Goal: Task Accomplishment & Management: Manage account settings

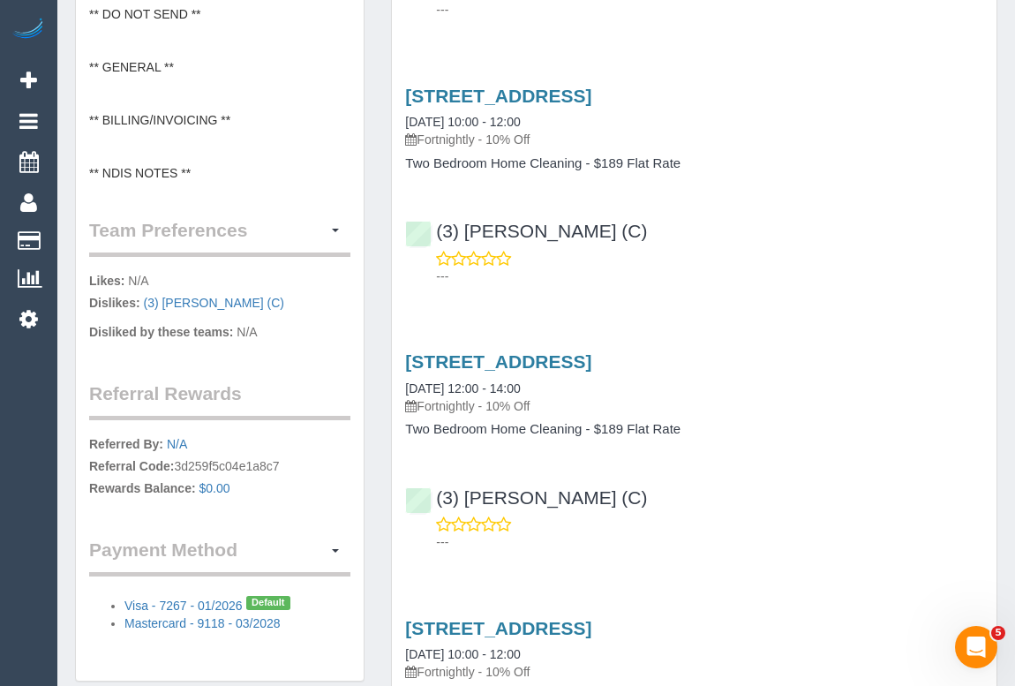
scroll to position [945, 0]
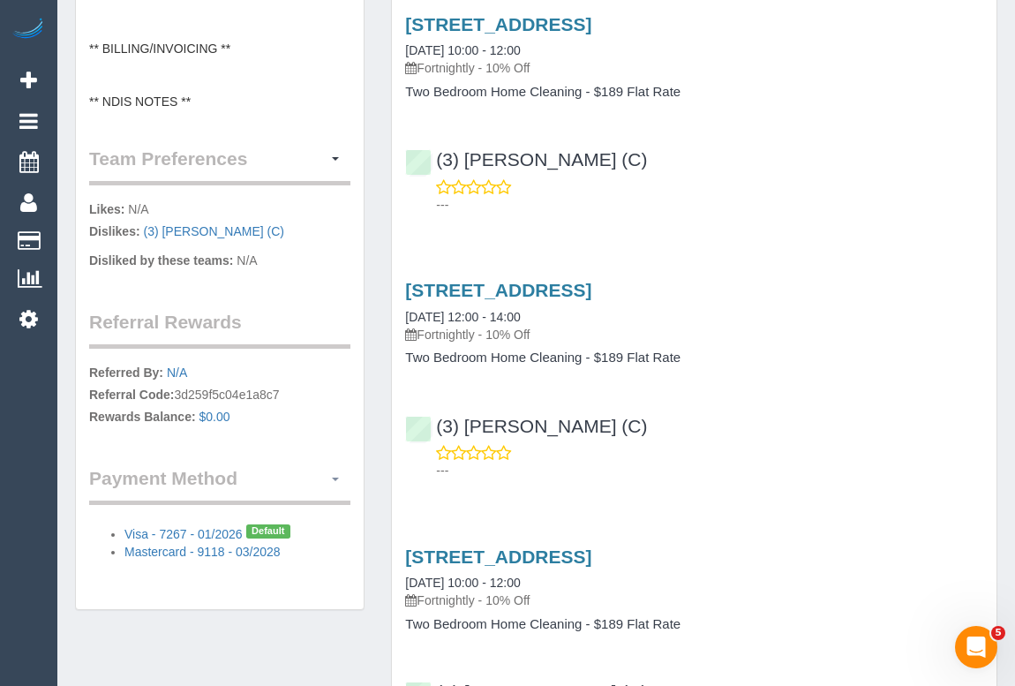
click at [340, 473] on button "button" at bounding box center [335, 478] width 30 height 27
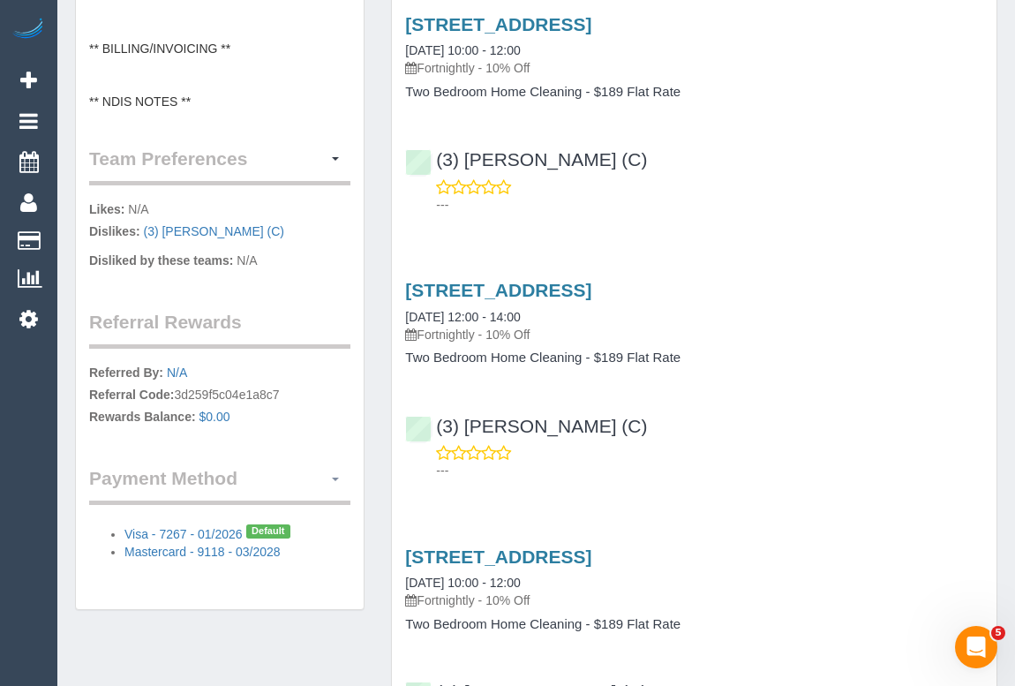
click at [332, 477] on span "button" at bounding box center [335, 479] width 7 height 4
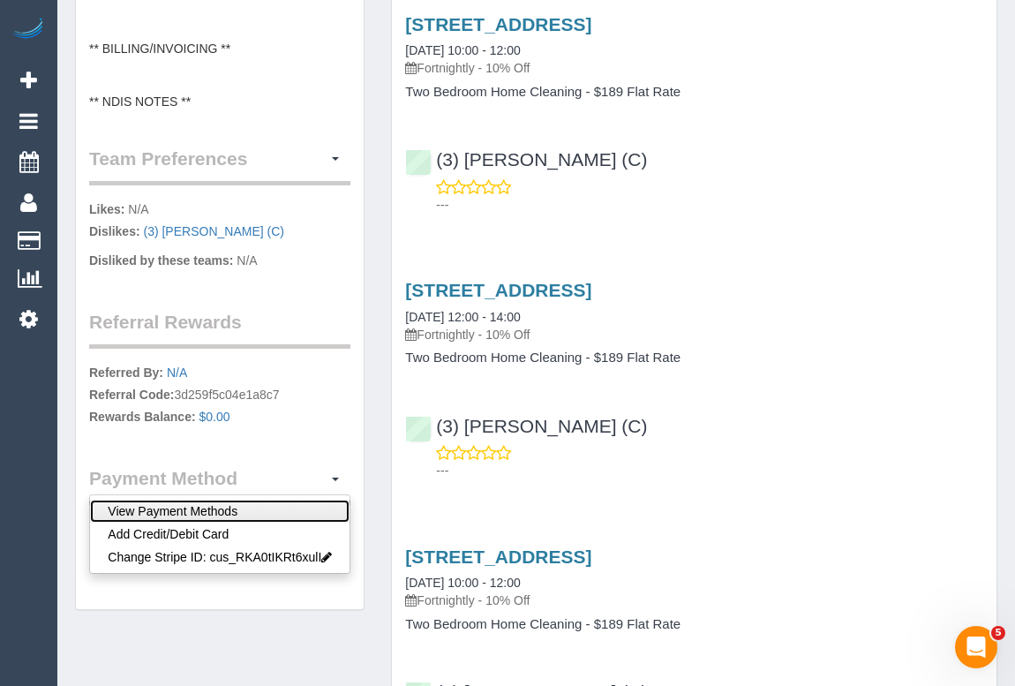
click at [181, 506] on link "View Payment Methods" at bounding box center [219, 510] width 259 height 23
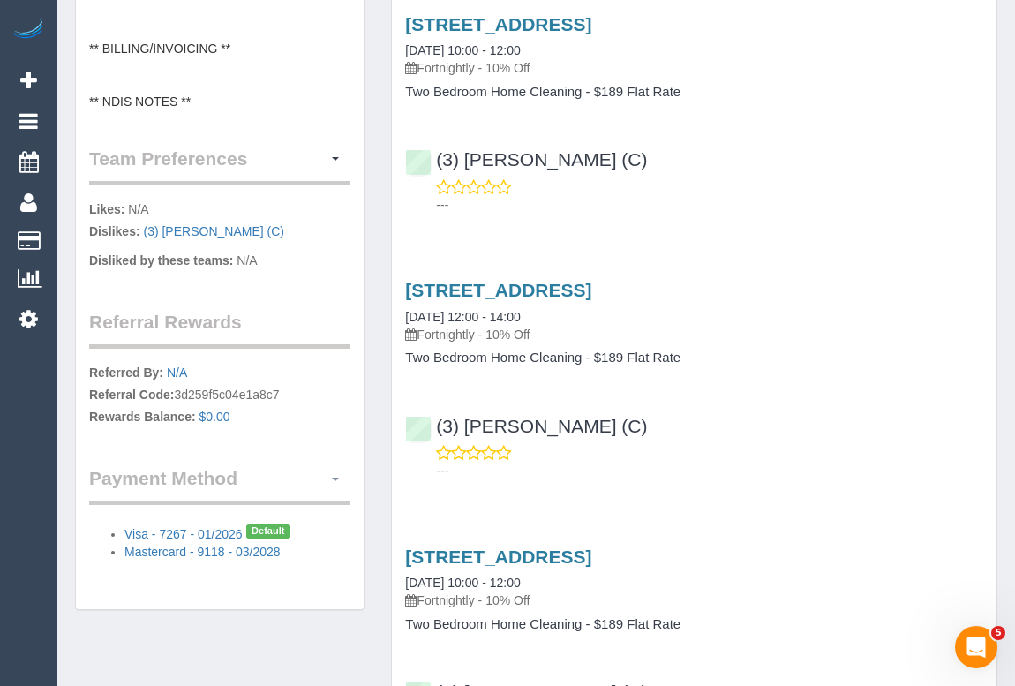
click at [337, 477] on span "button" at bounding box center [335, 479] width 7 height 4
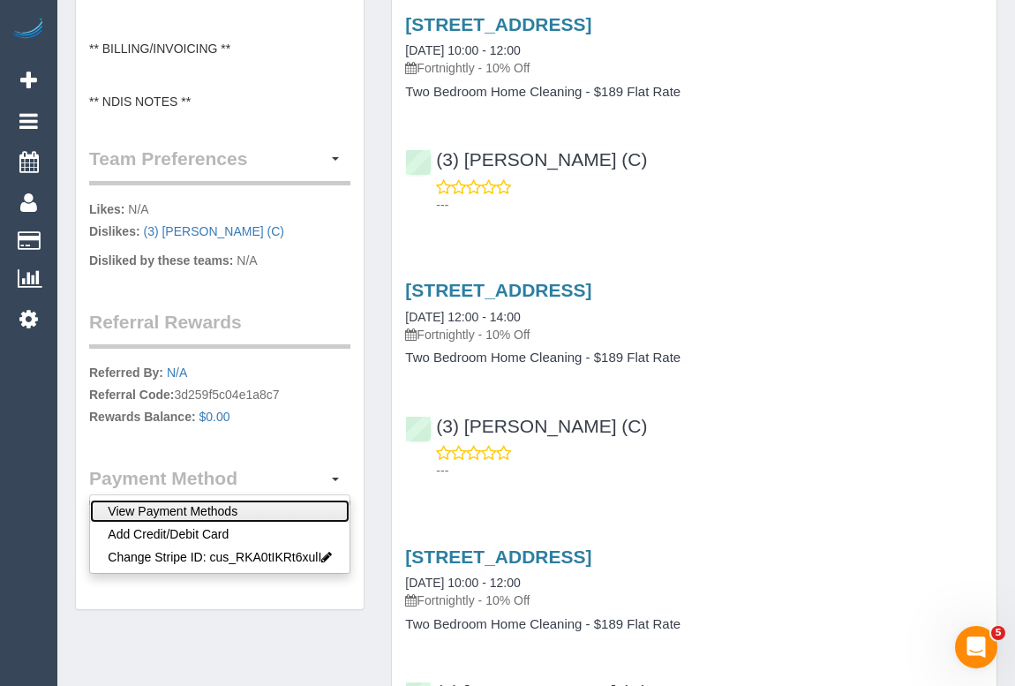
click at [238, 509] on link "View Payment Methods" at bounding box center [219, 510] width 259 height 23
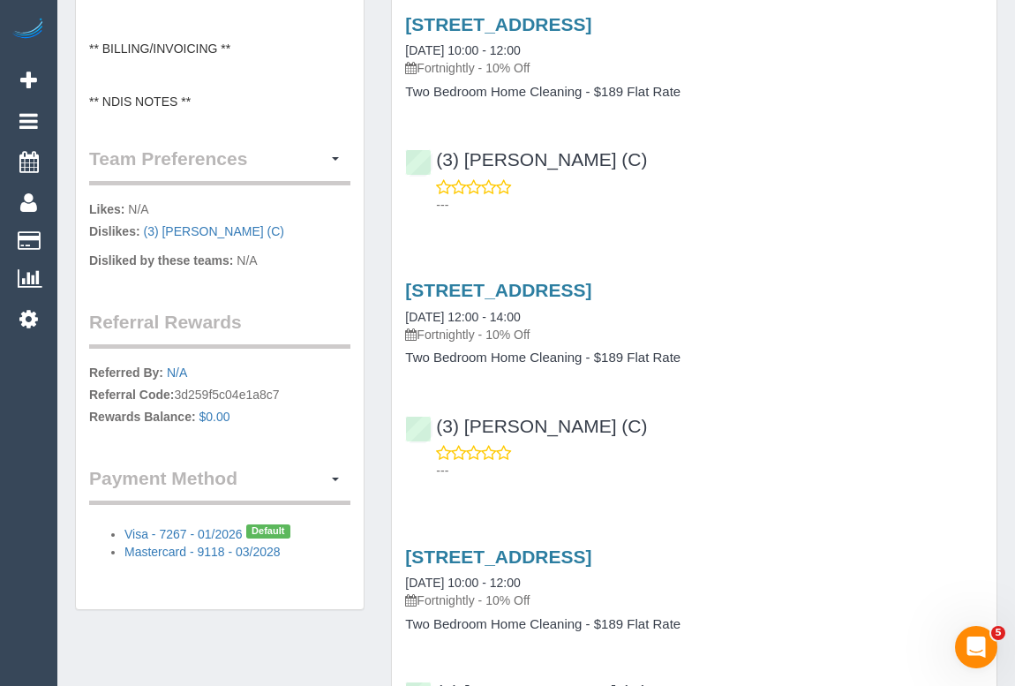
click at [265, 551] on link "Mastercard - 9118 - 03/2028" at bounding box center [202, 551] width 156 height 14
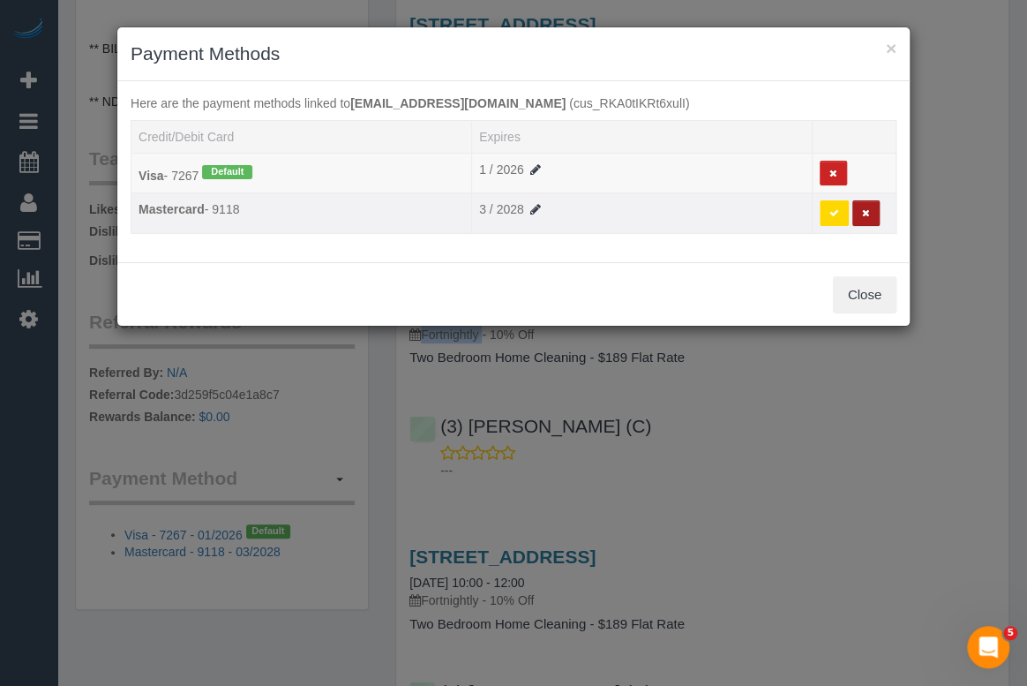
click at [865, 211] on icon at bounding box center [866, 213] width 8 height 10
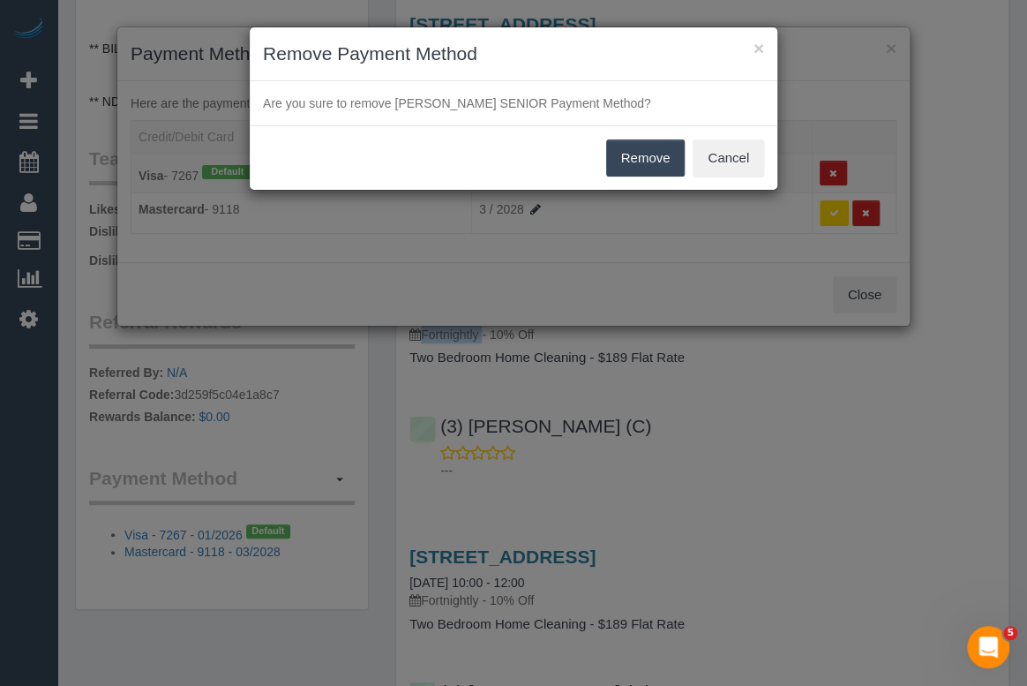
click at [645, 156] on button "Remove" at bounding box center [645, 157] width 79 height 37
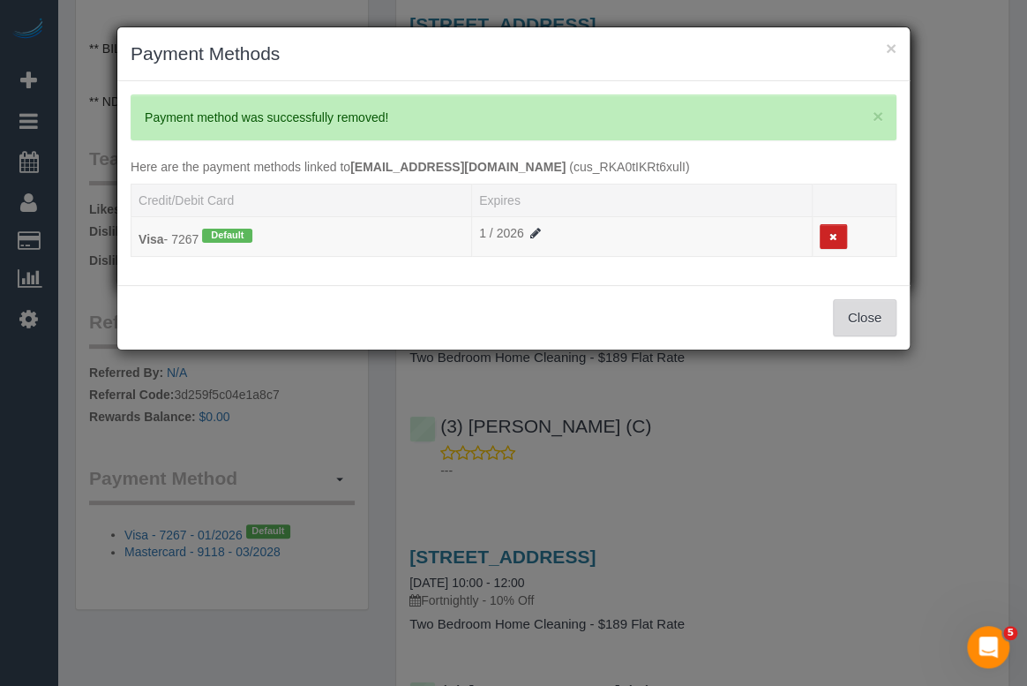
click at [845, 317] on button "Close" at bounding box center [865, 317] width 64 height 37
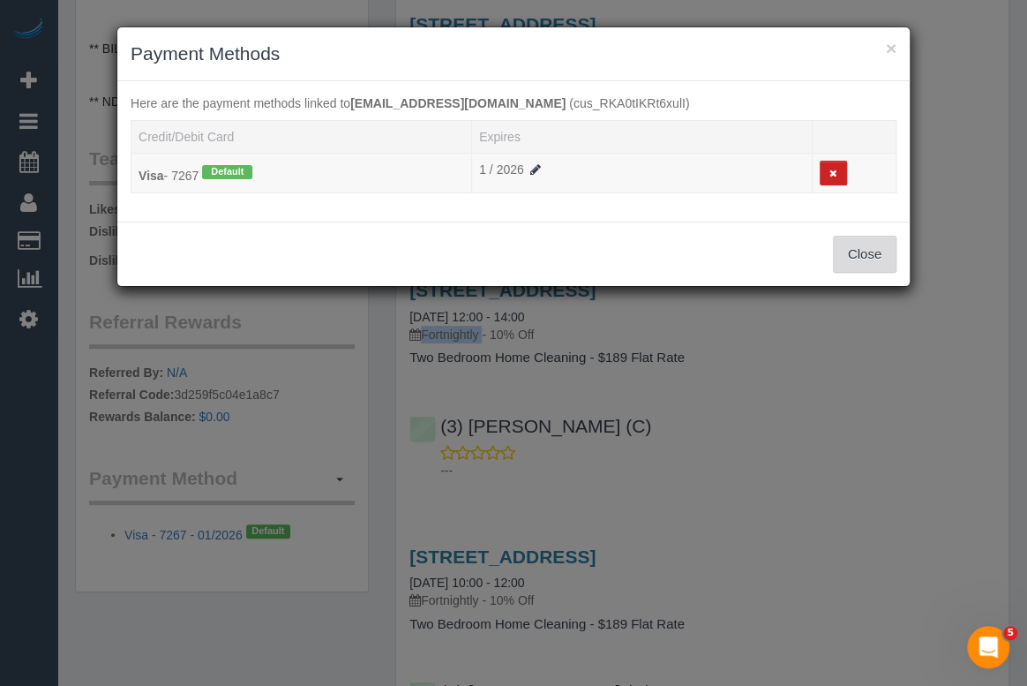
click at [860, 259] on button "Close" at bounding box center [865, 254] width 64 height 37
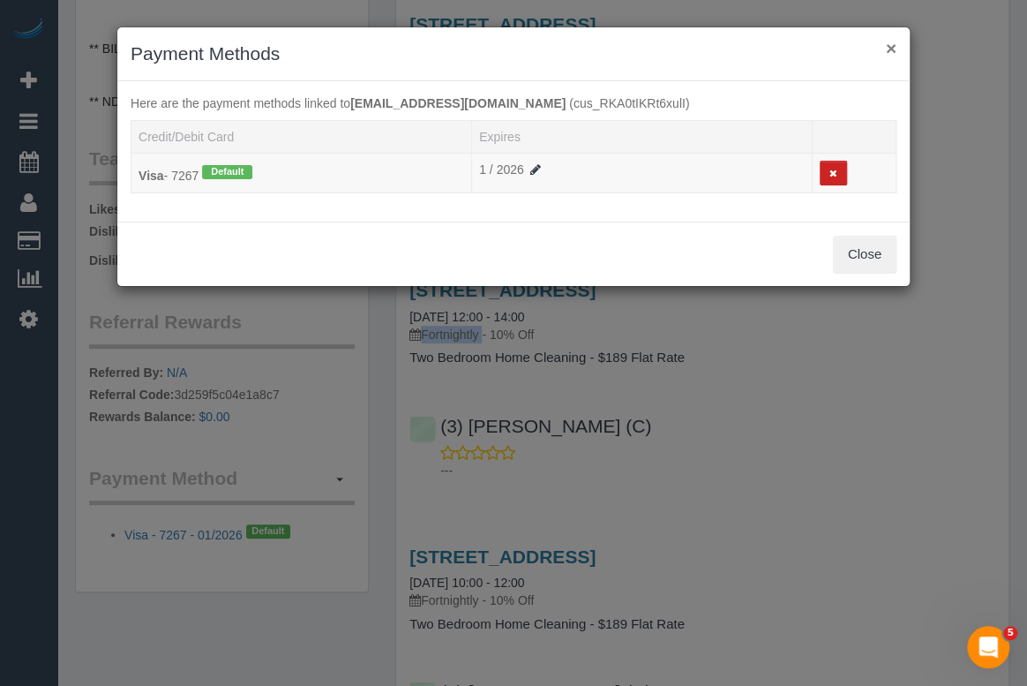
click at [893, 52] on button "×" at bounding box center [891, 48] width 11 height 19
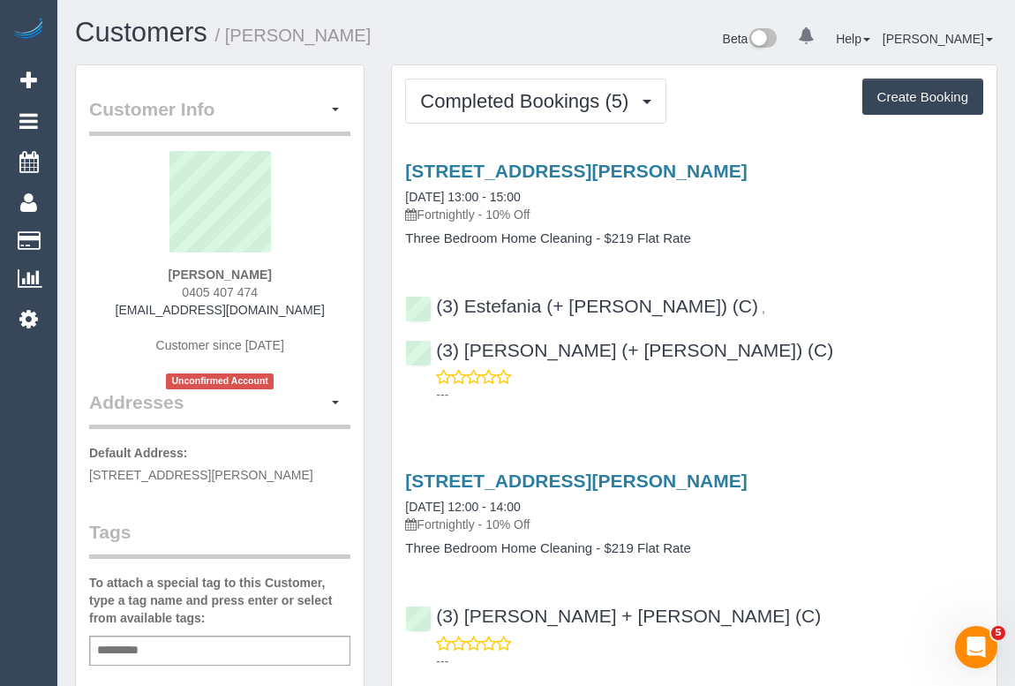
drag, startPoint x: 169, startPoint y: 269, endPoint x: 334, endPoint y: 269, distance: 165.0
click at [334, 269] on div "Sahil Shekhar 0405 407 474 sahilshekhar@gmail.com Customer since 2025 Unconfirm…" at bounding box center [219, 270] width 261 height 238
copy strong "Sahil Shekhar"
click at [160, 274] on div "Sahil Shekhar 0405 407 474 sahilshekhar@gmail.com Customer since 2025 Unconfirm…" at bounding box center [219, 270] width 261 height 238
drag, startPoint x: 166, startPoint y: 273, endPoint x: 209, endPoint y: 273, distance: 43.2
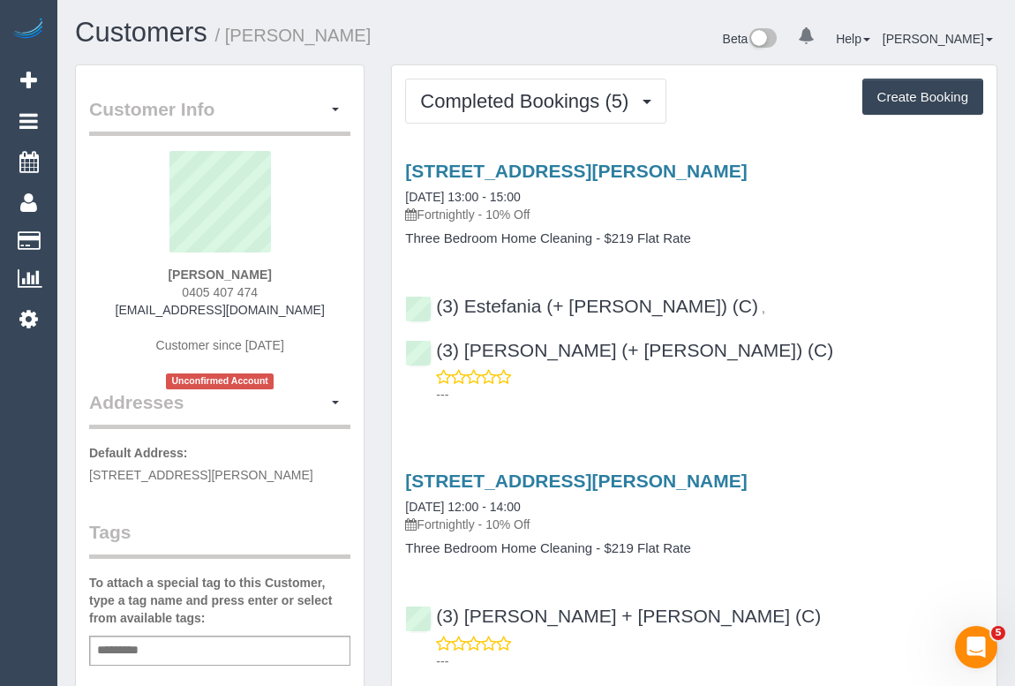
click at [209, 273] on div "Sahil Shekhar 0405 407 474 sahilshekhar@gmail.com Customer since 2025 Unconfirm…" at bounding box center [219, 270] width 261 height 238
copy strong "Sahil"
drag, startPoint x: 129, startPoint y: 309, endPoint x: 302, endPoint y: 309, distance: 172.9
click at [302, 309] on div "Sahil Shekhar 0405 407 474 sahilshekhar@gmail.com Customer since 2025 Unconfirm…" at bounding box center [219, 270] width 261 height 238
copy link "sahilshekhar@gmail.com"
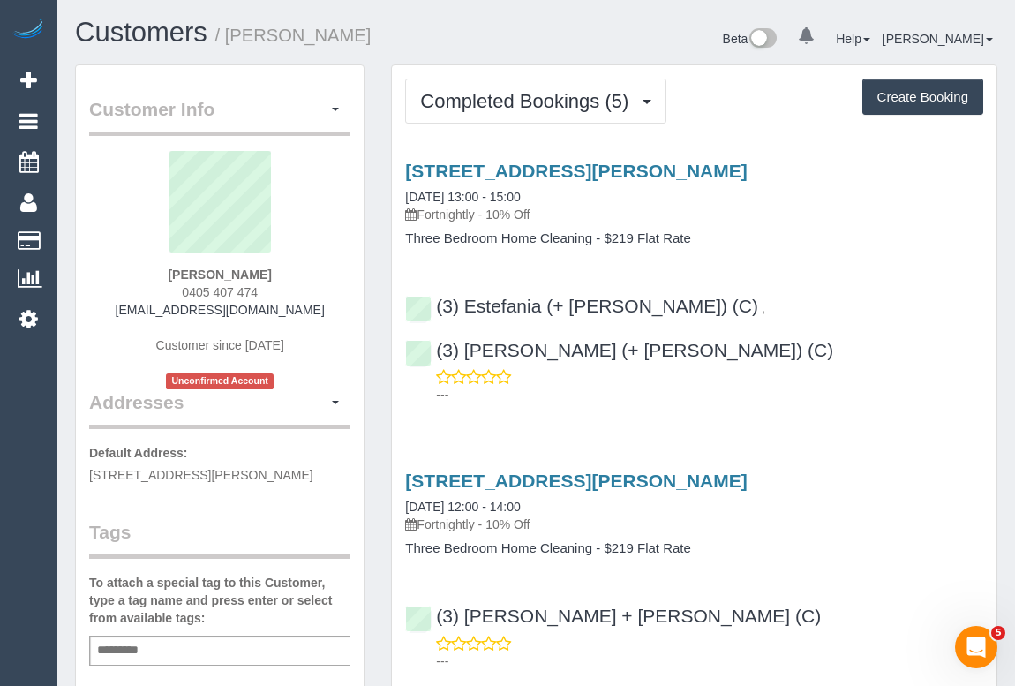
drag, startPoint x: 172, startPoint y: 288, endPoint x: 326, endPoint y: 287, distance: 154.4
click at [326, 287] on div "Sahil Shekhar 0405 407 474 sahilshekhar@gmail.com Customer since 2025 Unconfirm…" at bounding box center [219, 270] width 261 height 238
copy span "0405 407 474"
drag, startPoint x: 426, startPoint y: 210, endPoint x: 483, endPoint y: 212, distance: 56.5
click at [483, 212] on p "Fortnightly - 10% Off" at bounding box center [694, 215] width 578 height 18
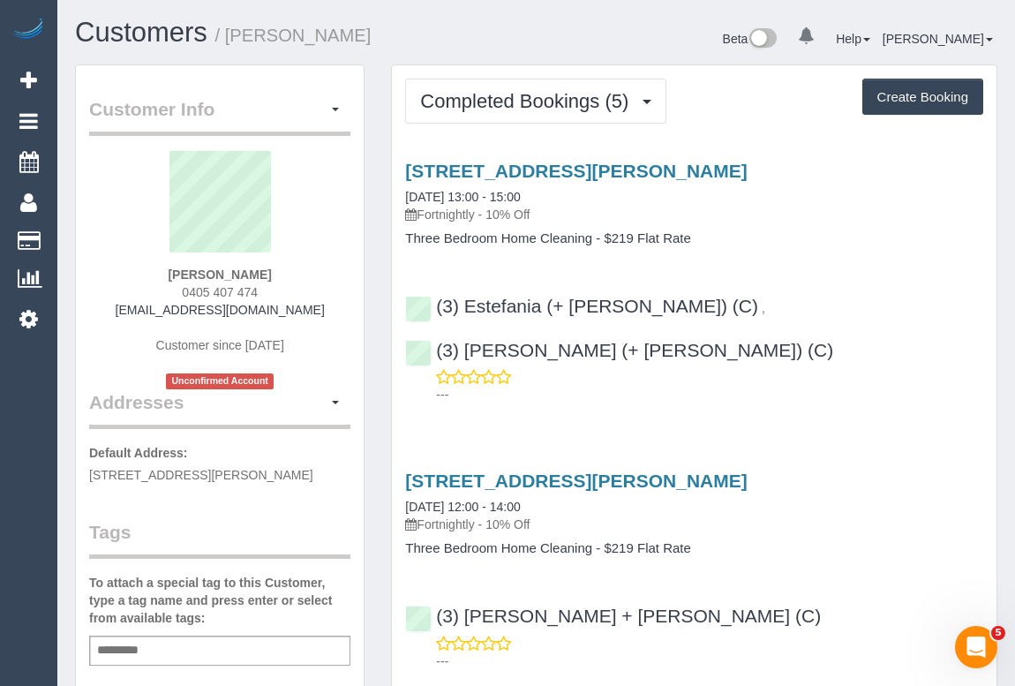
copy p "Fortnightly"
drag, startPoint x: 407, startPoint y: 235, endPoint x: 591, endPoint y: 244, distance: 184.6
click at [591, 244] on h4 "Three Bedroom Home Cleaning - $219 Flat Rate" at bounding box center [694, 238] width 578 height 15
copy h4 "Three Bedroom Home Cleaning"
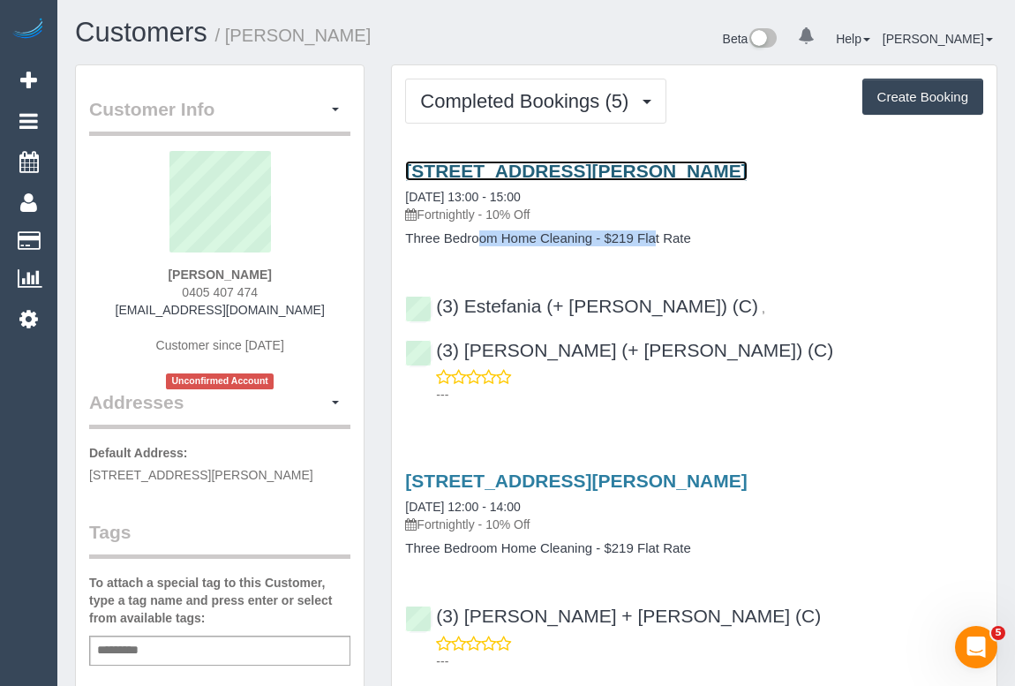
click at [488, 164] on link "121 Edward Street, Brunswick, VIC 3056" at bounding box center [575, 171] width 341 height 20
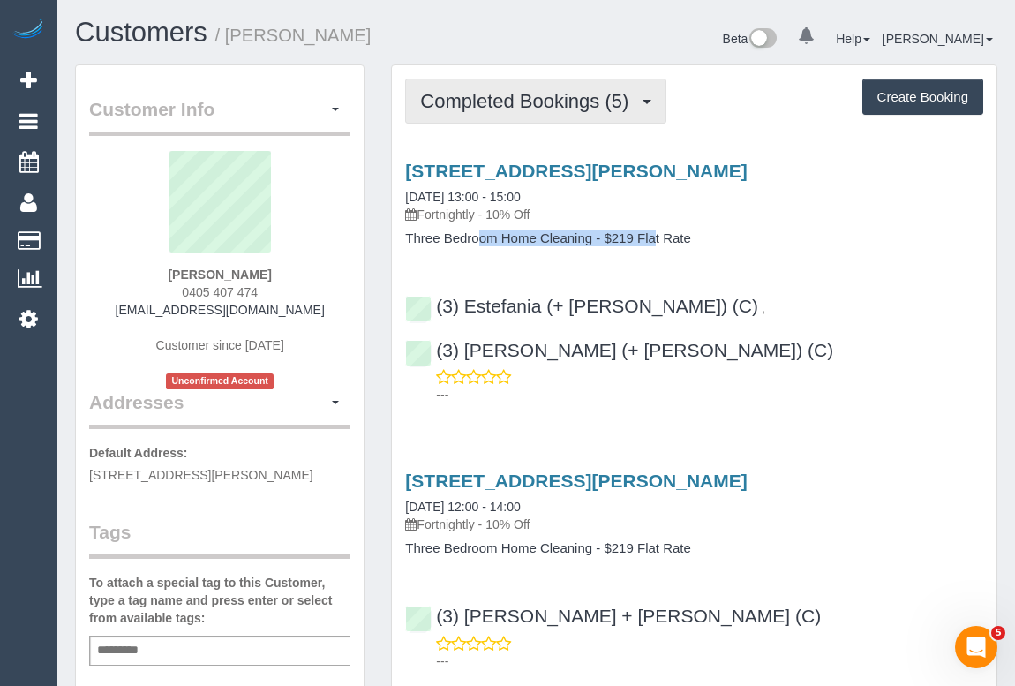
click at [513, 108] on span "Completed Bookings (5)" at bounding box center [528, 101] width 217 height 22
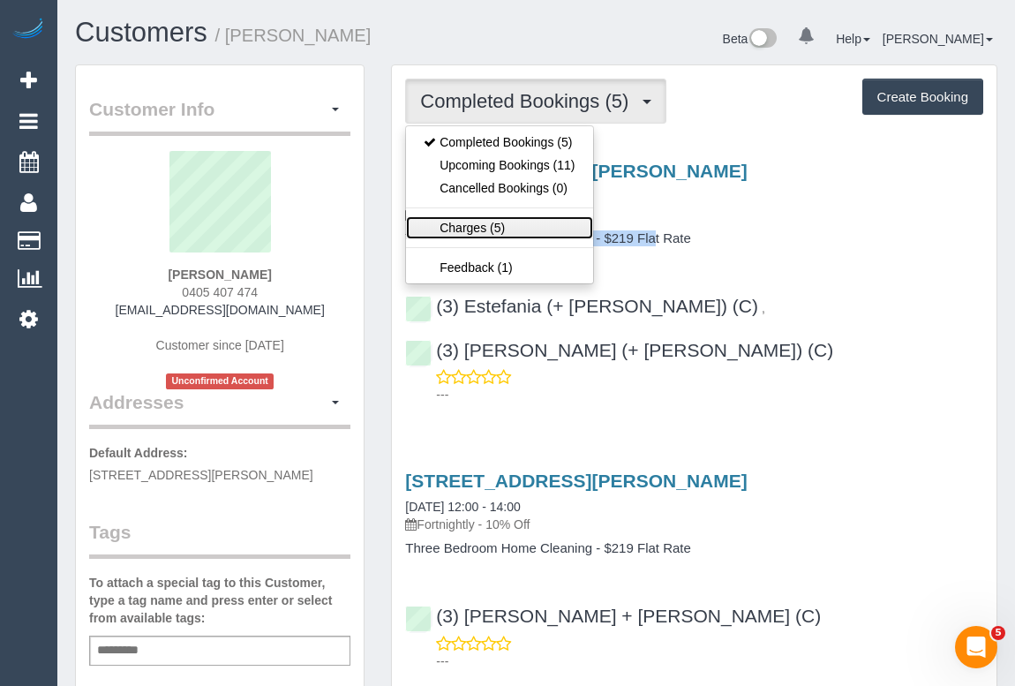
click at [499, 230] on link "Charges (5)" at bounding box center [499, 227] width 186 height 23
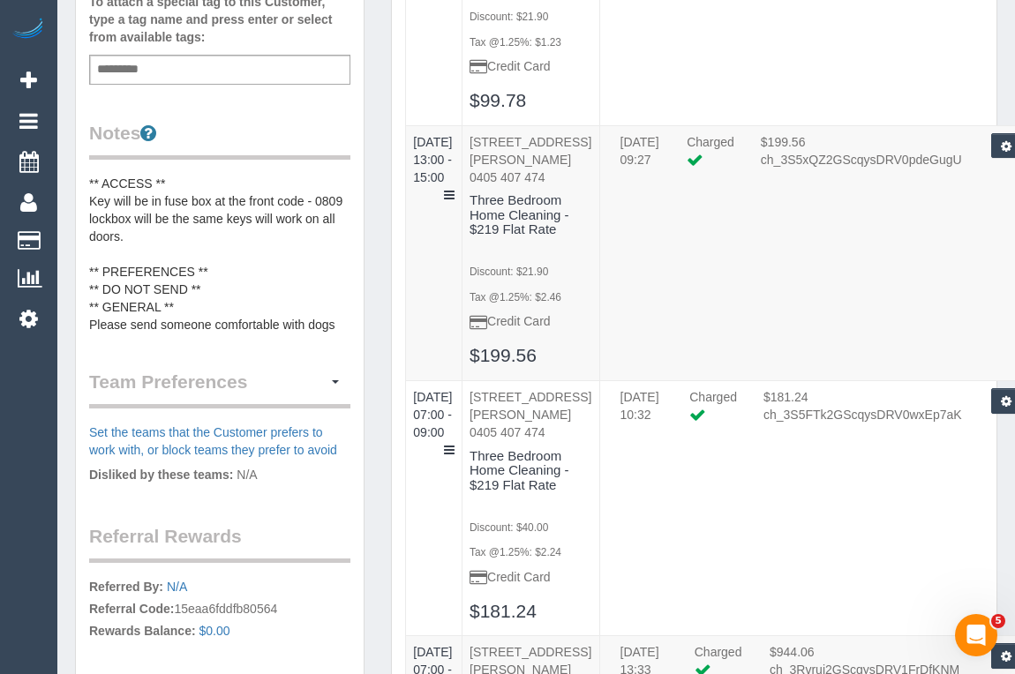
scroll to position [561, 0]
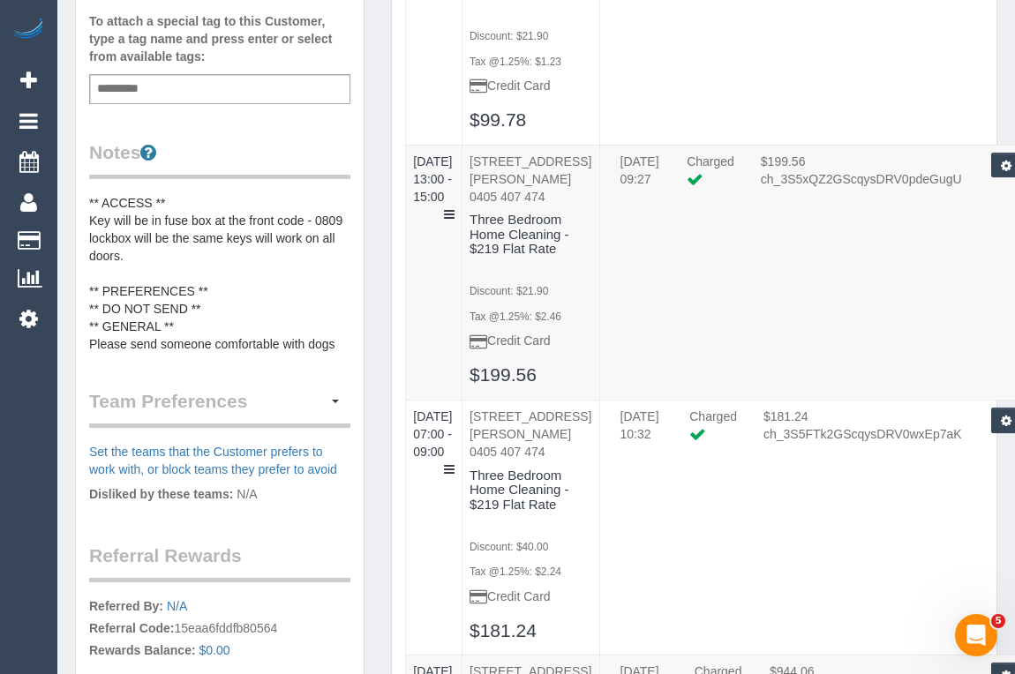
click at [337, 341] on pre "** ACCESS ** Key will be in fuse box at the front code - 0809 lockbox will be t…" at bounding box center [219, 273] width 261 height 159
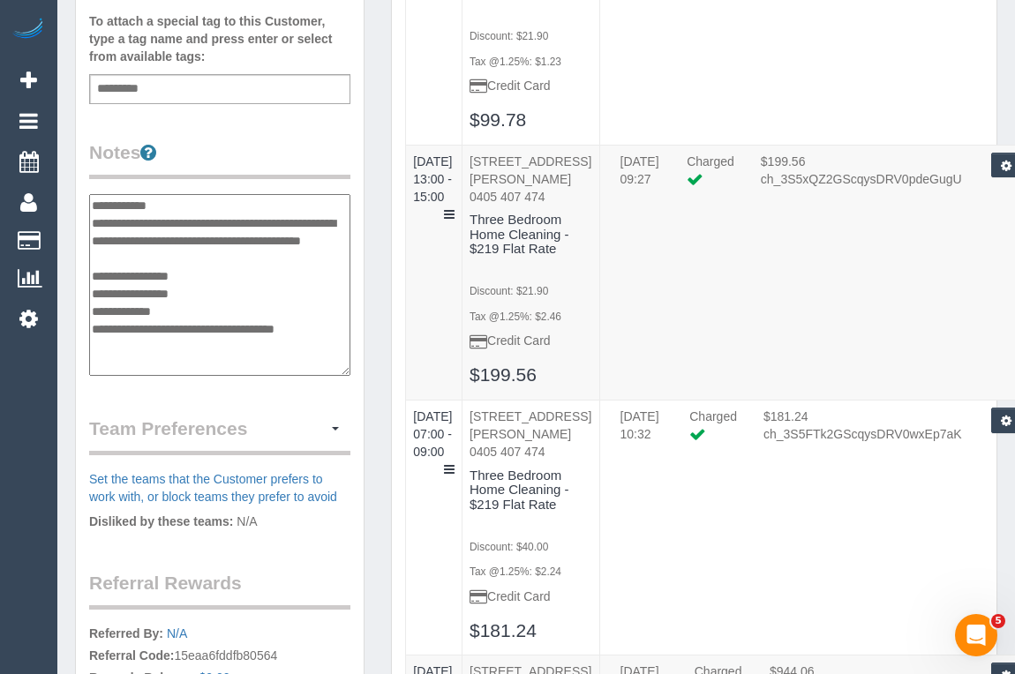
click at [337, 341] on textarea "**********" at bounding box center [219, 285] width 261 height 182
click at [91, 341] on textarea "**********" at bounding box center [220, 285] width 262 height 182
paste textarea "**********"
click at [235, 346] on textarea "**********" at bounding box center [220, 285] width 262 height 182
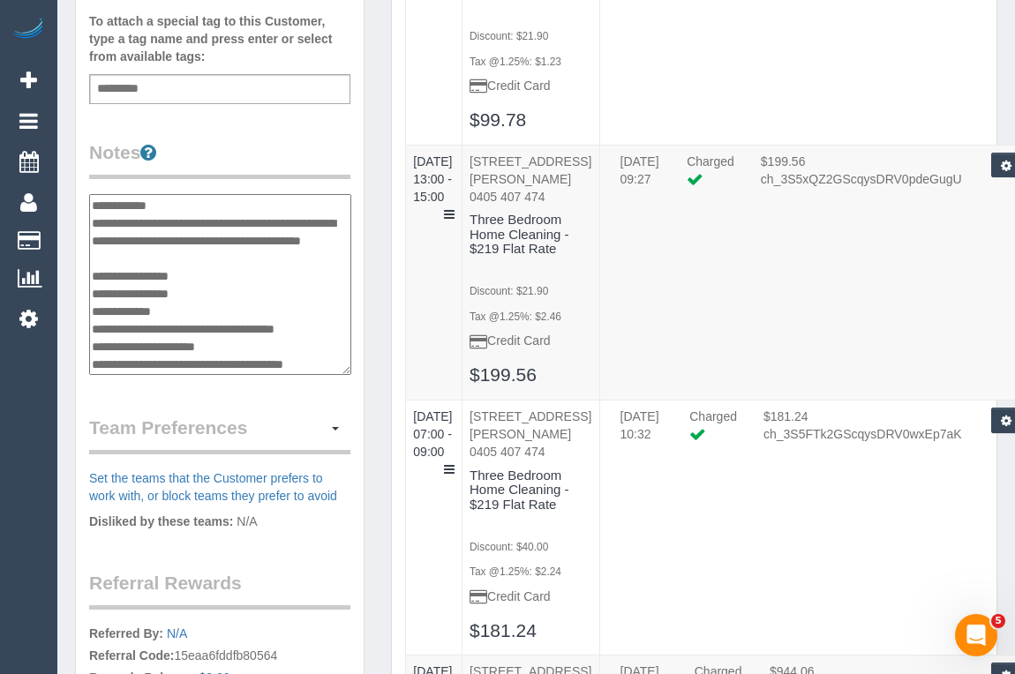
type textarea "**********"
click at [356, 399] on div "Customer Info Edit Contact Info Send Message Email Preferences Special Sales Ta…" at bounding box center [220, 178] width 288 height 1349
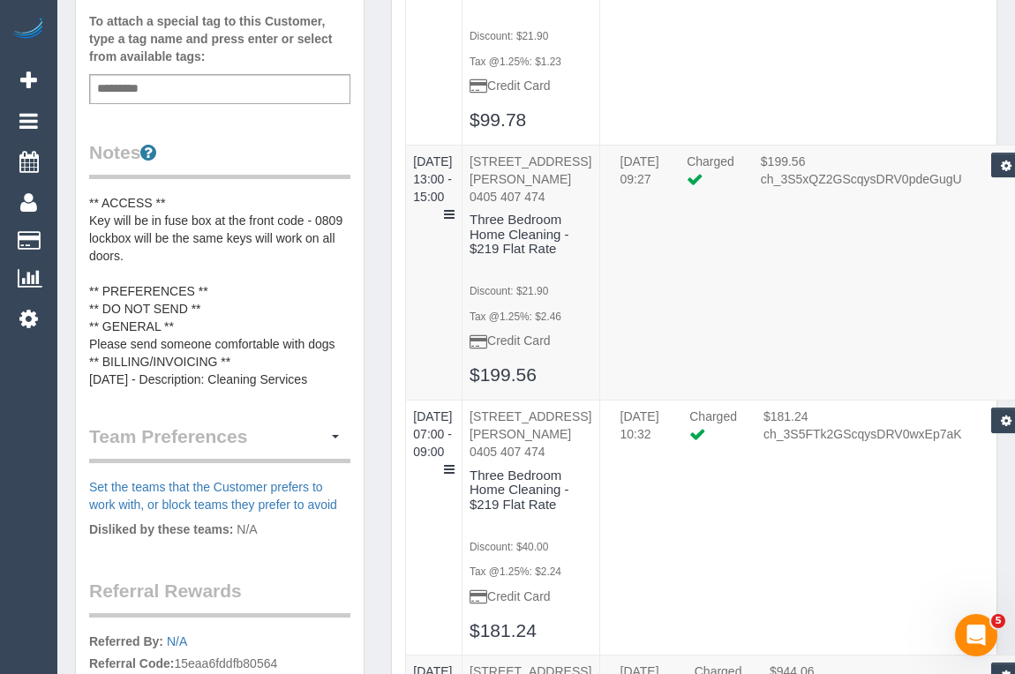
click at [311, 368] on pre "** ACCESS ** Key will be in fuse box at the front code - 0809 lockbox will be t…" at bounding box center [219, 291] width 261 height 194
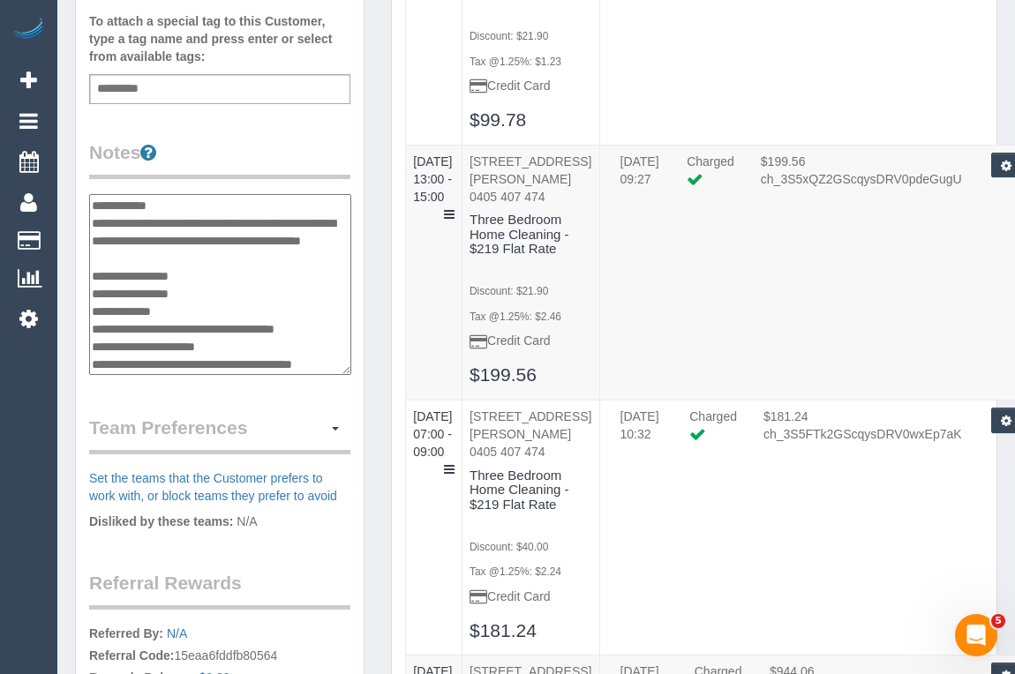
scroll to position [49, 0]
type textarea "**********"
click at [374, 335] on div "Customer Info Edit Contact Info Send Message Email Preferences Special Sales Ta…" at bounding box center [220, 187] width 316 height 1368
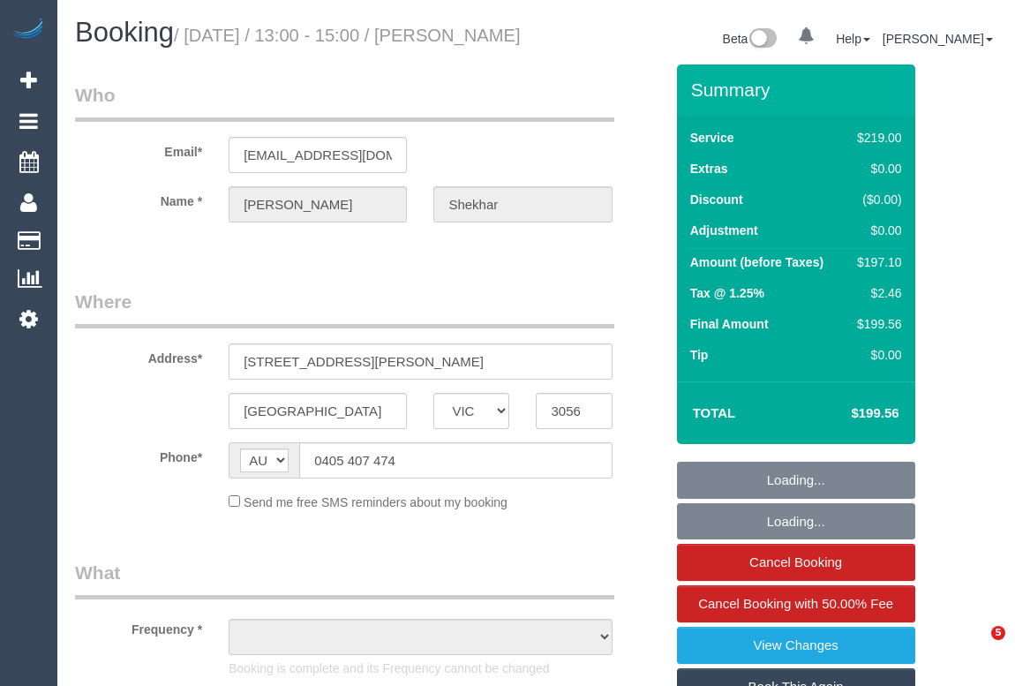
select select "VIC"
select select "string:stripe-pm_1Ruk4c2GScqysDRVXg5qs0vn"
select select "number:27"
select select "number:16"
select select "number:18"
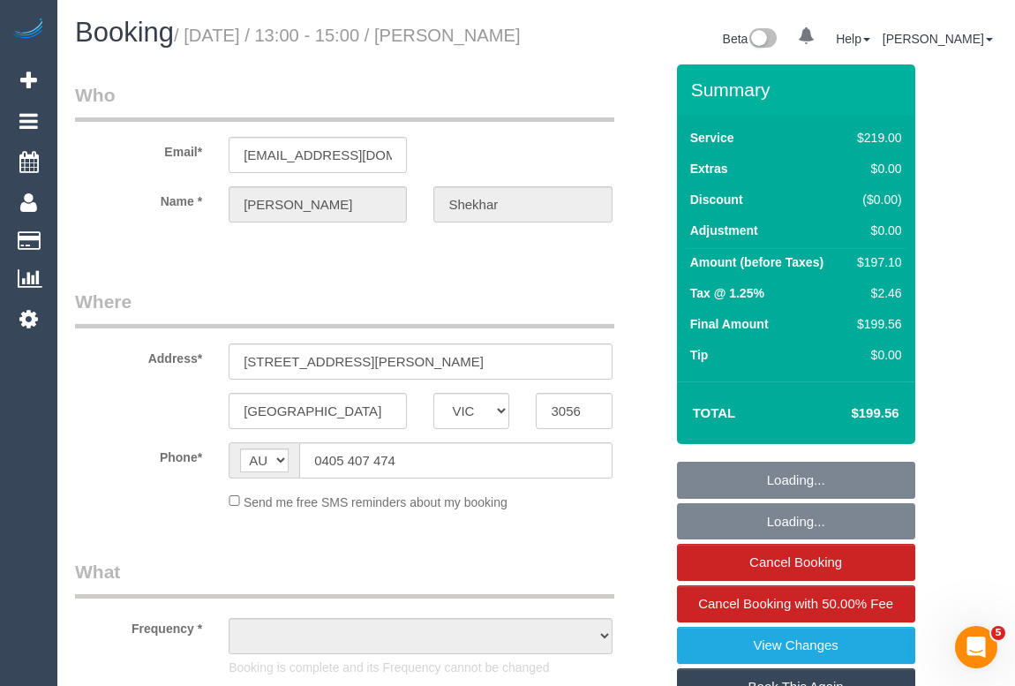
select select "number:36"
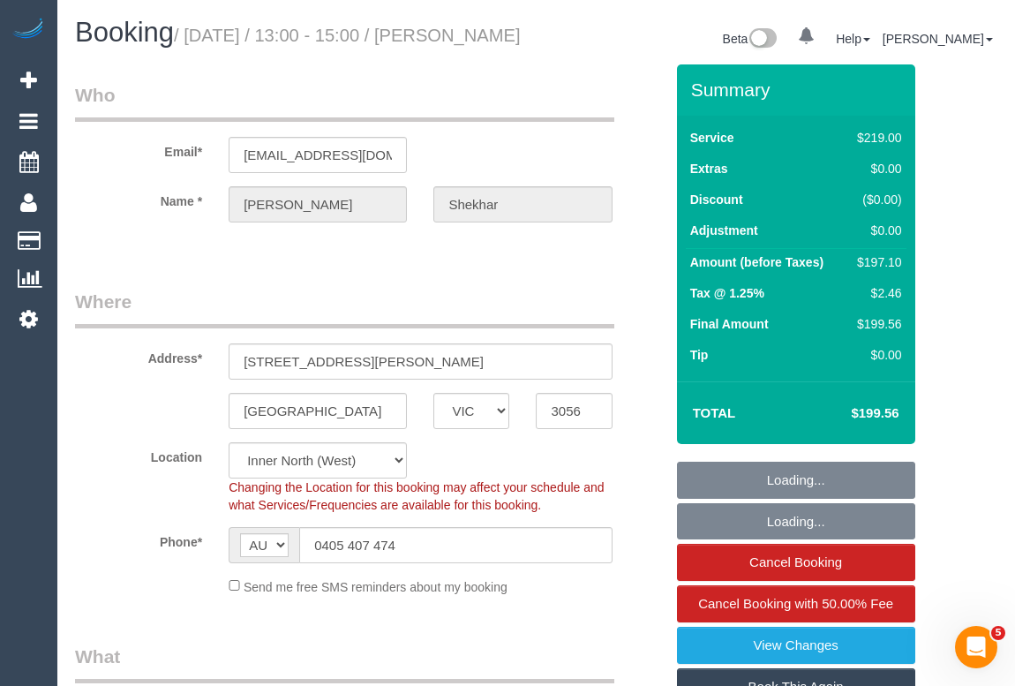
select select "object:1645"
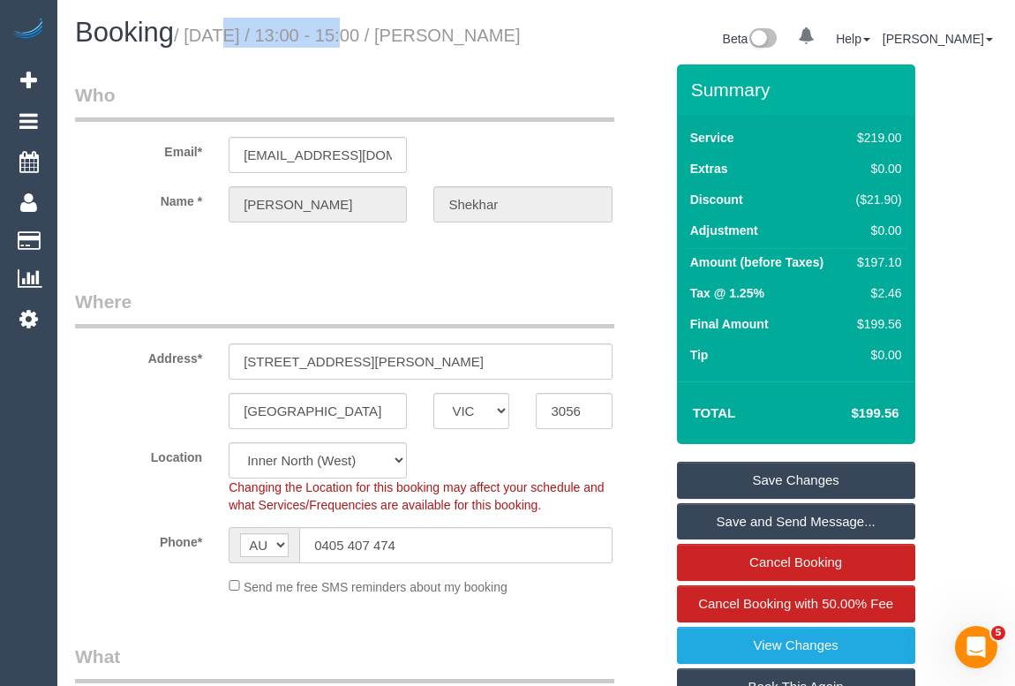
drag, startPoint x: 191, startPoint y: 35, endPoint x: 326, endPoint y: 35, distance: 134.1
click at [326, 35] on small "/ October 08, 2025 / 13:00 - 15:00 / Sahil Shekhar" at bounding box center [347, 35] width 347 height 19
copy small "October 08, 2025"
drag, startPoint x: 468, startPoint y: 30, endPoint x: 515, endPoint y: 30, distance: 47.6
click at [515, 30] on h1 "Booking / October 08, 2025 / 13:00 - 15:00 / Sahil Shekhar" at bounding box center [299, 33] width 448 height 30
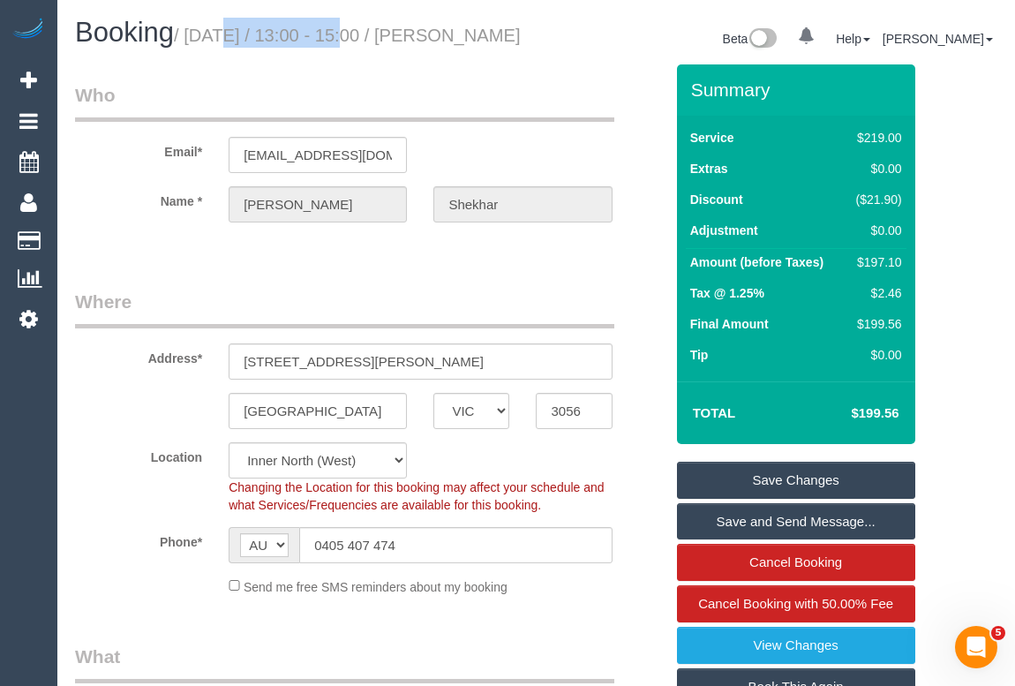
copy small "Sahil"
drag, startPoint x: 148, startPoint y: 65, endPoint x: 77, endPoint y: 65, distance: 71.5
click at [77, 48] on h1 "Booking / October 08, 2025 / 13:00 - 15:00 / Sahil Shekhar" at bounding box center [299, 33] width 448 height 30
copy small "Shekhar"
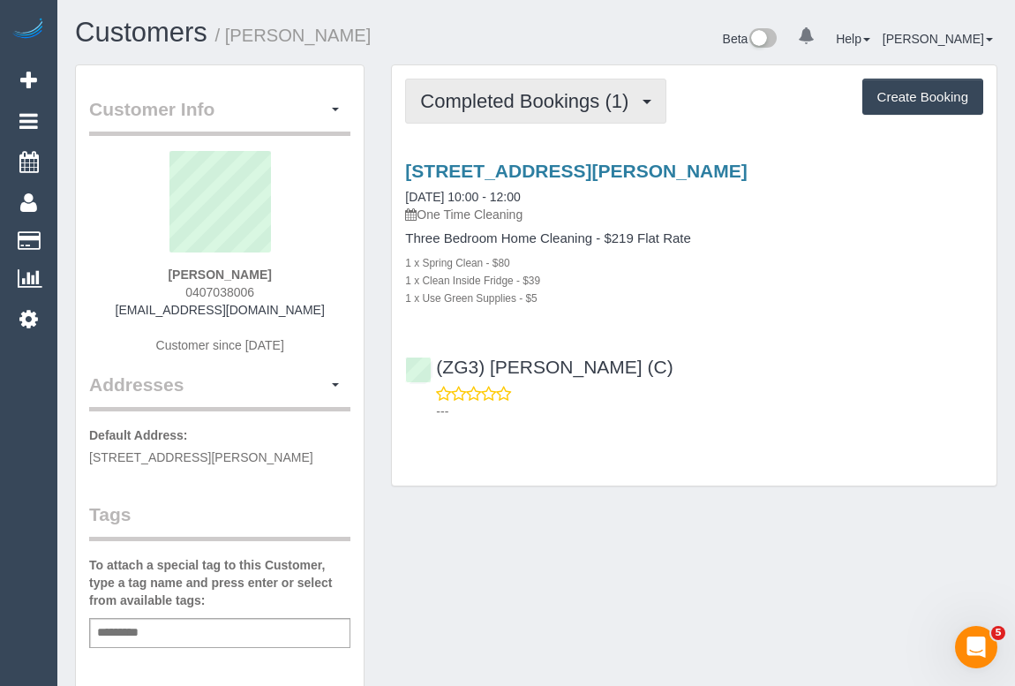
click at [513, 106] on span "Completed Bookings (1)" at bounding box center [528, 101] width 217 height 22
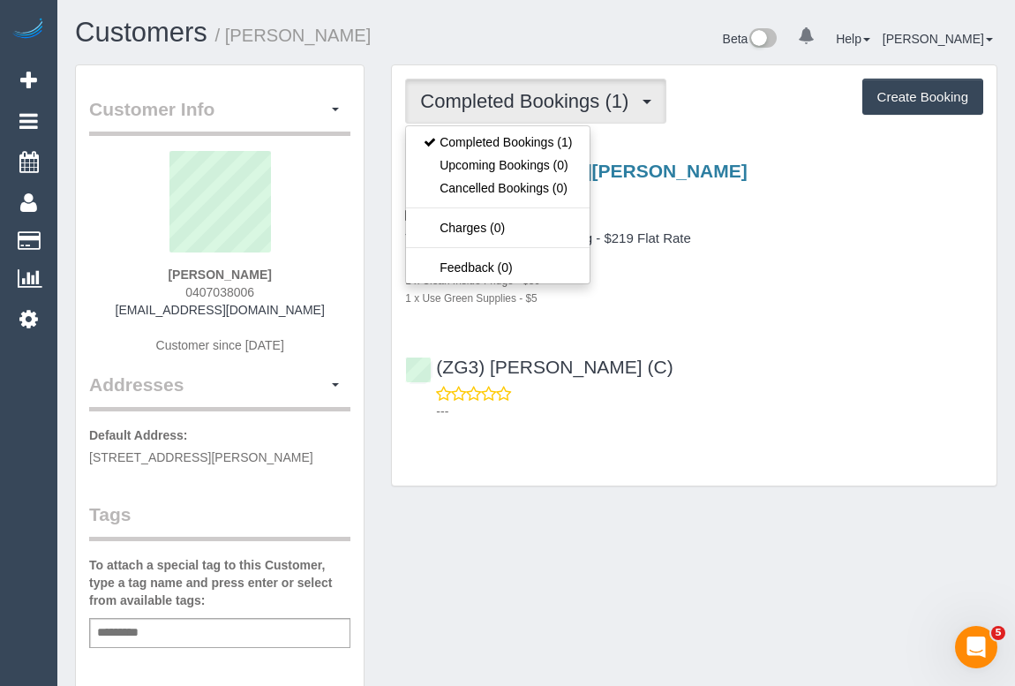
click at [776, 336] on div "[STREET_ADDRESS][PERSON_NAME] [DATE] 10:00 - 12:00 One Time Cleaning Three Bedr…" at bounding box center [694, 287] width 604 height 282
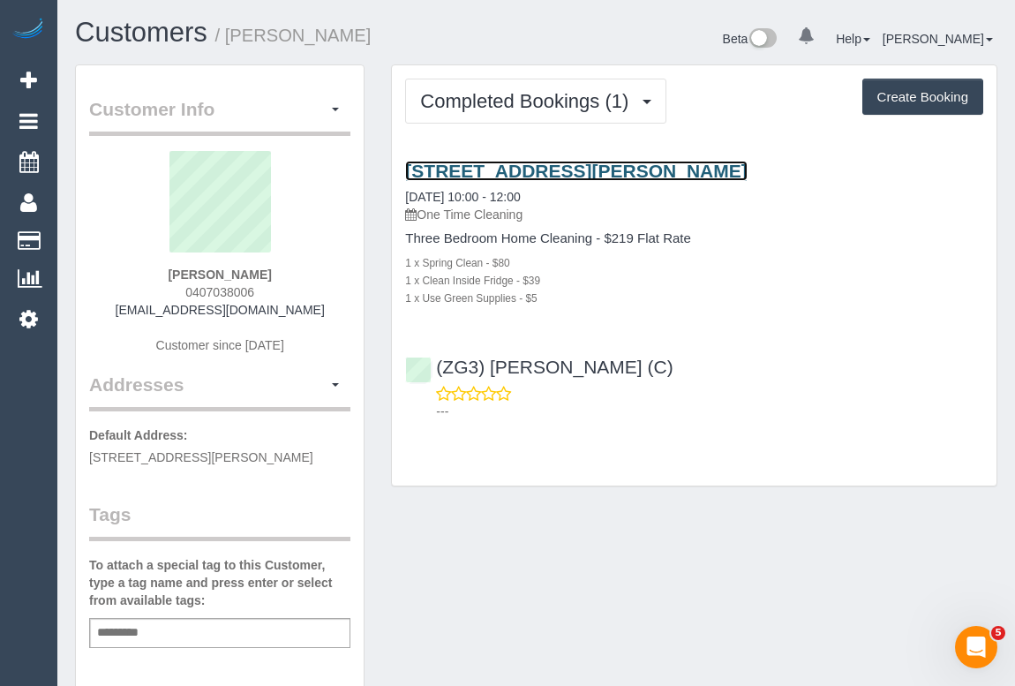
click at [538, 161] on link "[STREET_ADDRESS][PERSON_NAME]" at bounding box center [575, 171] width 341 height 20
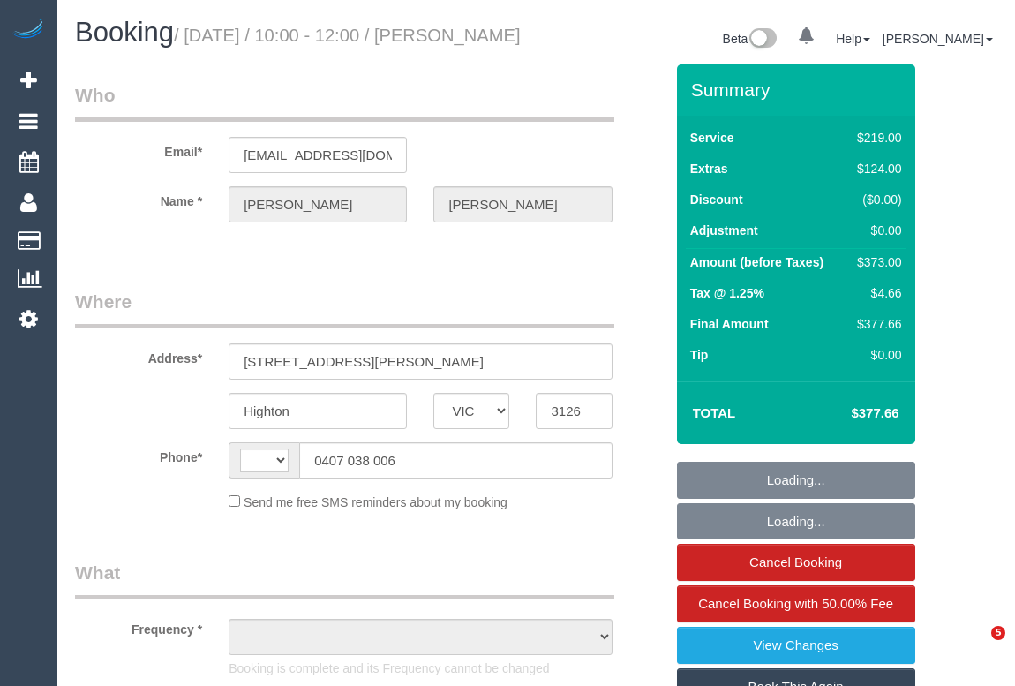
select select "VIC"
select select "object:290"
select select "string:stripe-pm_1SCTMu2GScqysDRVHU1O1c2z"
select select "number:28"
select select "number:14"
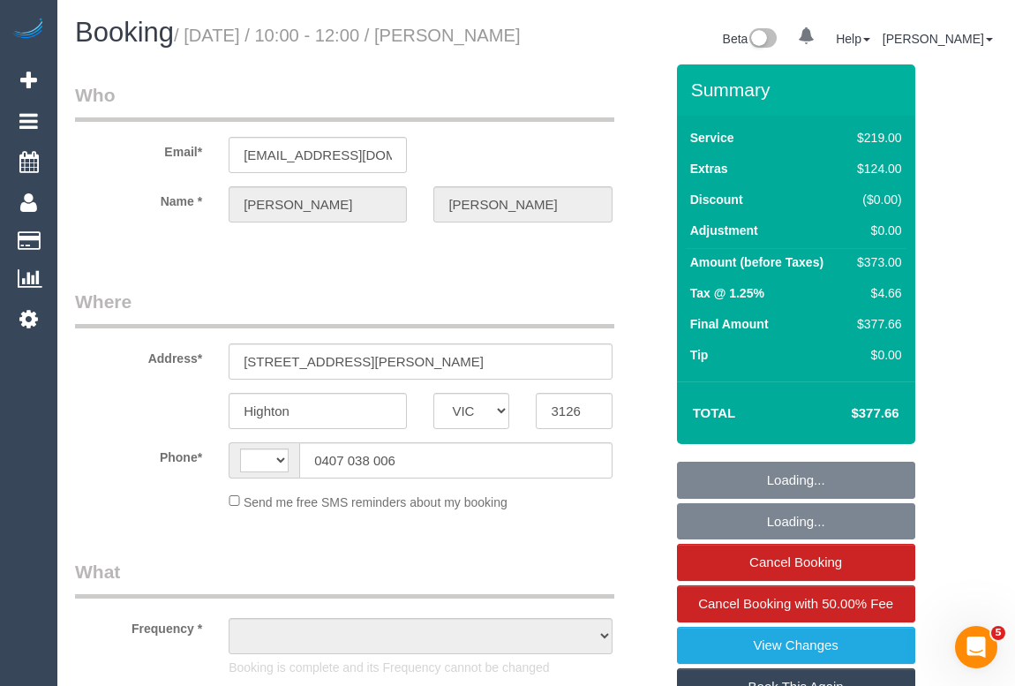
select select "number:19"
select select "number:24"
select select "number:35"
select select "number:26"
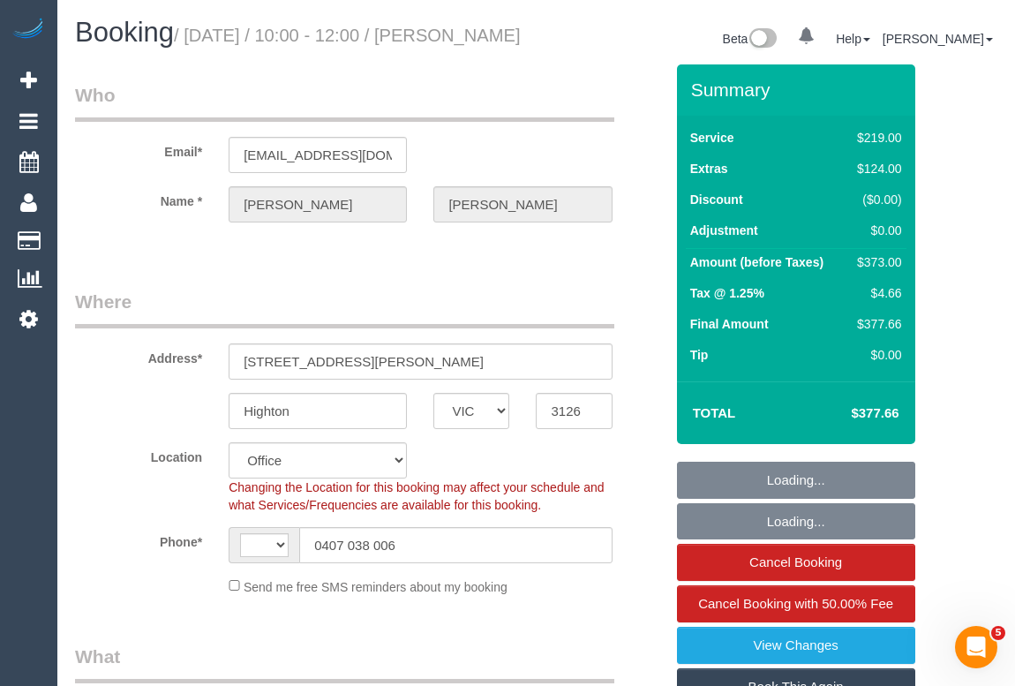
select select "string:AU"
select select "object:2182"
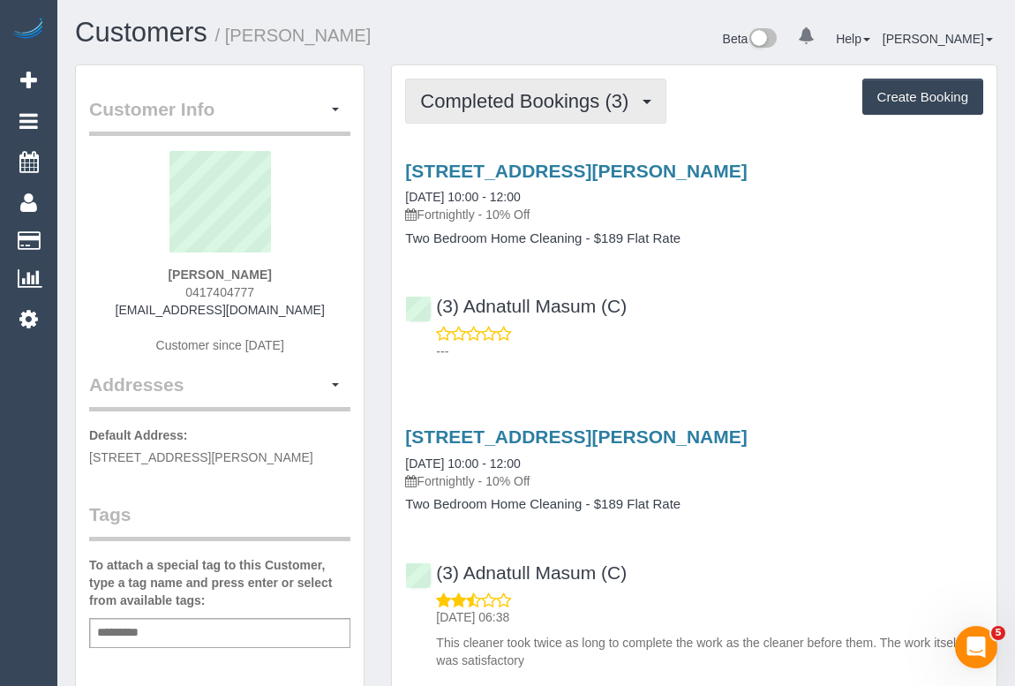
click at [515, 108] on span "Completed Bookings (3)" at bounding box center [528, 101] width 217 height 22
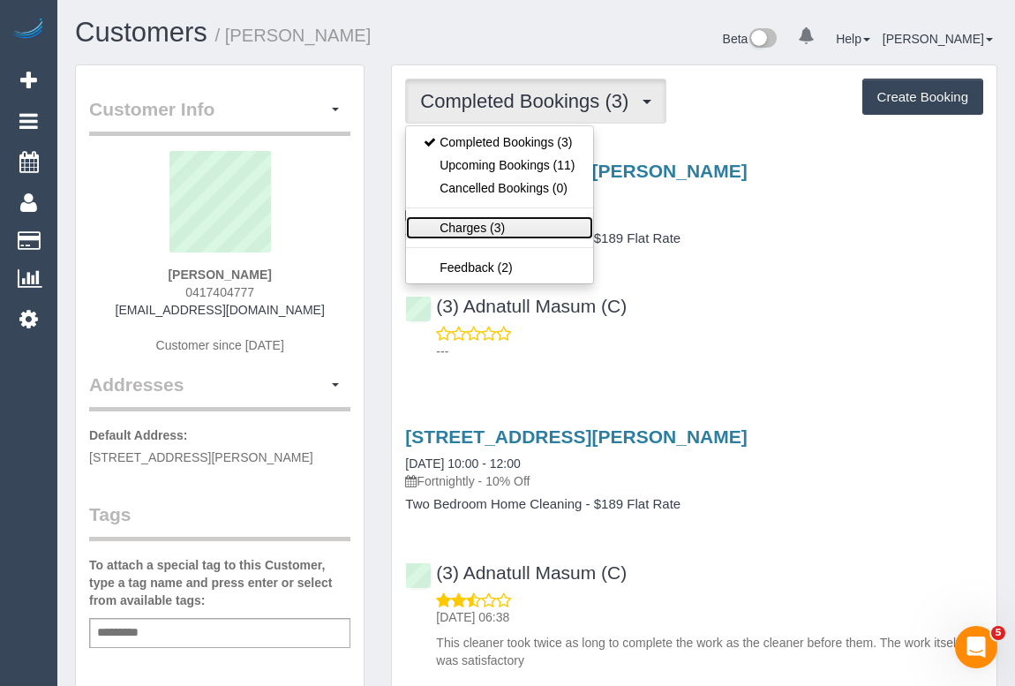
click at [483, 229] on link "Charges (3)" at bounding box center [499, 227] width 186 height 23
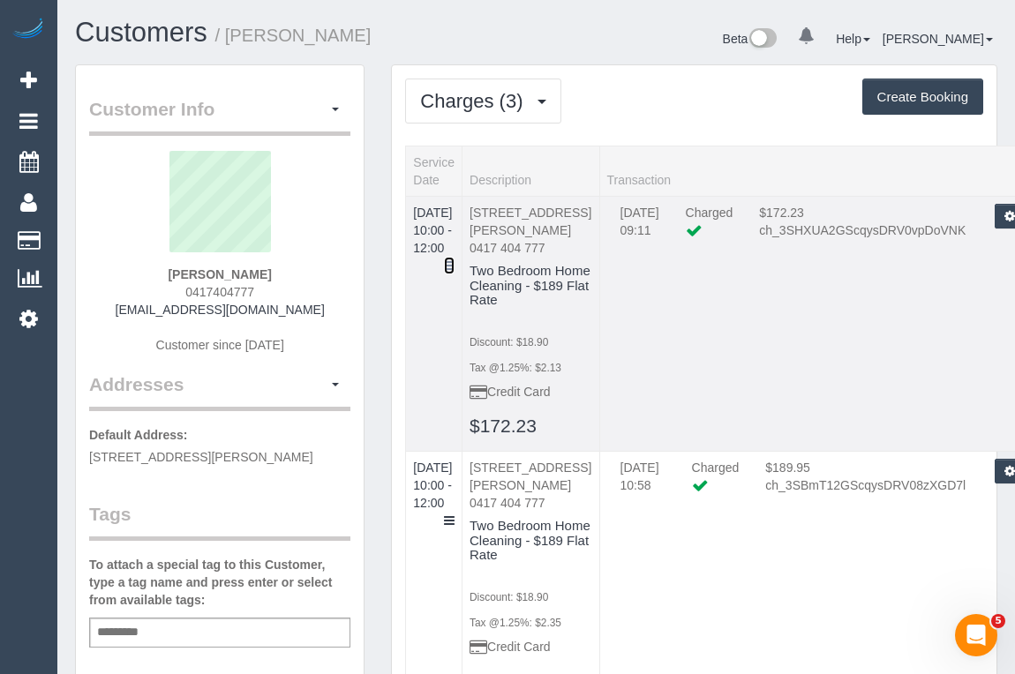
click at [454, 259] on icon at bounding box center [449, 265] width 11 height 12
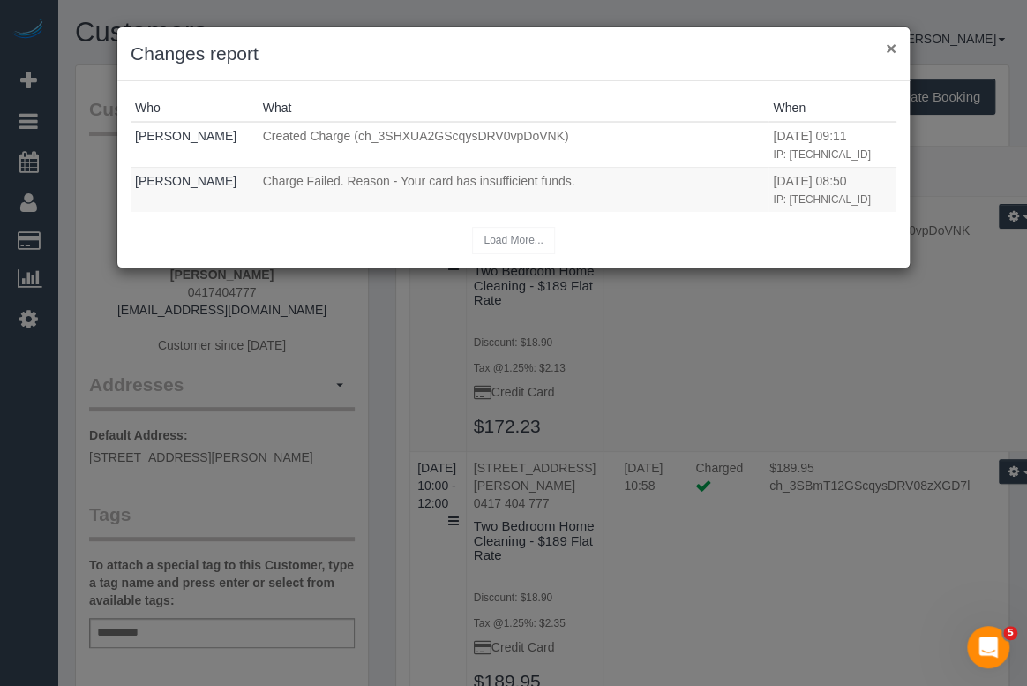
click at [891, 46] on button "×" at bounding box center [891, 48] width 11 height 19
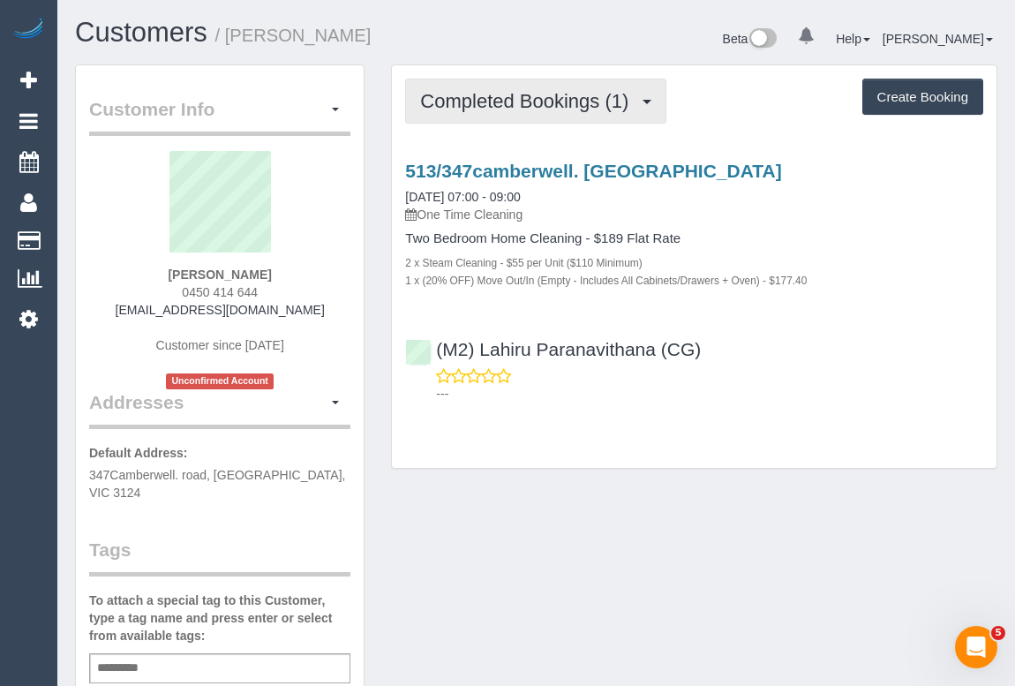
click at [551, 110] on button "Completed Bookings (1)" at bounding box center [535, 101] width 261 height 45
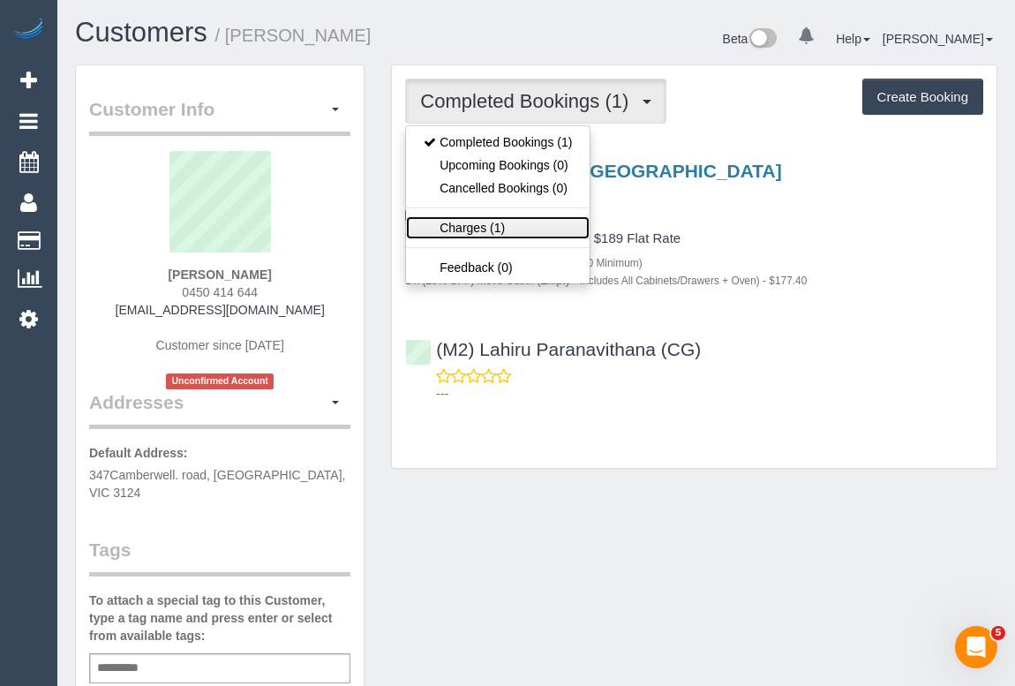
click at [464, 226] on link "Charges (1)" at bounding box center [498, 227] width 184 height 23
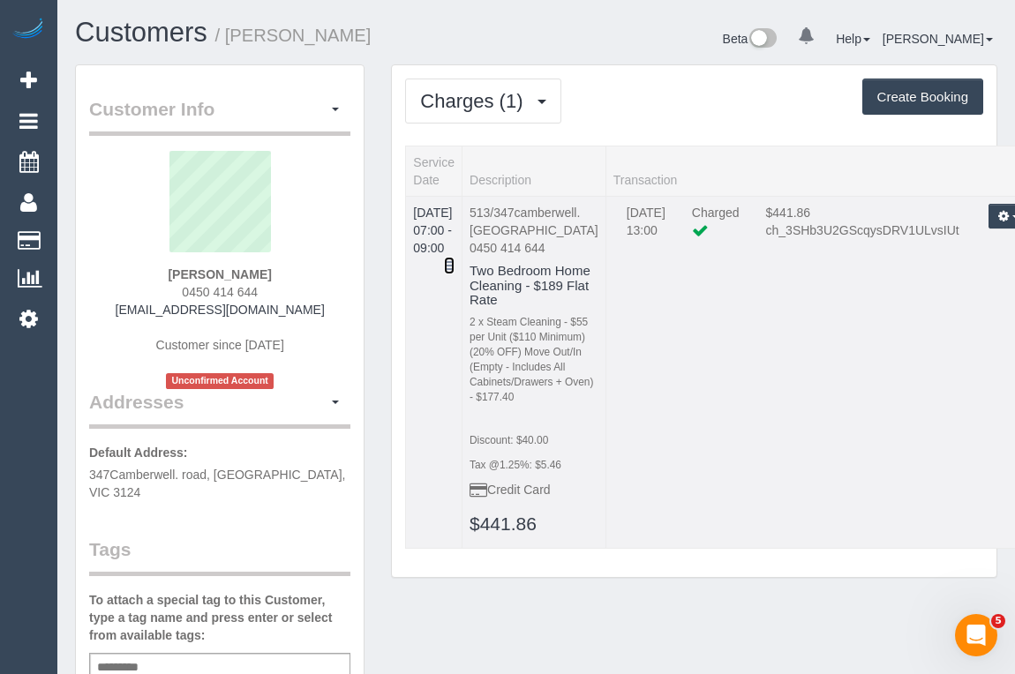
click at [454, 259] on icon at bounding box center [449, 265] width 11 height 12
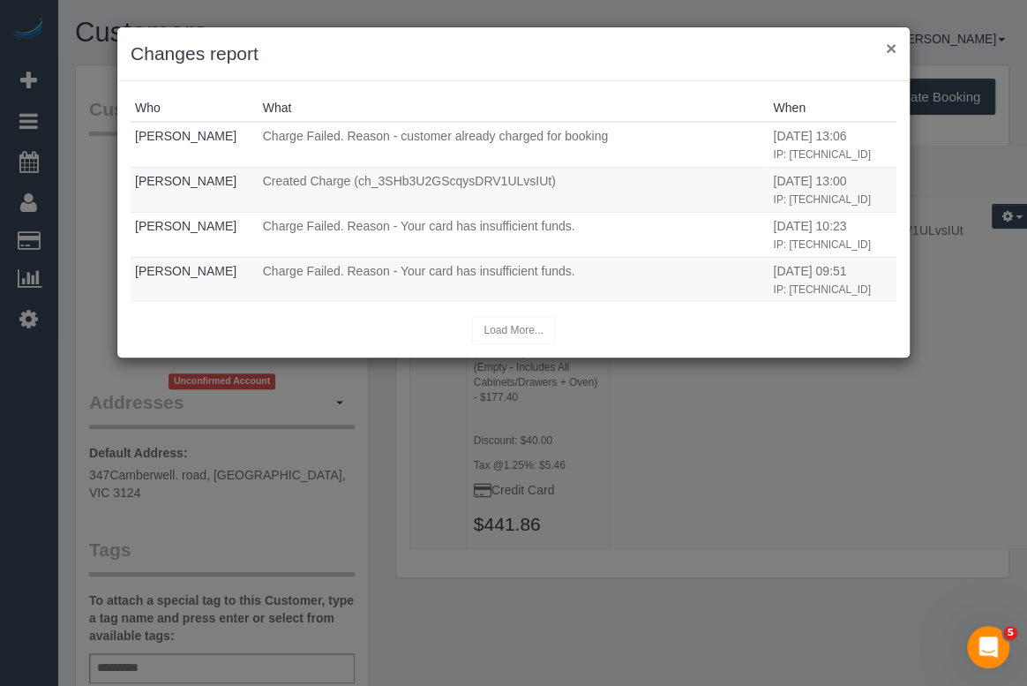
drag, startPoint x: 893, startPoint y: 44, endPoint x: 873, endPoint y: 38, distance: 20.4
click at [893, 44] on button "×" at bounding box center [891, 48] width 11 height 19
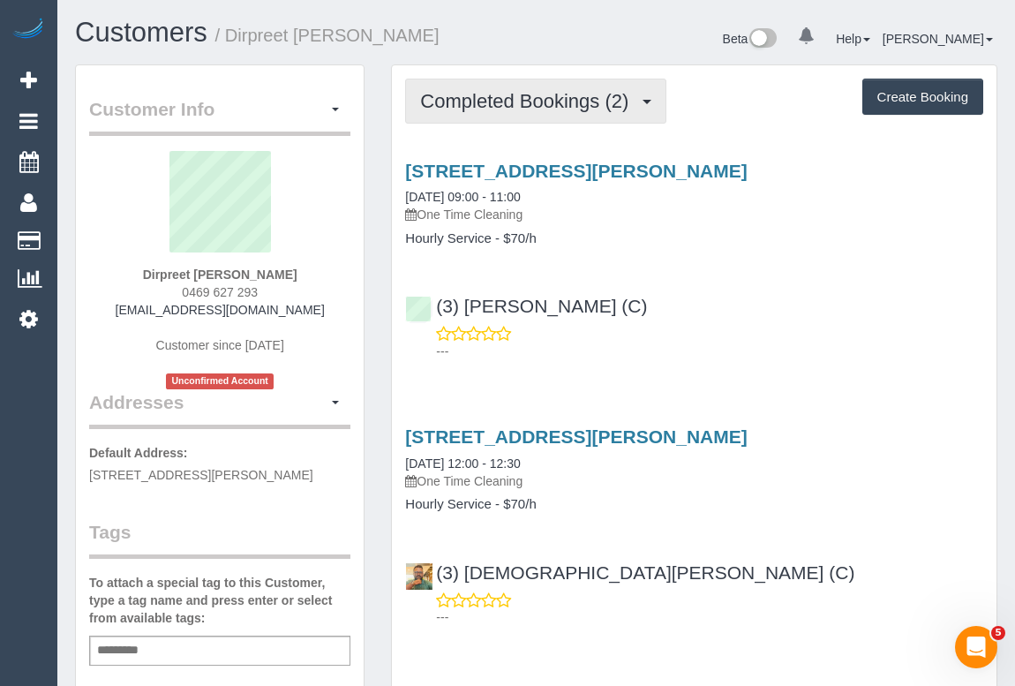
click at [516, 107] on span "Completed Bookings (2)" at bounding box center [528, 101] width 217 height 22
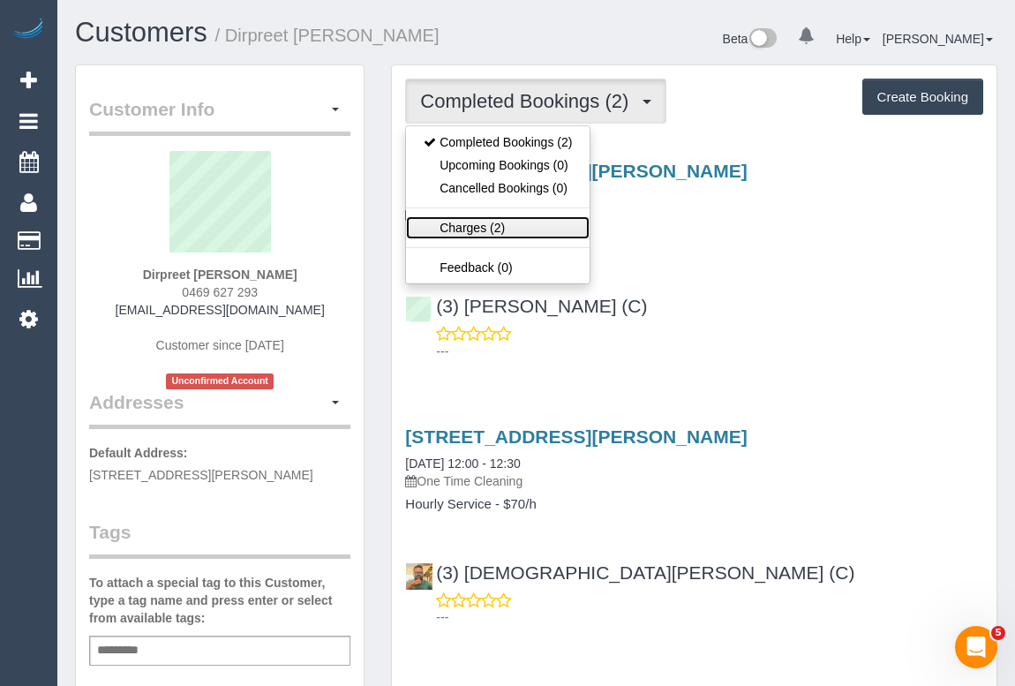
click at [468, 221] on link "Charges (2)" at bounding box center [498, 227] width 184 height 23
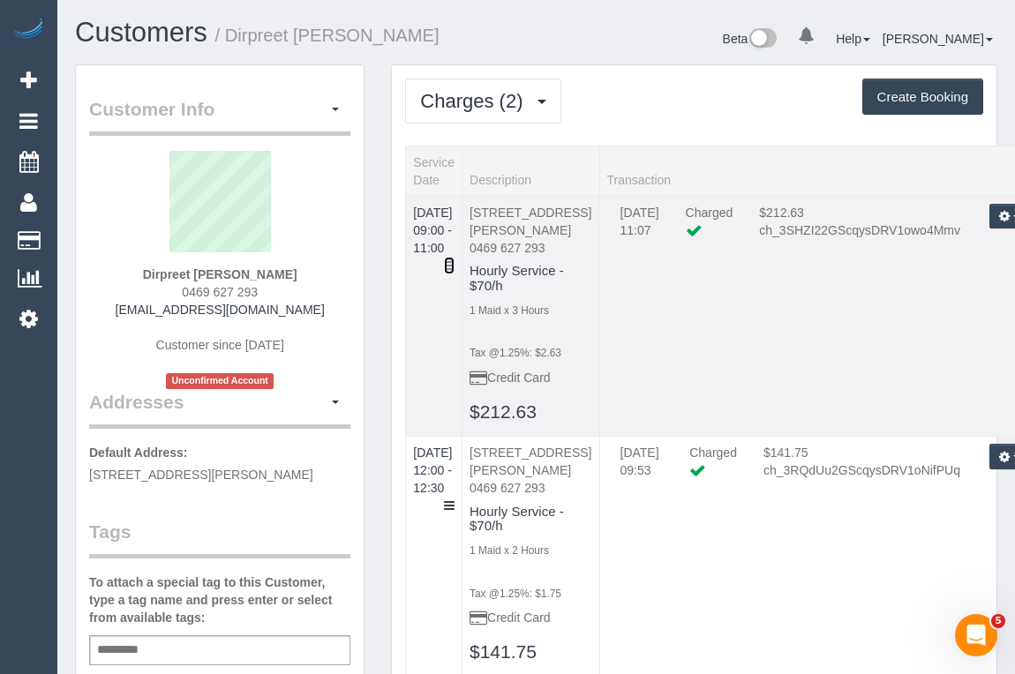
click at [454, 259] on icon at bounding box center [449, 265] width 11 height 12
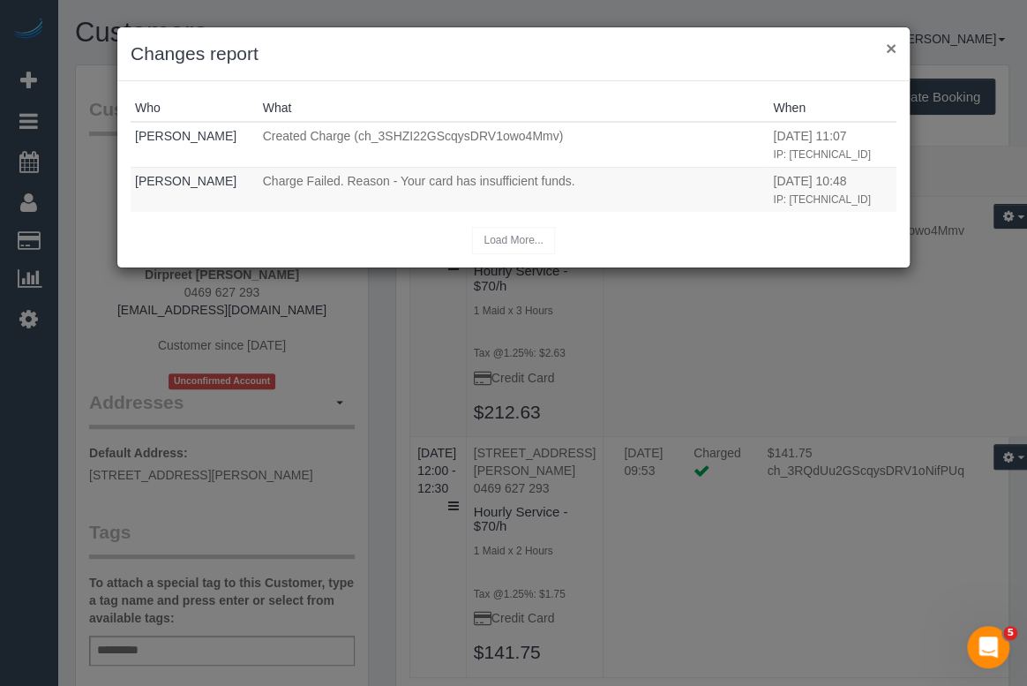
click at [895, 43] on button "×" at bounding box center [891, 48] width 11 height 19
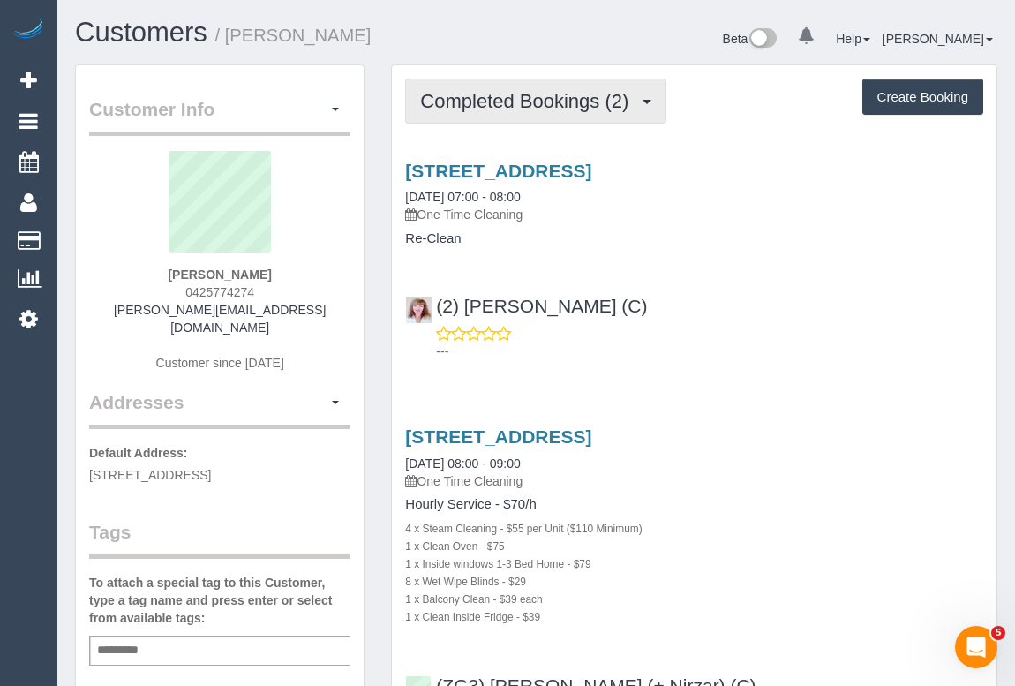
click at [512, 101] on span "Completed Bookings (2)" at bounding box center [528, 101] width 217 height 22
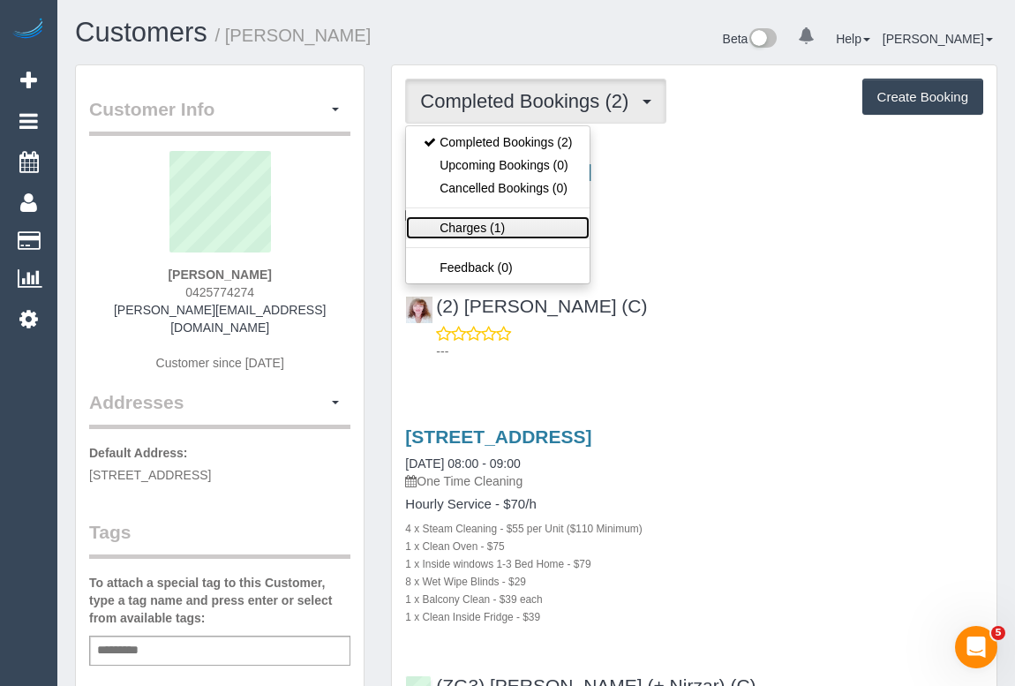
click at [465, 226] on link "Charges (1)" at bounding box center [498, 227] width 184 height 23
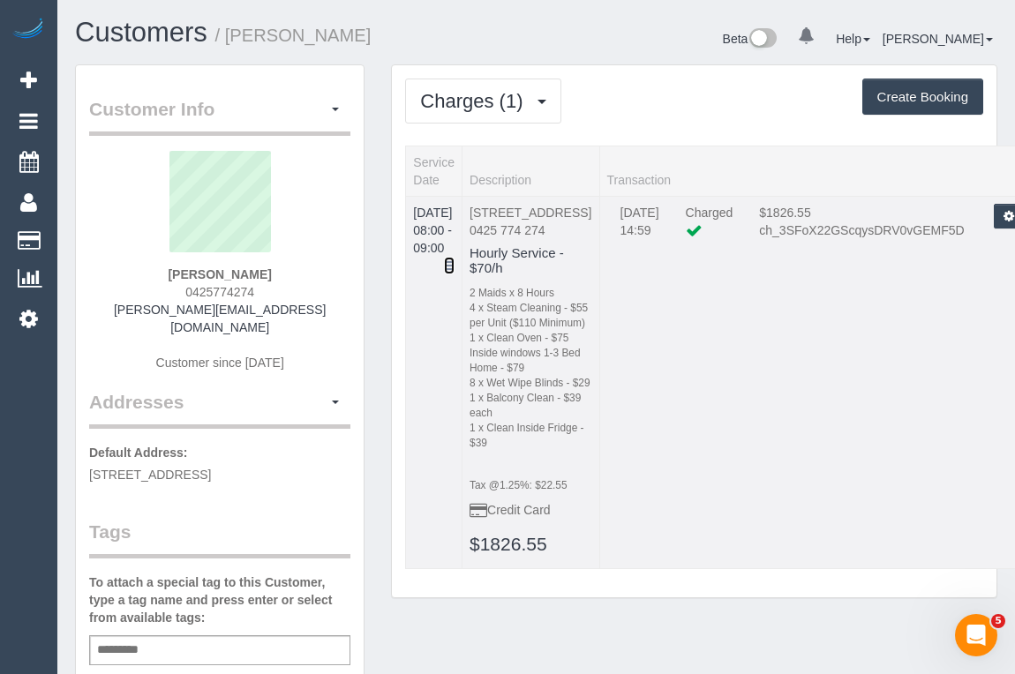
click at [454, 259] on icon at bounding box center [449, 265] width 11 height 12
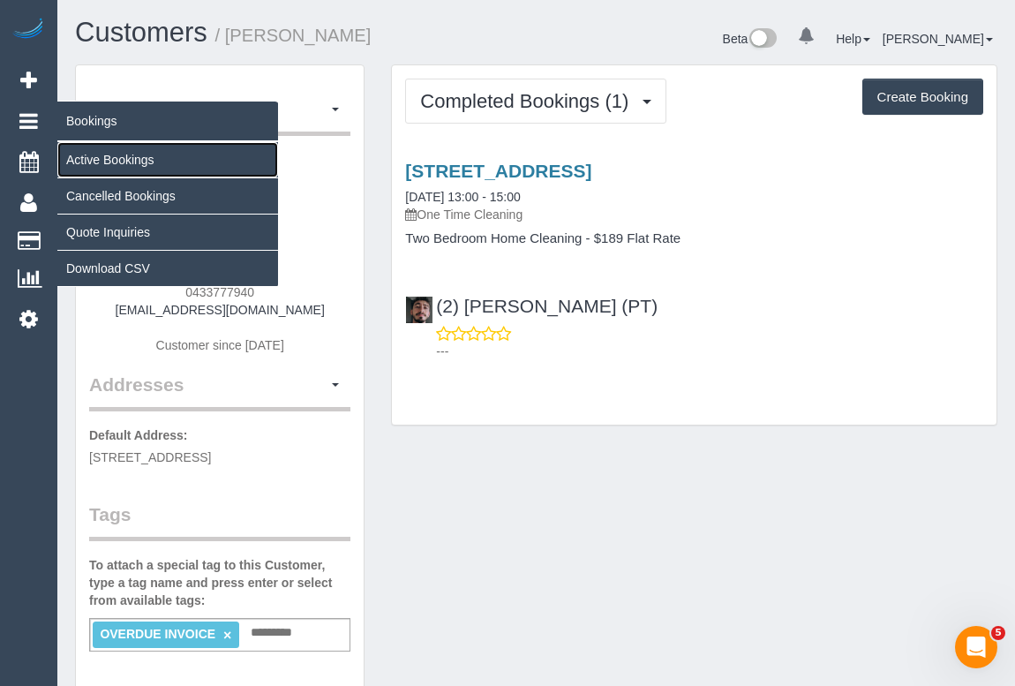
click at [120, 161] on link "Active Bookings" at bounding box center [167, 159] width 221 height 35
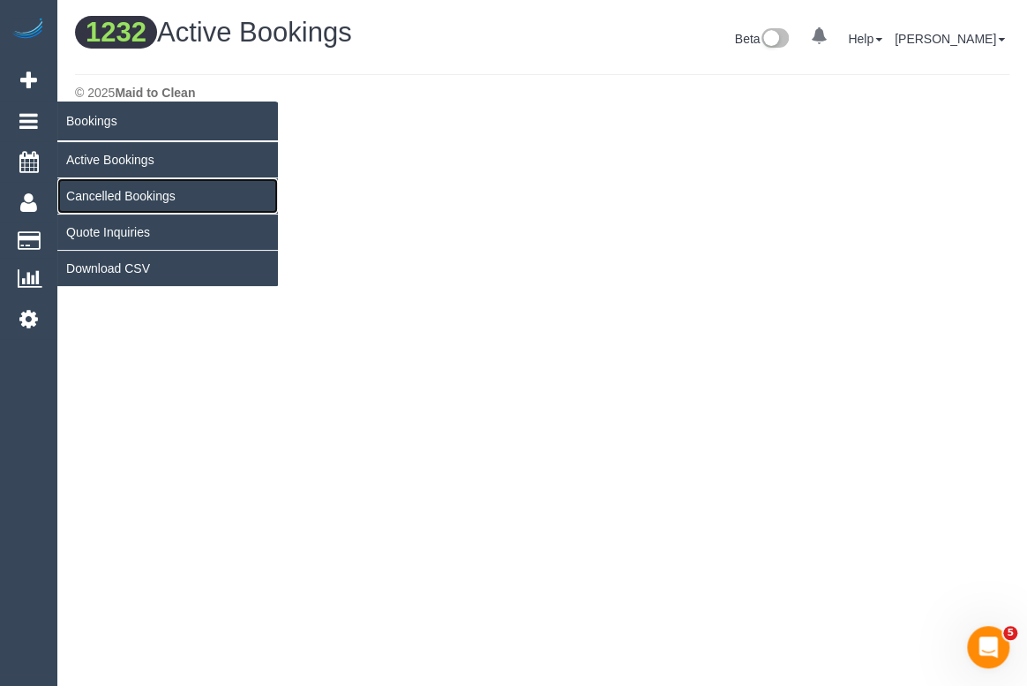
click at [89, 192] on link "Cancelled Bookings" at bounding box center [167, 195] width 221 height 35
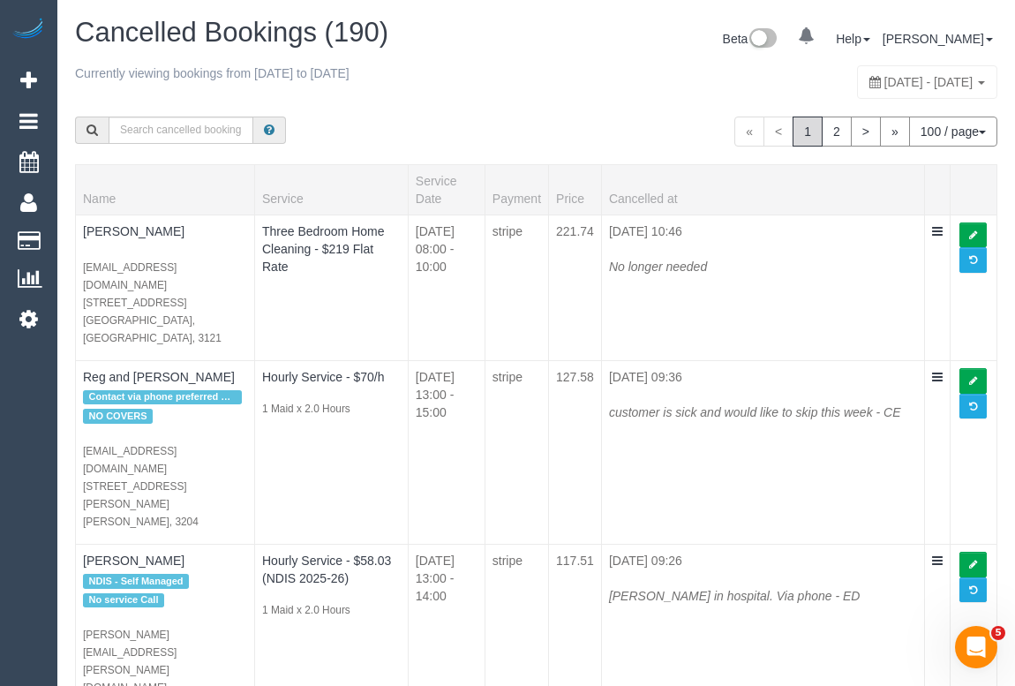
click at [884, 76] on span "[DATE] - [DATE]" at bounding box center [928, 82] width 89 height 14
type input "**********"
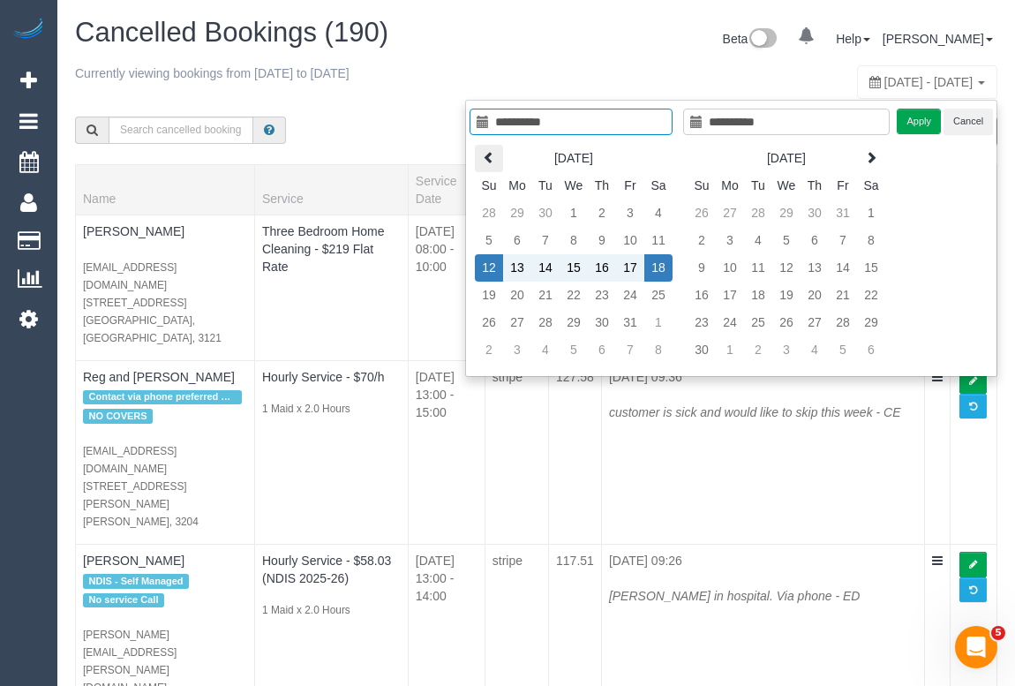
click at [488, 155] on icon at bounding box center [489, 157] width 12 height 12
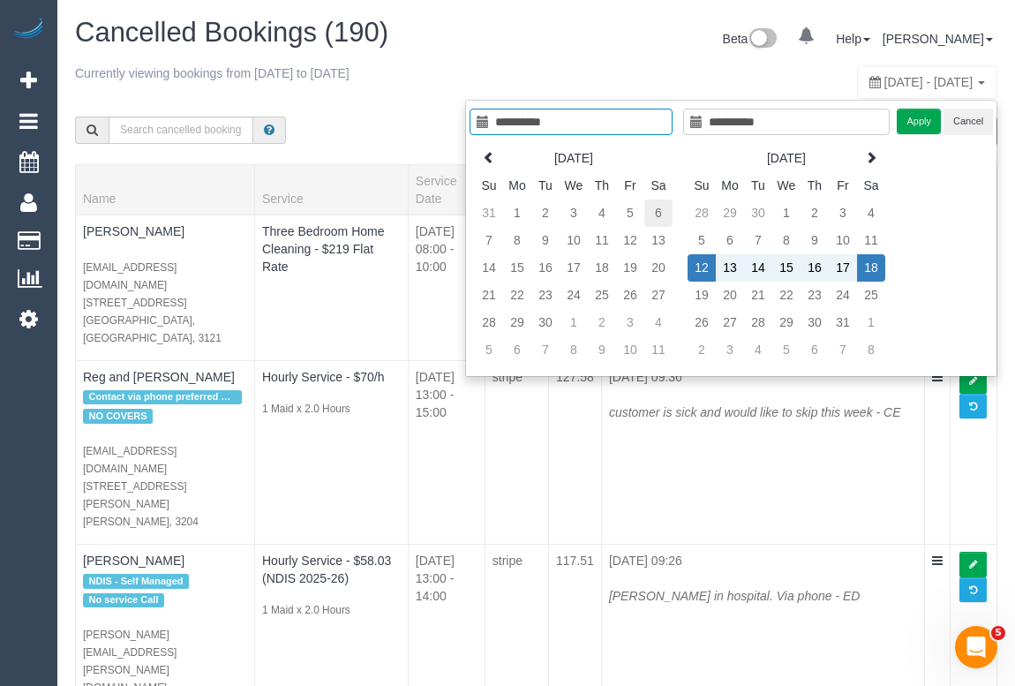
type input "**********"
click at [653, 216] on td "6" at bounding box center [658, 212] width 28 height 27
type input "**********"
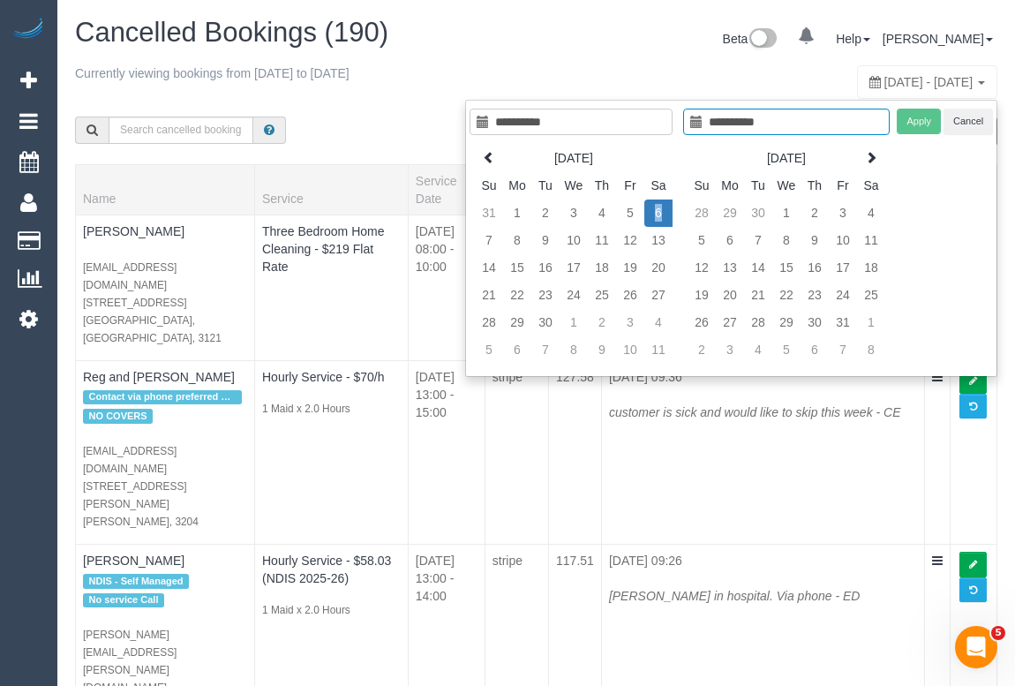
click at [654, 216] on td "6" at bounding box center [658, 212] width 28 height 27
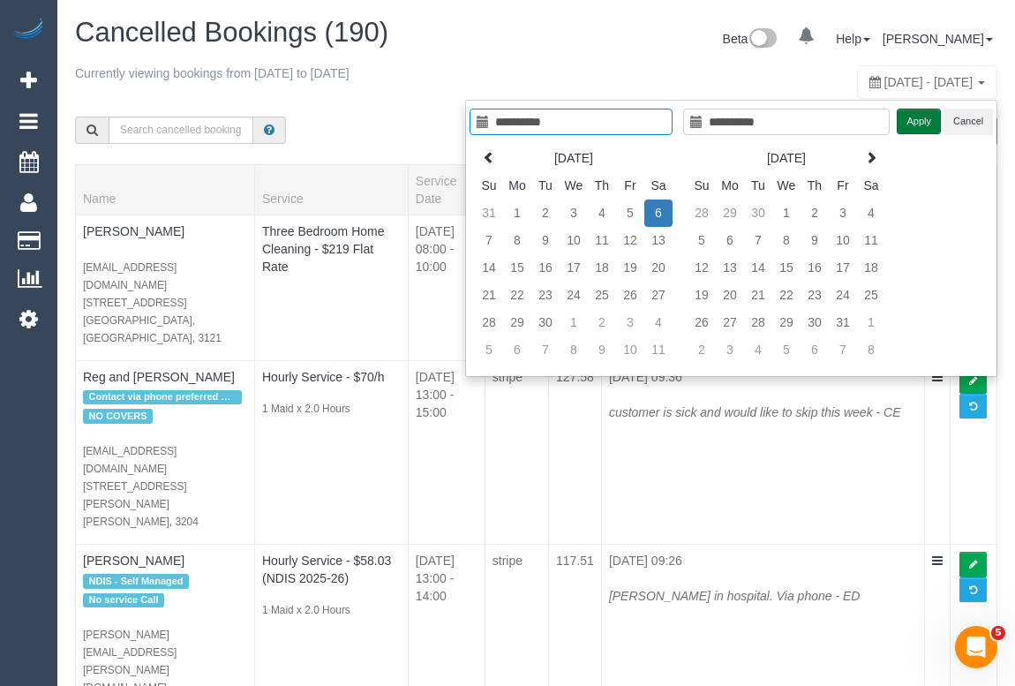
type input "**********"
click at [926, 121] on button "Apply" at bounding box center [918, 122] width 44 height 26
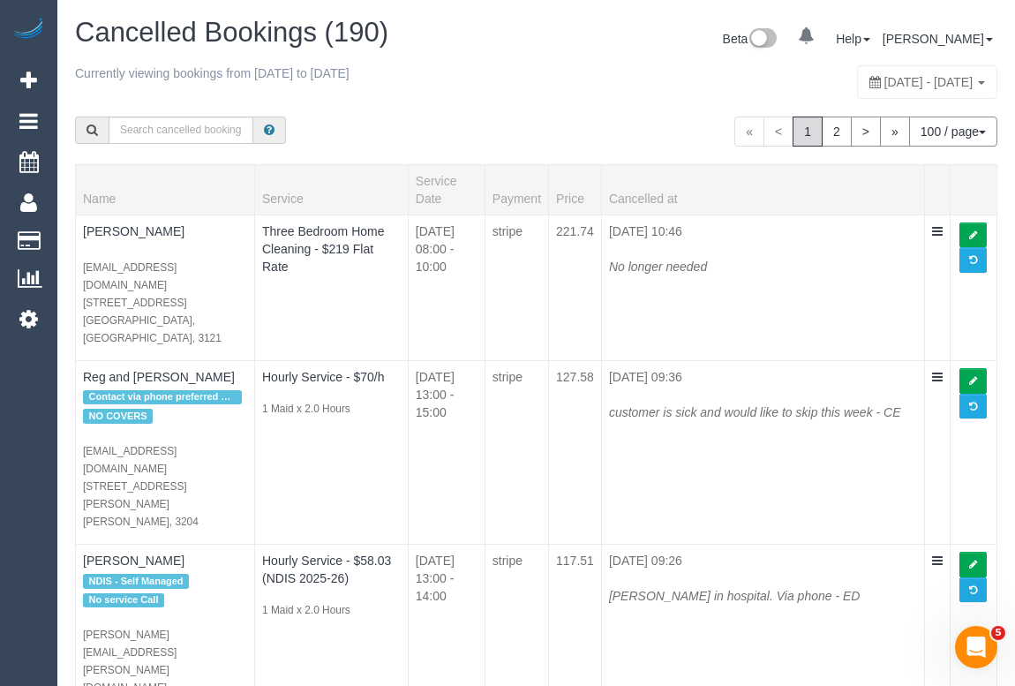
click at [618, 99] on div "« < 1 2 > » 100 / page 10 / page 20 / page 30 / page 40 / page 50 / page 100 / …" at bounding box center [773, 131] width 475 height 65
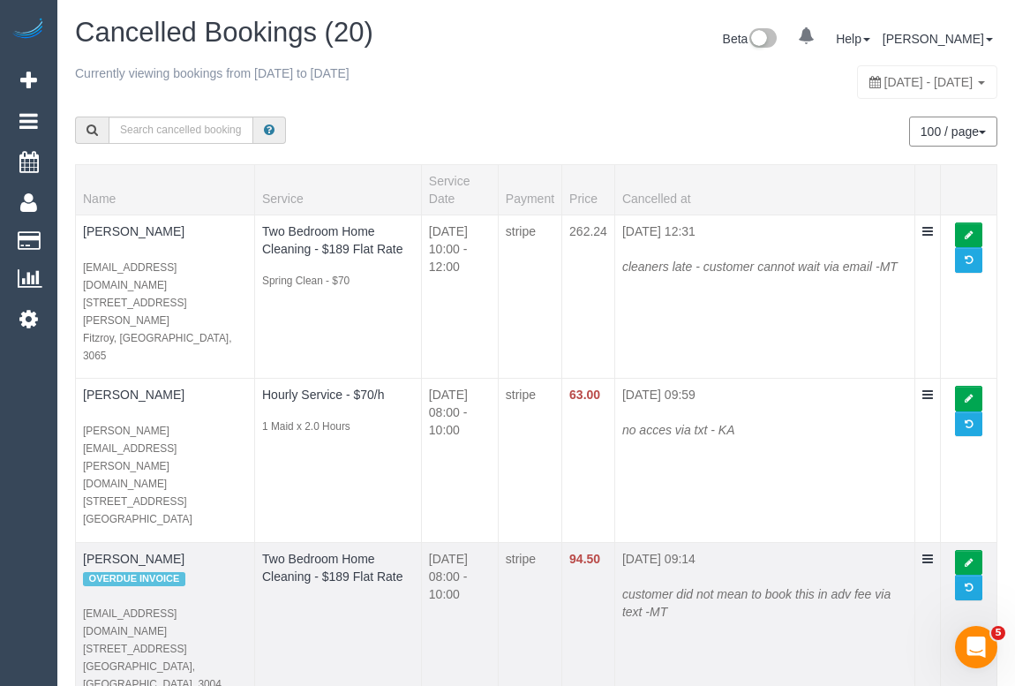
drag, startPoint x: 676, startPoint y: 505, endPoint x: 615, endPoint y: 491, distance: 62.5
click at [615, 542] on td "06/09/2025 09:14 customer did not mean to book this in adv fee via text -MT" at bounding box center [764, 624] width 300 height 165
copy icon "customer did not mean to book this in adv fee via text -MT"
click at [970, 582] on span at bounding box center [968, 587] width 8 height 10
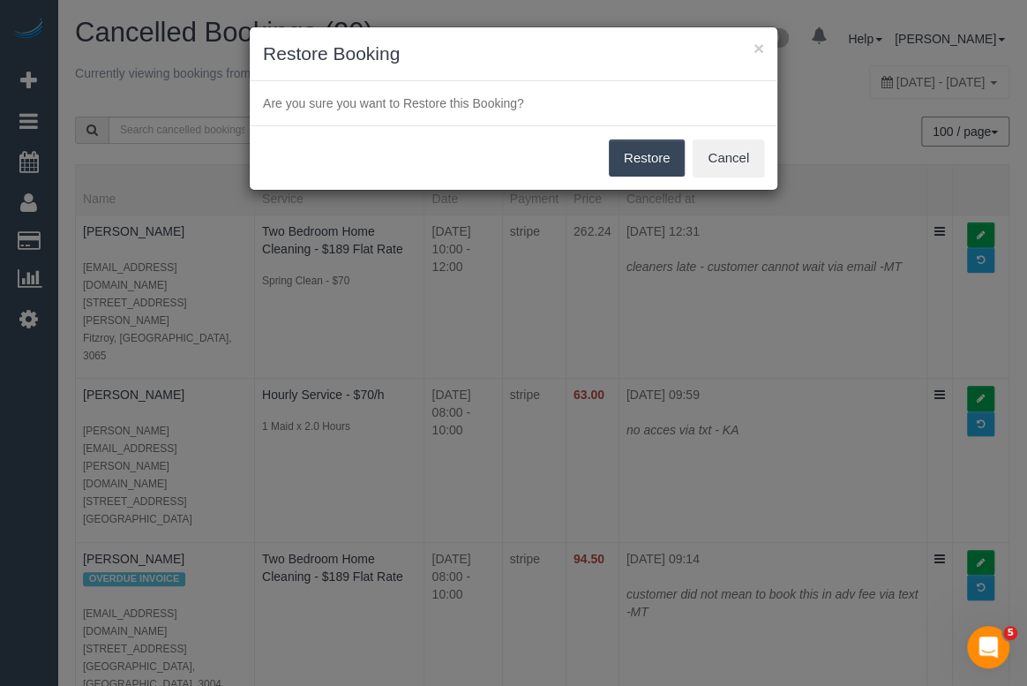
click at [641, 155] on button "Restore" at bounding box center [647, 157] width 77 height 37
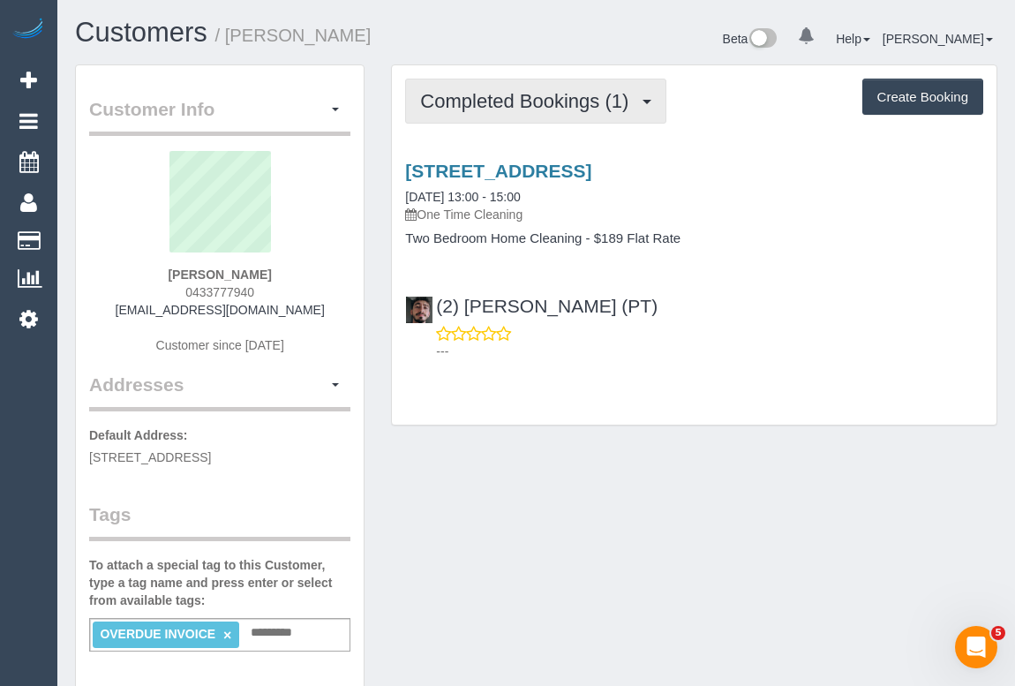
click at [573, 90] on span "Completed Bookings (1)" at bounding box center [528, 101] width 217 height 22
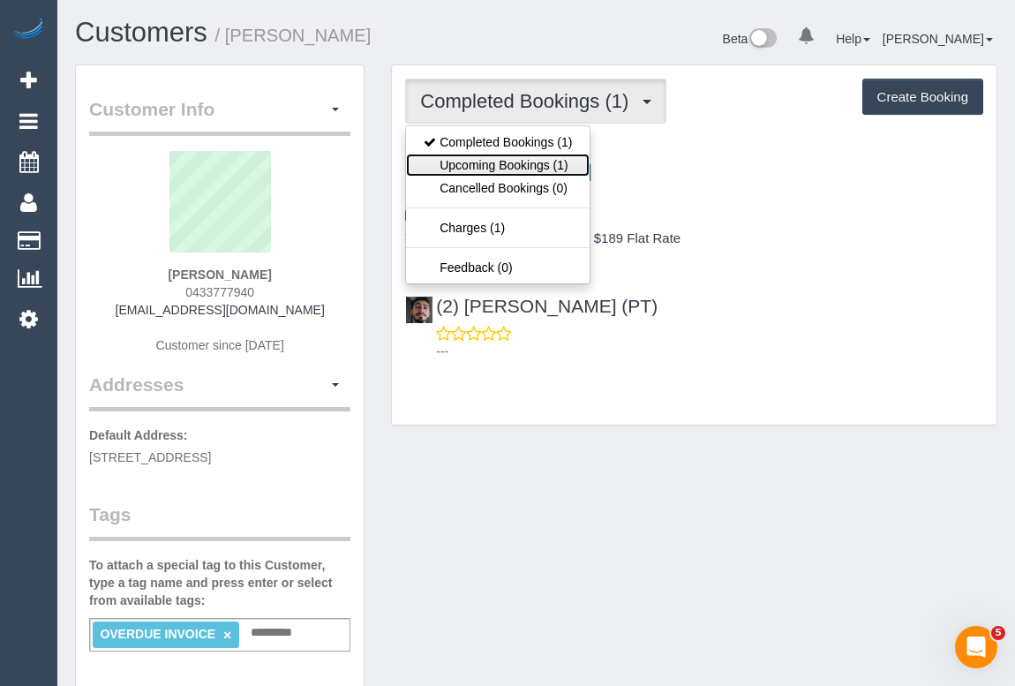
click at [491, 171] on link "Upcoming Bookings (1)" at bounding box center [498, 165] width 184 height 23
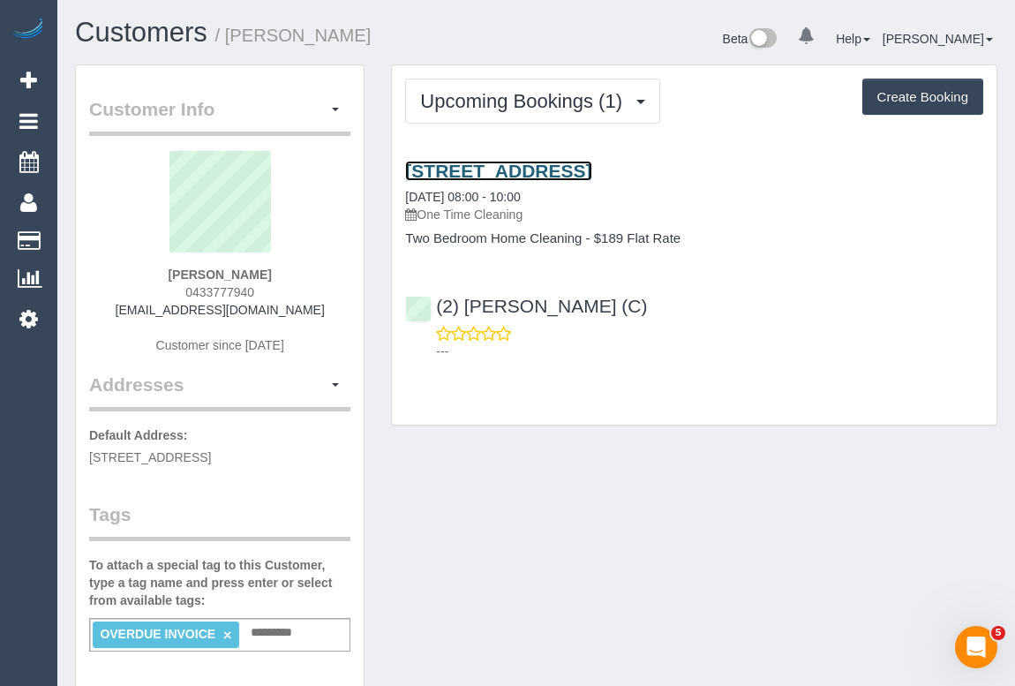
click at [536, 168] on link "86 Queens Lane, 1407, Melbourne, VIC 3004" at bounding box center [498, 171] width 186 height 20
click at [591, 172] on link "86 Queens Lane, 1407, Melbourne, VIC 3004" at bounding box center [498, 171] width 186 height 20
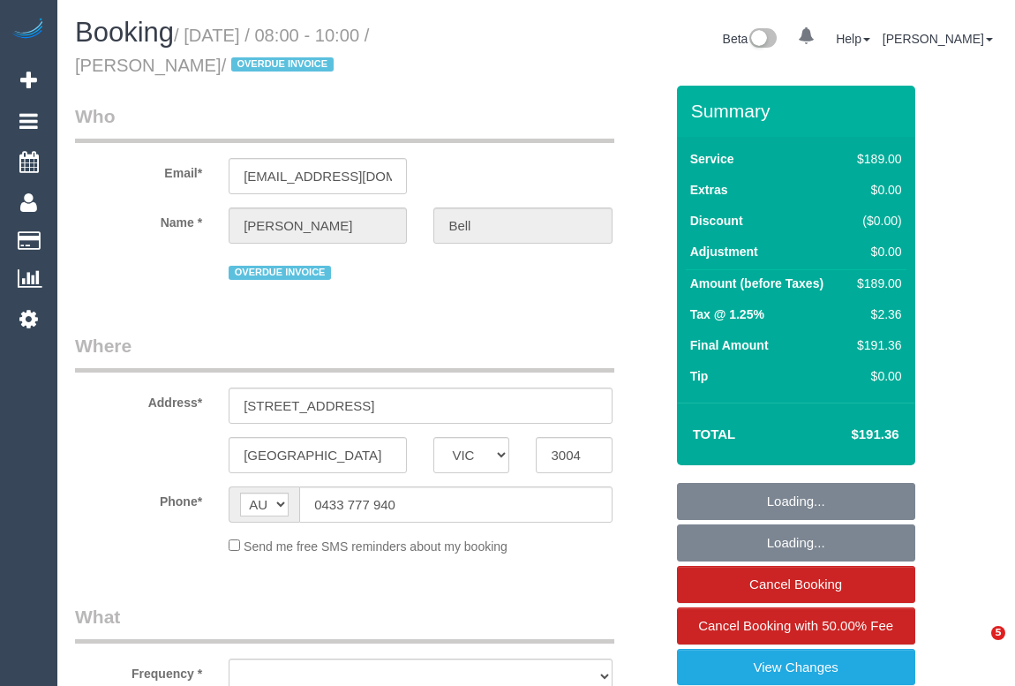
select select "VIC"
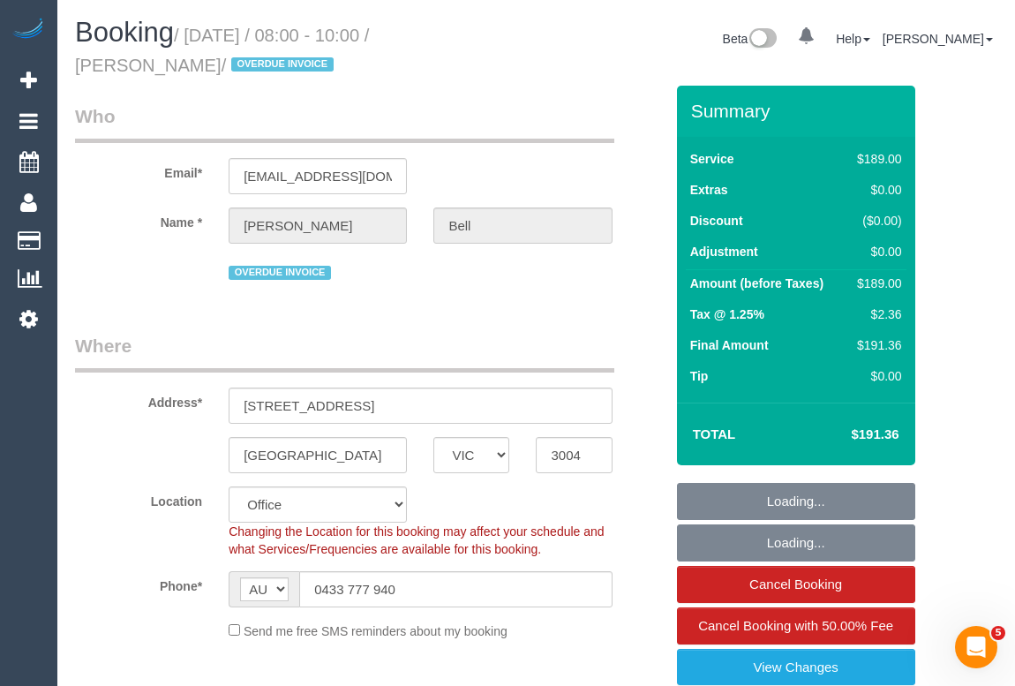
select select "object:713"
select select "number:28"
select select "number:14"
select select "number:18"
select select "number:24"
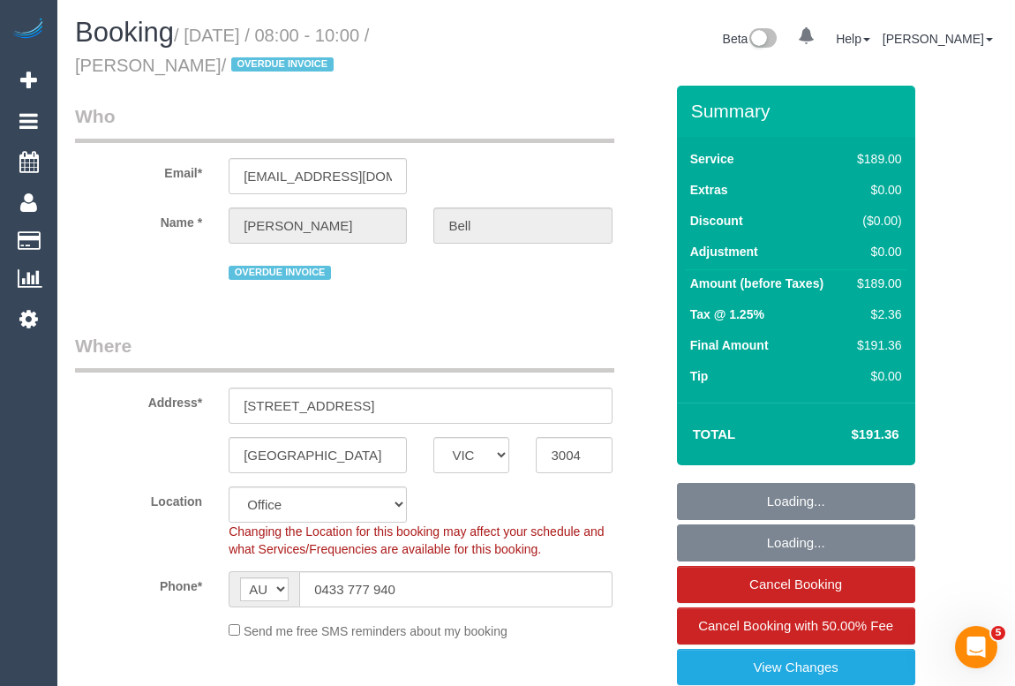
select select "number:13"
select select "string:stripe-pm_1S1kQS2GScqysDRV7LwdxrG6"
select select "object:2011"
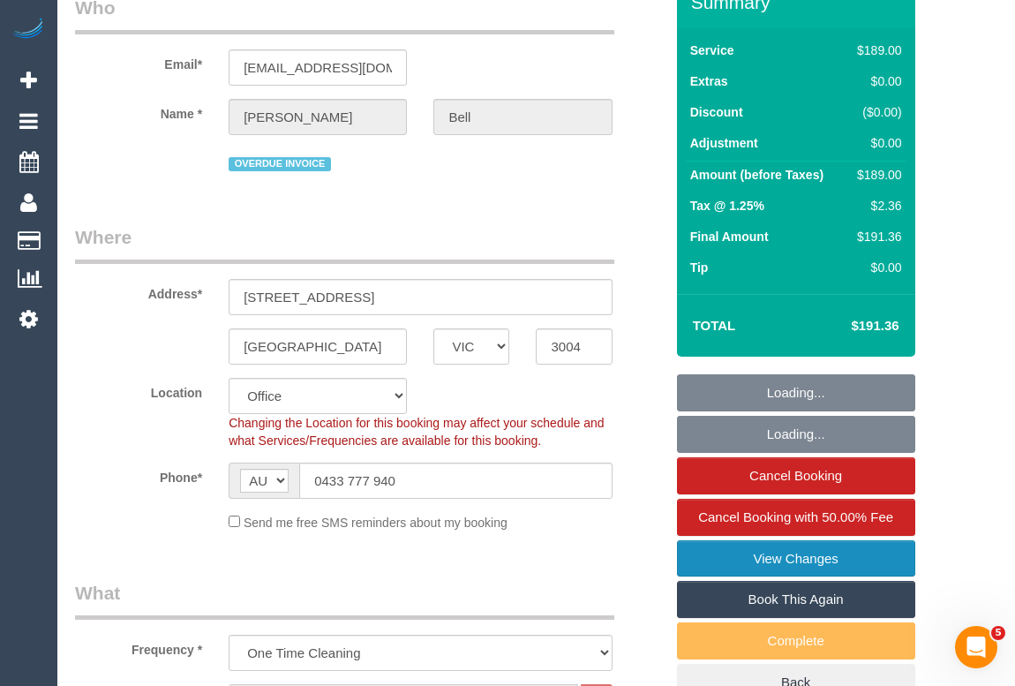
scroll to position [240, 0]
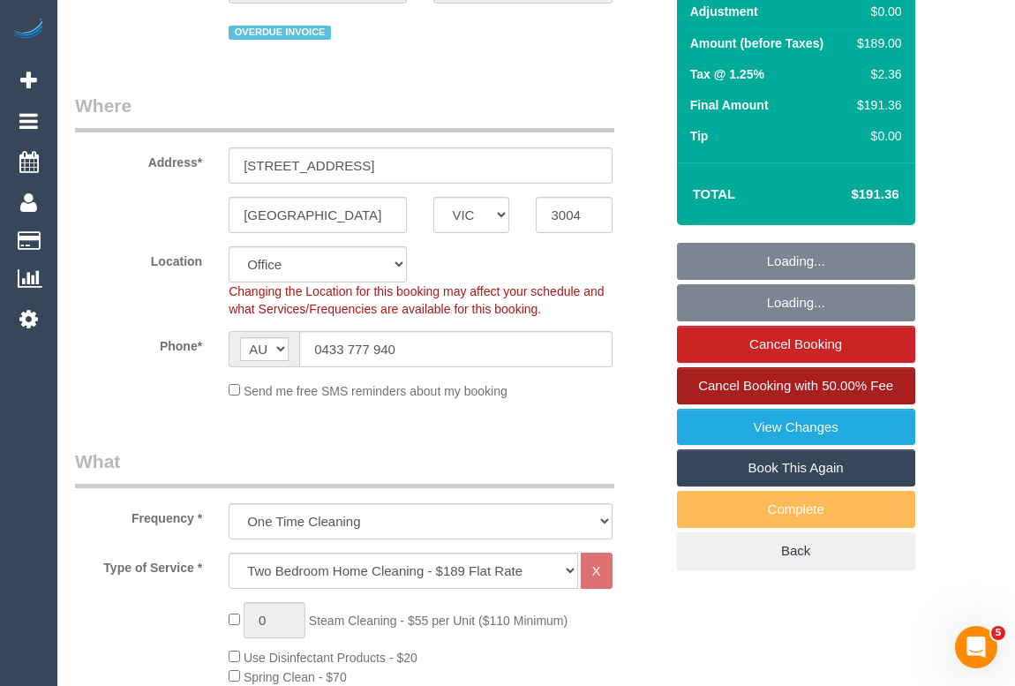
click at [784, 373] on link "Cancel Booking with 50.00% Fee" at bounding box center [796, 385] width 238 height 37
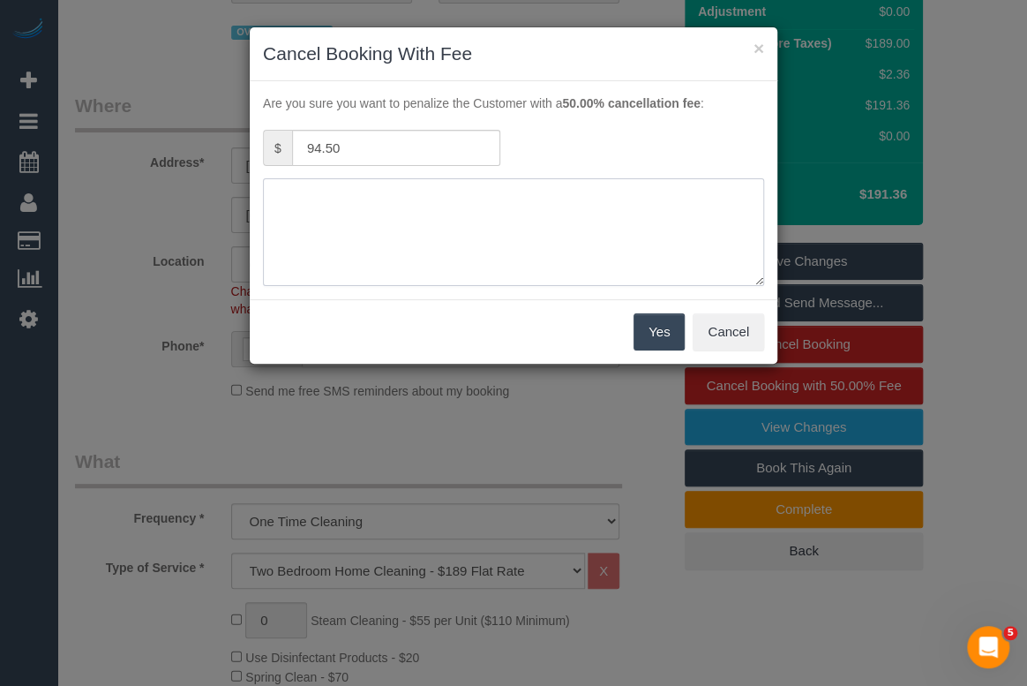
click at [313, 204] on textarea at bounding box center [513, 232] width 501 height 108
paste textarea "customer did not mean to book this in adv fee via text -MT"
type textarea "customer did not mean to book this in adv fee via text -MT"
click at [652, 335] on button "Yes" at bounding box center [658, 331] width 51 height 37
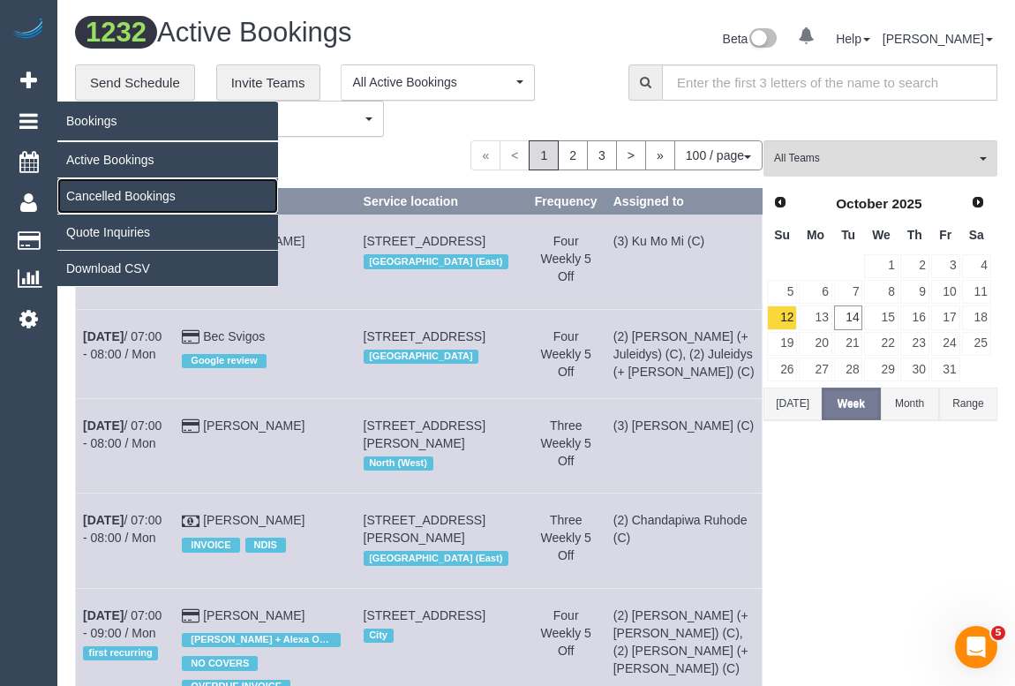
click at [106, 197] on link "Cancelled Bookings" at bounding box center [167, 195] width 221 height 35
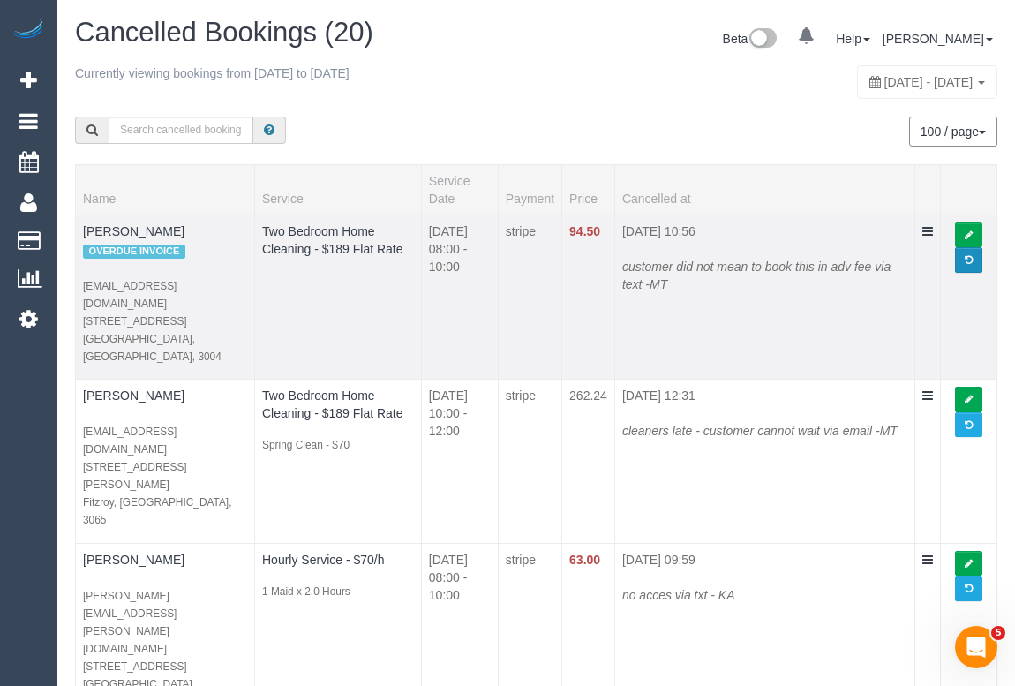
click at [969, 260] on span at bounding box center [968, 260] width 8 height 10
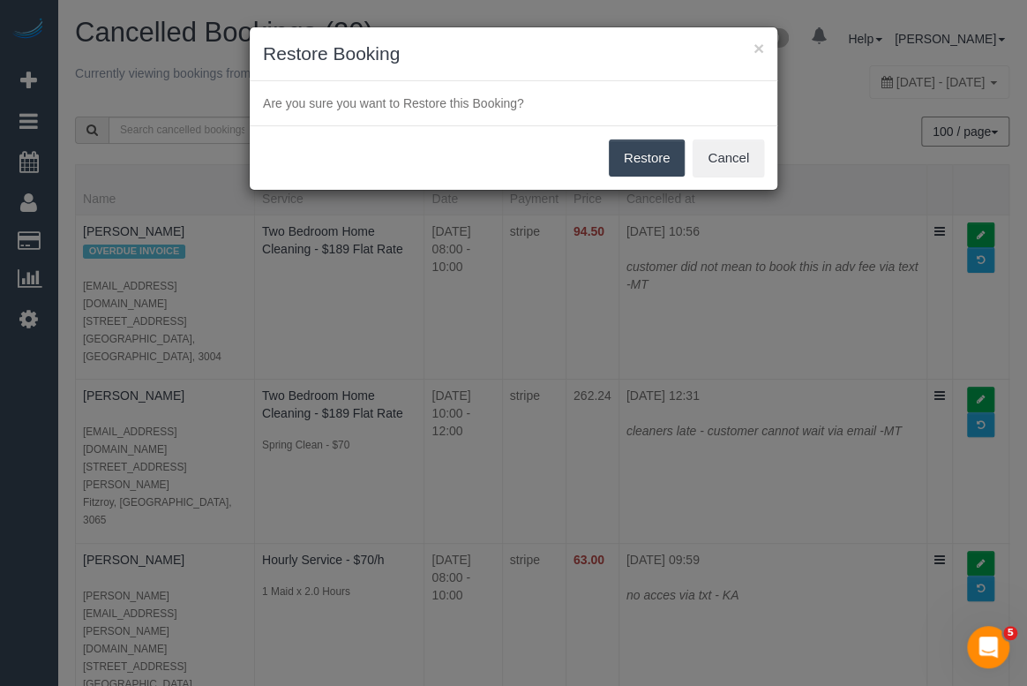
click at [637, 154] on button "Restore" at bounding box center [647, 157] width 77 height 37
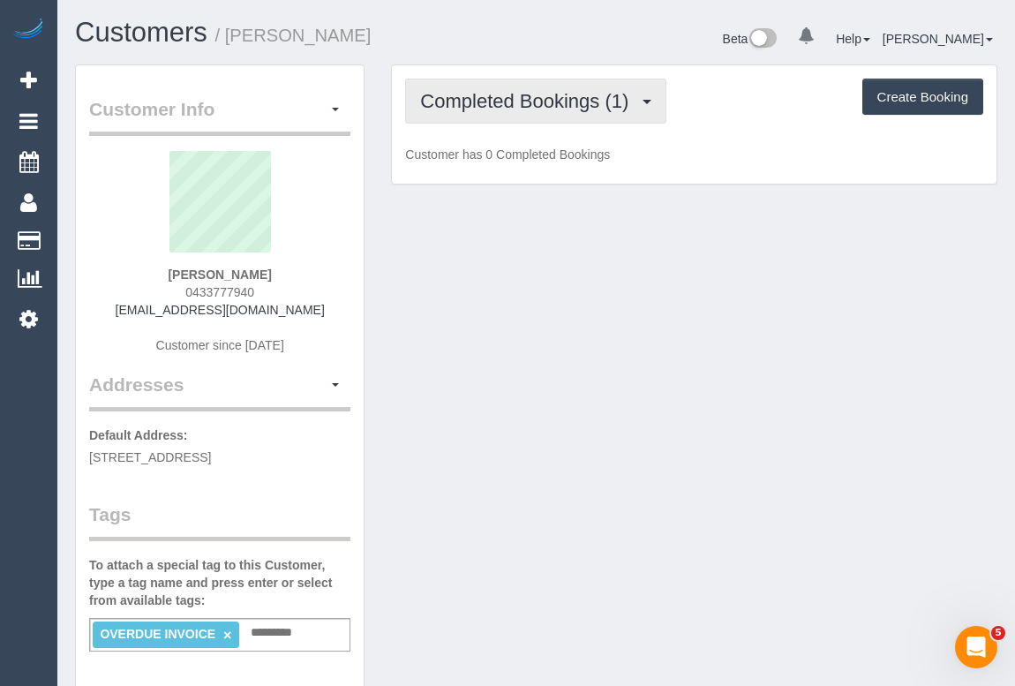
click at [565, 105] on span "Completed Bookings (1)" at bounding box center [528, 101] width 217 height 22
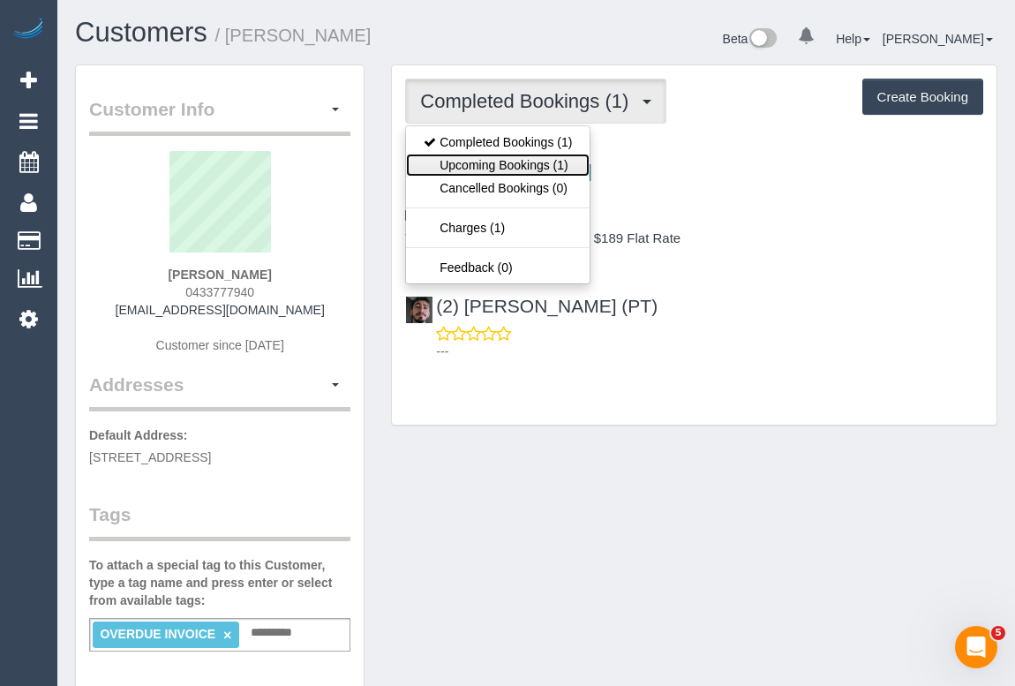
click at [534, 161] on link "Upcoming Bookings (1)" at bounding box center [498, 165] width 184 height 23
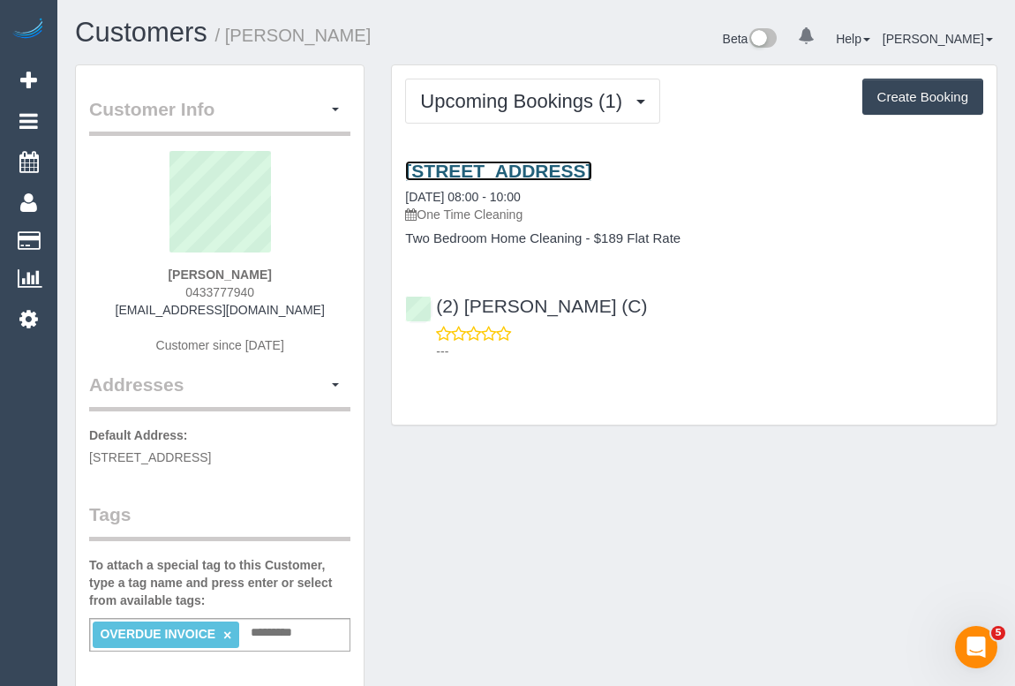
click at [513, 168] on link "86 Queens Lane, 1407, Melbourne, VIC 3004" at bounding box center [498, 171] width 186 height 20
click at [508, 162] on link "86 Queens Lane, 1407, Melbourne, VIC 3004" at bounding box center [498, 171] width 186 height 20
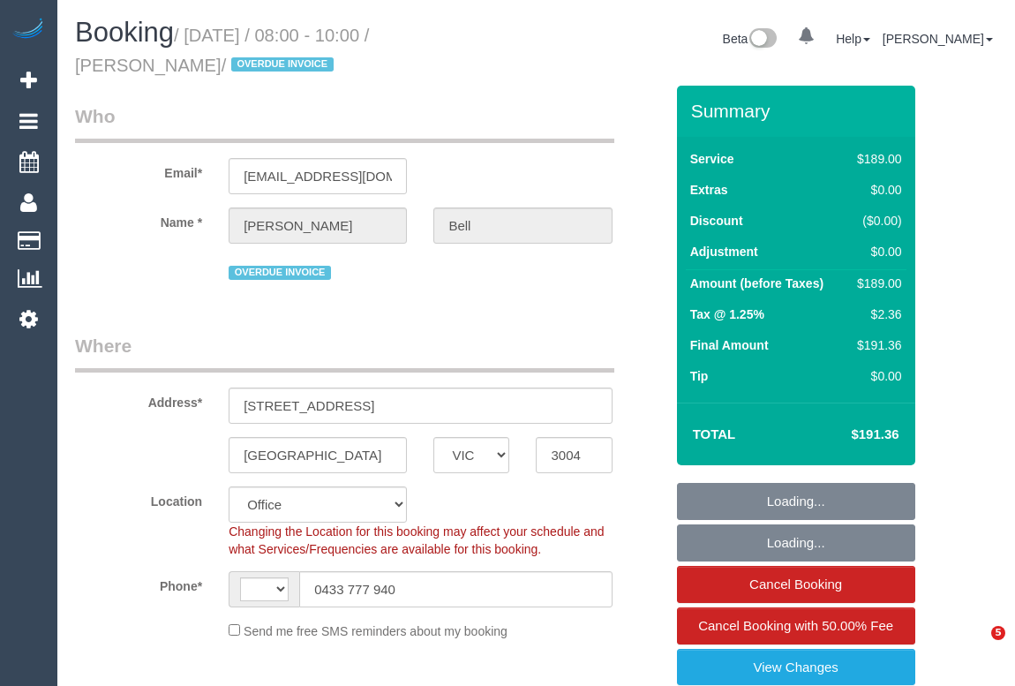
select select "VIC"
select select "object:573"
select select "string:stripe-pm_1S1kQS2GScqysDRV7LwdxrG6"
select select "number:28"
select select "number:14"
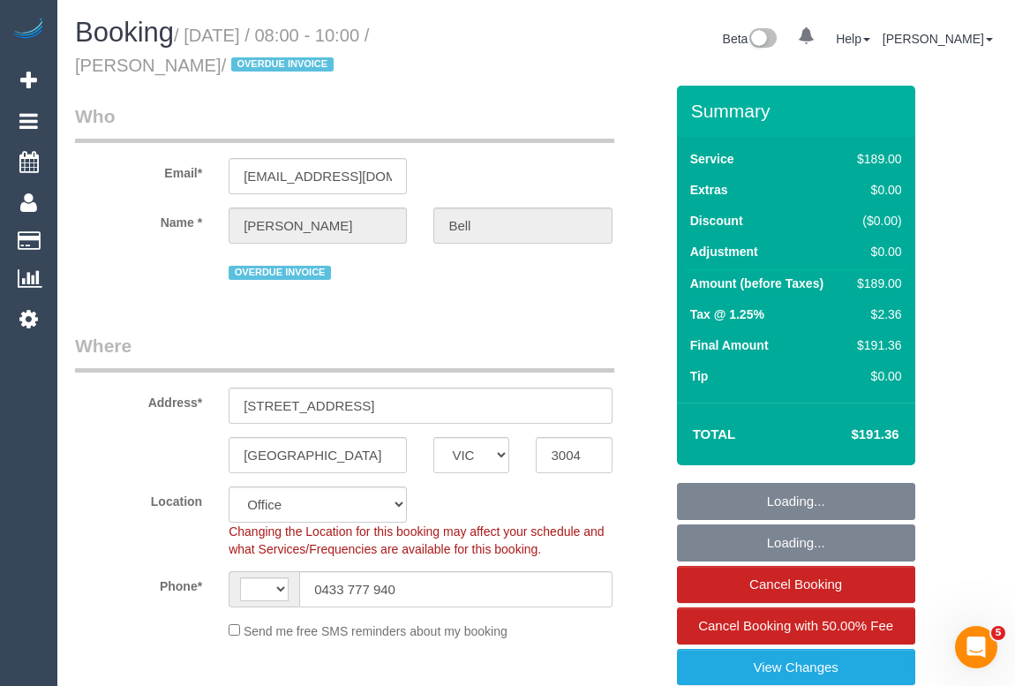
select select "number:18"
select select "number:24"
select select "number:13"
select select "string:AU"
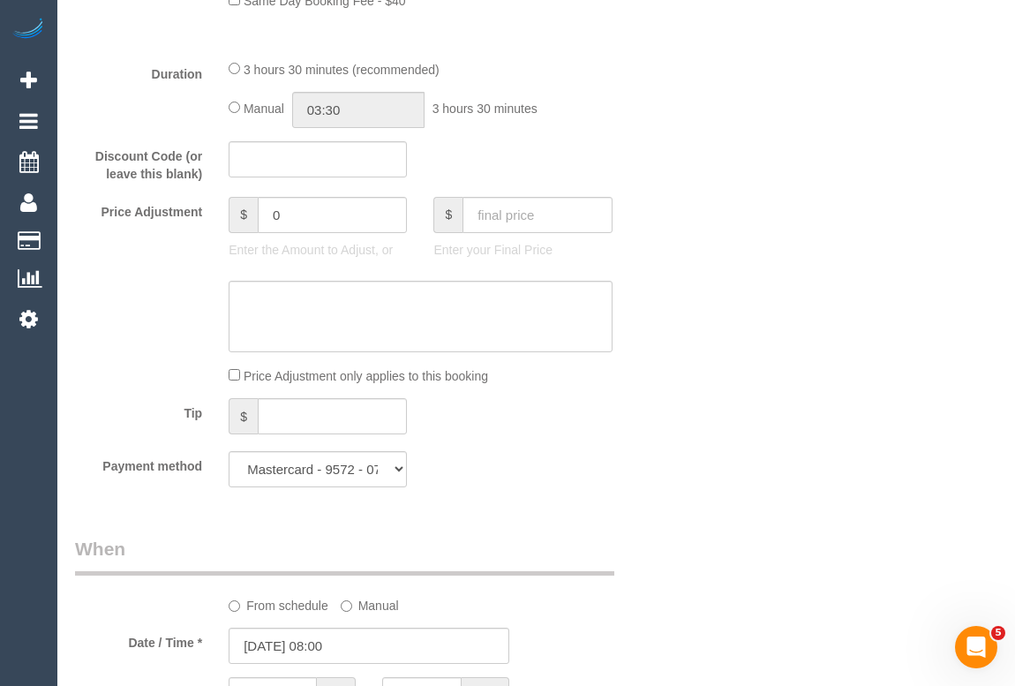
scroll to position [1604, 0]
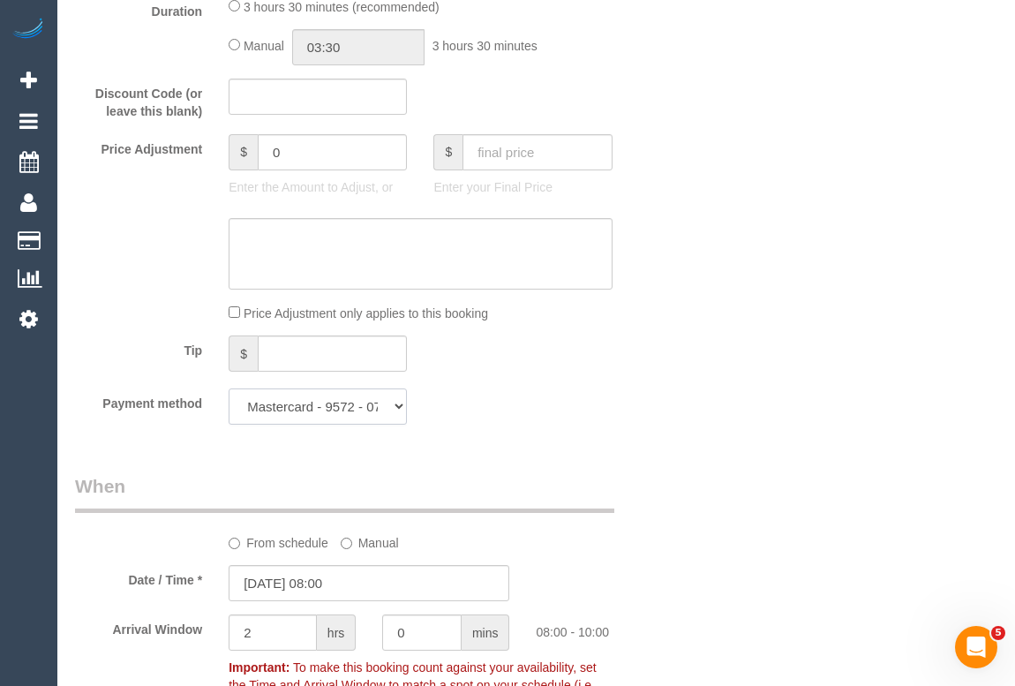
click at [400, 413] on select "Mastercard - 9572 - 07/2028 (Default) Add Credit Card ─────────────── Cash Chec…" at bounding box center [318, 406] width 178 height 36
select select "string:check"
click at [229, 394] on select "Mastercard - 9572 - 07/2028 (Default) Add Credit Card ─────────────── Cash Chec…" at bounding box center [318, 406] width 178 height 36
click at [626, 418] on div "Payment method Mastercard - 9572 - 07/2028 (Default) Add Credit Card ──────────…" at bounding box center [369, 406] width 615 height 36
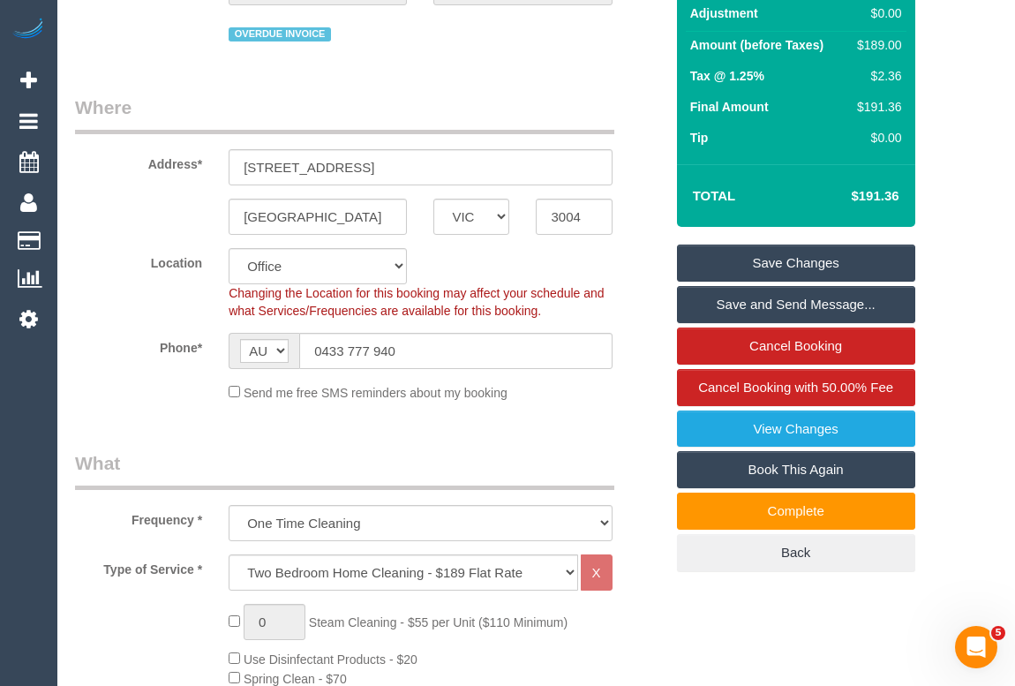
scroll to position [79, 0]
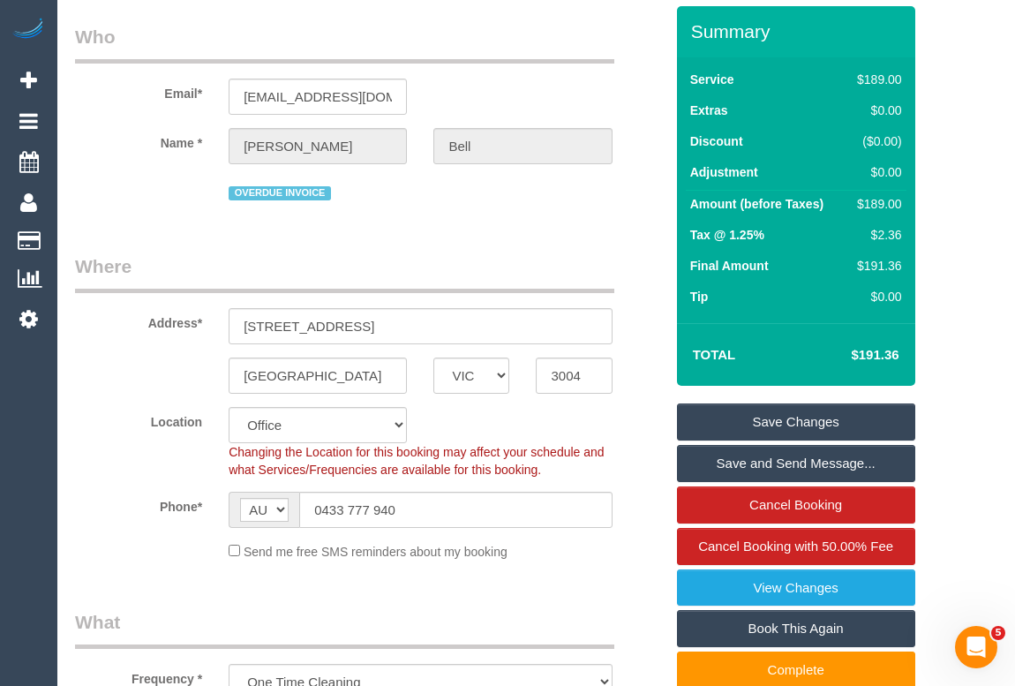
click at [772, 423] on link "Save Changes" at bounding box center [796, 421] width 238 height 37
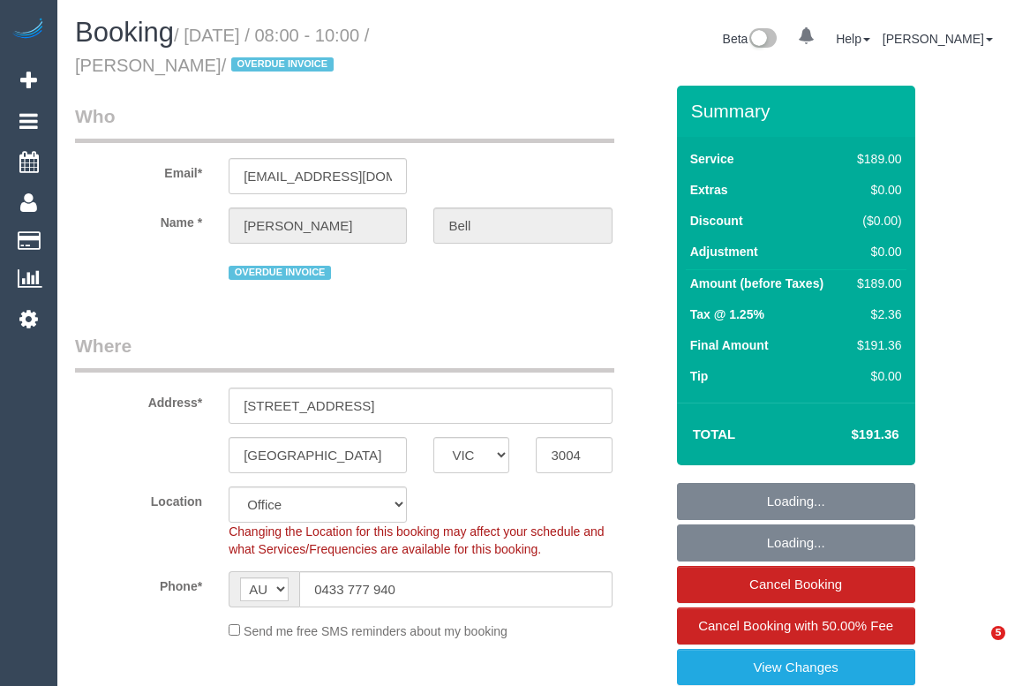
select select "VIC"
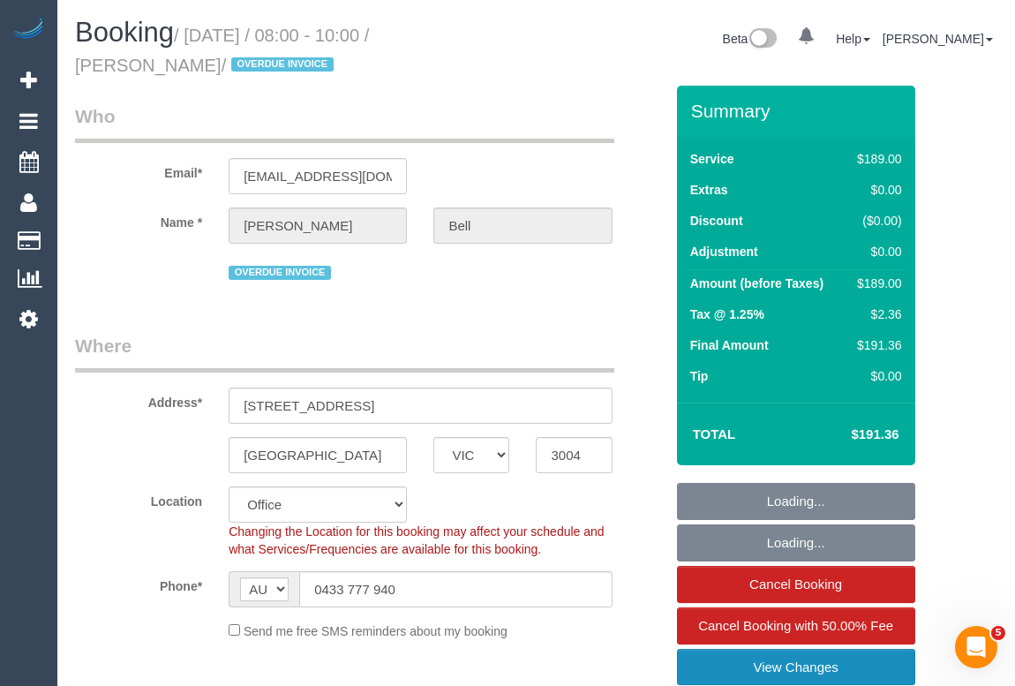
select select "object:634"
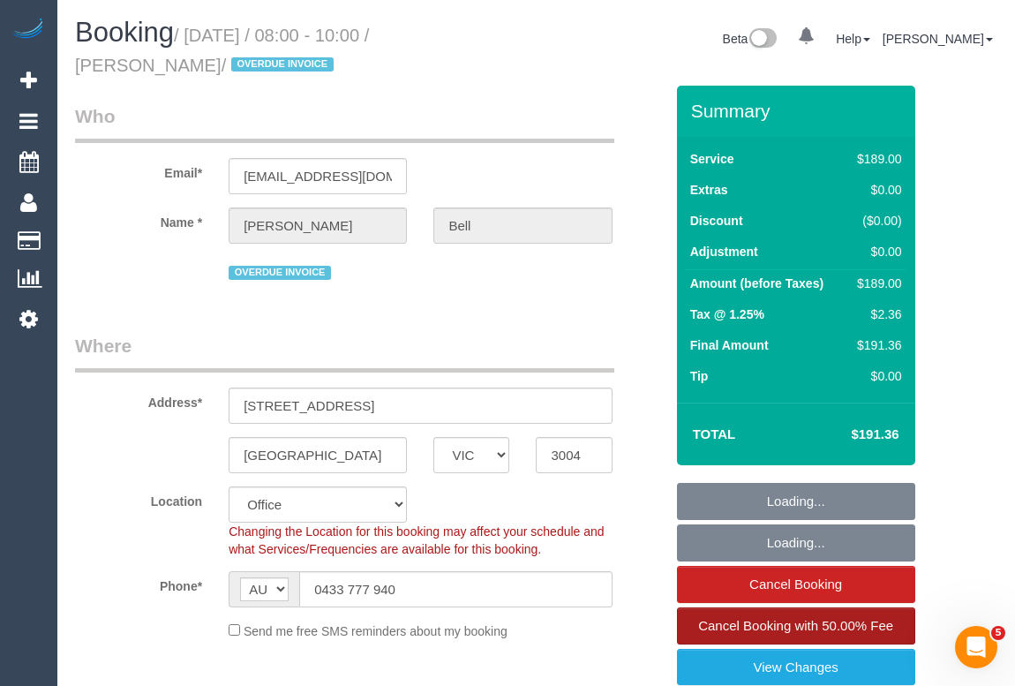
click at [805, 625] on span "Cancel Booking with 50.00% Fee" at bounding box center [795, 625] width 195 height 15
select select "number:28"
select select "number:14"
select select "number:18"
select select "number:24"
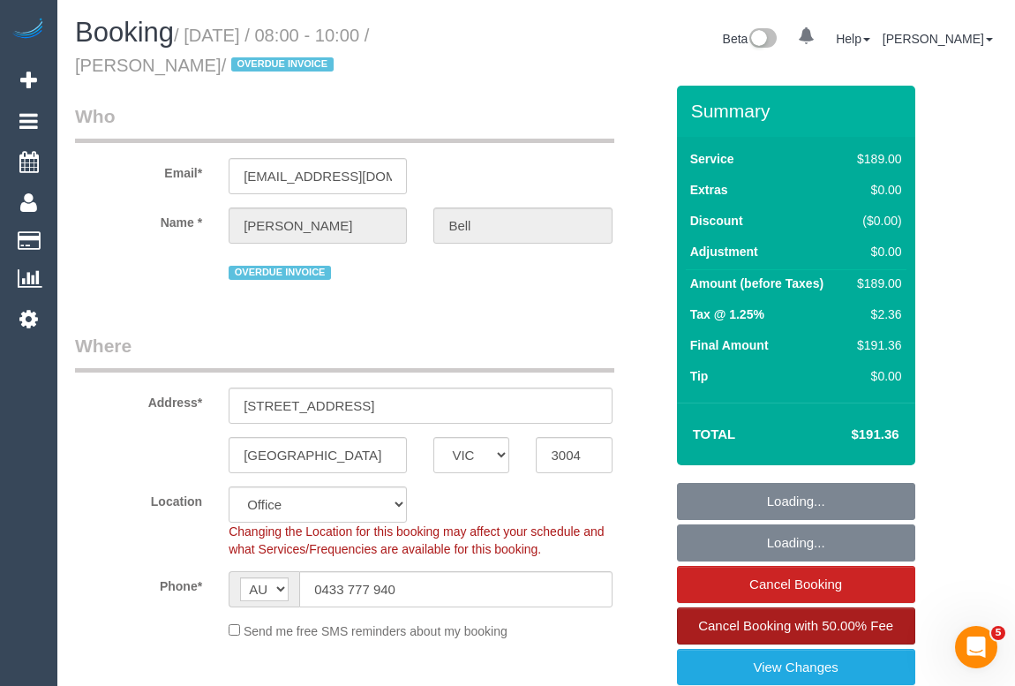
select select "number:13"
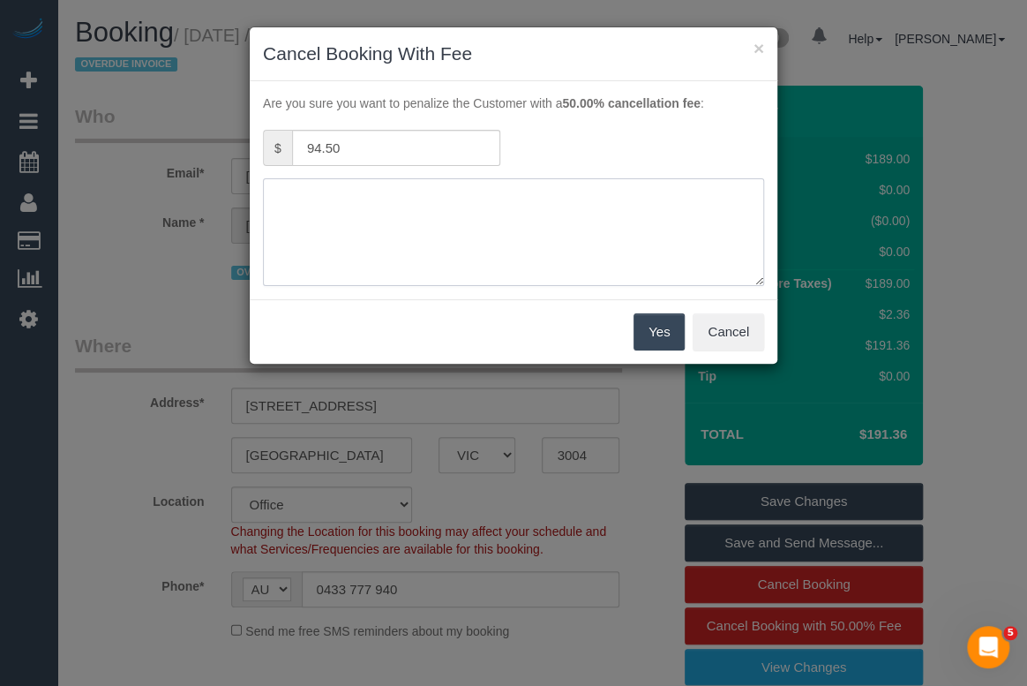
click at [394, 207] on textarea at bounding box center [513, 232] width 501 height 108
paste textarea "customer did not mean to book this in adv fee via text -MT"
click at [345, 196] on textarea at bounding box center [513, 232] width 501 height 108
click at [343, 189] on textarea at bounding box center [513, 232] width 501 height 108
type textarea "customer did not mean to book this in adv fee via text -MT"
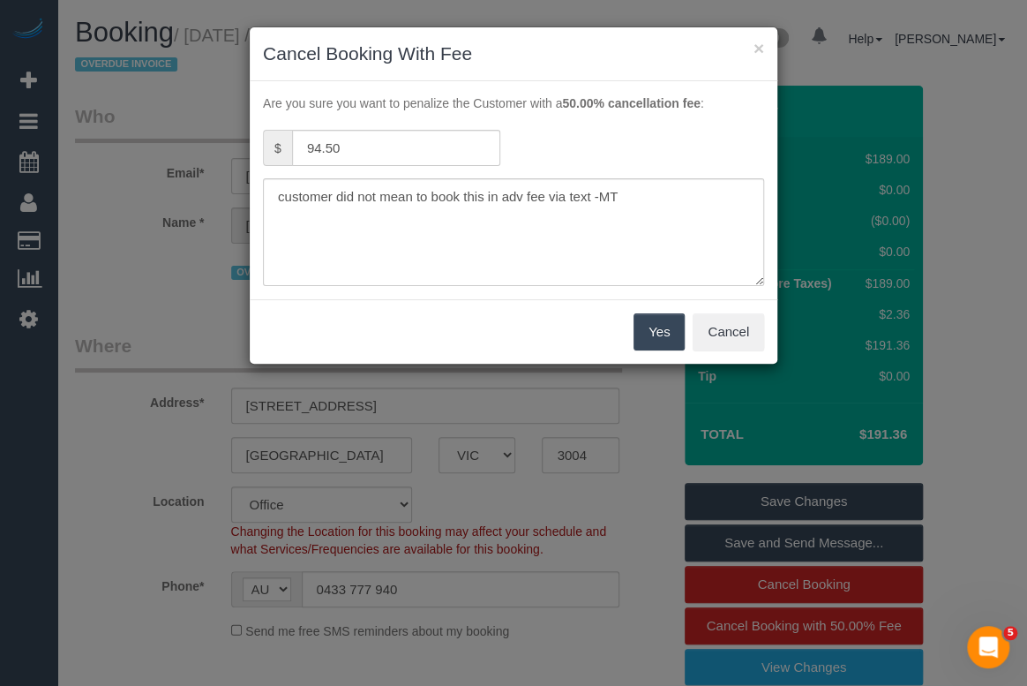
click at [656, 330] on button "Yes" at bounding box center [658, 331] width 51 height 37
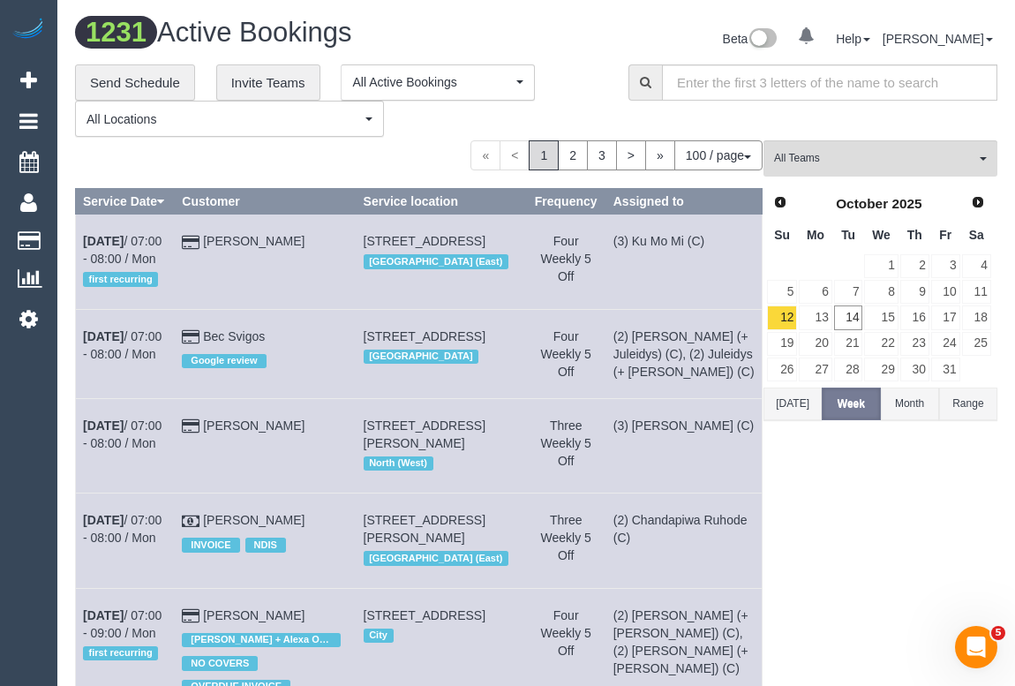
click at [424, 145] on div "« < 1 2 3 > » 100 / page 10 / page 20 / page 30 / page 40 / page 50 / page 100 …" at bounding box center [418, 155] width 687 height 30
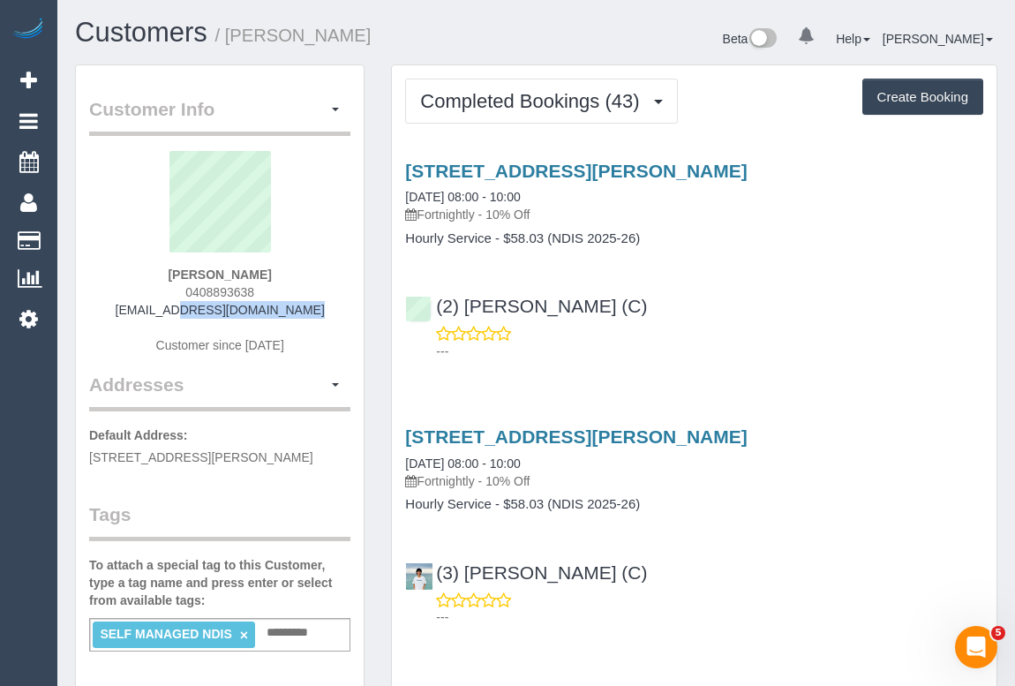
drag, startPoint x: 134, startPoint y: 307, endPoint x: 345, endPoint y: 306, distance: 210.9
click at [345, 306] on div "[PERSON_NAME] 0408893638 [EMAIL_ADDRESS][DOMAIN_NAME] Customer since [DATE]" at bounding box center [219, 261] width 261 height 221
copy link "[EMAIL_ADDRESS][DOMAIN_NAME]"
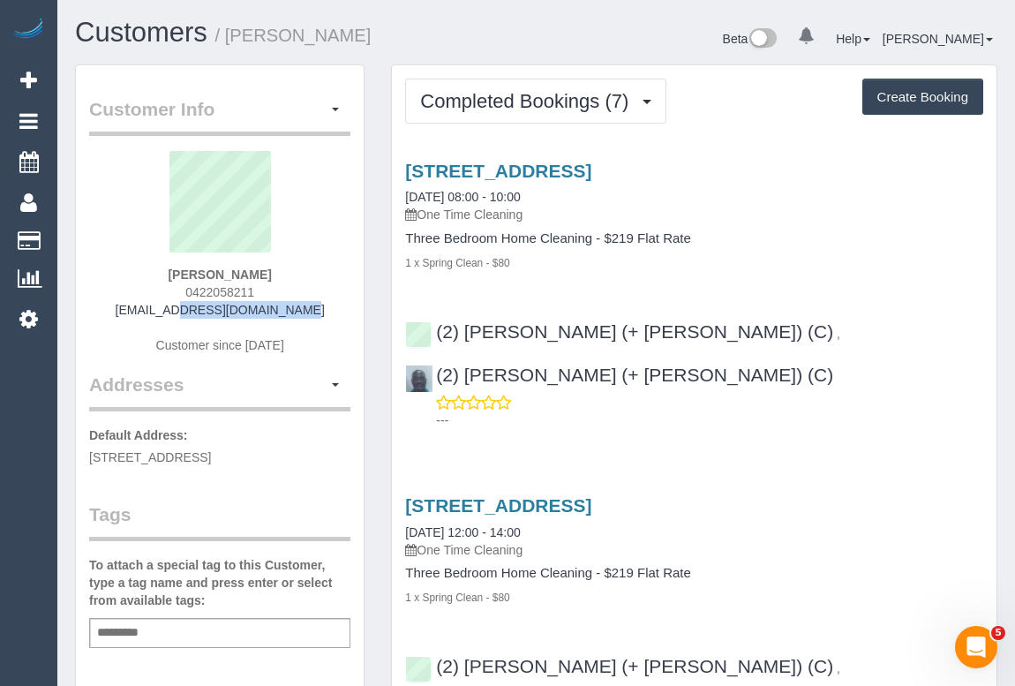
drag, startPoint x: 151, startPoint y: 308, endPoint x: 294, endPoint y: 309, distance: 142.9
click at [294, 309] on div "Tess Warner 0422058211 me@tessfollett.com Customer since 2024" at bounding box center [219, 261] width 261 height 221
copy link "me@tessfollett.com"
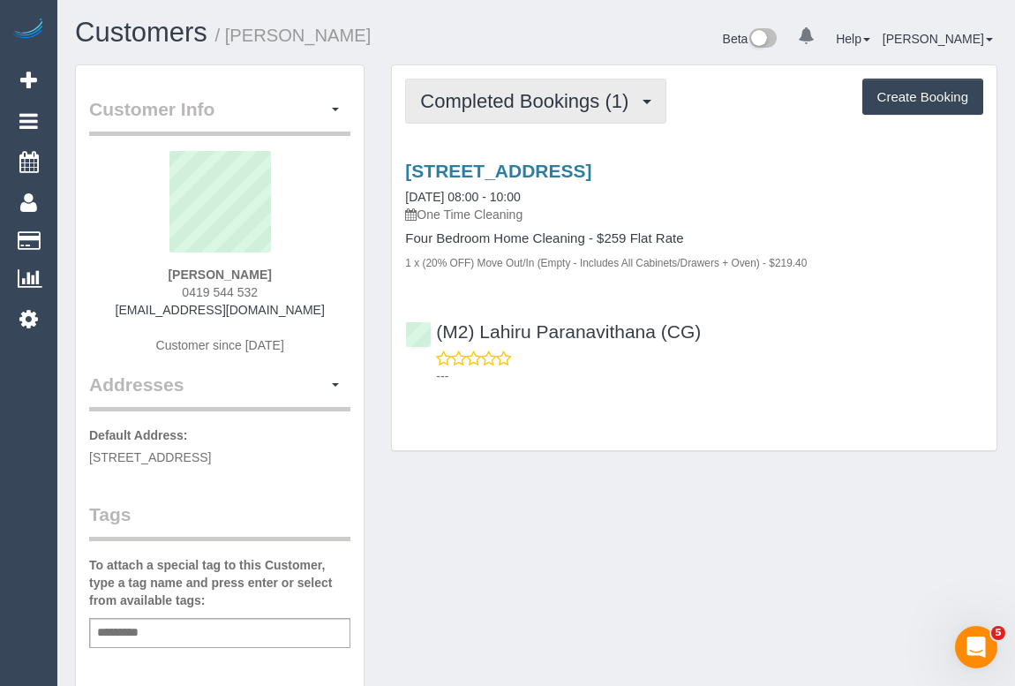
click at [496, 103] on span "Completed Bookings (1)" at bounding box center [528, 101] width 217 height 22
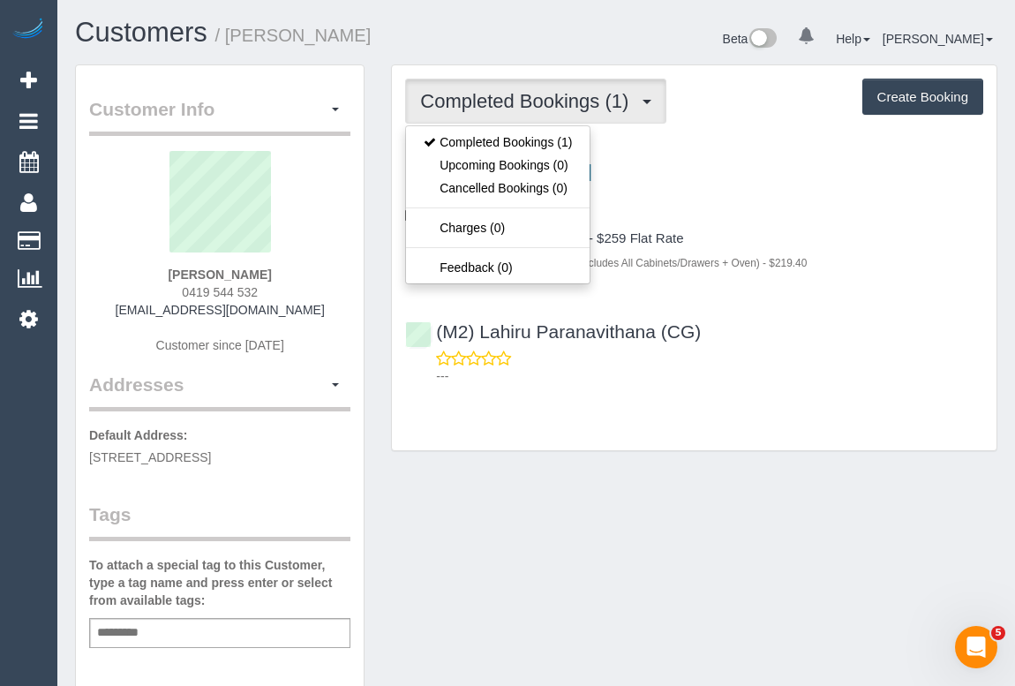
click at [846, 303] on div "[STREET_ADDRESS] [DATE] 08:00 - 10:00 One Time Cleaning Four Bedroom Home Clean…" at bounding box center [694, 269] width 604 height 247
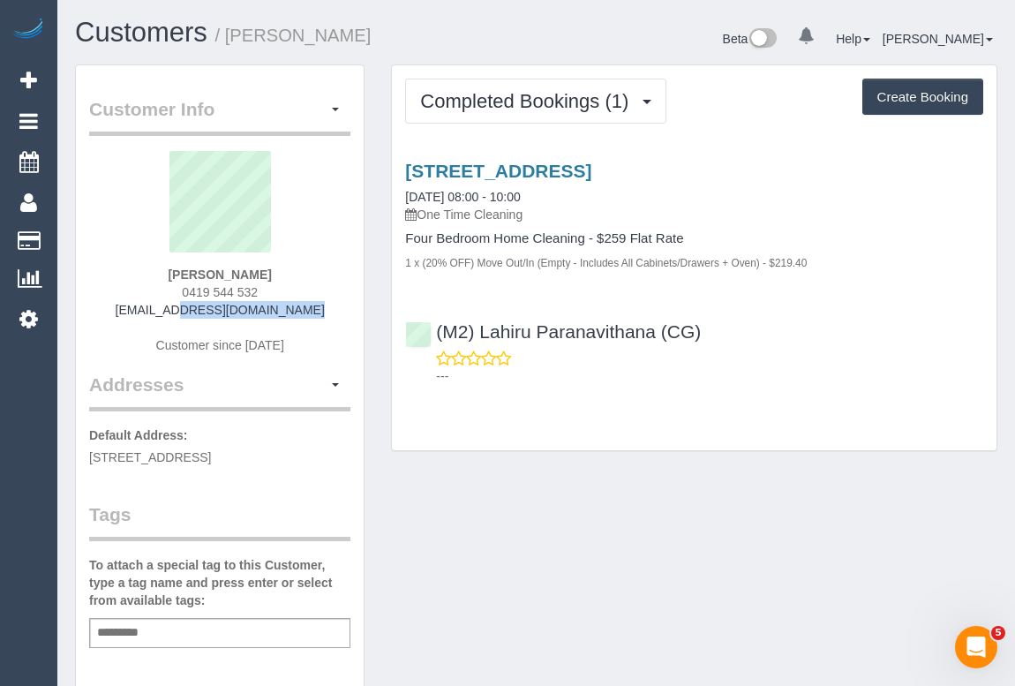
drag, startPoint x: 146, startPoint y: 309, endPoint x: 296, endPoint y: 309, distance: 150.0
click at [296, 309] on div "[PERSON_NAME] 0419 544 532 [EMAIL_ADDRESS][DOMAIN_NAME] Customer since [DATE]" at bounding box center [219, 261] width 261 height 221
copy link "[EMAIL_ADDRESS][DOMAIN_NAME]"
click at [555, 167] on link "[STREET_ADDRESS]" at bounding box center [498, 171] width 186 height 20
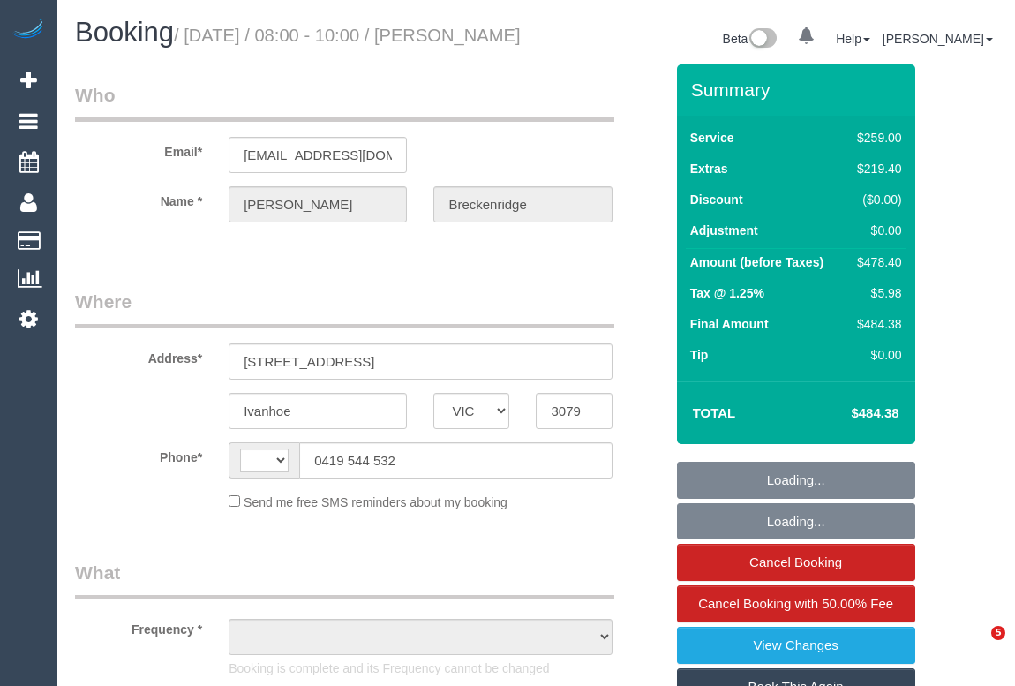
select select "VIC"
select select "object:314"
select select "string:stripe-pm_1SDzLD2GScqysDRVSx62xtEt"
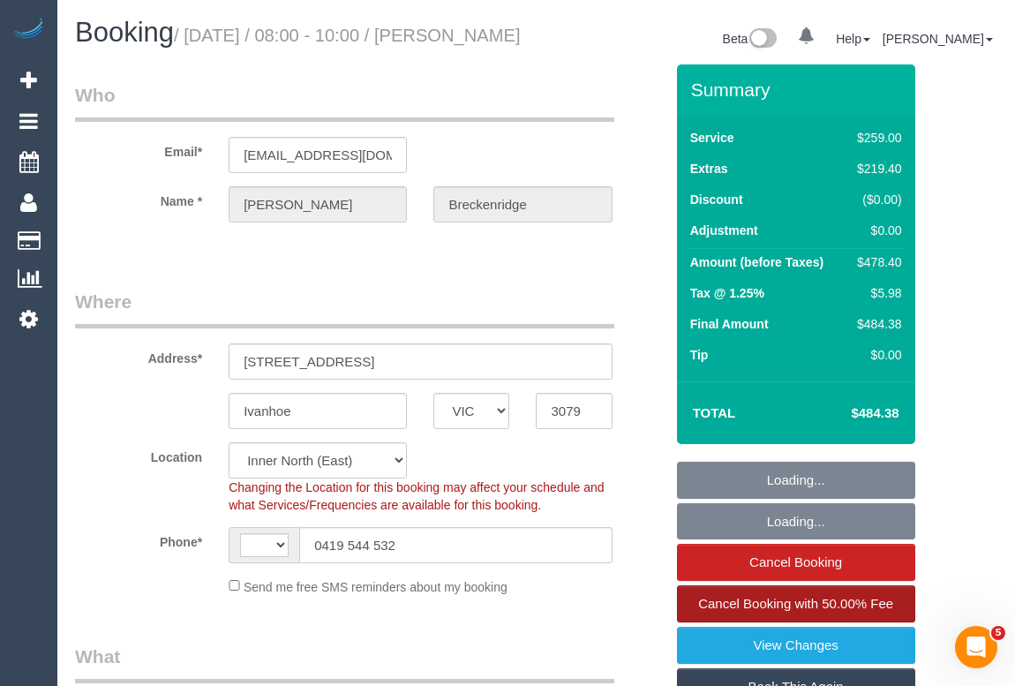
select select "object:568"
select select "string:AU"
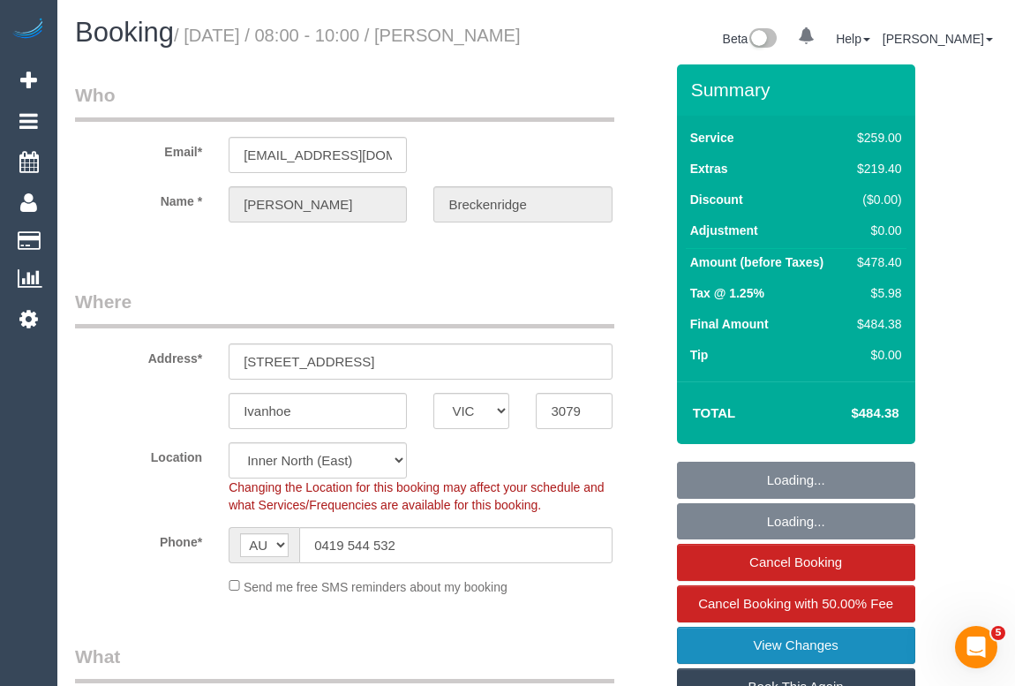
click at [800, 663] on link "View Changes" at bounding box center [796, 644] width 238 height 37
select select "number:28"
select select "number:14"
select select "number:19"
select select "number:24"
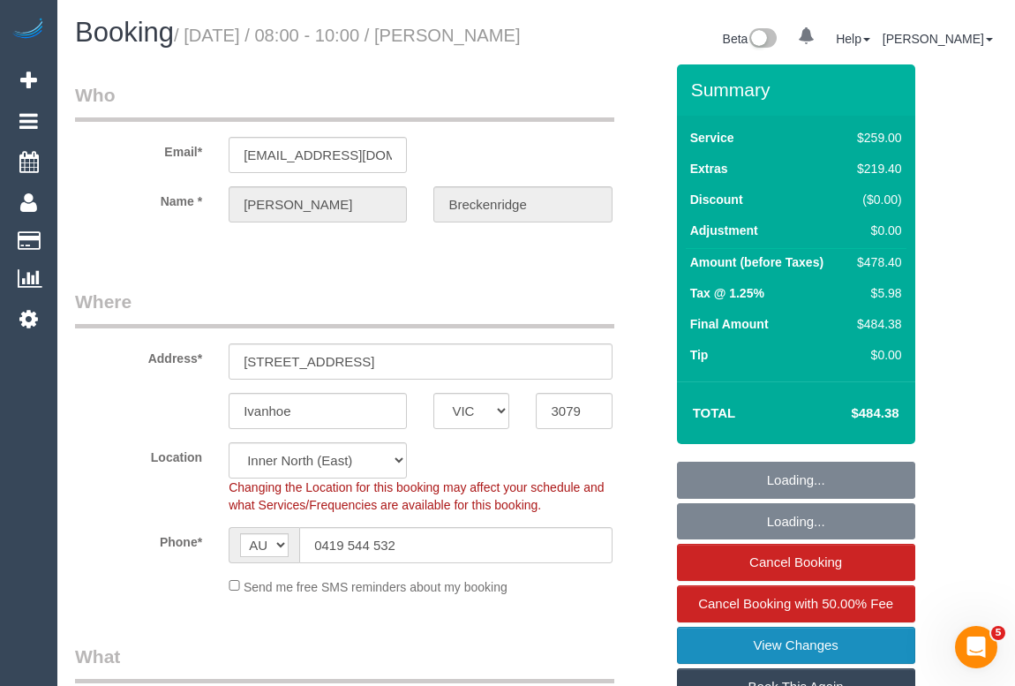
select select "number:26"
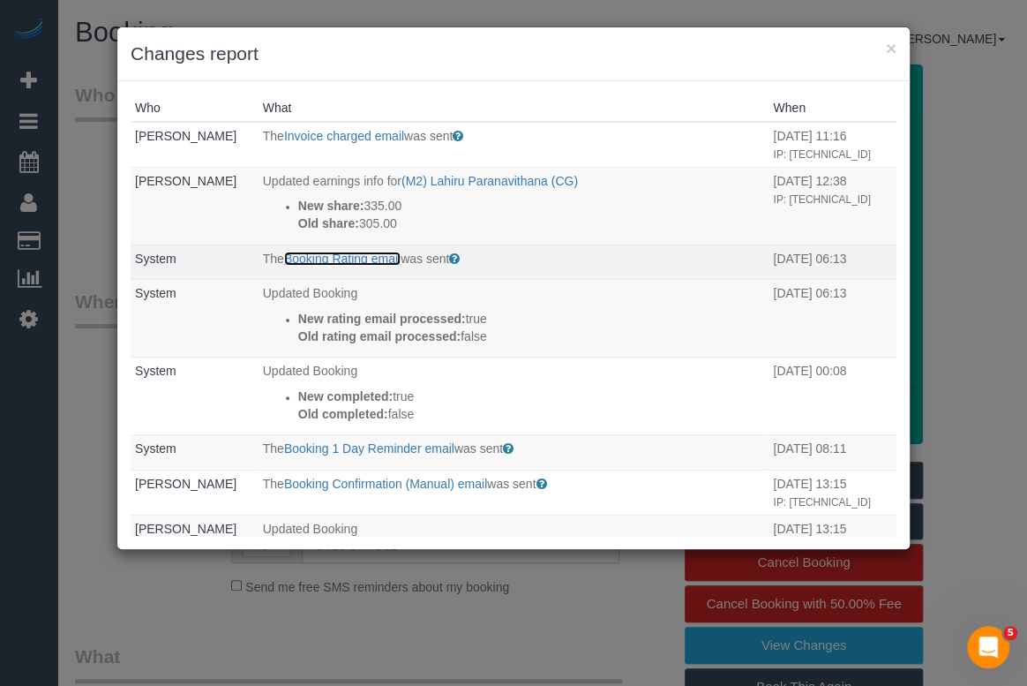
click at [318, 266] on link "Booking Rating email" at bounding box center [342, 258] width 116 height 14
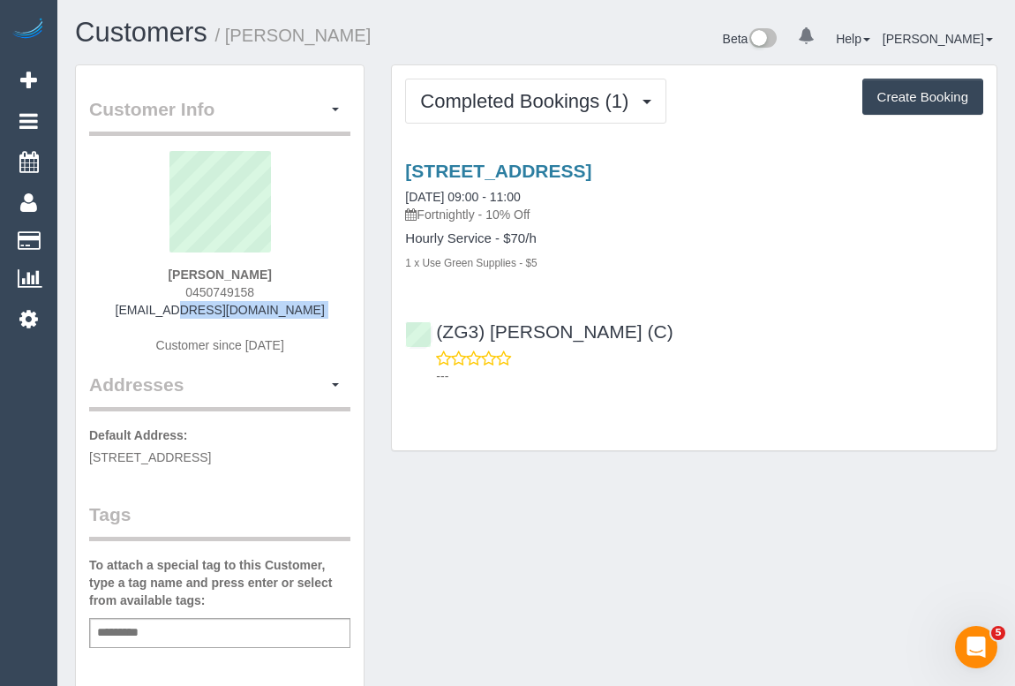
drag, startPoint x: 138, startPoint y: 309, endPoint x: 311, endPoint y: 318, distance: 173.1
click at [311, 318] on div "Tyra McNeill 0450749158 tyramcneill98@gmail.com Customer since 2025" at bounding box center [219, 261] width 261 height 221
copy div "tyramcneill98@gmail.com"
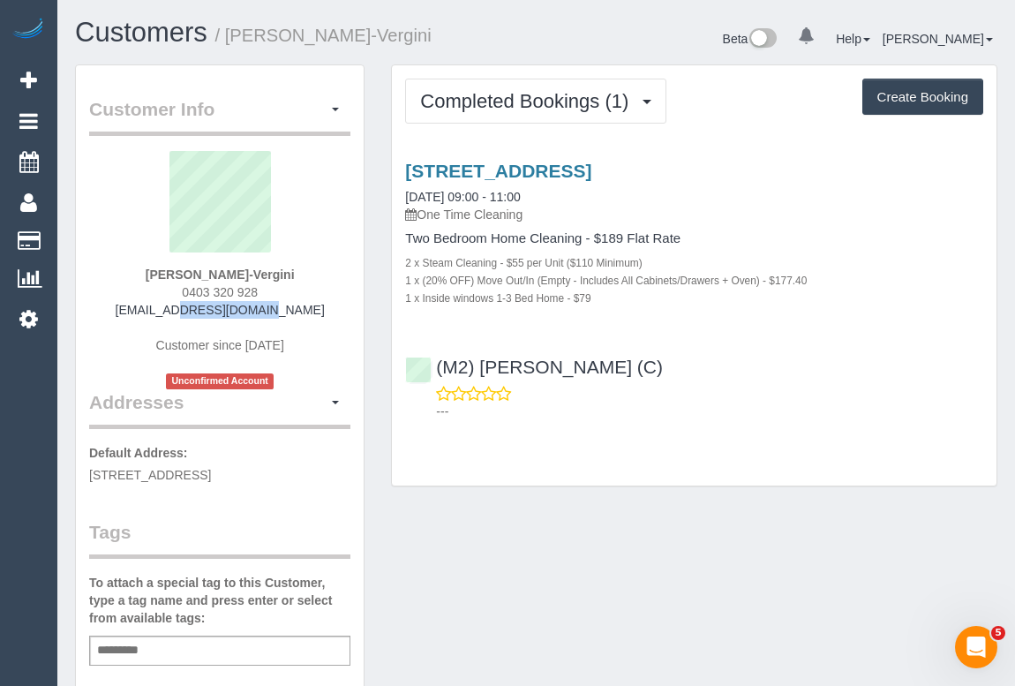
drag, startPoint x: 154, startPoint y: 308, endPoint x: 294, endPoint y: 309, distance: 140.3
click at [294, 309] on div "[PERSON_NAME]-Vergini 0403 320 928 [EMAIL_ADDRESS][DOMAIN_NAME] Customer since …" at bounding box center [219, 270] width 261 height 238
copy link "[EMAIL_ADDRESS][DOMAIN_NAME]"
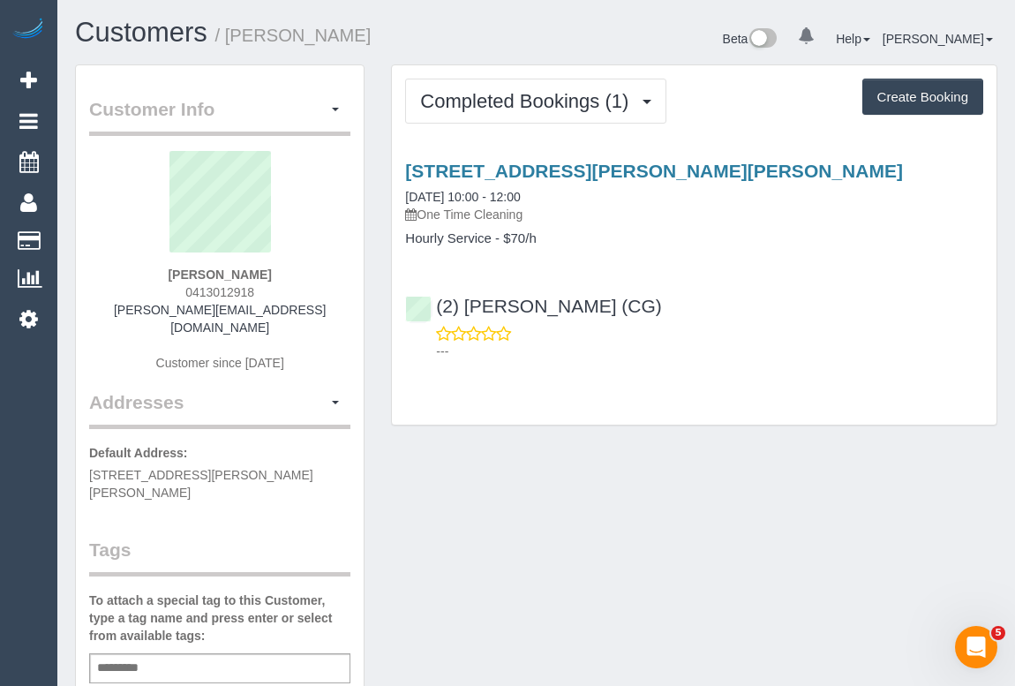
drag, startPoint x: 132, startPoint y: 304, endPoint x: 355, endPoint y: 316, distance: 222.6
click at [355, 316] on div "Customer Info Edit Contact Info Send Message Email Preferences Special Sales Ta…" at bounding box center [220, 664] width 288 height 1198
copy div "gareth_scotts@hotmail.com Customer since 2025 Addresses"
click at [359, 315] on div "Customer Info Edit Contact Info Send Message Email Preferences Special Sales Ta…" at bounding box center [220, 664] width 288 height 1198
click at [333, 307] on div "Gareth Scott 0413012918 gareth_scotts@hotmail.com Customer since 2025" at bounding box center [219, 270] width 261 height 238
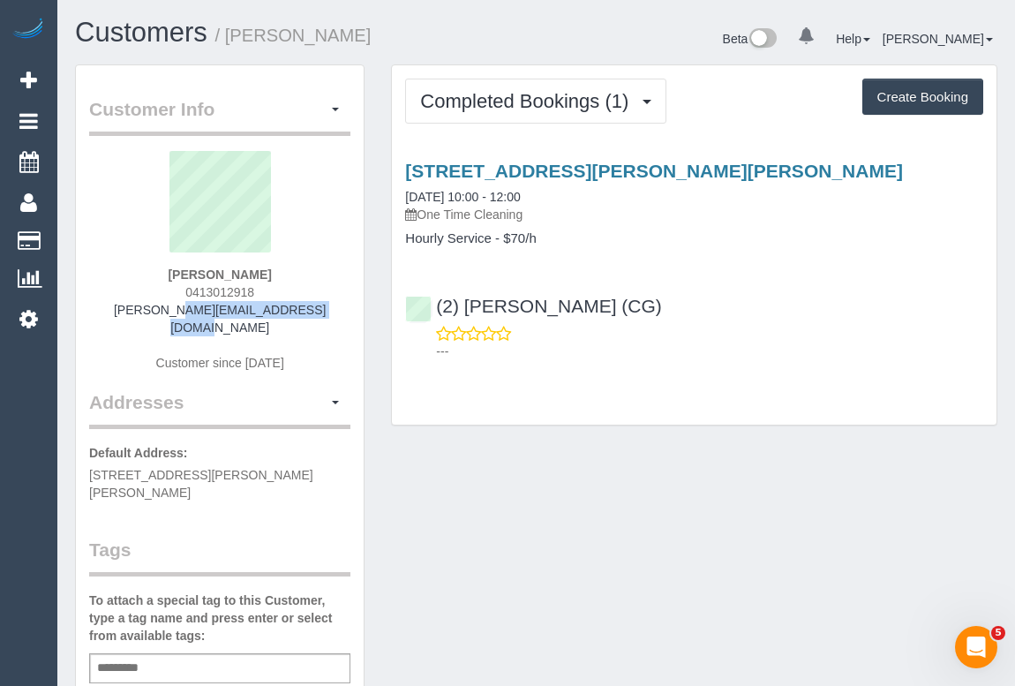
drag, startPoint x: 318, startPoint y: 308, endPoint x: 137, endPoint y: 304, distance: 180.9
click at [137, 304] on div "Gareth Scott 0413012918 gareth_scotts@hotmail.com Customer since 2025" at bounding box center [219, 270] width 261 height 238
copy link "gareth_scotts@hotmail.com"
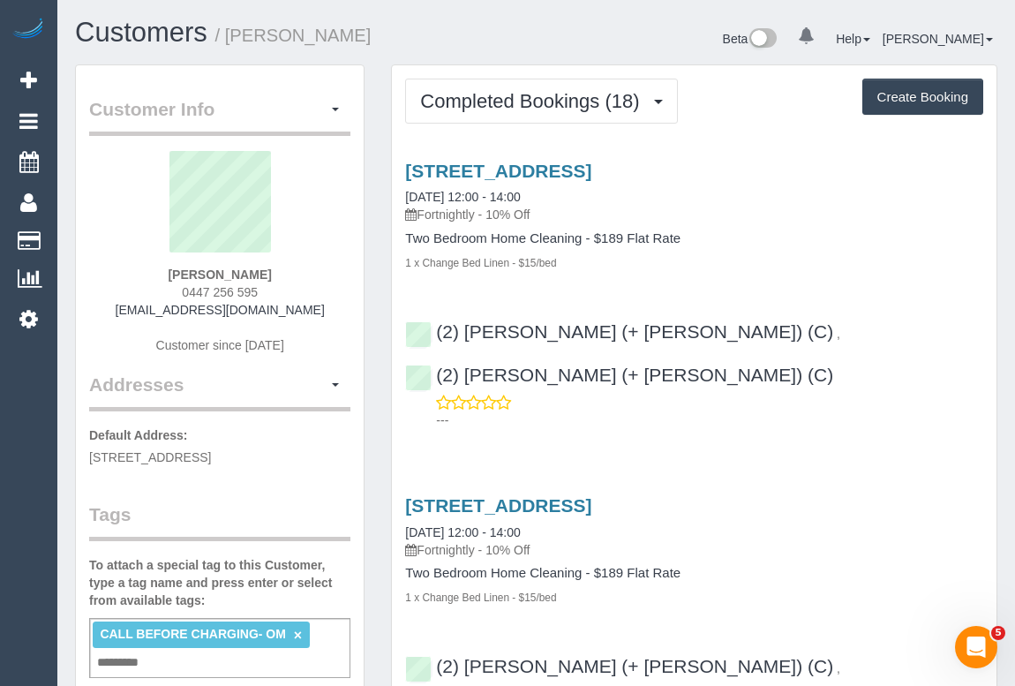
drag, startPoint x: 139, startPoint y: 313, endPoint x: 310, endPoint y: 314, distance: 171.2
click at [310, 314] on div "Pearl Dalton 0447 256 595 pearleedalton@gmail.com Customer since 2025" at bounding box center [219, 261] width 261 height 221
copy link "pearleedalton@gmail.com"
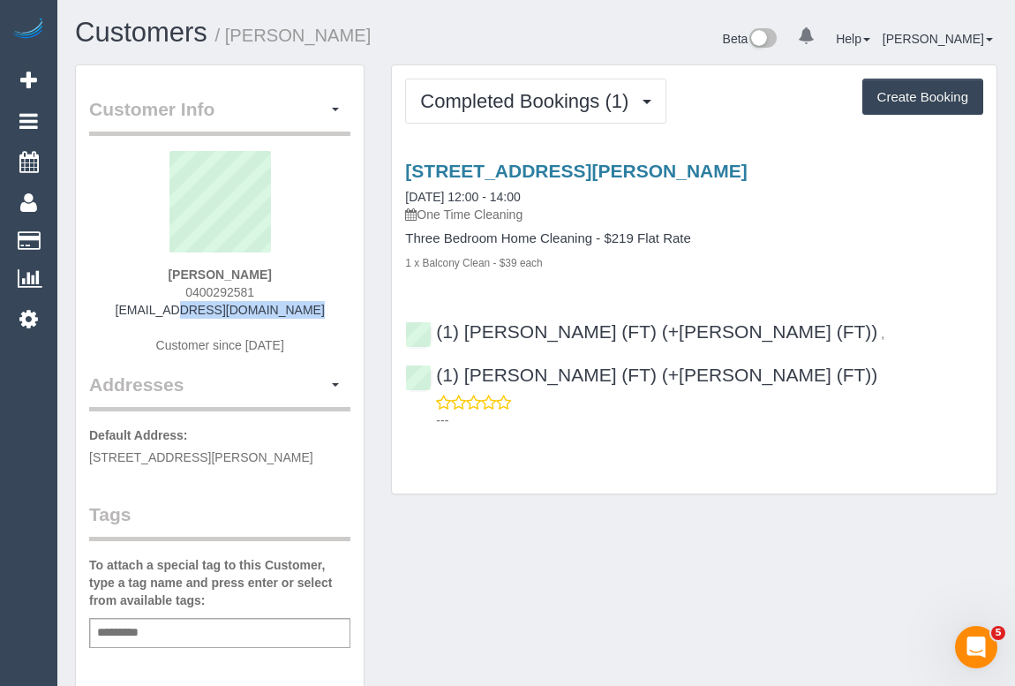
drag, startPoint x: 146, startPoint y: 306, endPoint x: 310, endPoint y: 311, distance: 164.2
click at [310, 311] on div "[PERSON_NAME] 0400292581 [EMAIL_ADDRESS][DOMAIN_NAME] Customer since [DATE]" at bounding box center [219, 261] width 261 height 221
copy link "[EMAIL_ADDRESS][DOMAIN_NAME]"
click at [516, 494] on div "Customer Info Edit Contact Info Send Message Email Preferences Special Sales Ta…" at bounding box center [536, 655] width 948 height 1182
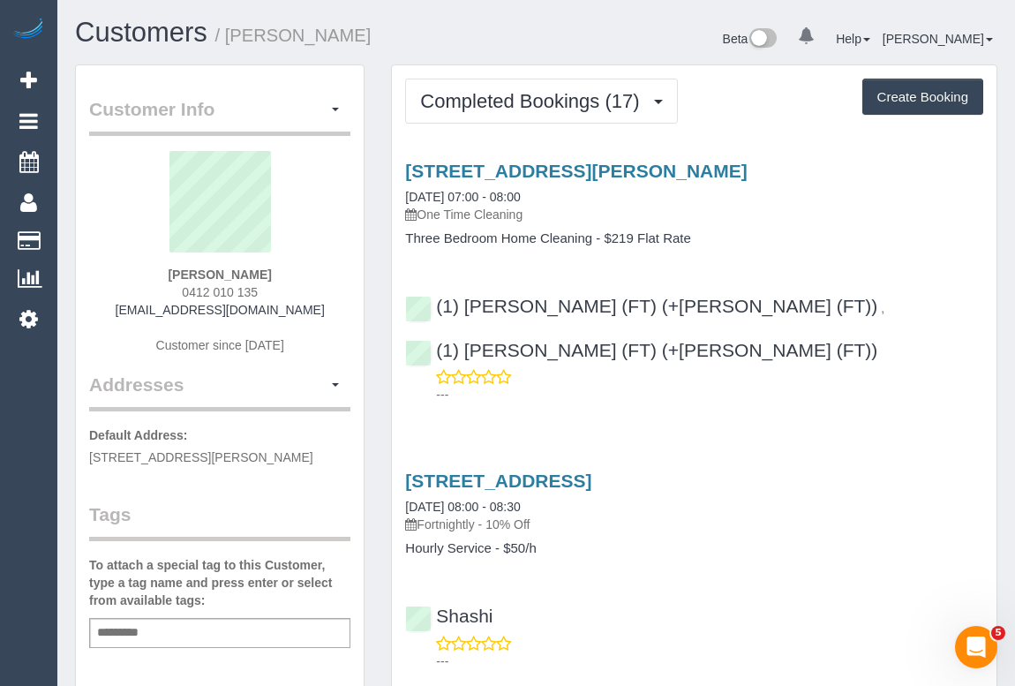
drag, startPoint x: 172, startPoint y: 284, endPoint x: 284, endPoint y: 294, distance: 112.5
click at [284, 294] on div "Rebecca Parker 0412 010 135 bek_ala@icloud.com Customer since 2019" at bounding box center [219, 261] width 261 height 221
copy span "0412 010 135"
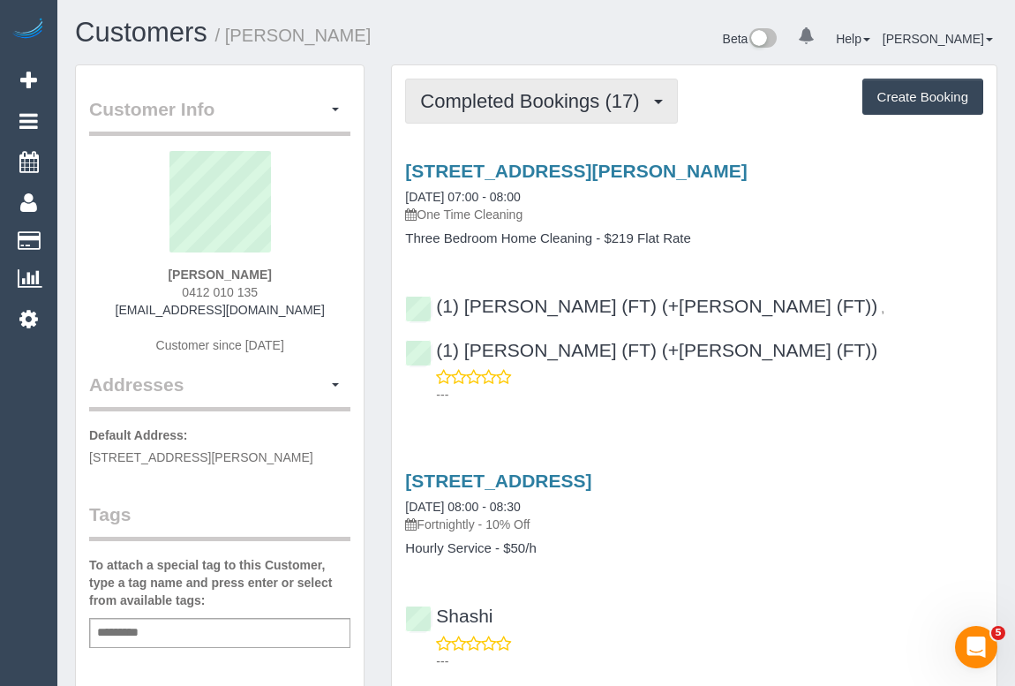
click at [510, 99] on span "Completed Bookings (17)" at bounding box center [534, 101] width 228 height 22
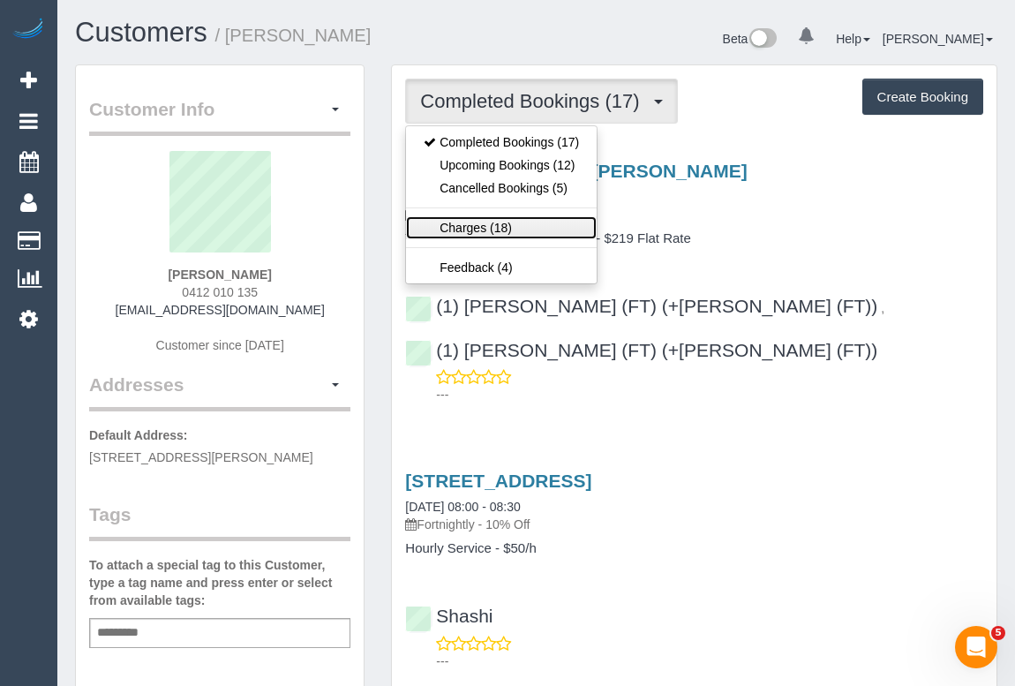
click at [482, 229] on link "Charges (18)" at bounding box center [501, 227] width 191 height 23
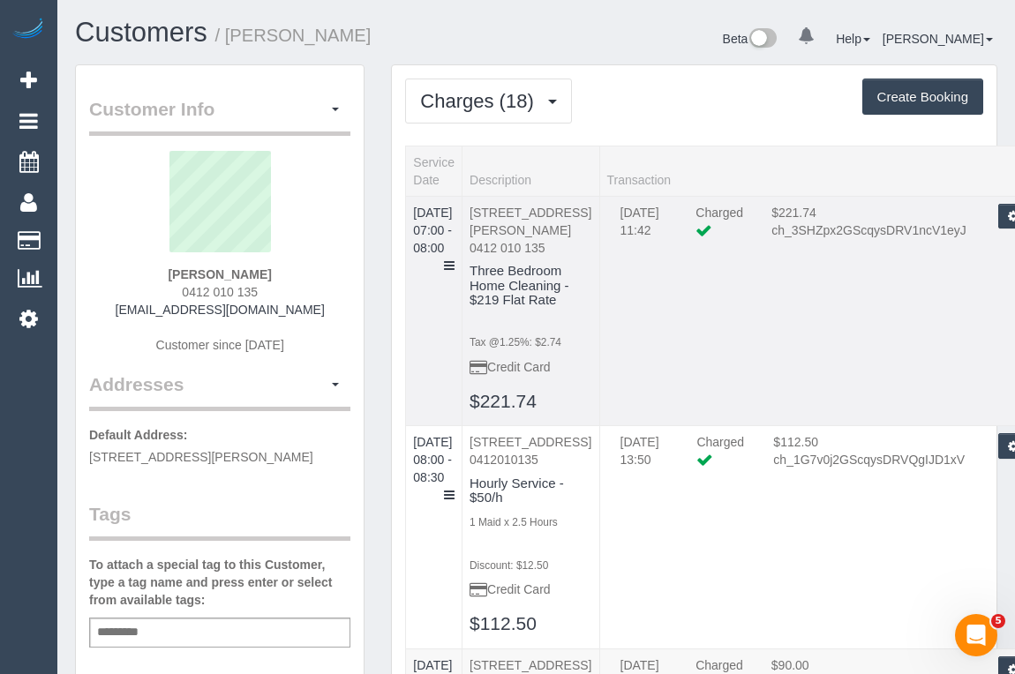
click at [462, 246] on td "10/10/2025 07:00 - 08:00" at bounding box center [434, 311] width 56 height 230
click at [454, 259] on icon at bounding box center [449, 265] width 11 height 12
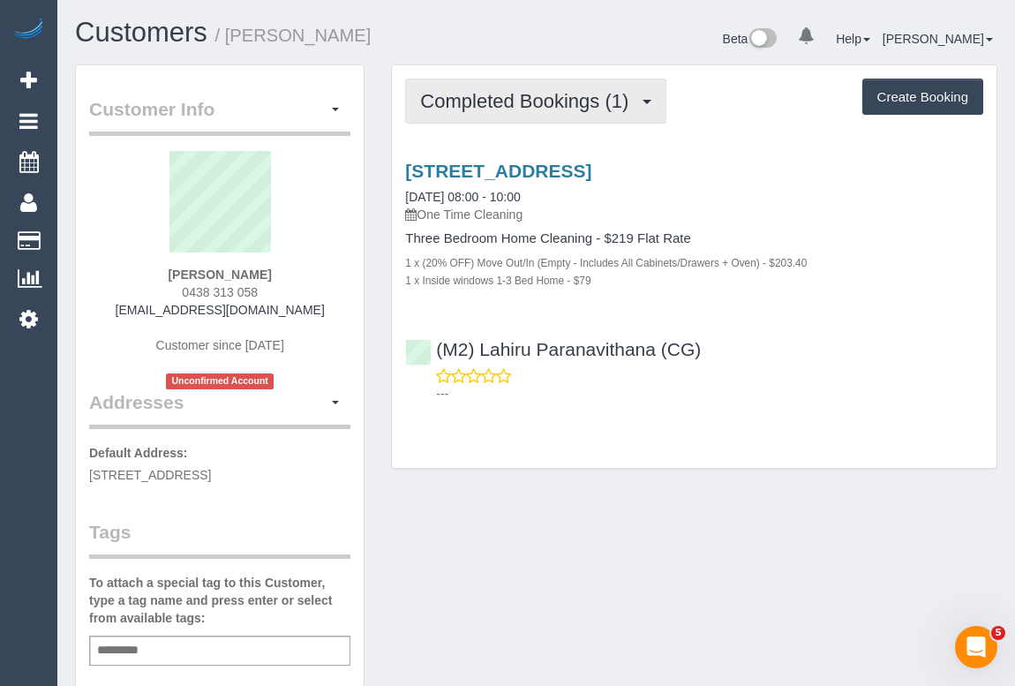
click at [461, 99] on span "Completed Bookings (1)" at bounding box center [528, 101] width 217 height 22
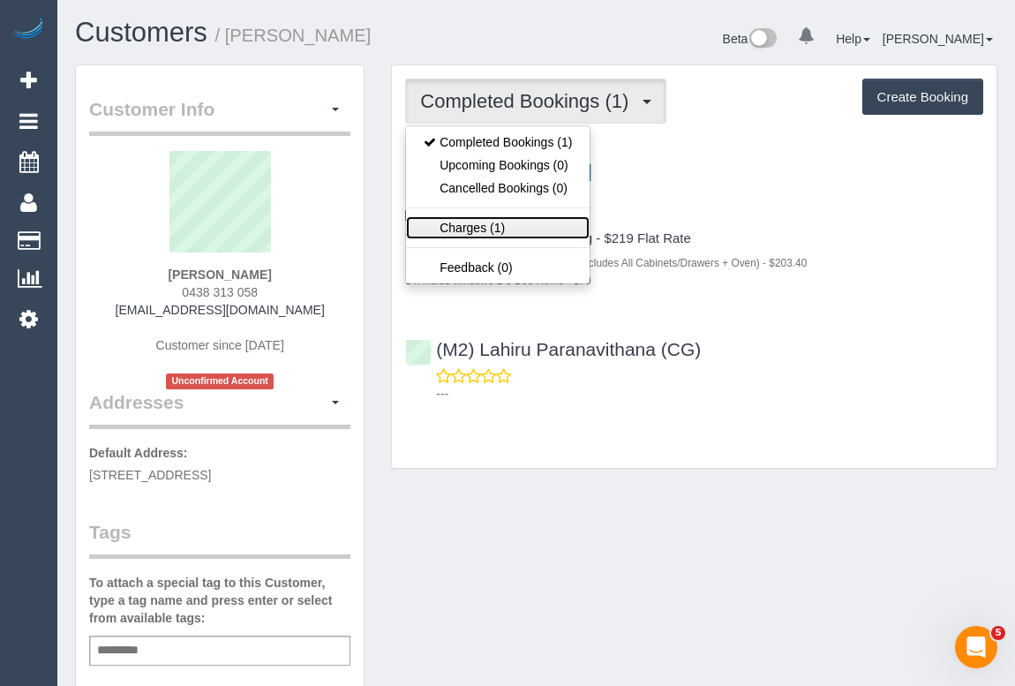
click at [473, 224] on link "Charges (1)" at bounding box center [498, 227] width 184 height 23
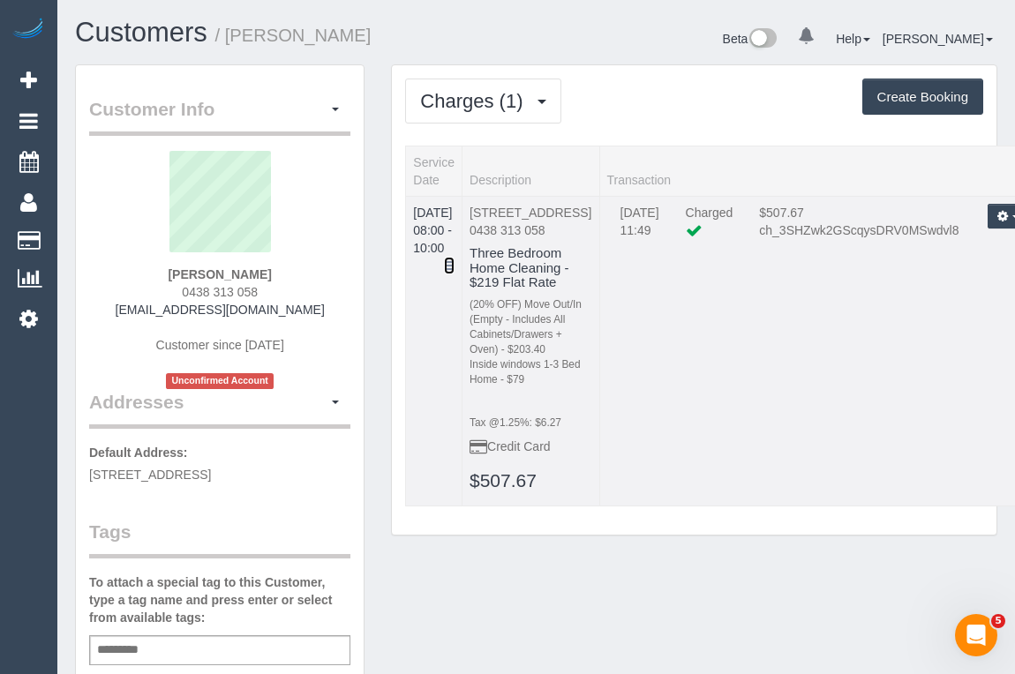
click at [454, 259] on icon at bounding box center [449, 265] width 11 height 12
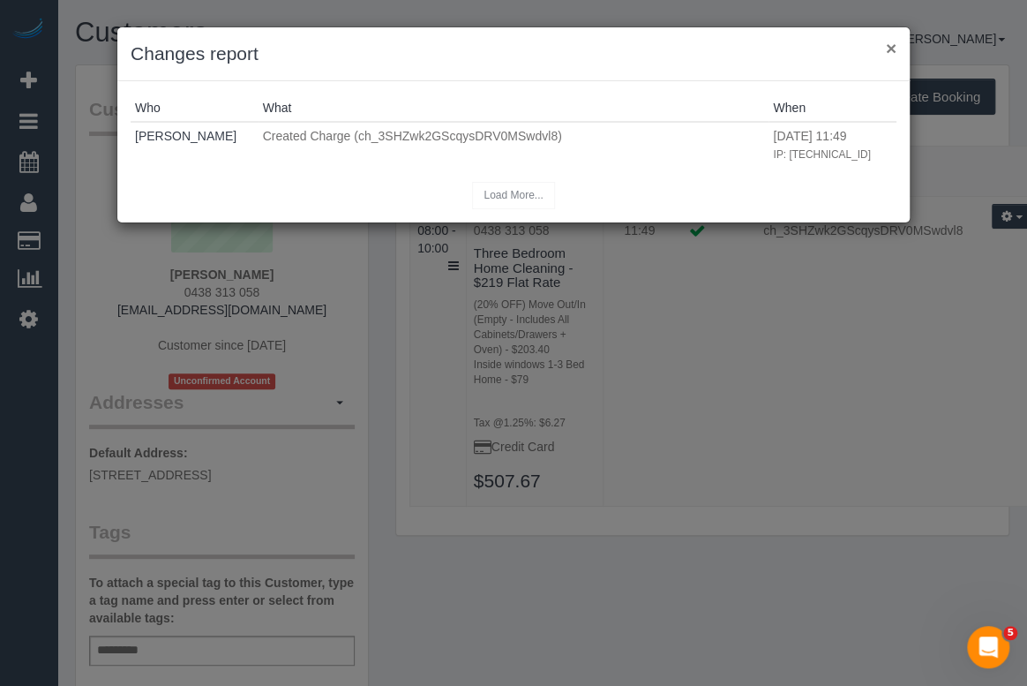
click at [889, 46] on button "×" at bounding box center [891, 48] width 11 height 19
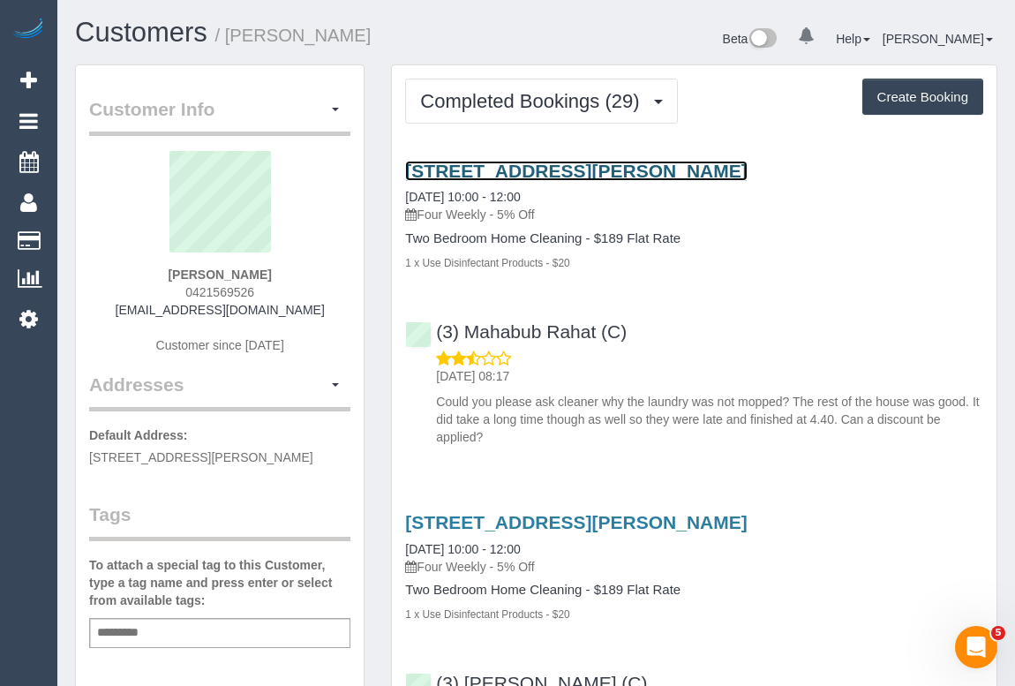
click at [552, 168] on link "15 Whitton Pde, Coburg North, VIC 3058" at bounding box center [575, 171] width 341 height 20
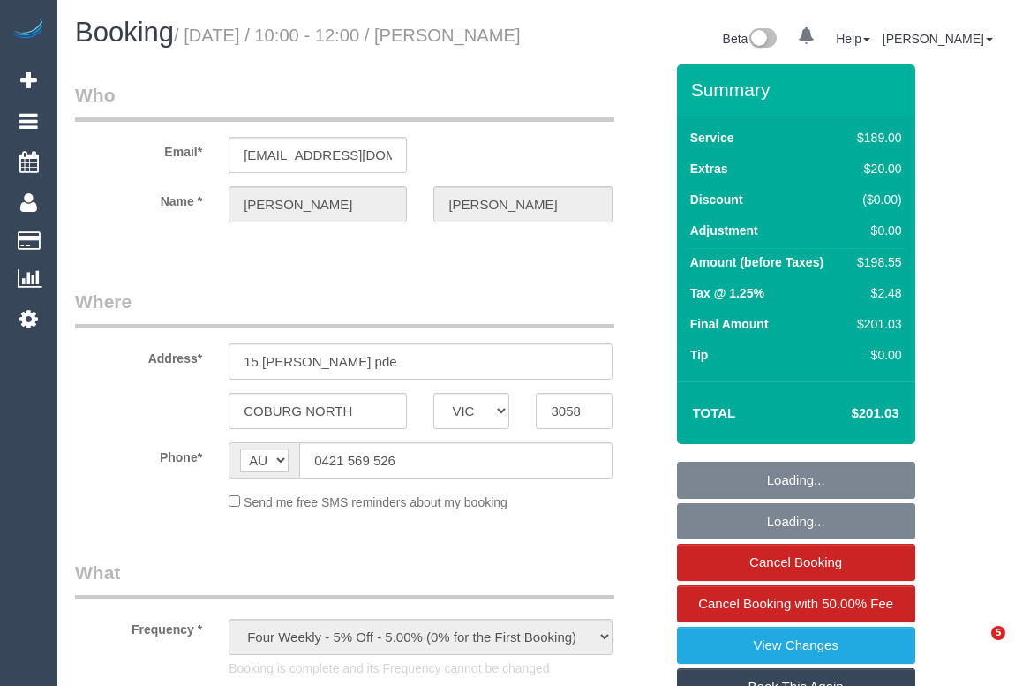
select select "VIC"
select select "string:stripe-pm_1RNwNW2GScqysDRVotgZRWj8"
select select "number:29"
select select "number:14"
select select "number:19"
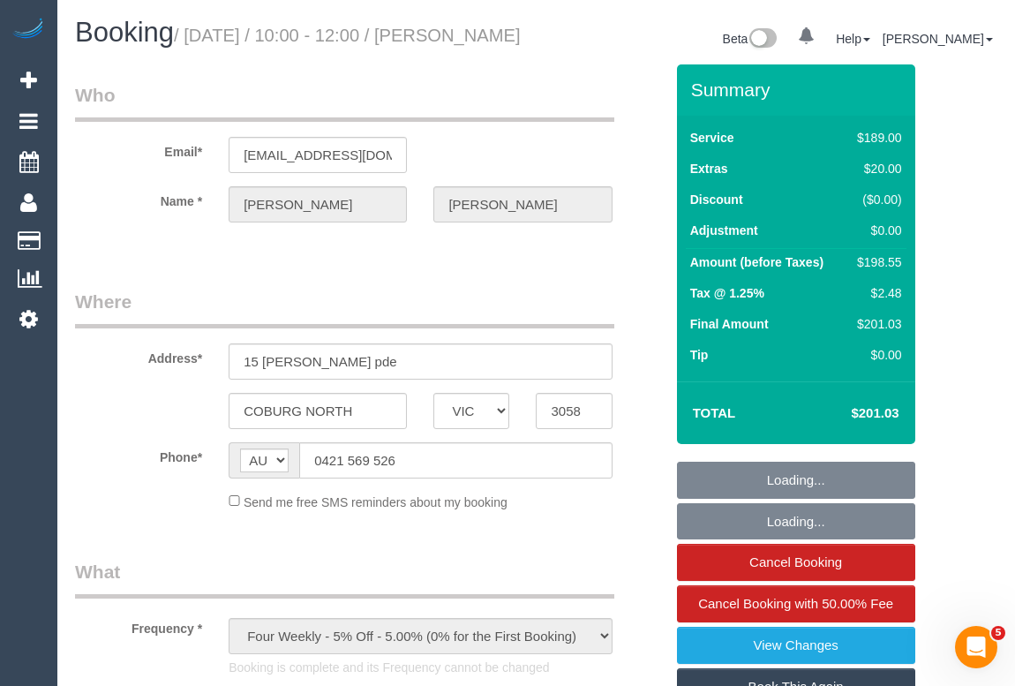
select select "number:24"
select select "number:35"
select select "number:13"
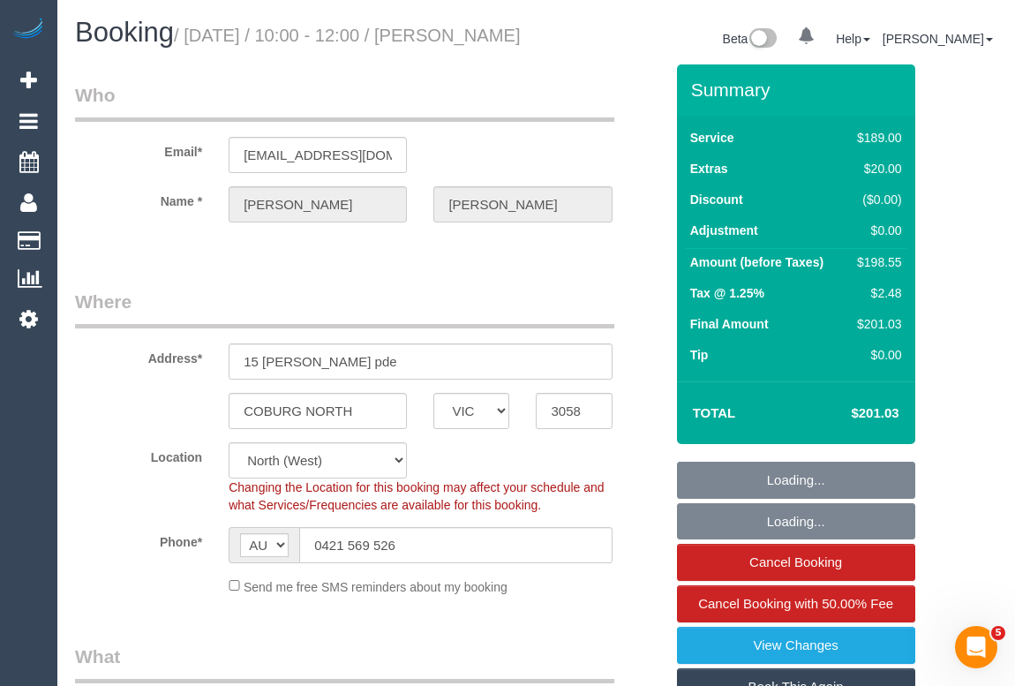
select select "object:1379"
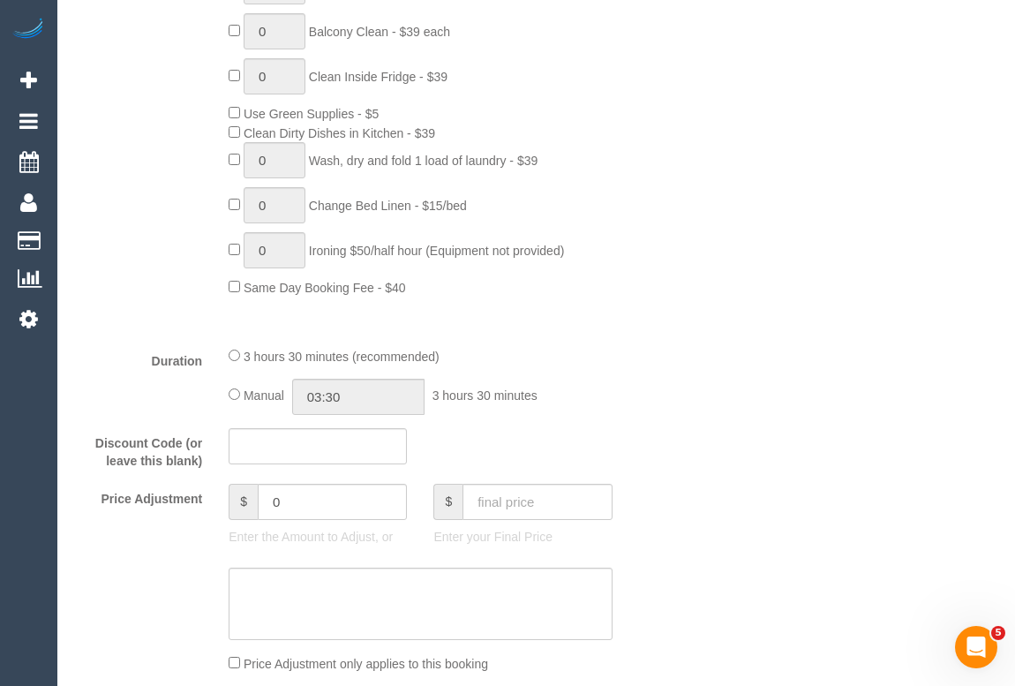
scroll to position [1122, 0]
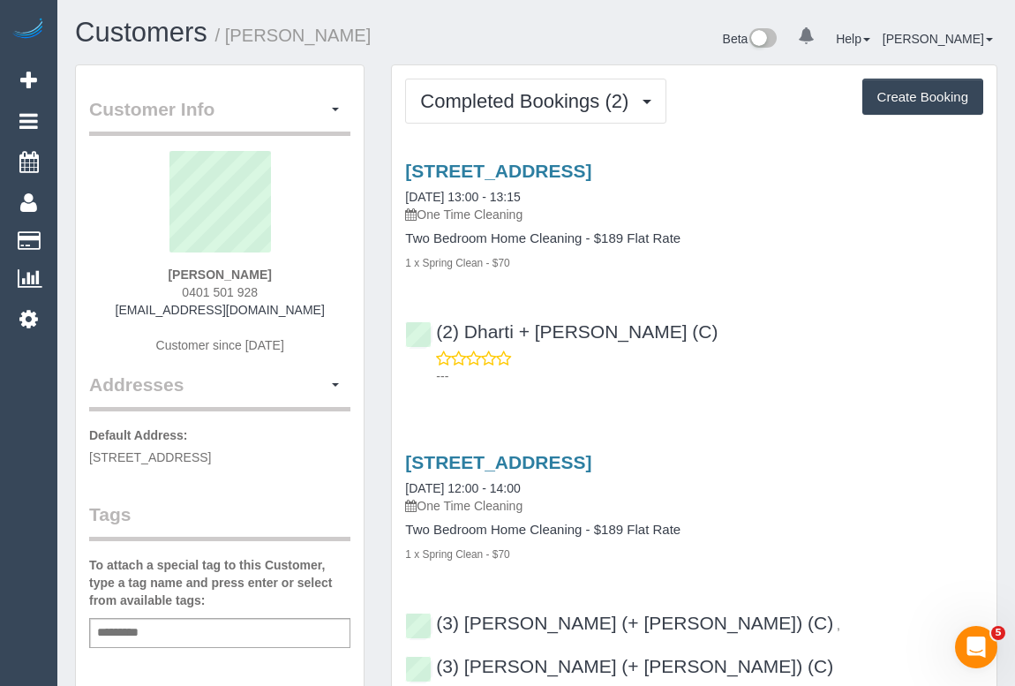
click at [626, 298] on div "[STREET_ADDRESS] [DATE] 13:00 - 13:15 One Time Cleaning Two Bedroom Home Cleani…" at bounding box center [694, 269] width 604 height 247
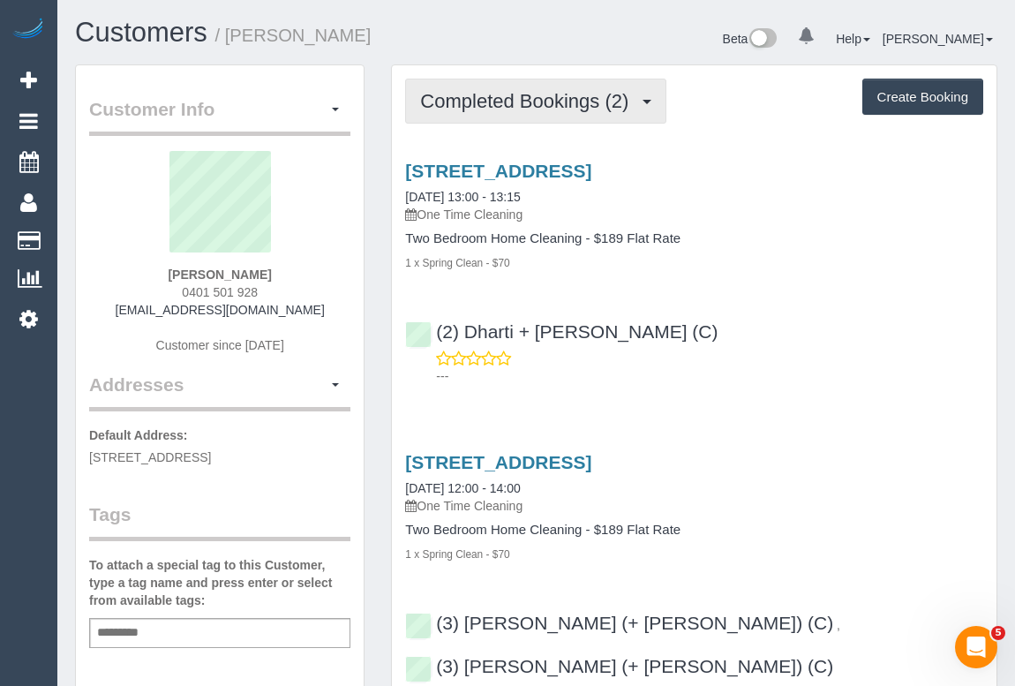
click at [567, 114] on button "Completed Bookings (2)" at bounding box center [535, 101] width 261 height 45
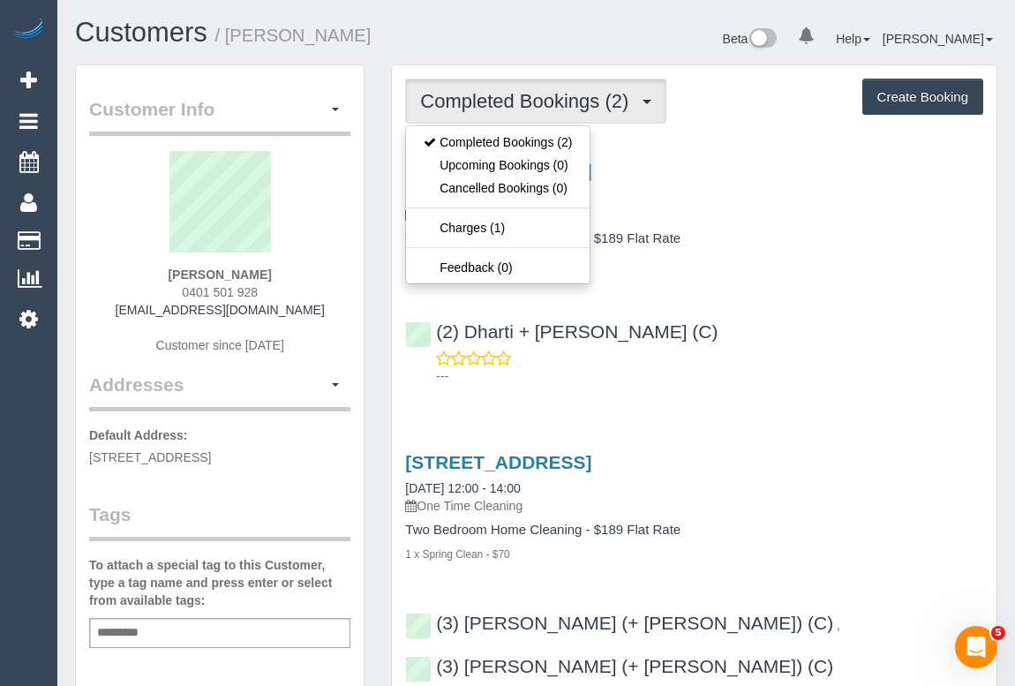
click at [838, 385] on div "[STREET_ADDRESS] [DATE] 13:00 - 13:15 One Time Cleaning Two Bedroom Home Cleani…" at bounding box center [694, 269] width 604 height 247
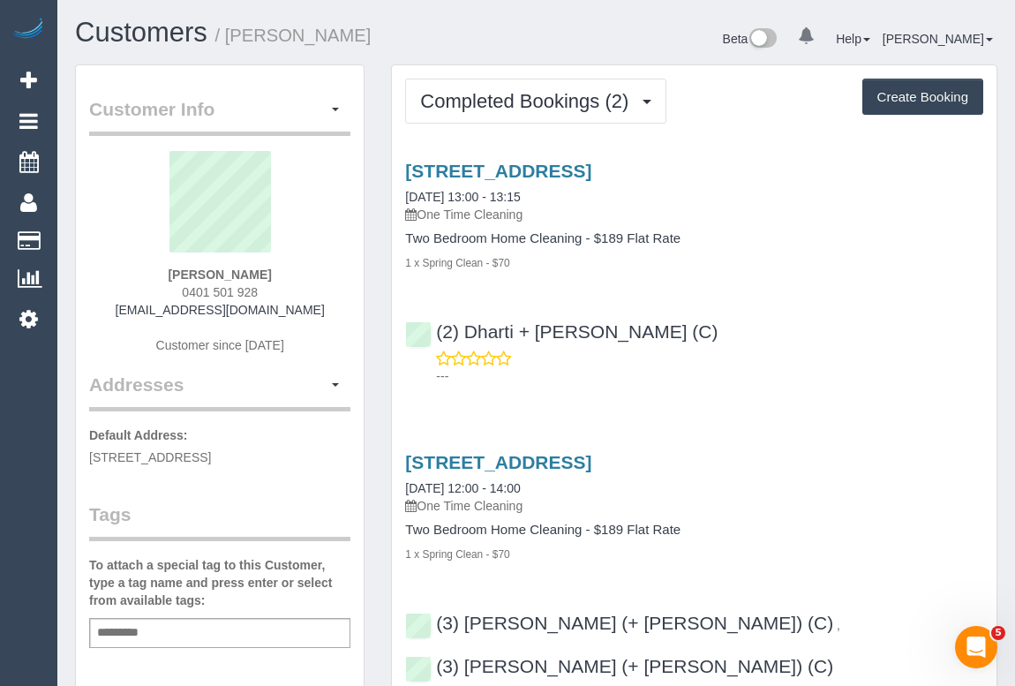
drag, startPoint x: 129, startPoint y: 311, endPoint x: 320, endPoint y: 303, distance: 191.6
click at [320, 303] on div "[PERSON_NAME] 0401 501 928 [EMAIL_ADDRESS][DOMAIN_NAME] Customer since [DATE]" at bounding box center [219, 261] width 261 height 221
copy link "[EMAIL_ADDRESS][DOMAIN_NAME]"
drag, startPoint x: 124, startPoint y: 309, endPoint x: 316, endPoint y: 306, distance: 192.4
click at [316, 306] on div "Randy Jayakody 0401 501 928 r_jayakody@hotmail.com Customer since 2025" at bounding box center [219, 261] width 261 height 221
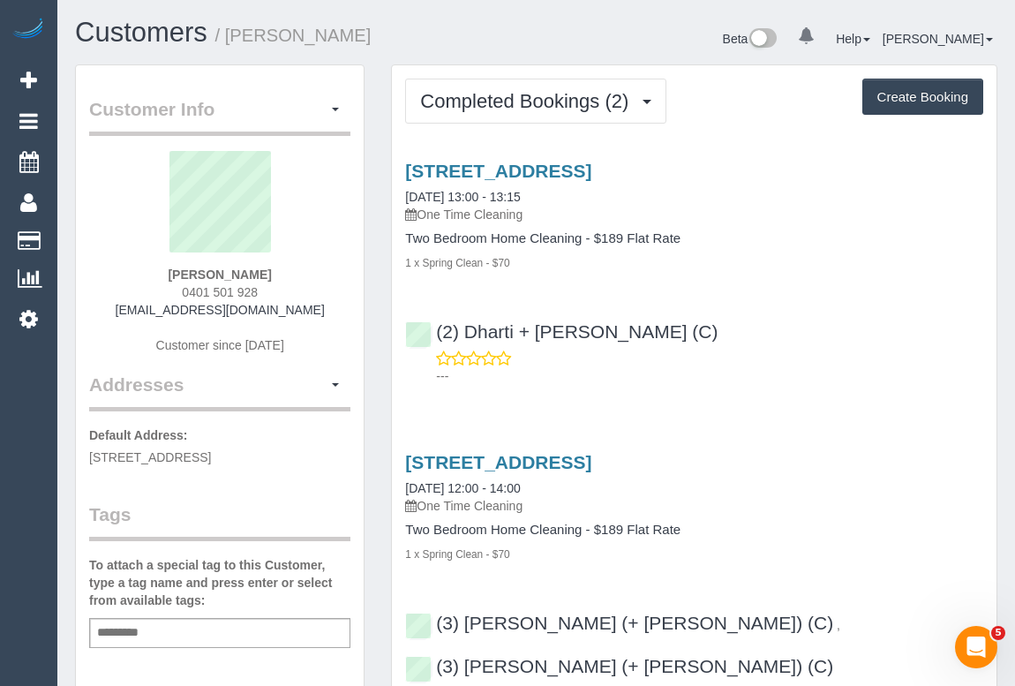
copy link "r_jayakody@hotmail.com"
drag, startPoint x: 167, startPoint y: 293, endPoint x: 310, endPoint y: 288, distance: 143.0
click at [310, 288] on div "Randy Jayakody 0401 501 928 r_jayakody@hotmail.com Customer since 2025" at bounding box center [219, 261] width 261 height 221
copy span "0401 501 928"
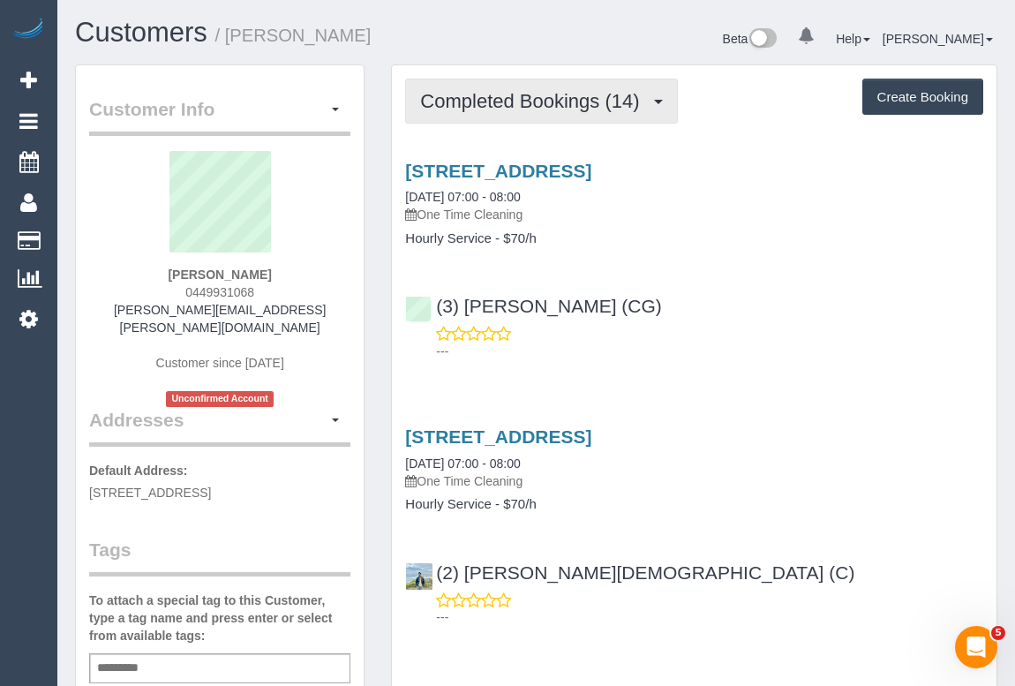
click at [521, 112] on button "Completed Bookings (14)" at bounding box center [541, 101] width 272 height 45
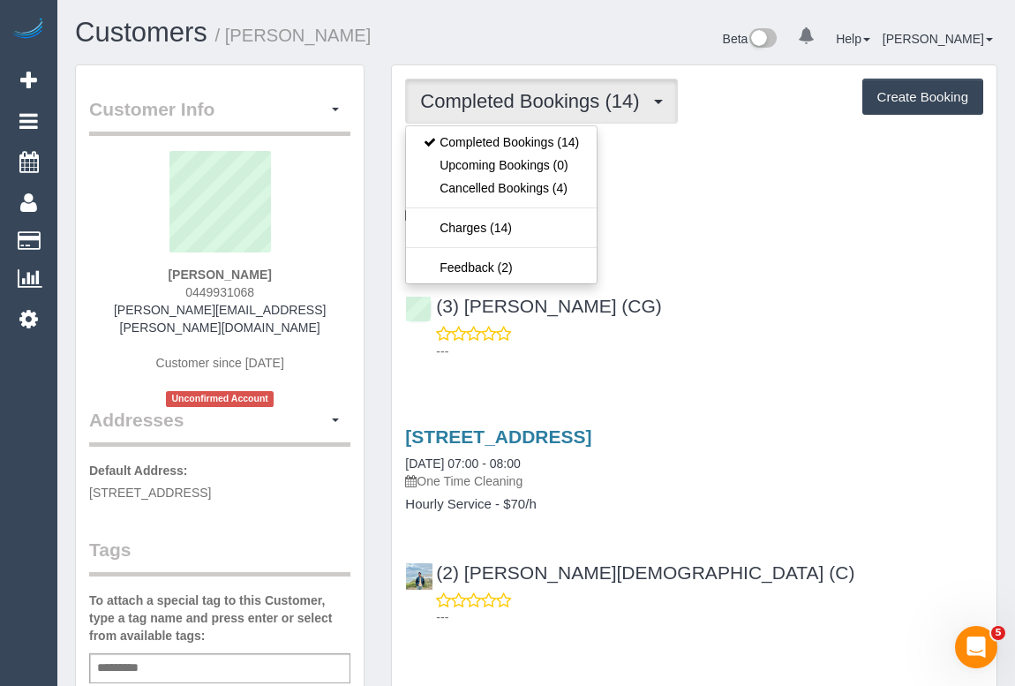
drag, startPoint x: 778, startPoint y: 253, endPoint x: 782, endPoint y: 265, distance: 12.0
click at [779, 253] on div "[STREET_ADDRESS] [DATE] 07:00 - 08:00 One Time Cleaning Hourly Service - $70/h …" at bounding box center [694, 257] width 604 height 222
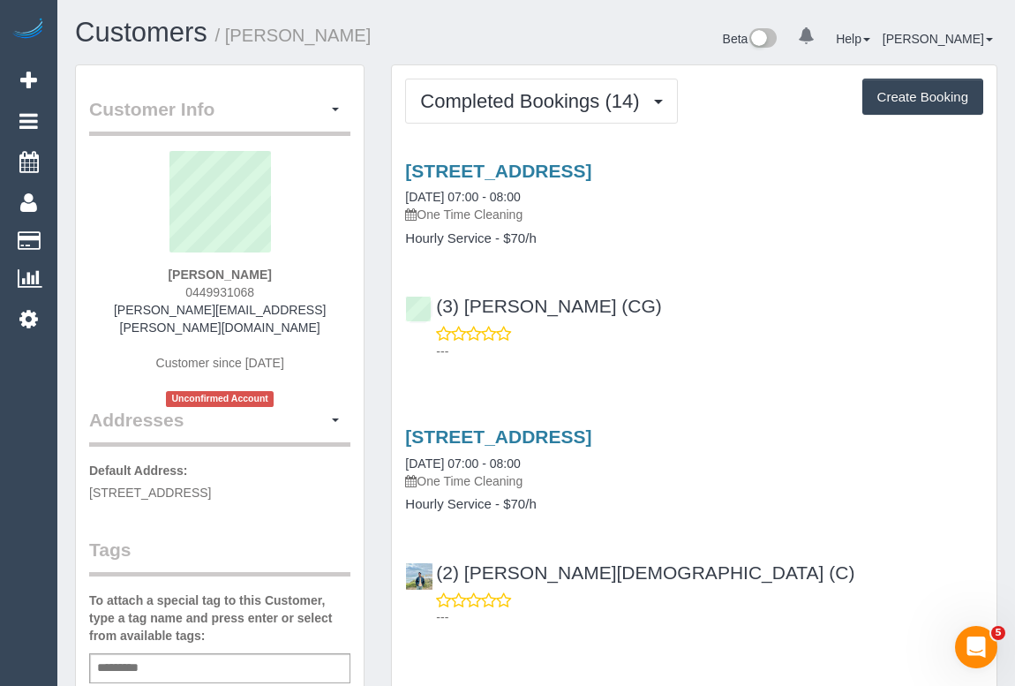
click at [857, 335] on div "---" at bounding box center [694, 342] width 578 height 35
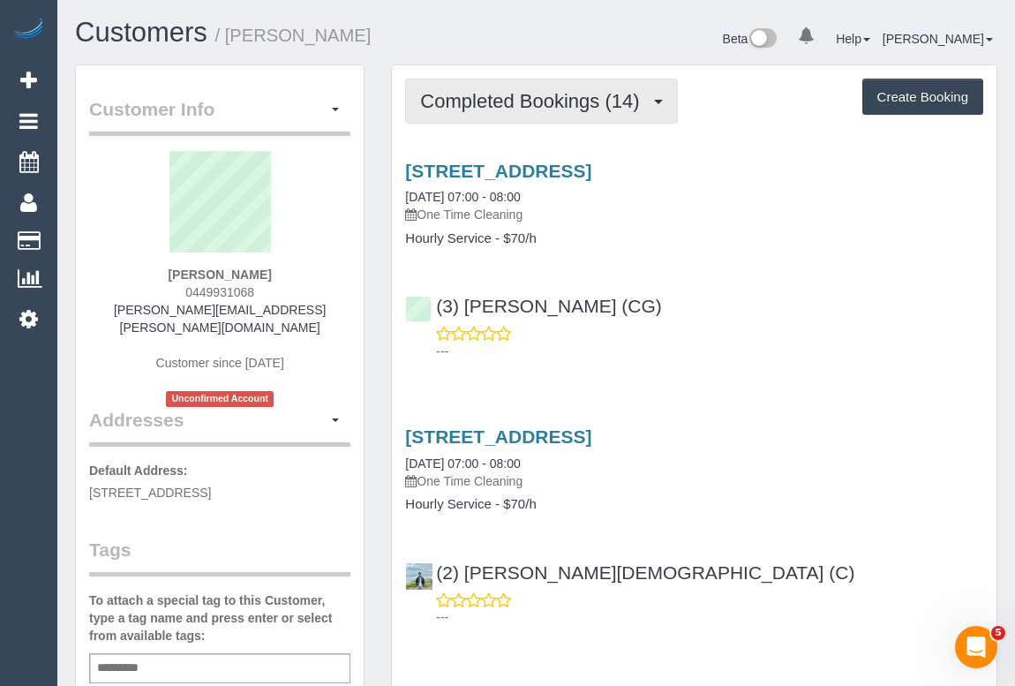
click at [538, 109] on span "Completed Bookings (14)" at bounding box center [534, 101] width 228 height 22
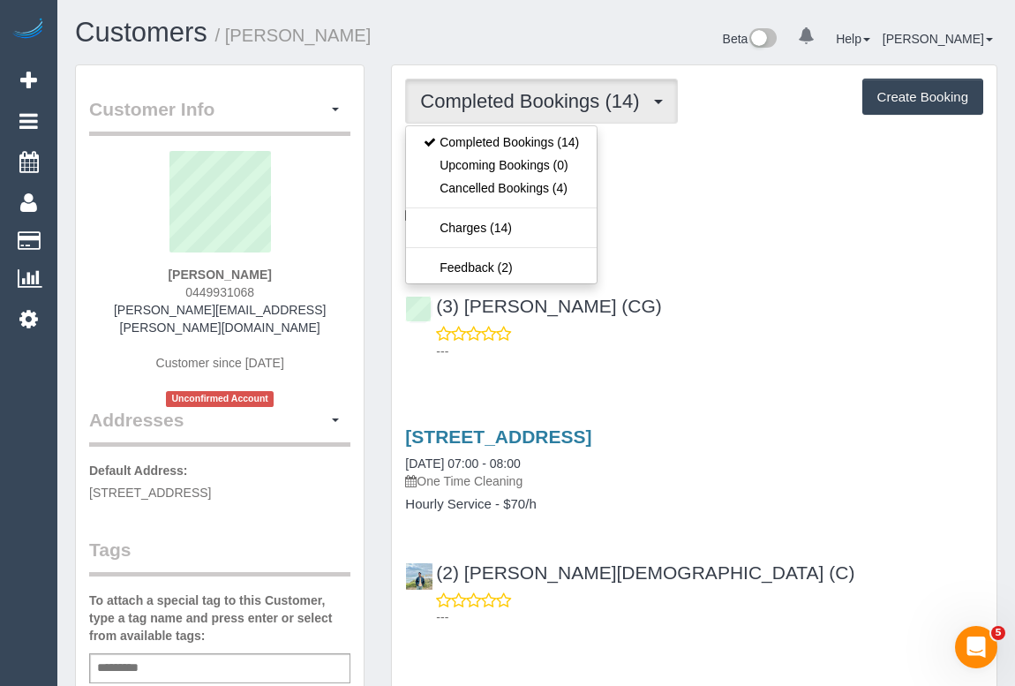
click at [761, 281] on div "(3) Ashish Patel (CG) ---" at bounding box center [694, 320] width 604 height 79
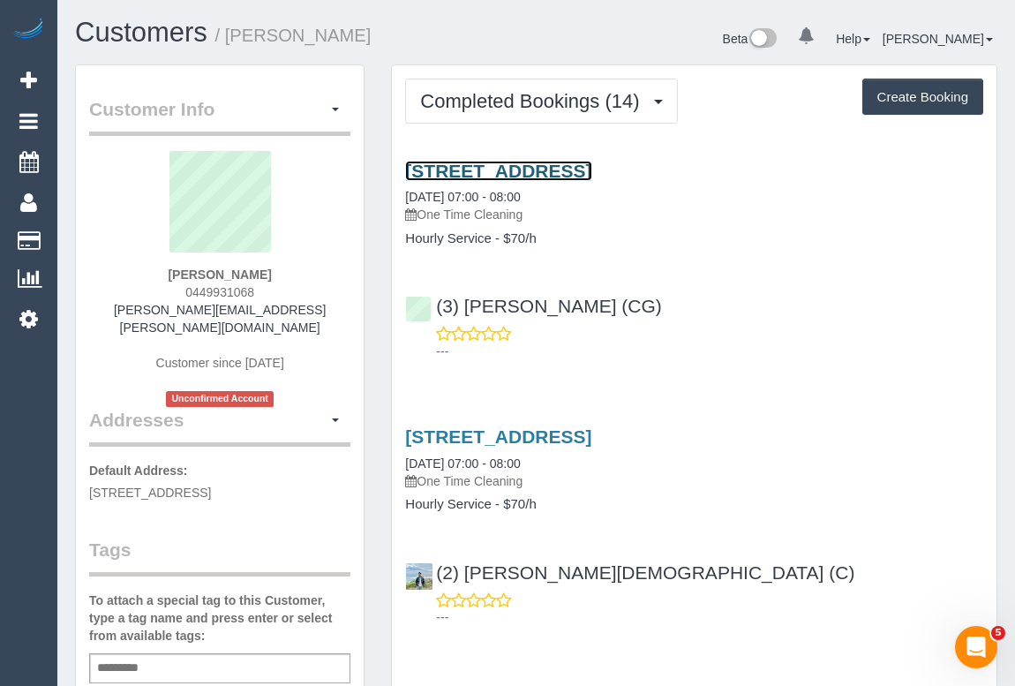
click at [541, 168] on link "577 High St, Kew East, VIC 3102" at bounding box center [498, 171] width 186 height 20
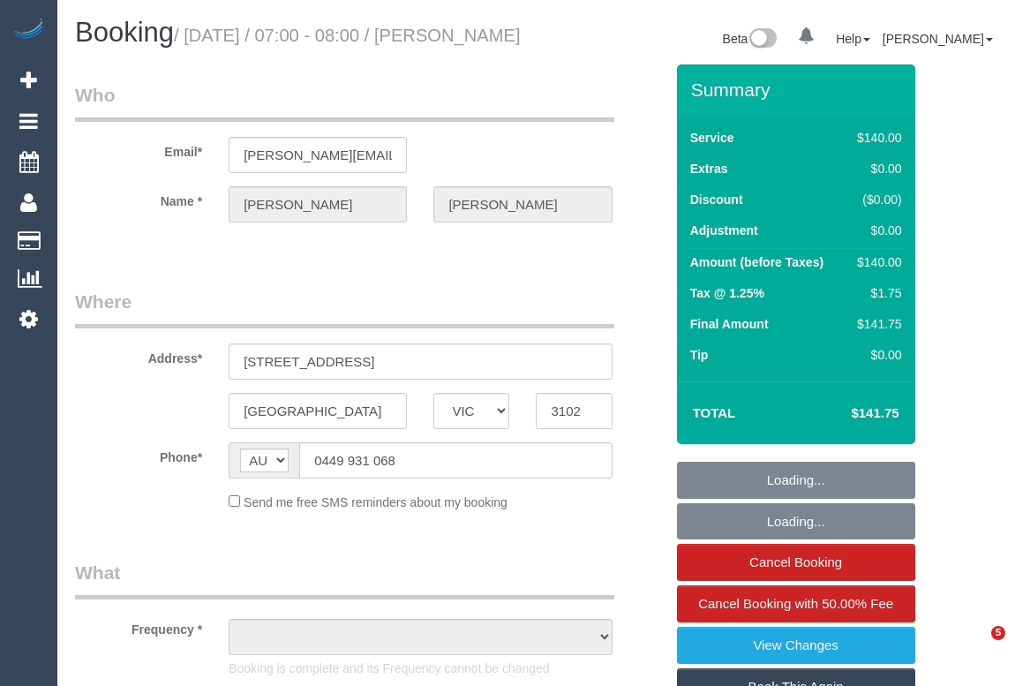
select select "VIC"
select select "string:stripe-pm_1Q61kA2GScqysDRVwqA5NiDb"
select select "number:28"
select select "number:14"
select select "number:18"
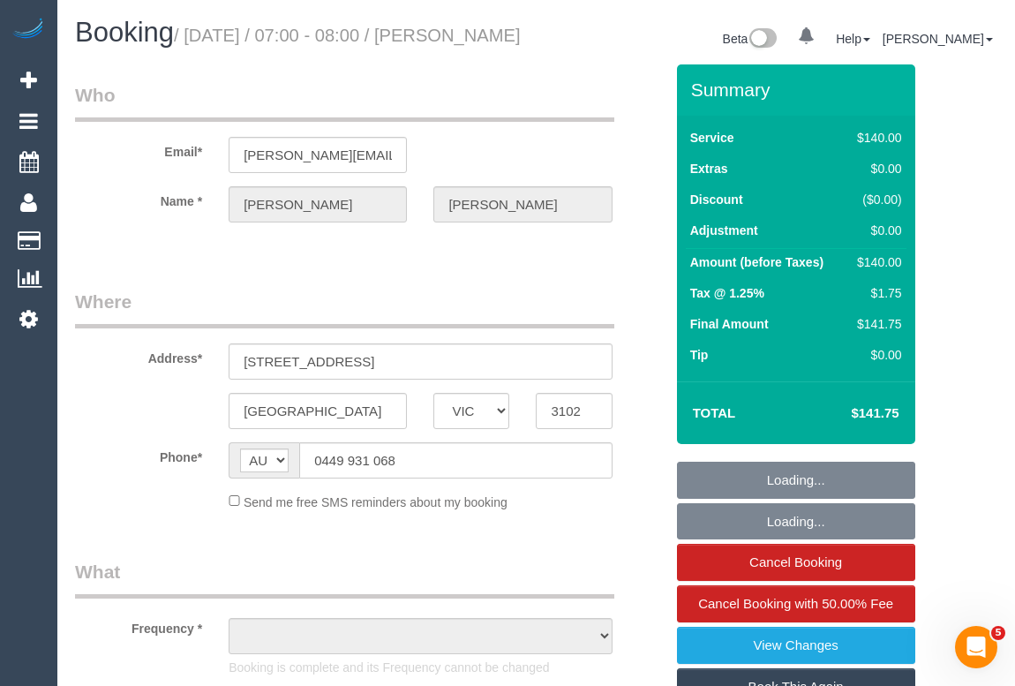
select select "number:25"
select select "number:35"
select select "number:13"
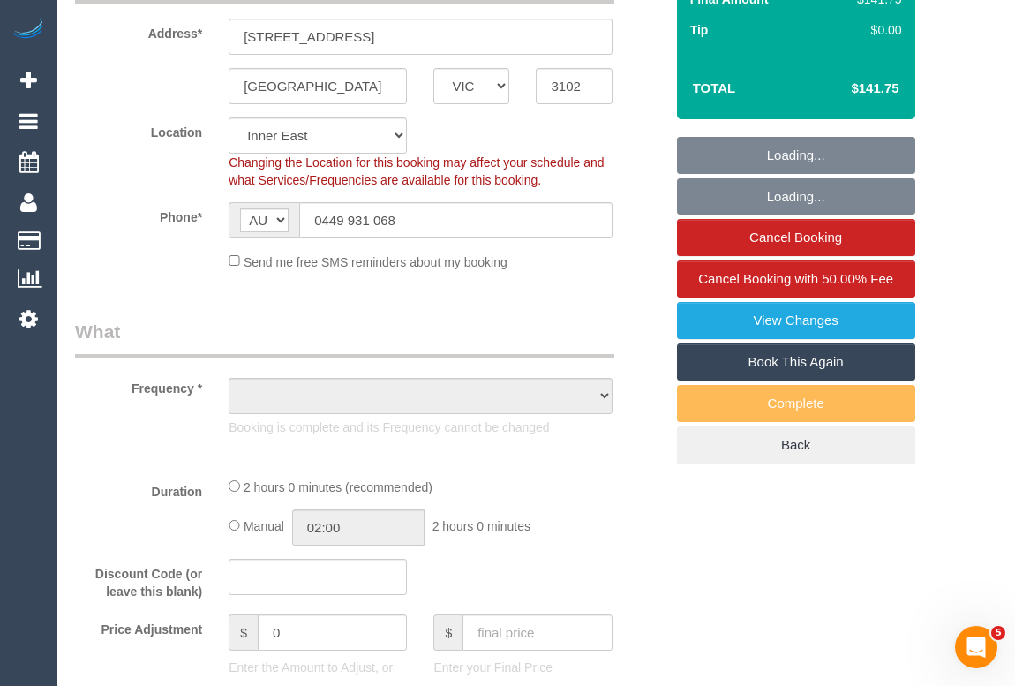
scroll to position [401, 0]
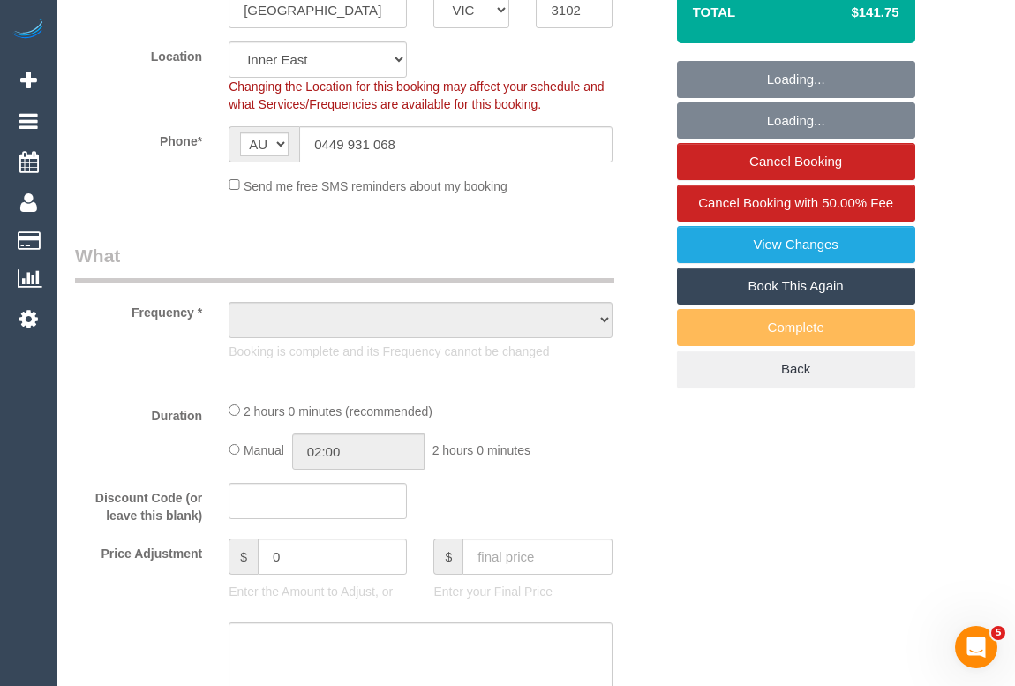
select select "object:1412"
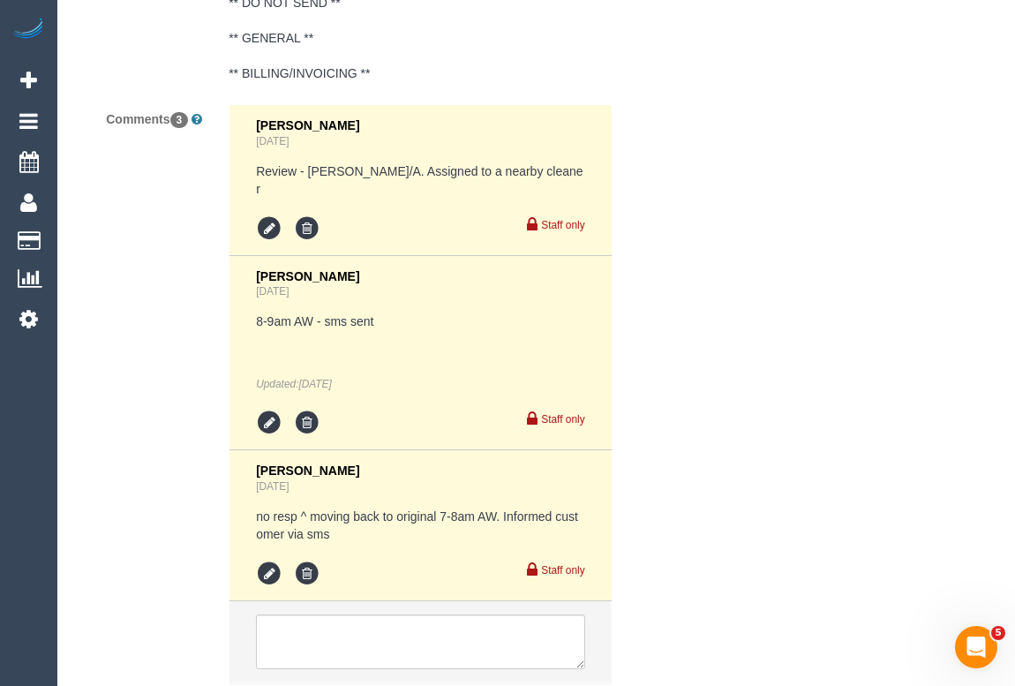
scroll to position [3769, 0]
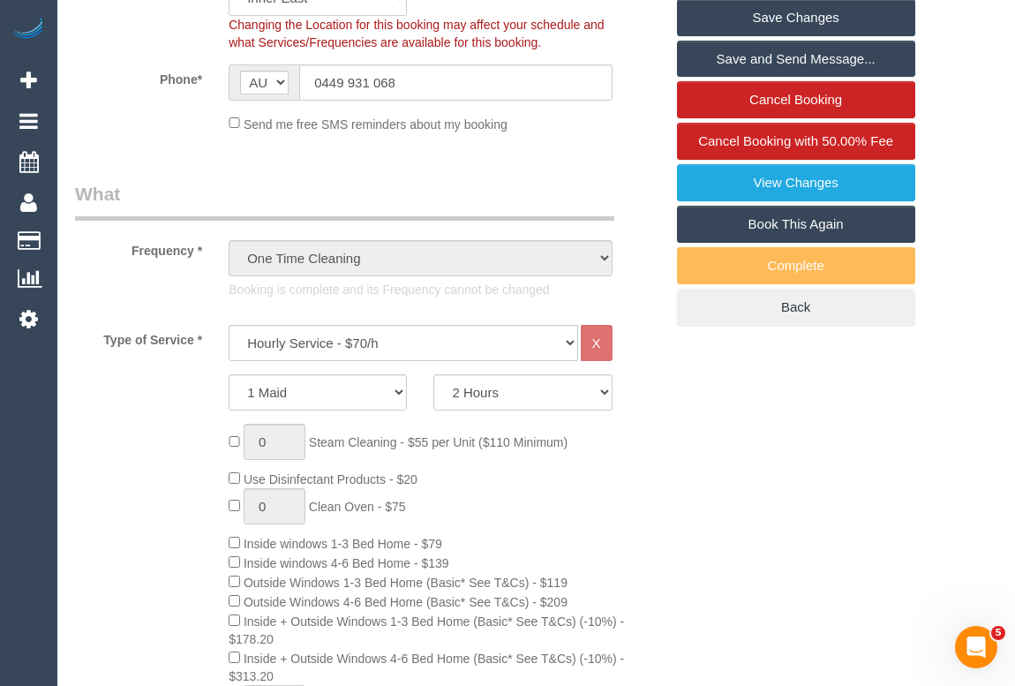
scroll to position [320, 0]
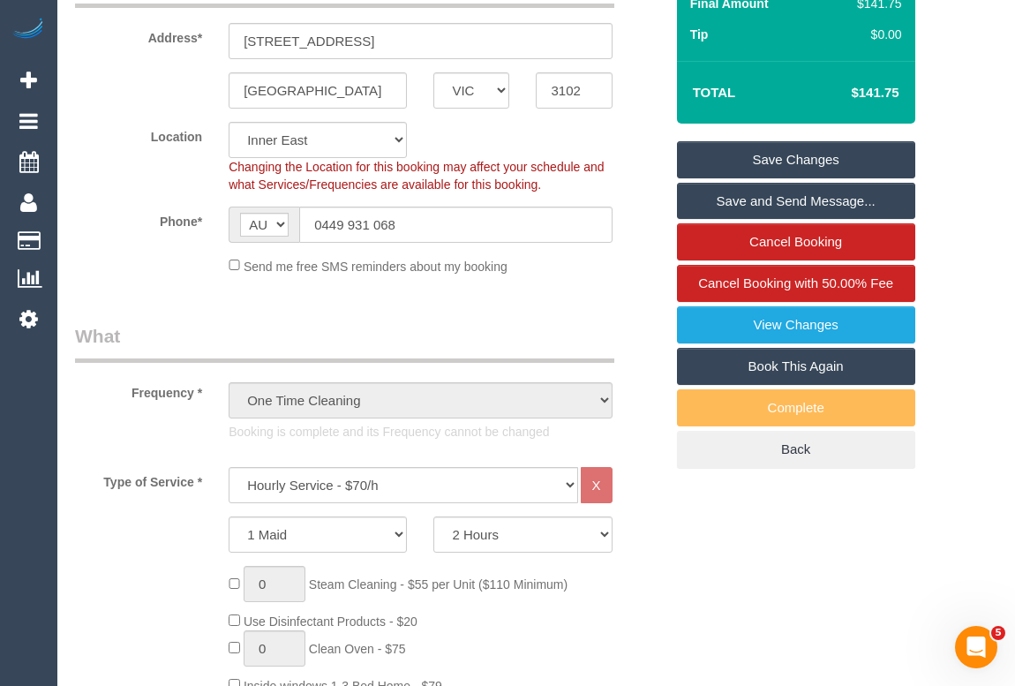
click at [798, 378] on link "Book This Again" at bounding box center [796, 366] width 238 height 37
select select "VIC"
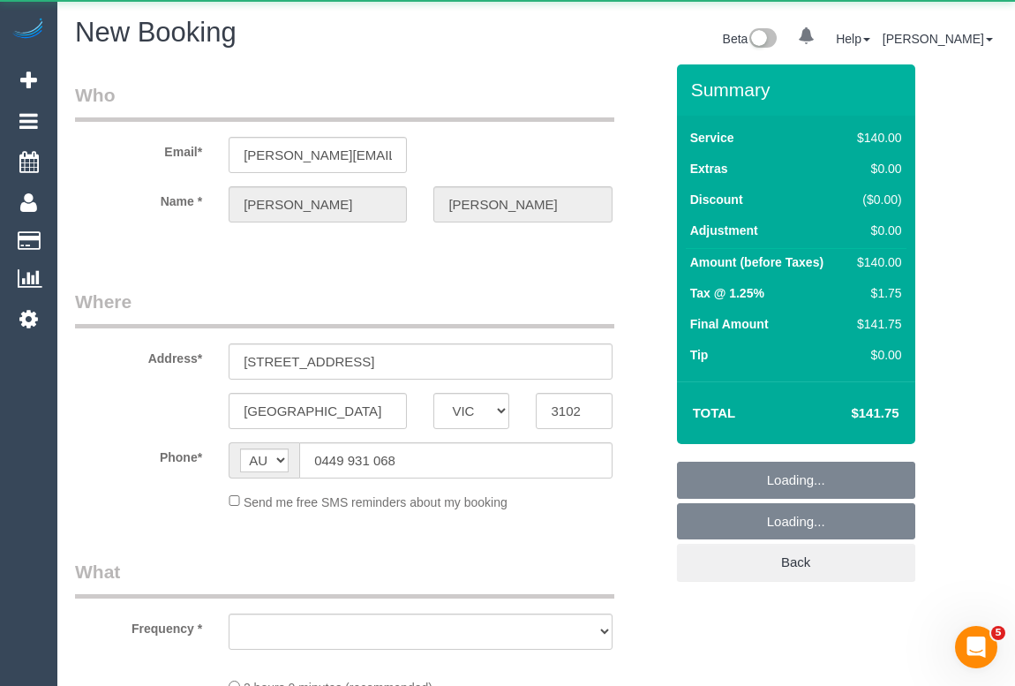
select select "object:2569"
select select "number:28"
select select "number:14"
select select "number:18"
select select "number:25"
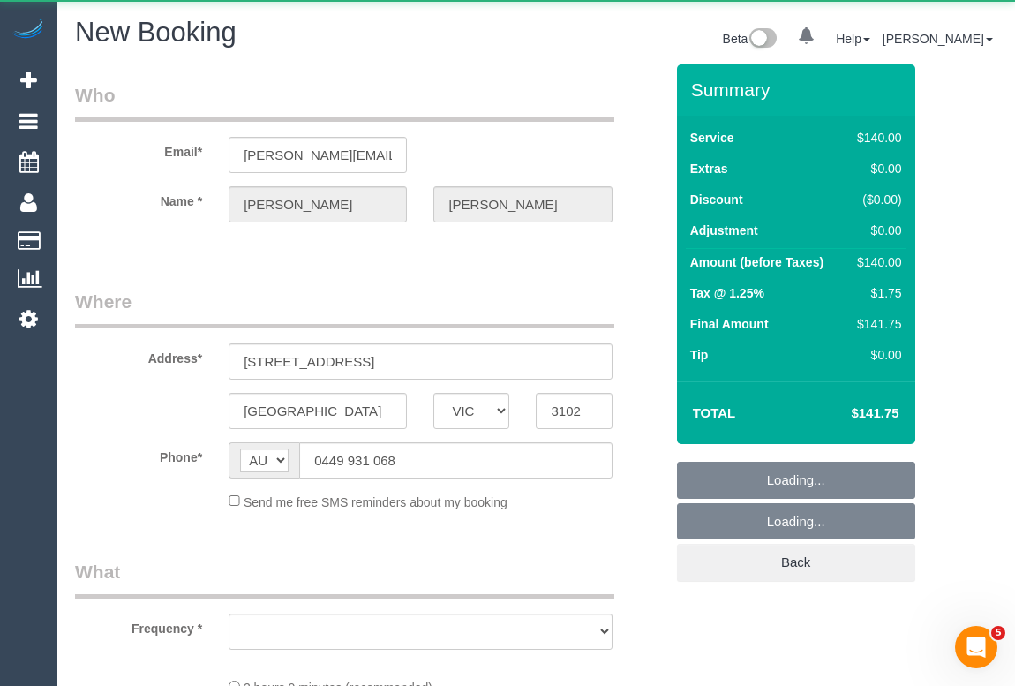
select select "number:35"
select select "number:13"
select select "string:stripe-pm_1Q61kA2GScqysDRVwqA5NiDb"
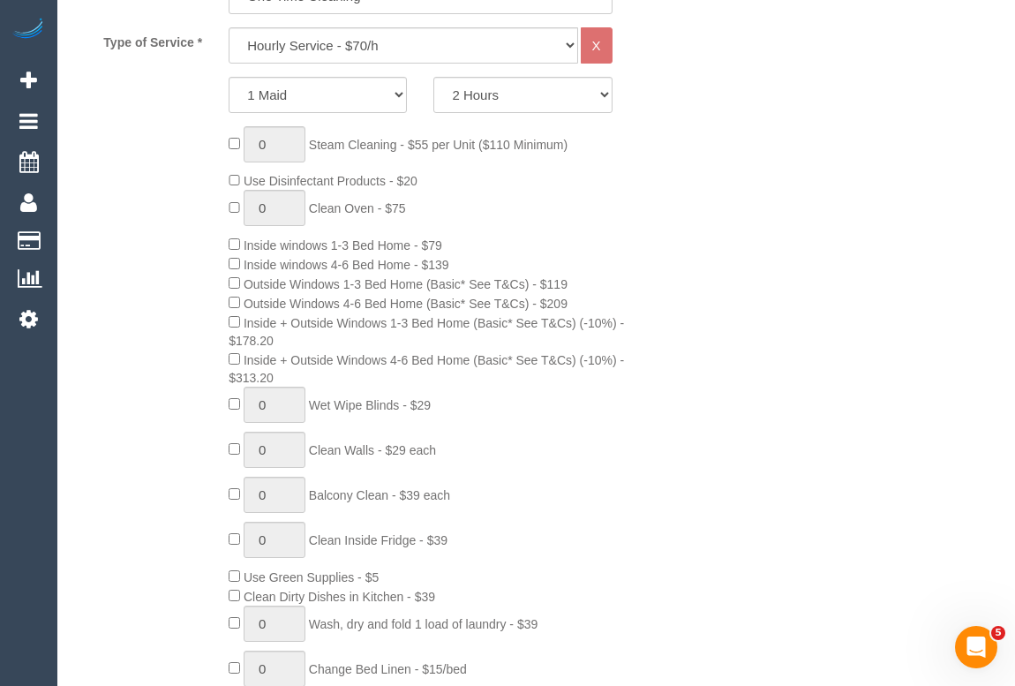
select select "object:3403"
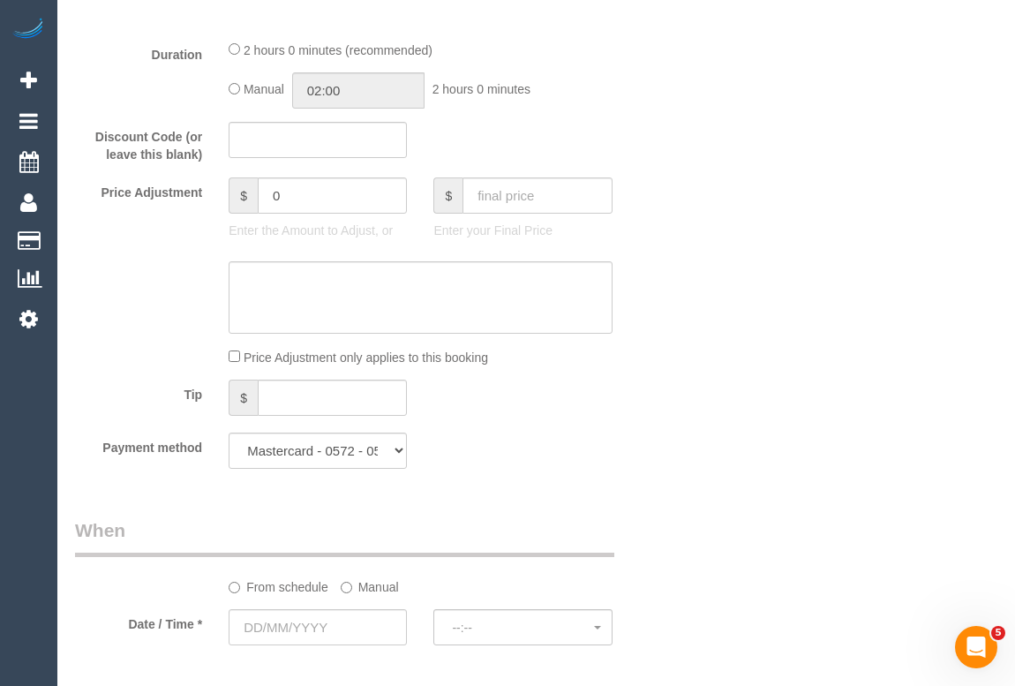
scroll to position [1717, 0]
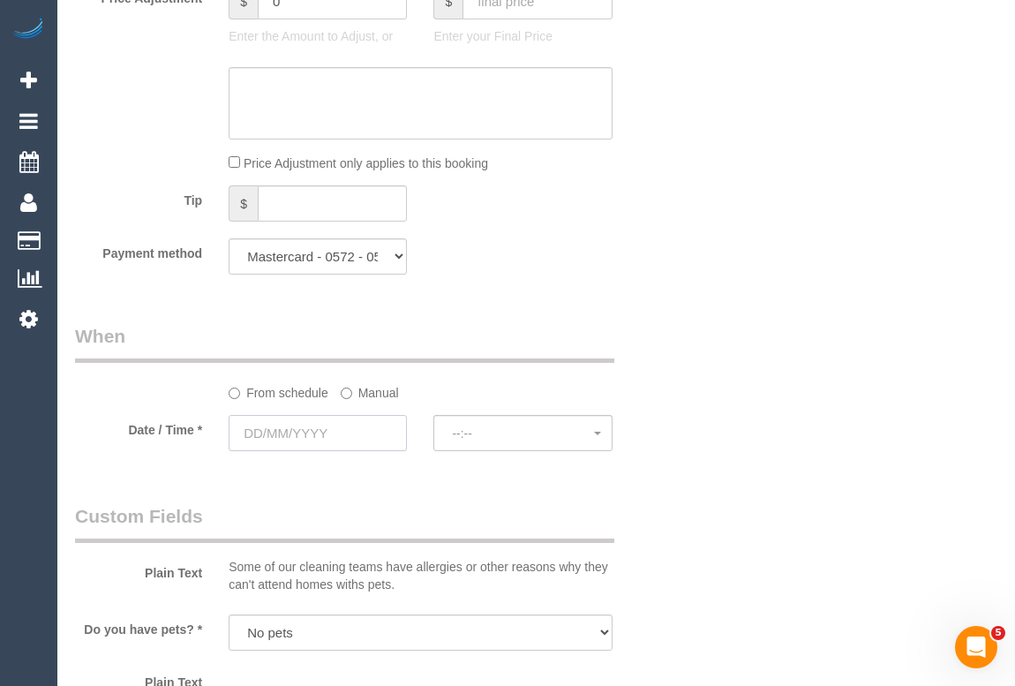
click at [298, 436] on input "text" at bounding box center [318, 433] width 178 height 36
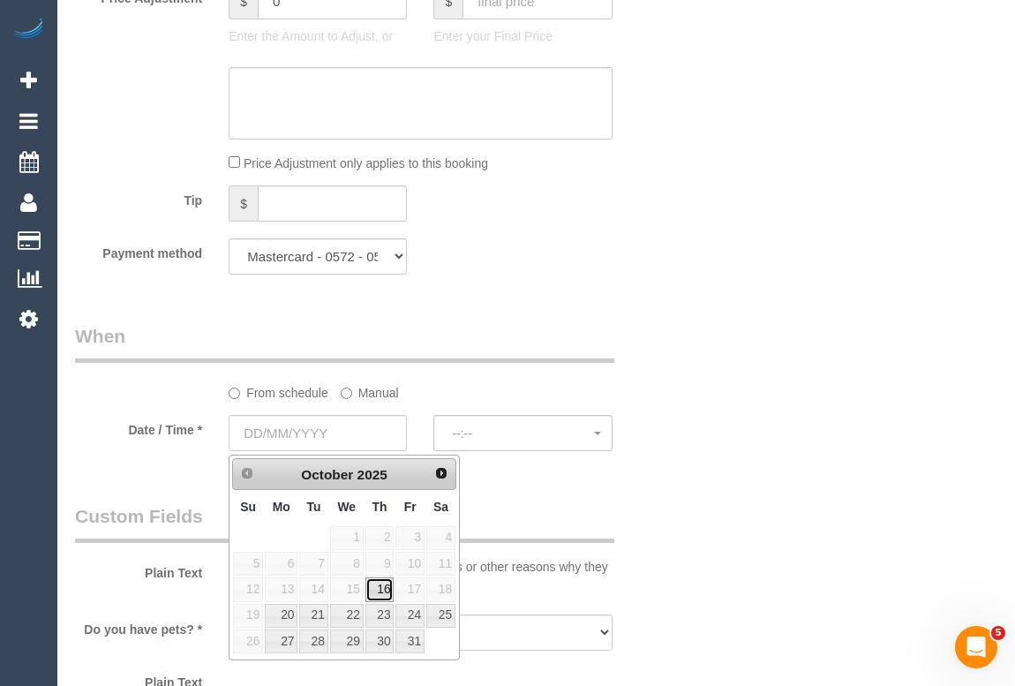
click at [379, 588] on link "16" at bounding box center [379, 589] width 29 height 24
type input "16/10/2025"
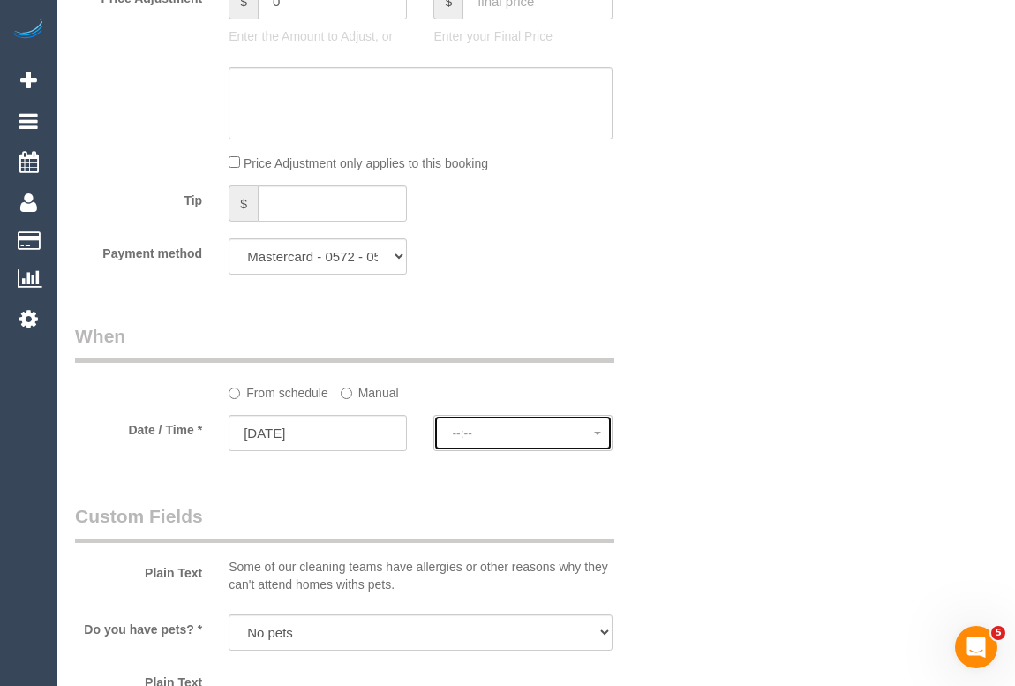
select select "spot6"
click at [492, 432] on span "07:00 - 08:00" at bounding box center [522, 433] width 141 height 14
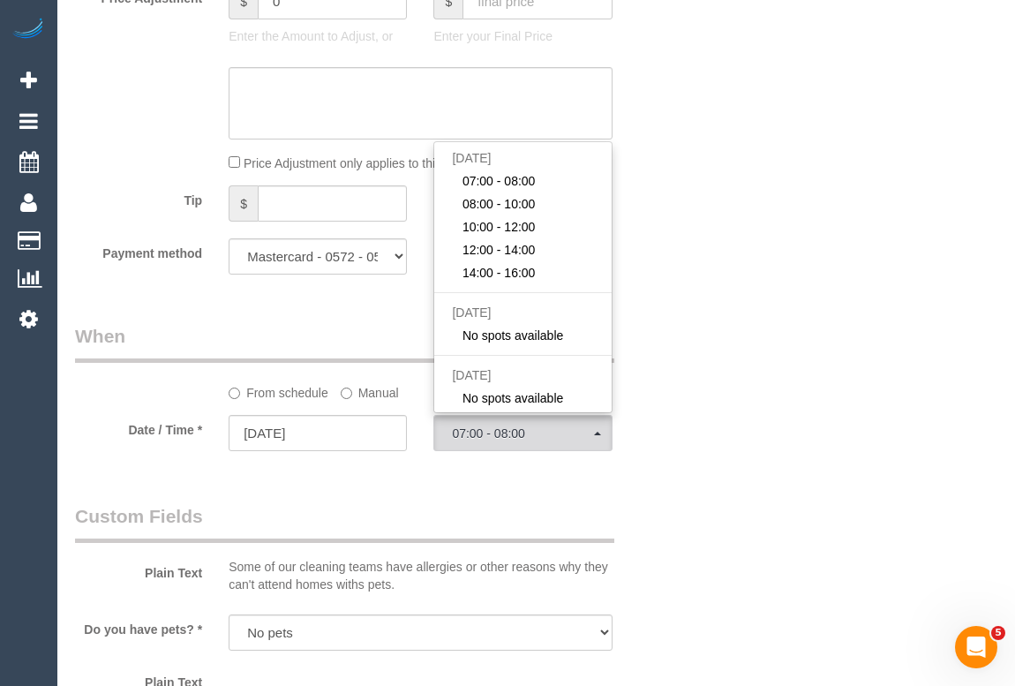
click at [691, 369] on div "Who Email* ishita.matoo@gmail.com Name * Ishita Mattoo Where Address* 577 High …" at bounding box center [536, 121] width 922 height 3547
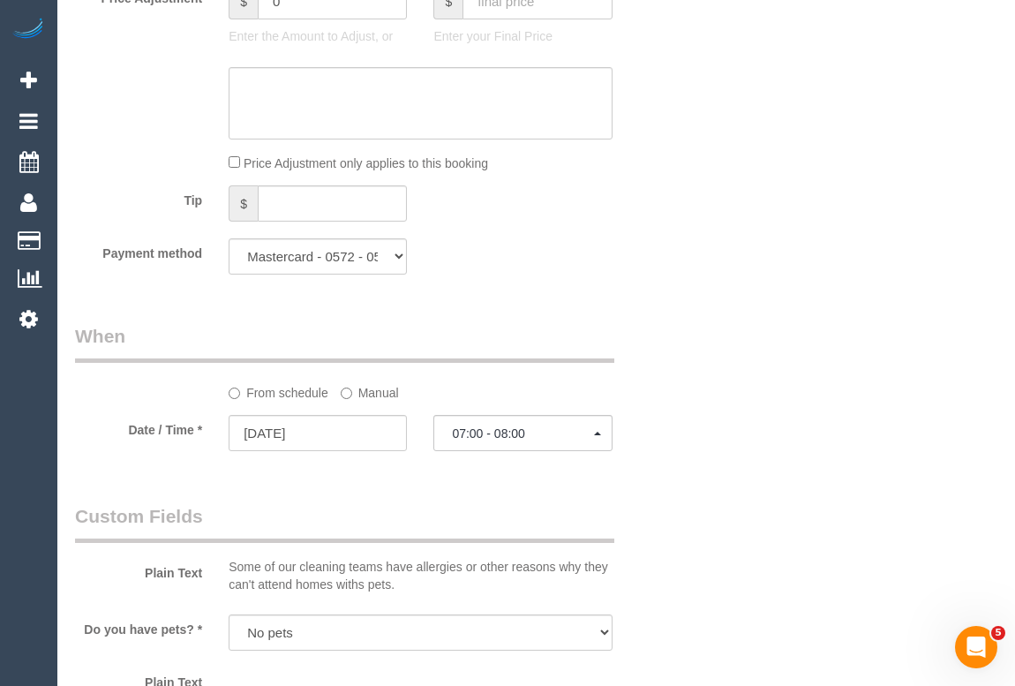
click at [798, 339] on div "Who Email* ishita.matoo@gmail.com Name * Ishita Mattoo Where Address* 577 High …" at bounding box center [536, 121] width 922 height 3547
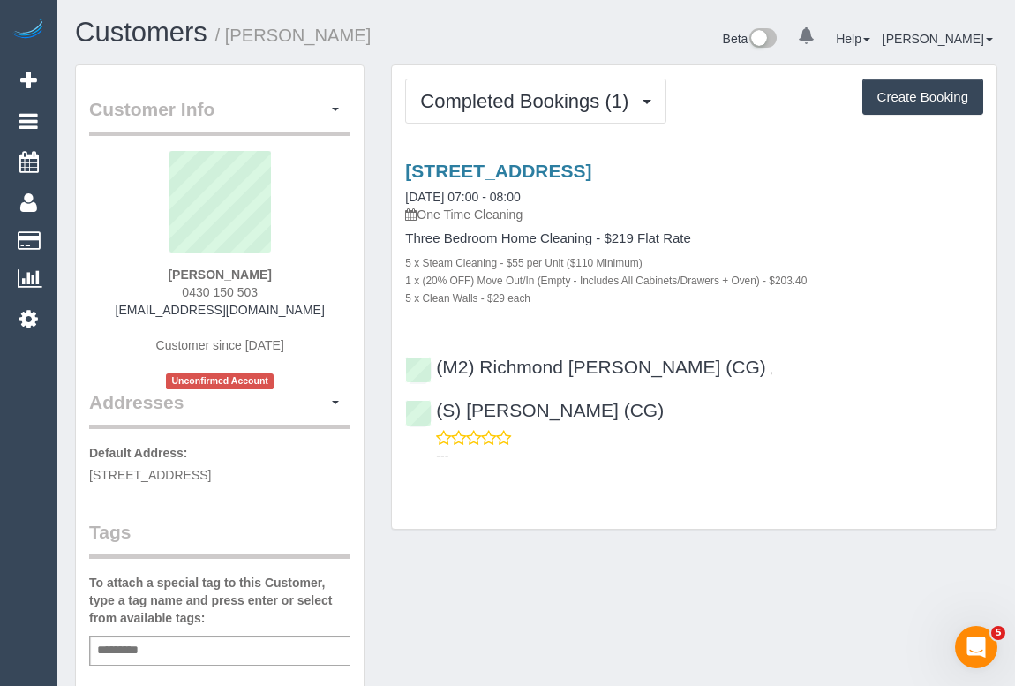
drag, startPoint x: 136, startPoint y: 311, endPoint x: 342, endPoint y: 317, distance: 206.5
click at [342, 317] on div "[PERSON_NAME] 0430 150 503 [EMAIL_ADDRESS][DOMAIN_NAME] Customer since [DATE] U…" at bounding box center [219, 270] width 261 height 238
copy link "[EMAIL_ADDRESS][DOMAIN_NAME]"
click at [793, 473] on div "Completed Bookings (1) Completed Bookings (1) Upcoming Bookings (0) Cancelled B…" at bounding box center [694, 297] width 604 height 464
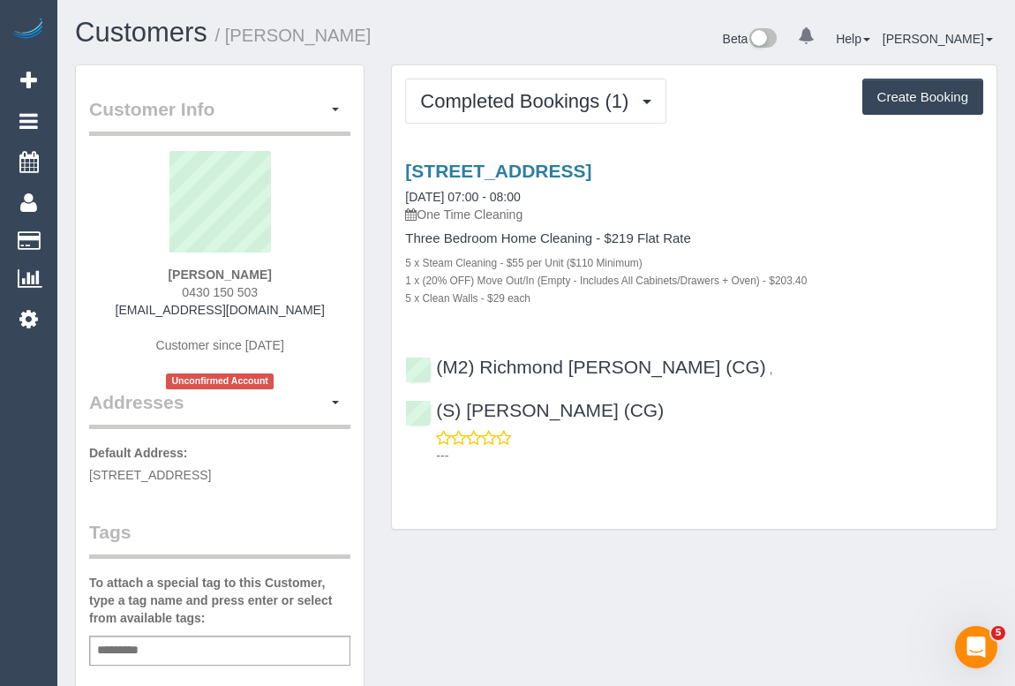
click at [580, 498] on div "Completed Bookings (1) Completed Bookings (1) Upcoming Bookings (0) Cancelled B…" at bounding box center [694, 305] width 633 height 483
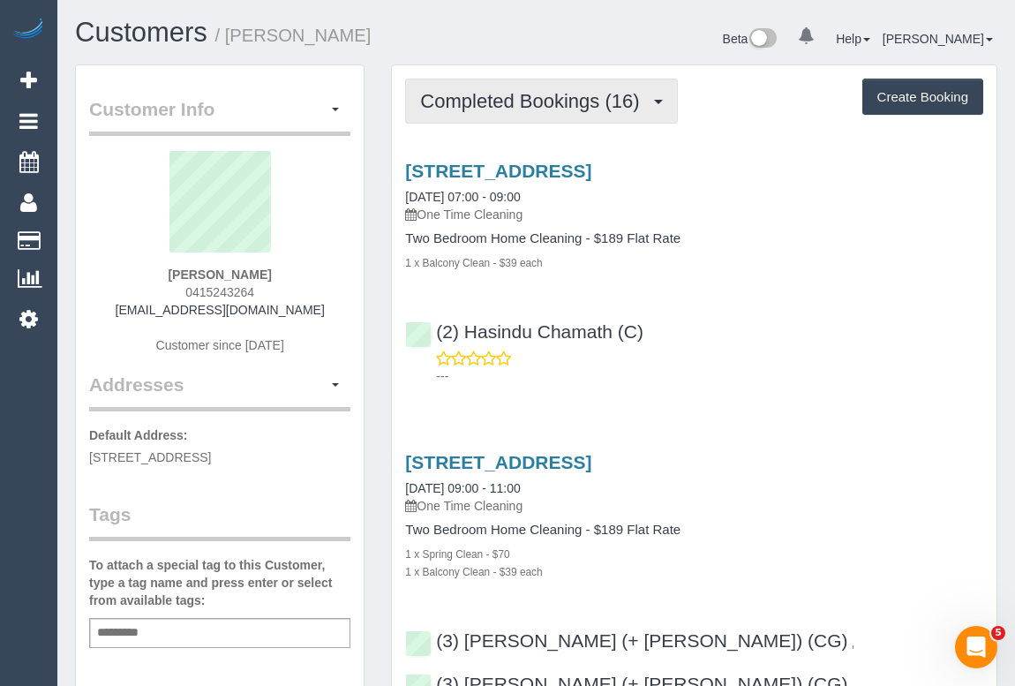
click at [500, 102] on span "Completed Bookings (16)" at bounding box center [534, 101] width 228 height 22
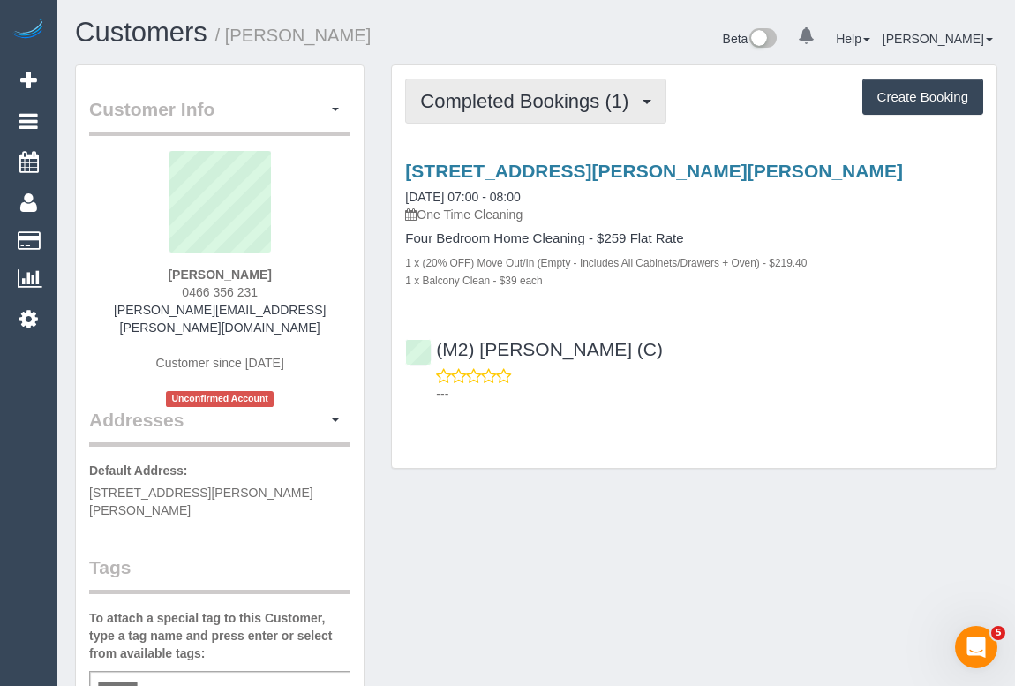
click at [512, 110] on button "Completed Bookings (1)" at bounding box center [535, 101] width 261 height 45
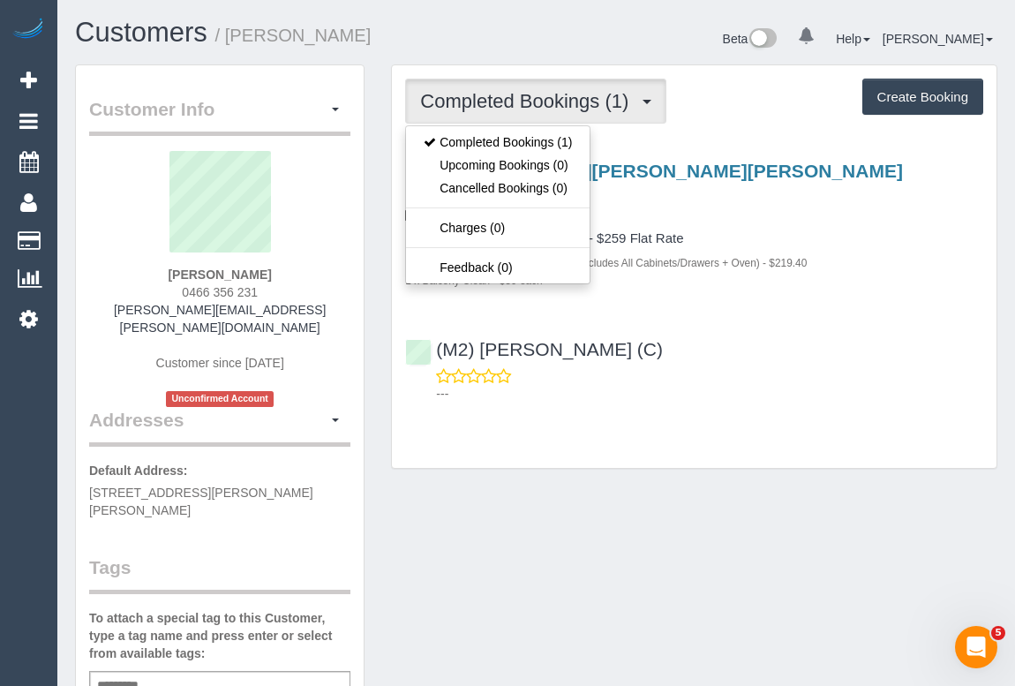
click at [707, 378] on div "---" at bounding box center [694, 384] width 578 height 35
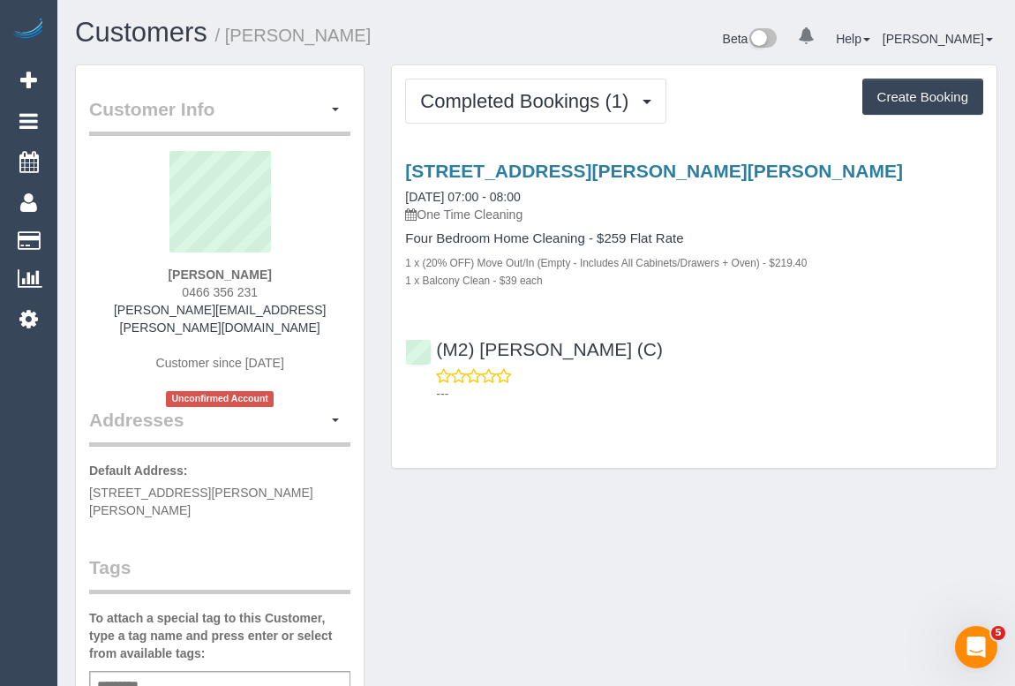
click at [592, 525] on div "Customer Info Edit Contact Info Send Message Email Preferences Special Sales Ta…" at bounding box center [536, 681] width 948 height 1235
click at [614, 591] on div "Customer Info Edit Contact Info Send Message Email Preferences Special Sales Ta…" at bounding box center [536, 681] width 948 height 1235
click at [461, 529] on div "Customer Info Edit Contact Info Send Message Email Preferences Special Sales Ta…" at bounding box center [536, 681] width 948 height 1235
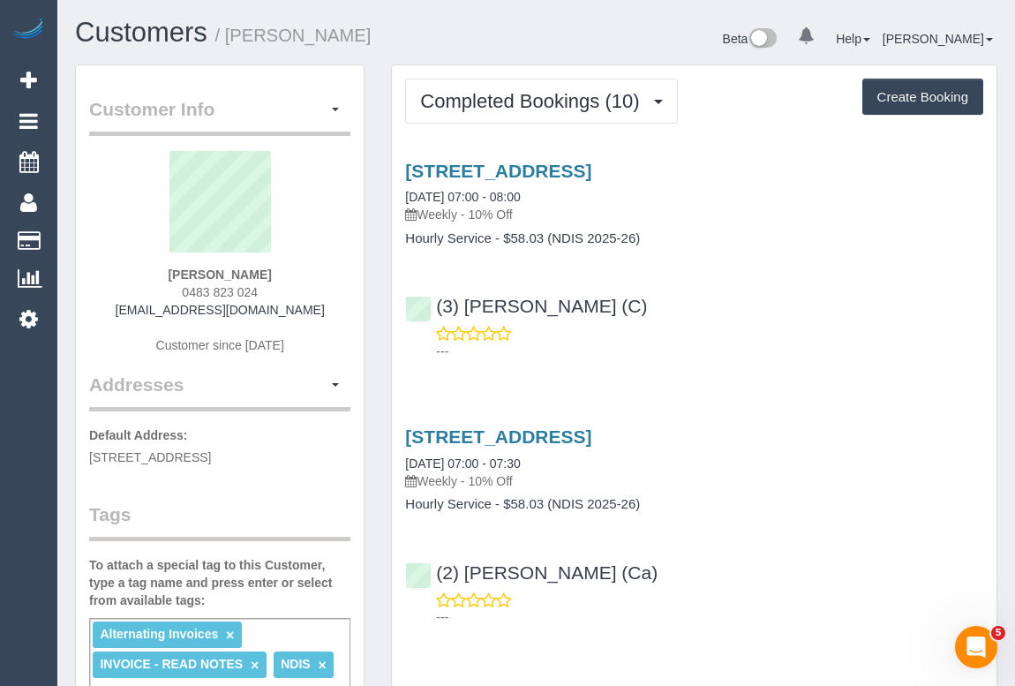
click at [755, 325] on div "---" at bounding box center [694, 342] width 578 height 35
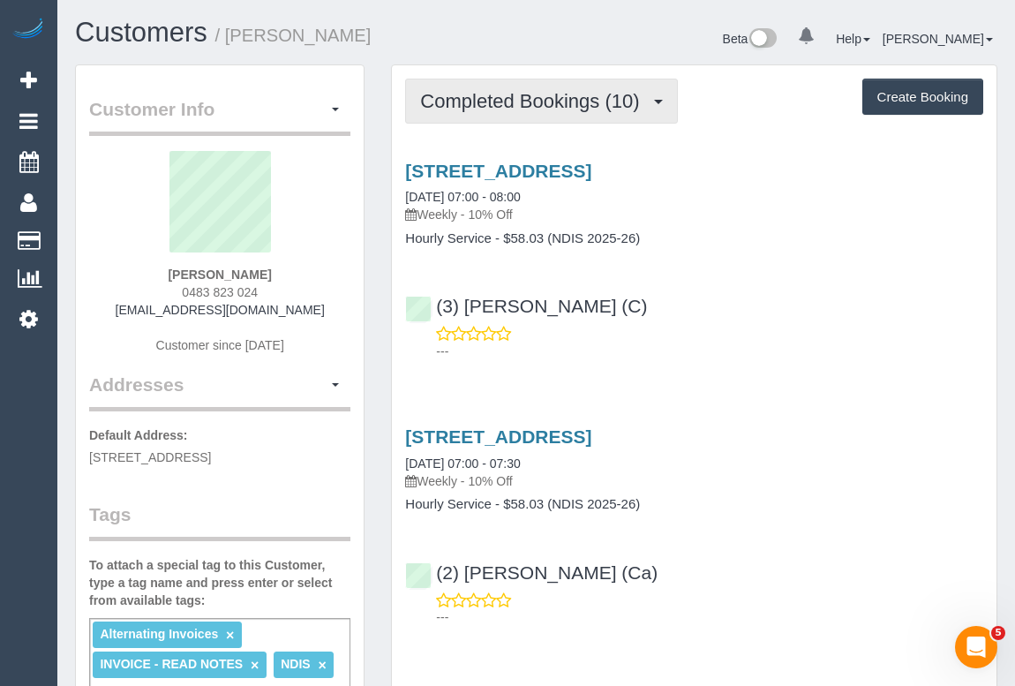
click at [529, 103] on span "Completed Bookings (10)" at bounding box center [534, 101] width 228 height 22
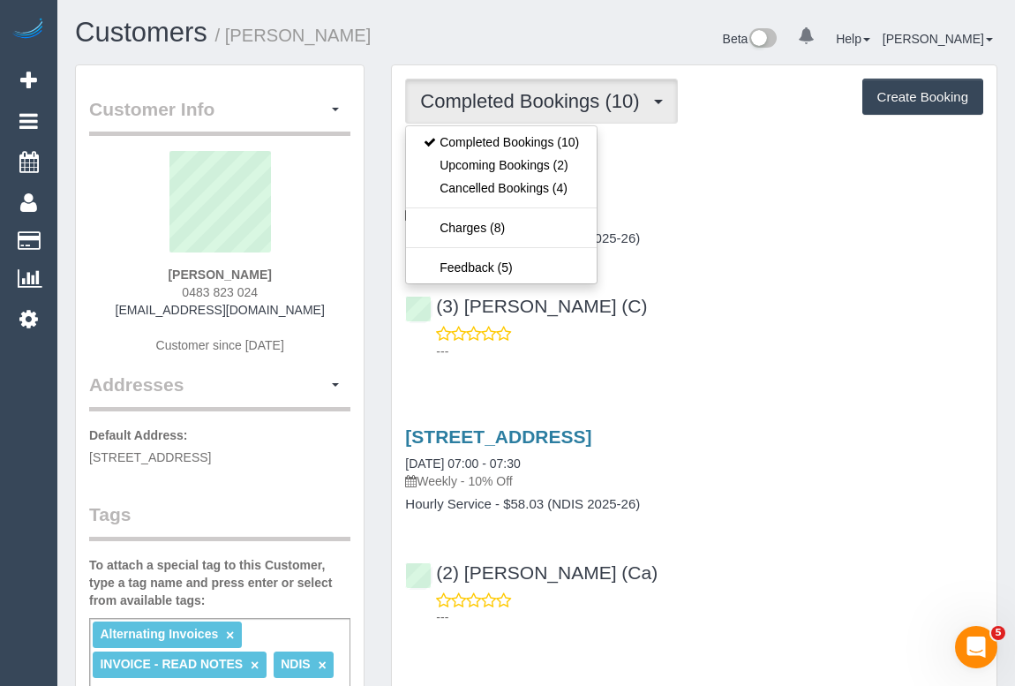
click at [792, 356] on p "---" at bounding box center [709, 351] width 547 height 18
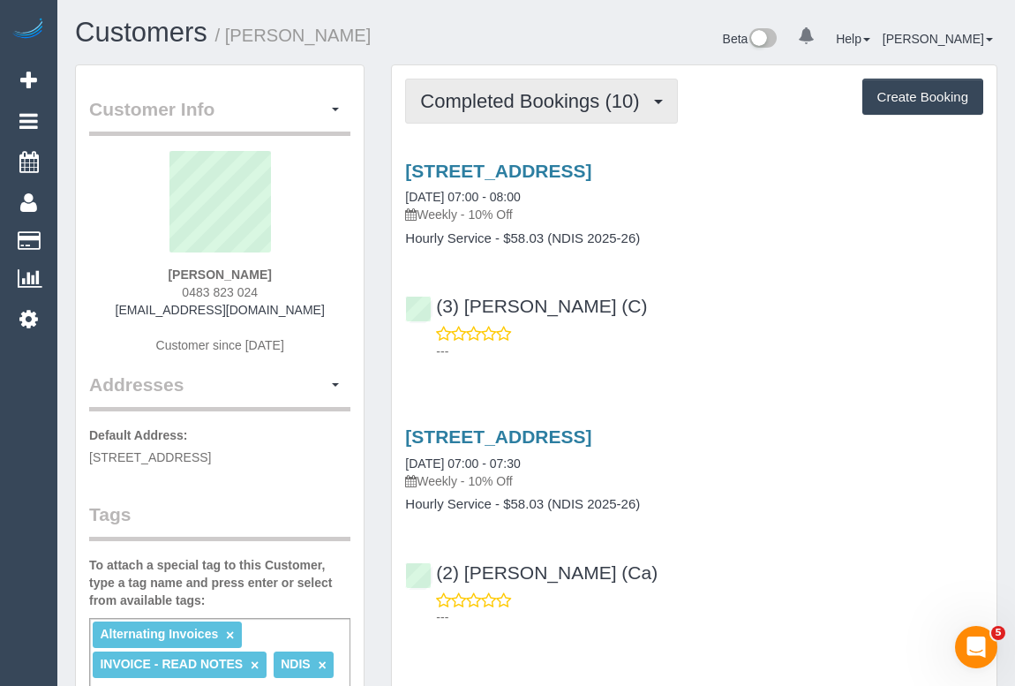
click at [534, 99] on span "Completed Bookings (10)" at bounding box center [534, 101] width 228 height 22
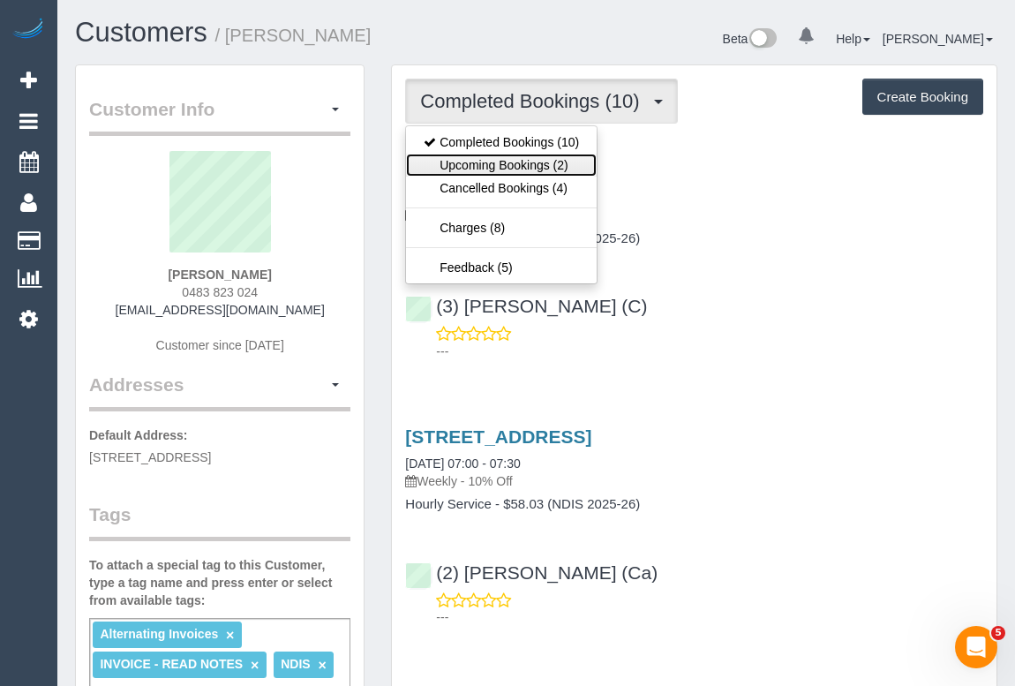
click at [520, 166] on link "Upcoming Bookings (2)" at bounding box center [501, 165] width 191 height 23
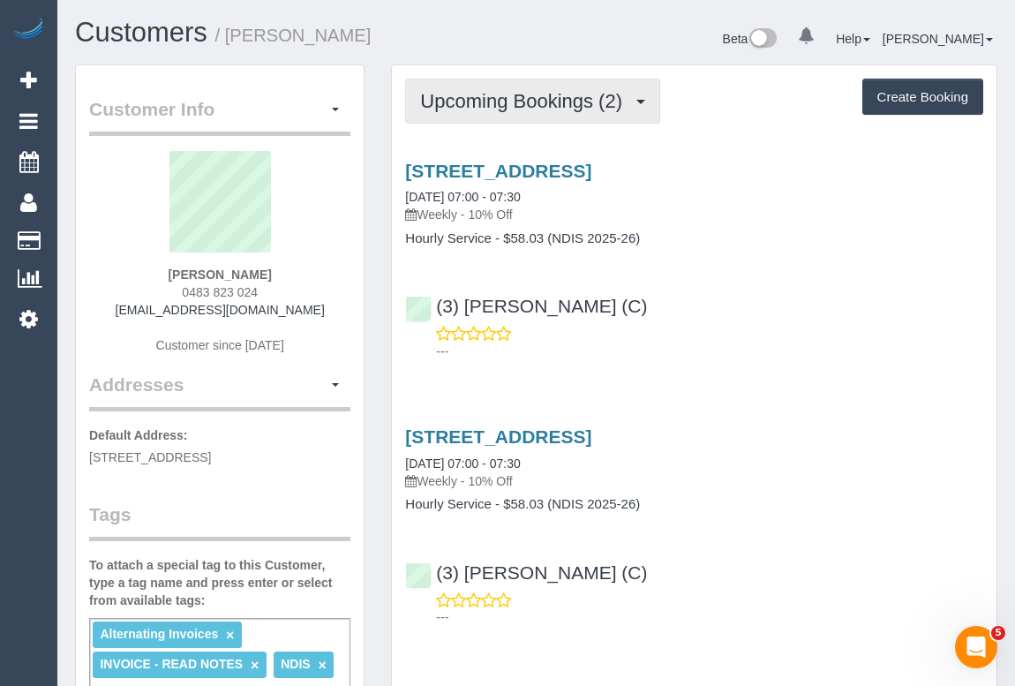
click at [513, 98] on span "Upcoming Bookings (2)" at bounding box center [525, 101] width 211 height 22
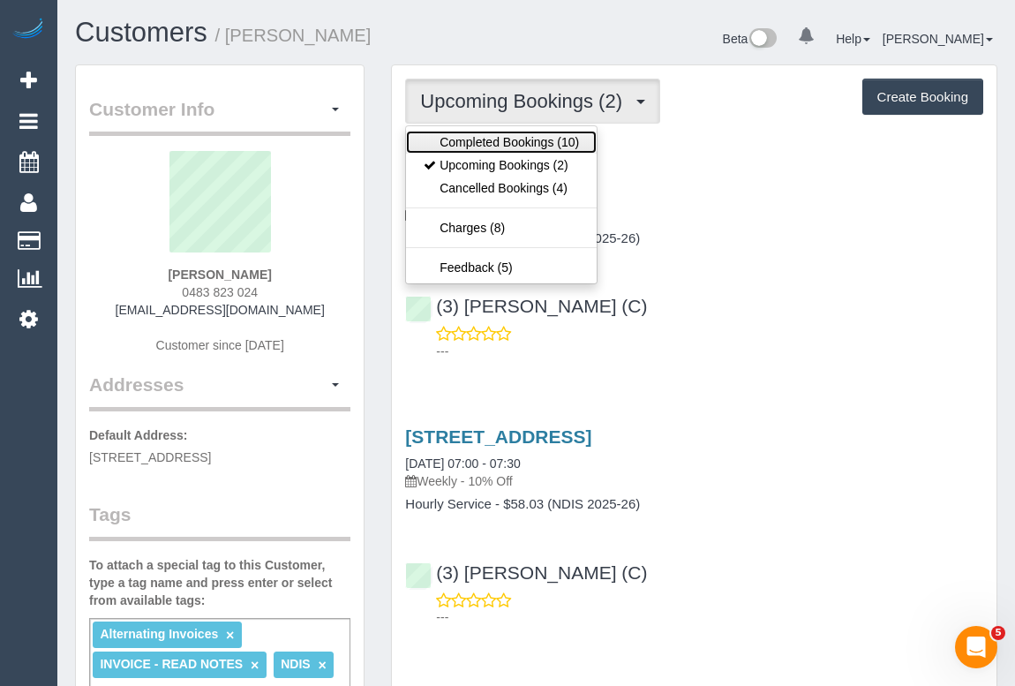
click at [509, 132] on link "Completed Bookings (10)" at bounding box center [501, 142] width 191 height 23
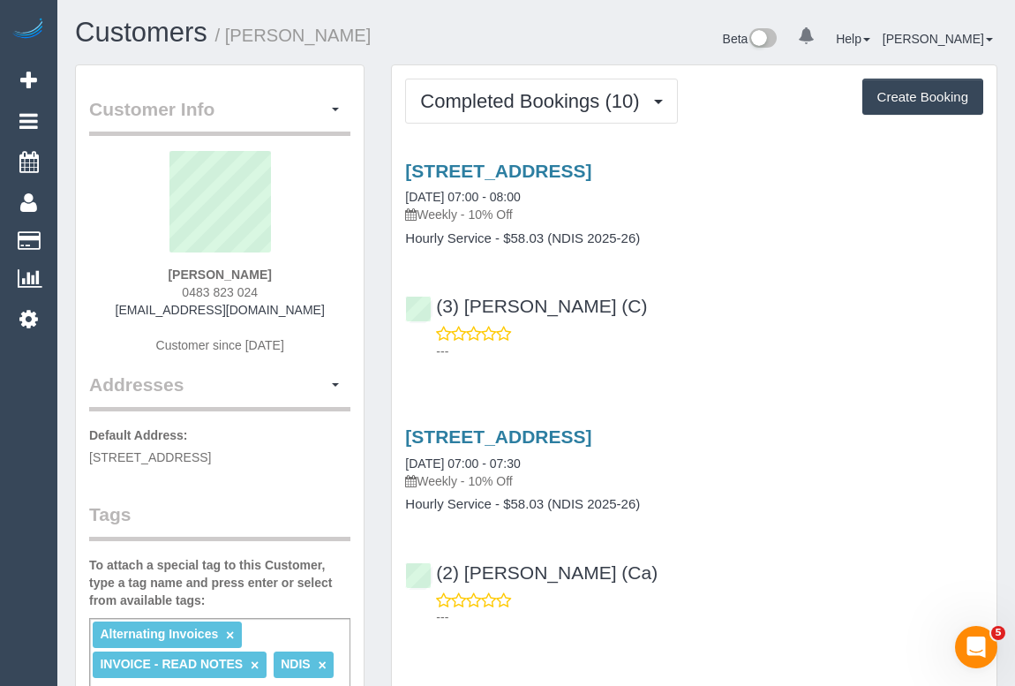
click at [775, 352] on p "---" at bounding box center [709, 351] width 547 height 18
click at [532, 168] on link "26 Lookout Way, Tarneit, VIC 3029" at bounding box center [498, 171] width 186 height 20
click at [502, 434] on link "26 Lookout Way, Tarneit, VIC 3029" at bounding box center [498, 436] width 186 height 20
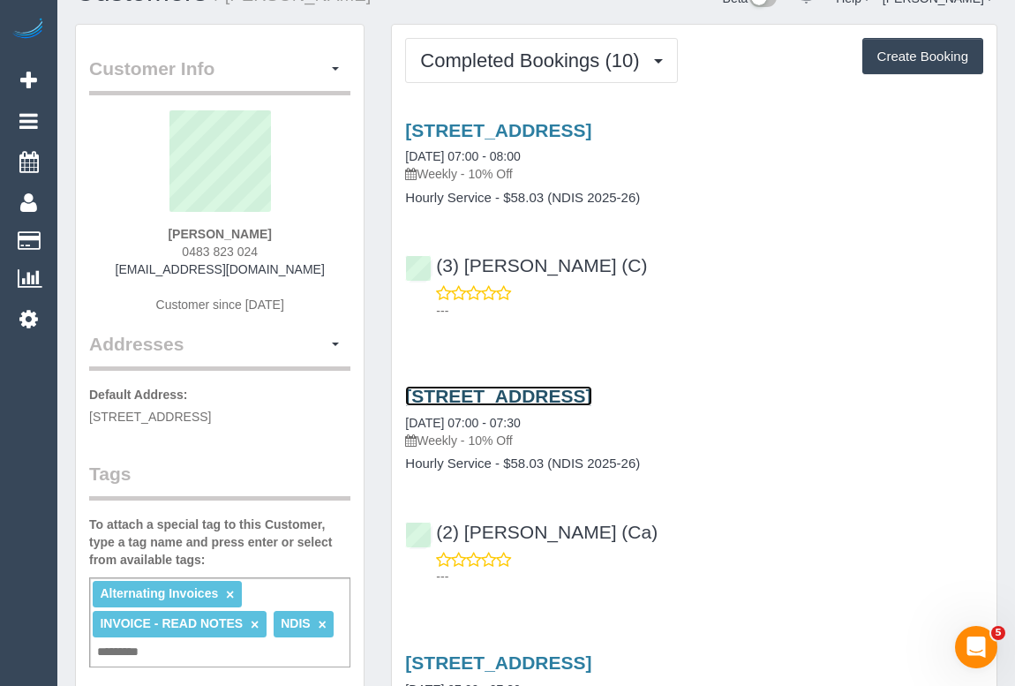
scroll to position [79, 0]
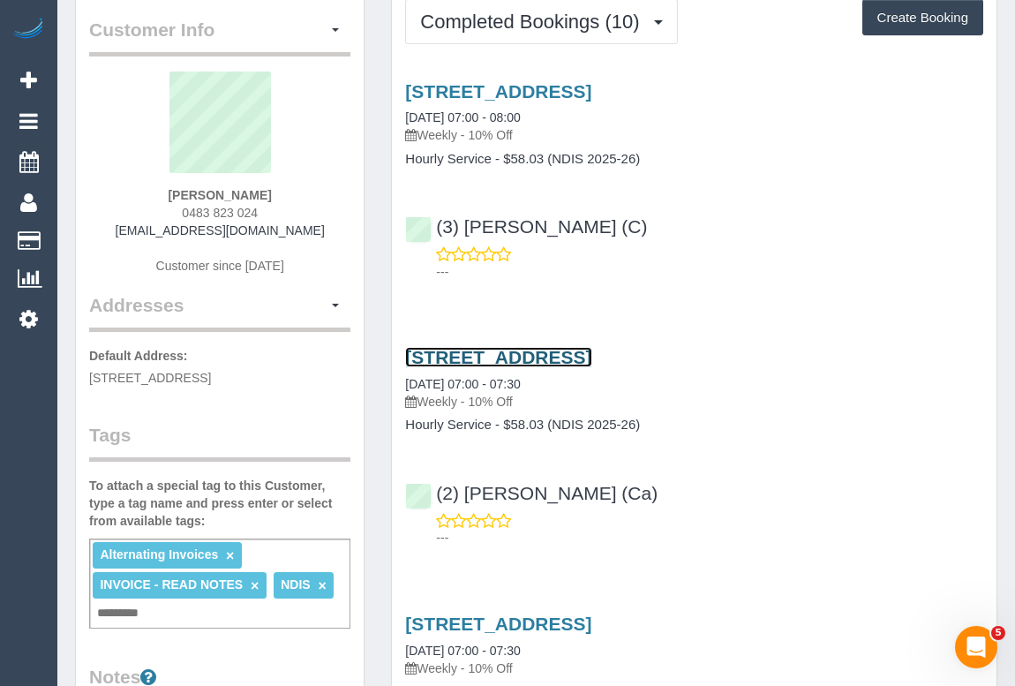
click at [534, 349] on link "26 Lookout Way, Tarneit, VIC 3029" at bounding box center [498, 357] width 186 height 20
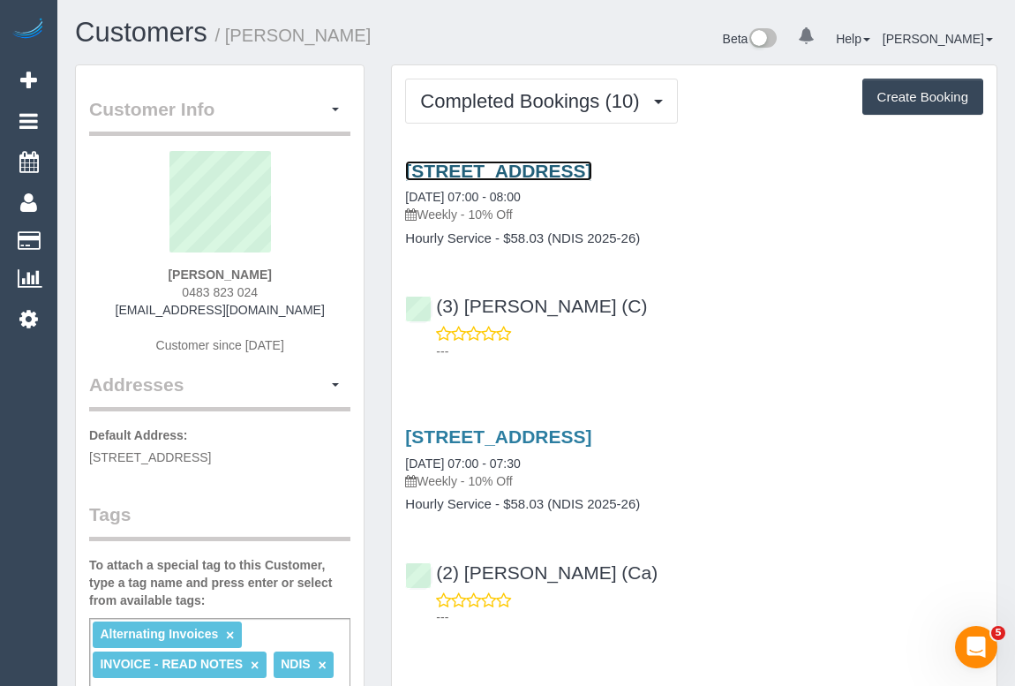
click at [522, 168] on link "26 Lookout Way, Tarneit, VIC 3029" at bounding box center [498, 171] width 186 height 20
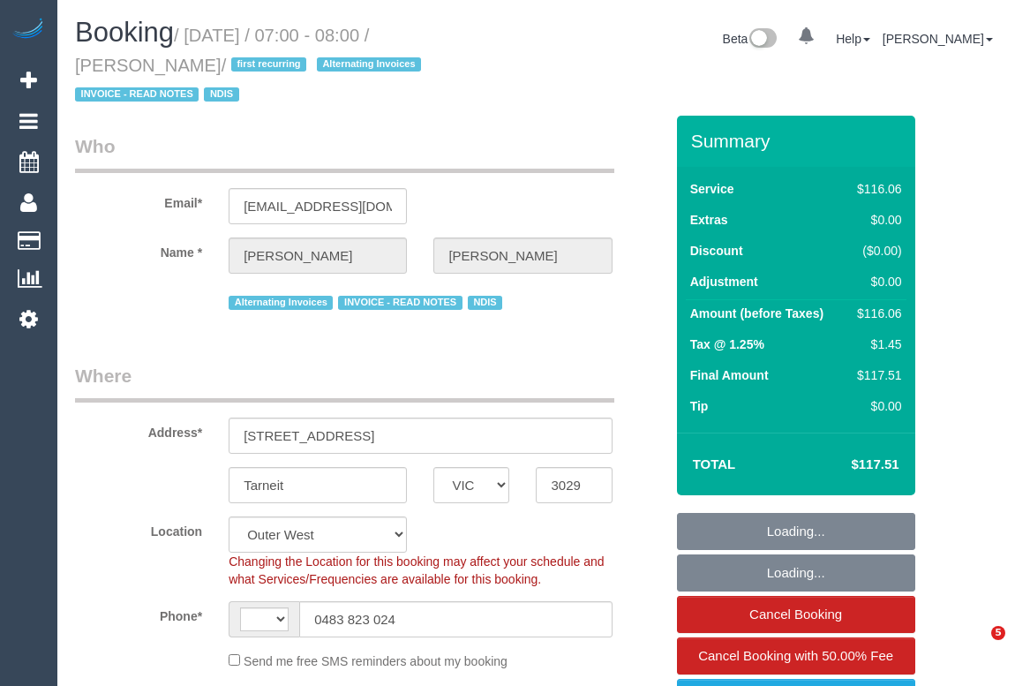
select select "VIC"
select select "string:AU"
select select "string:stripe-pm_1RqXW02GScqysDRV32flWCyi"
select select "number:27"
select select "number:14"
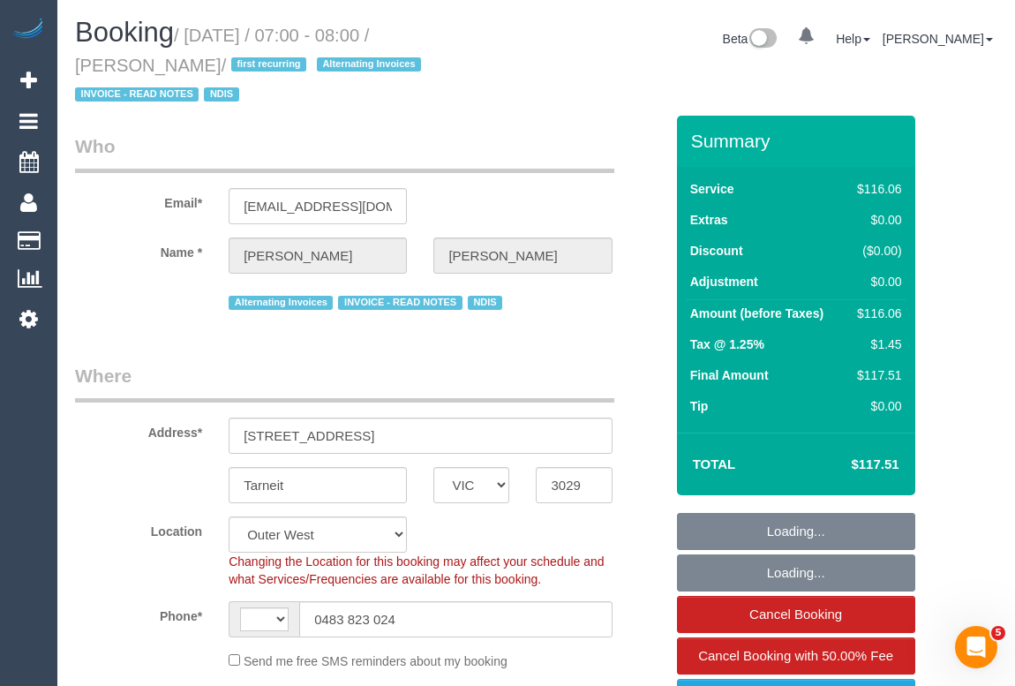
select select "number:19"
select select "number:24"
select select "number:34"
select select "number:11"
select select "object:732"
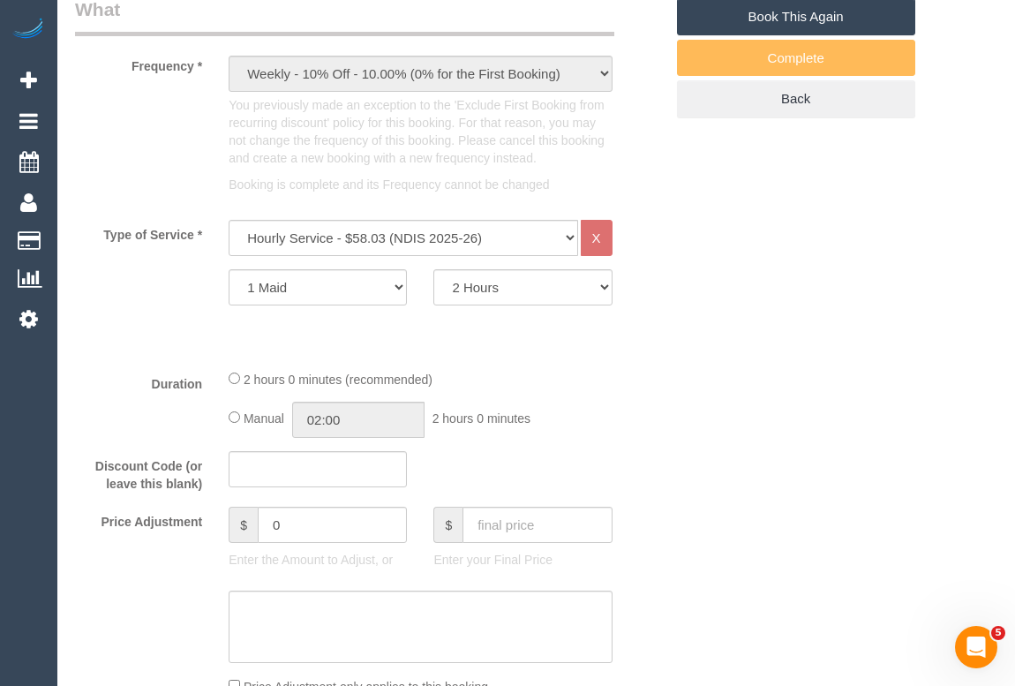
scroll to position [1042, 0]
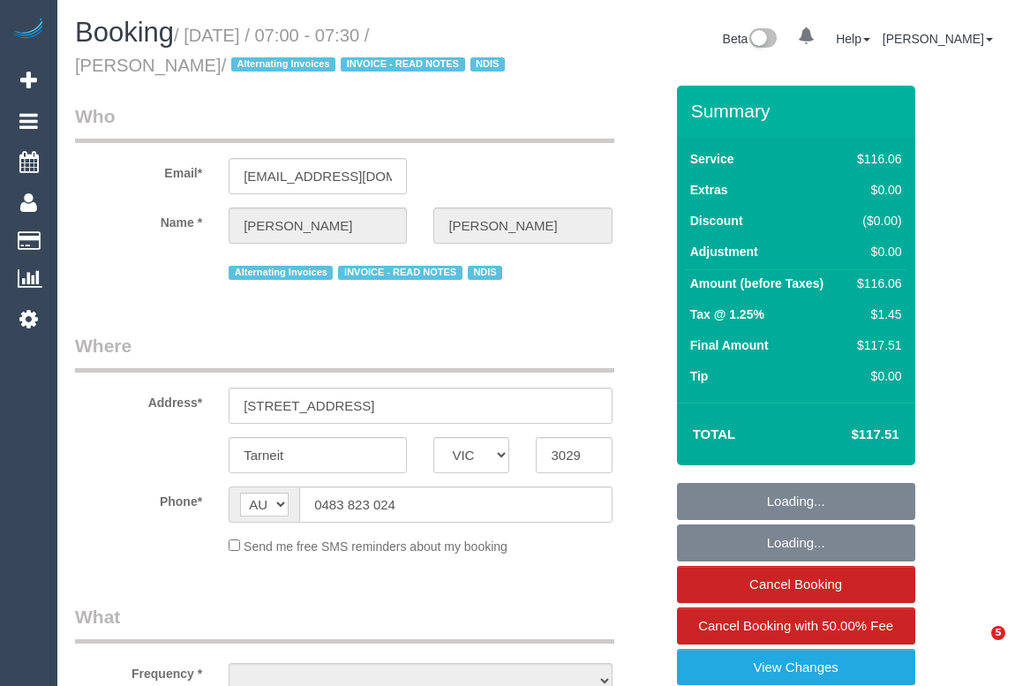
select select "VIC"
select select "object:538"
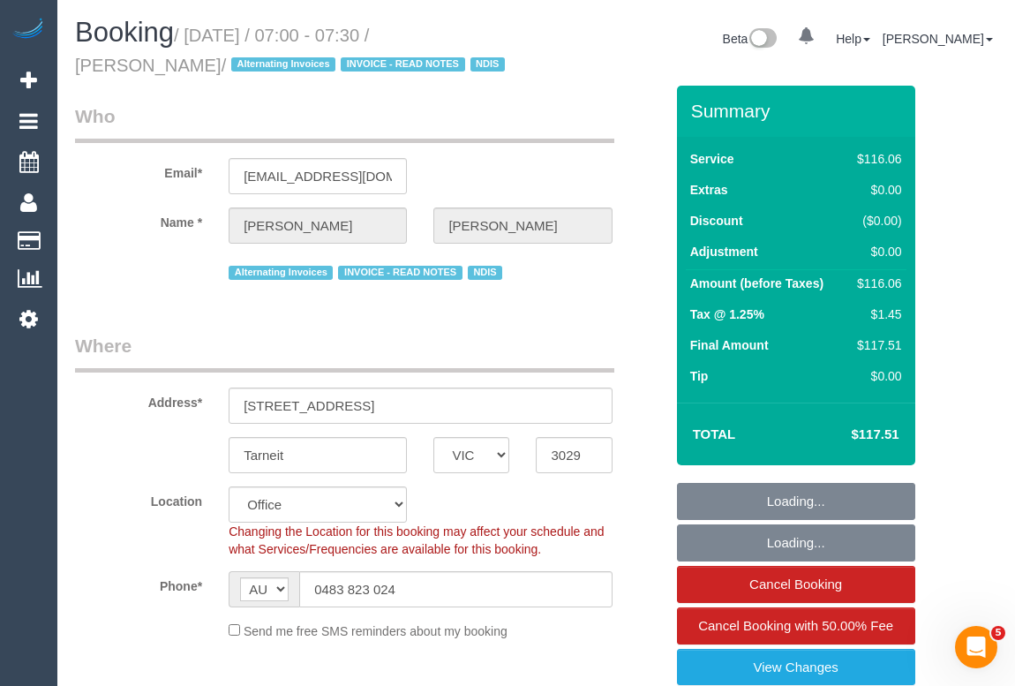
select select "number:27"
select select "number:14"
select select "number:19"
select select "number:24"
select select "number:34"
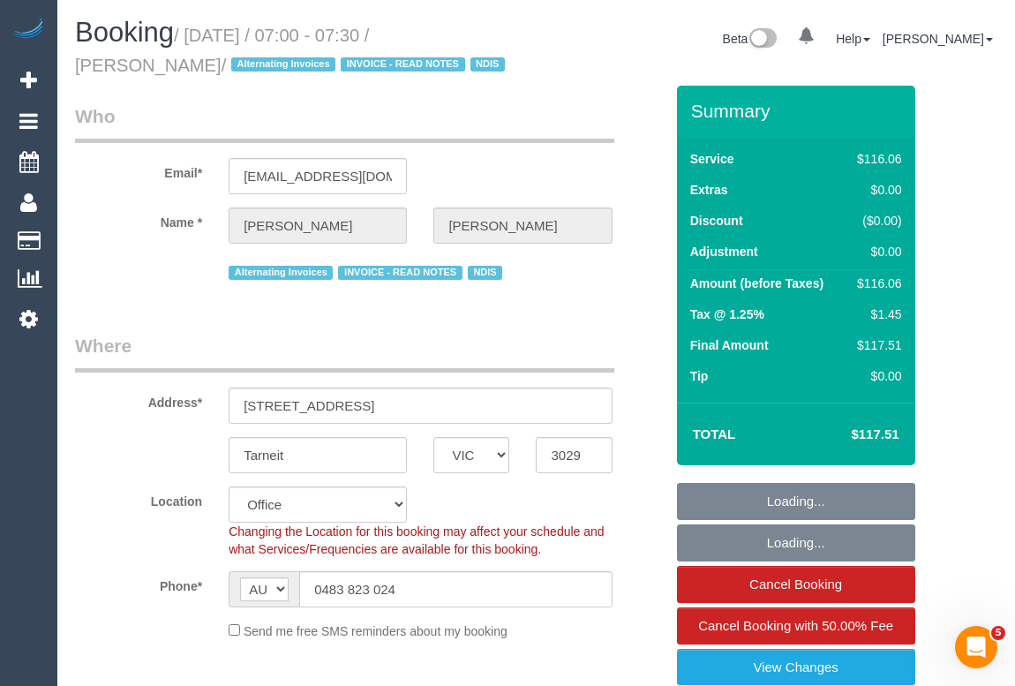
select select "number:11"
select select "object:2047"
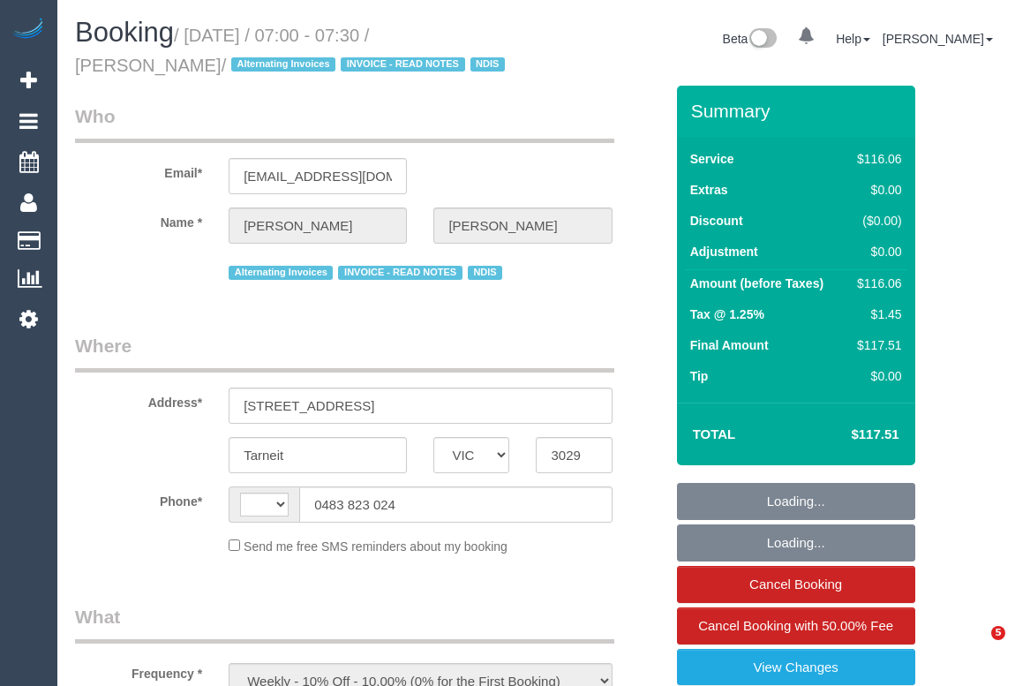
select select "VIC"
select select "number:27"
select select "number:14"
select select "number:19"
select select "number:24"
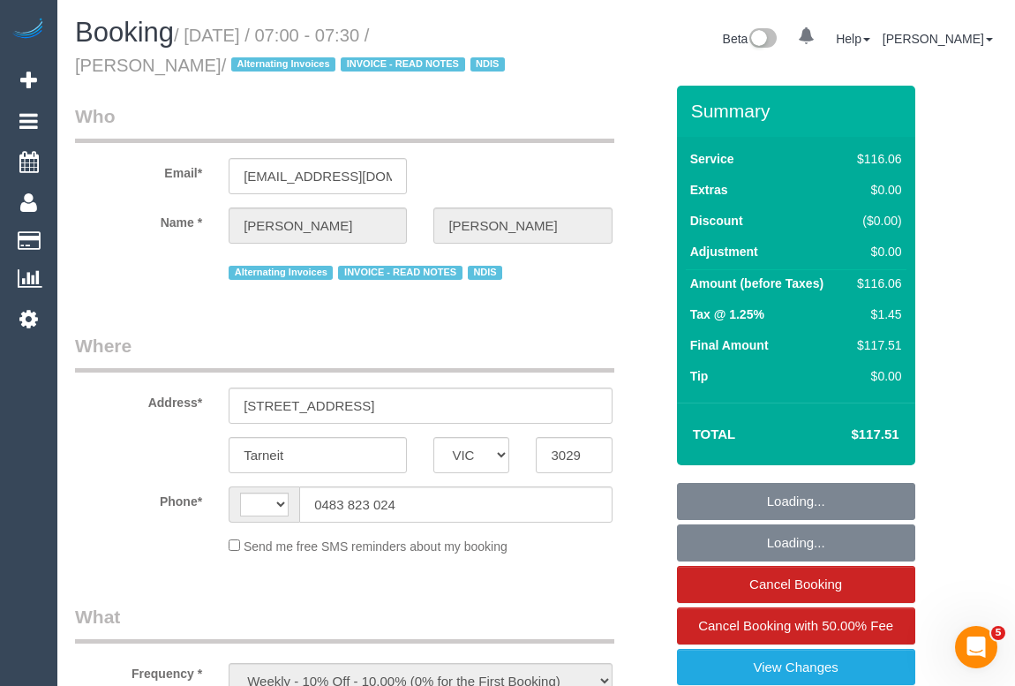
select select "number:34"
select select "number:11"
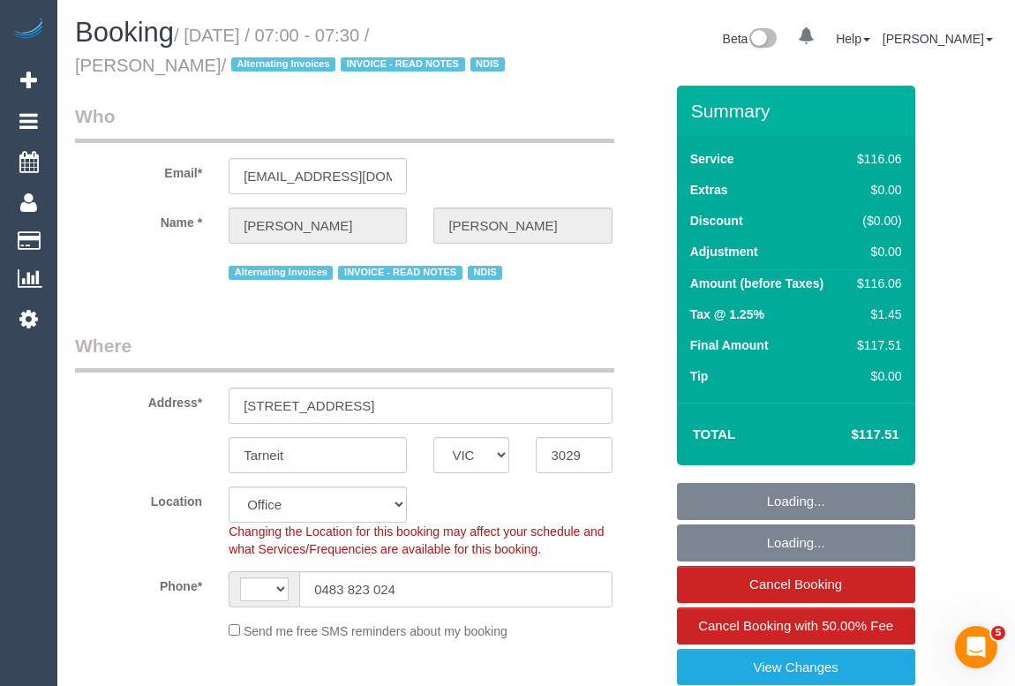
select select "object:444"
select select "string:AU"
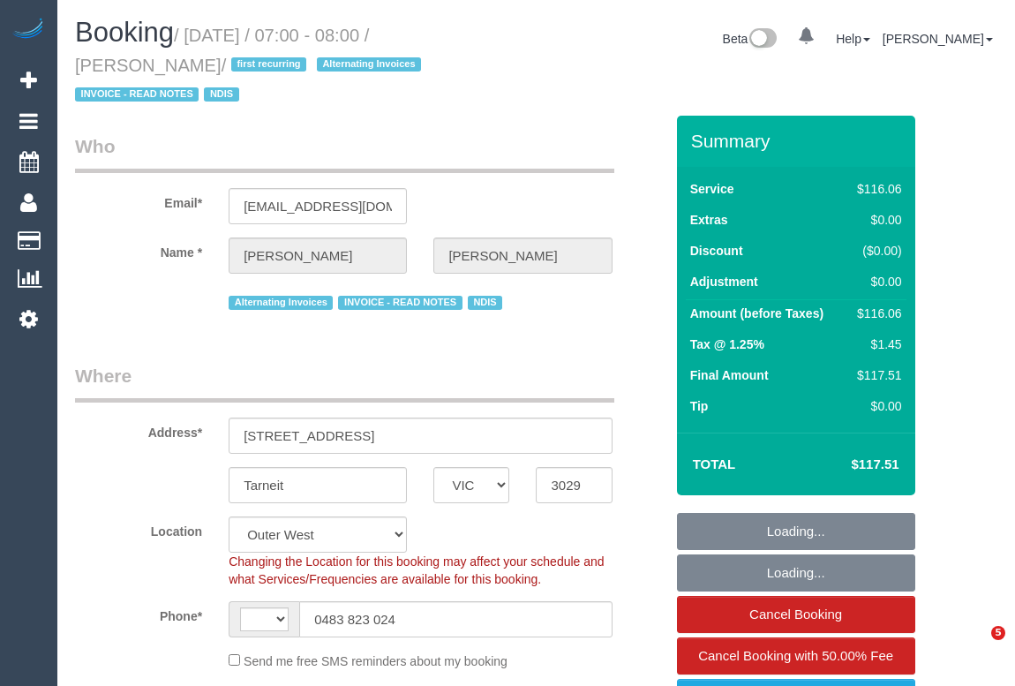
select select "VIC"
select select "object:732"
select select "string:AU"
select select "string:stripe-pm_1RqXW02GScqysDRV32flWCyi"
select select "number:27"
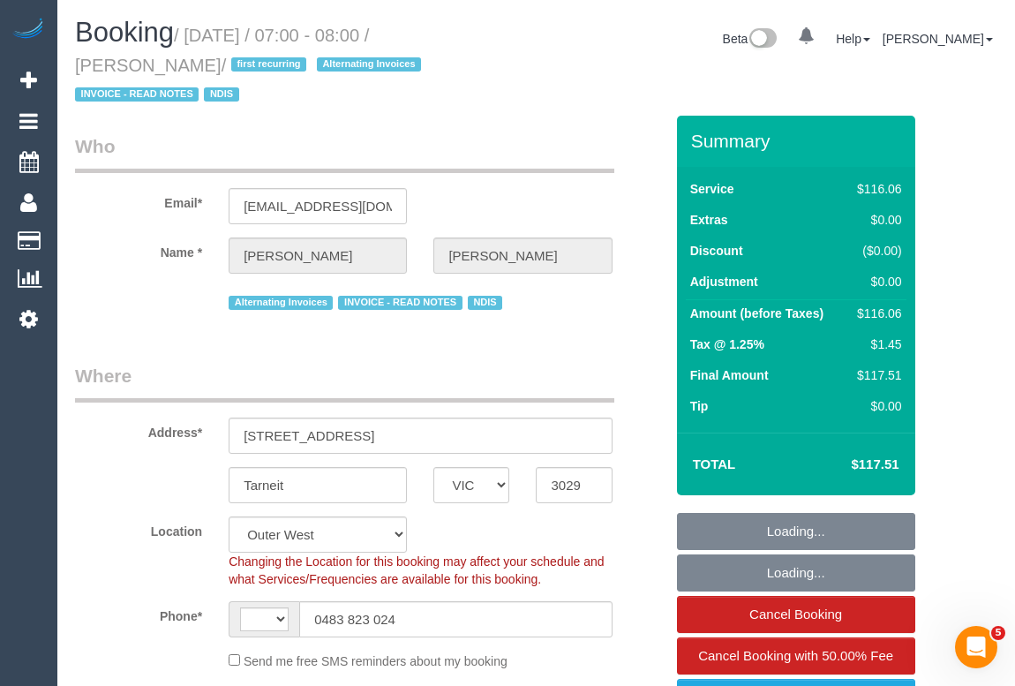
select select "number:14"
select select "number:19"
select select "number:24"
select select "number:34"
select select "number:11"
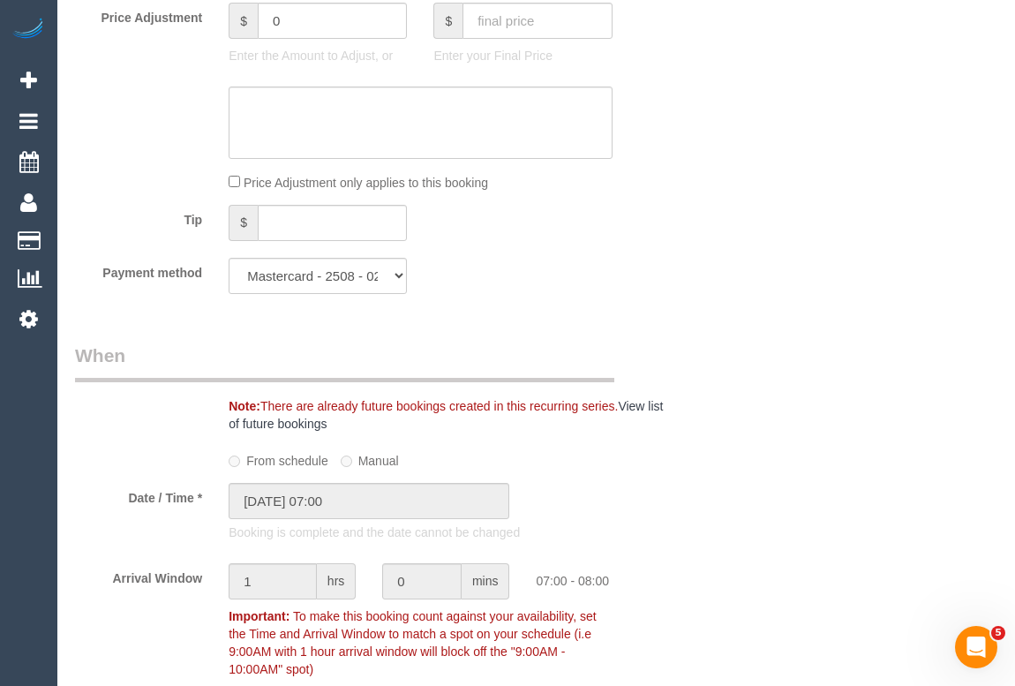
scroll to position [1203, 0]
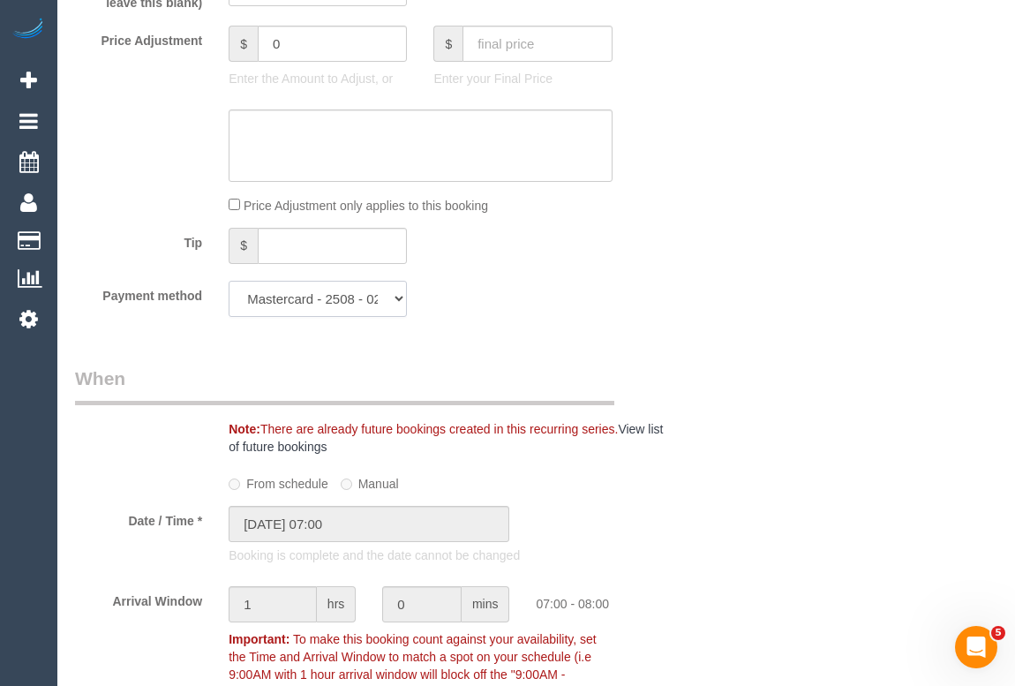
click at [400, 296] on select "Mastercard - 2508 - 02/2029 (Default) Add Credit Card ─────────────── Cash Chec…" at bounding box center [318, 299] width 178 height 36
select select "string:check"
click at [229, 281] on select "Mastercard - 2508 - 02/2029 (Default) Add Credit Card ─────────────── Cash Chec…" at bounding box center [318, 299] width 178 height 36
click at [639, 398] on div "Note: There are already future bookings created in this recurring series. View …" at bounding box center [369, 410] width 615 height 90
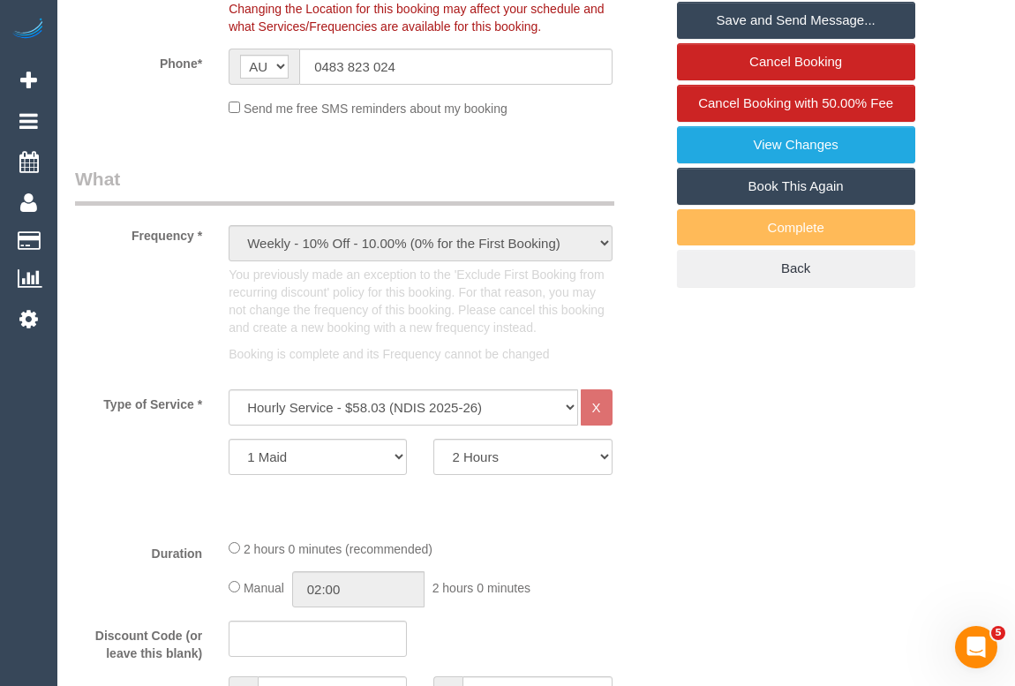
scroll to position [0, 0]
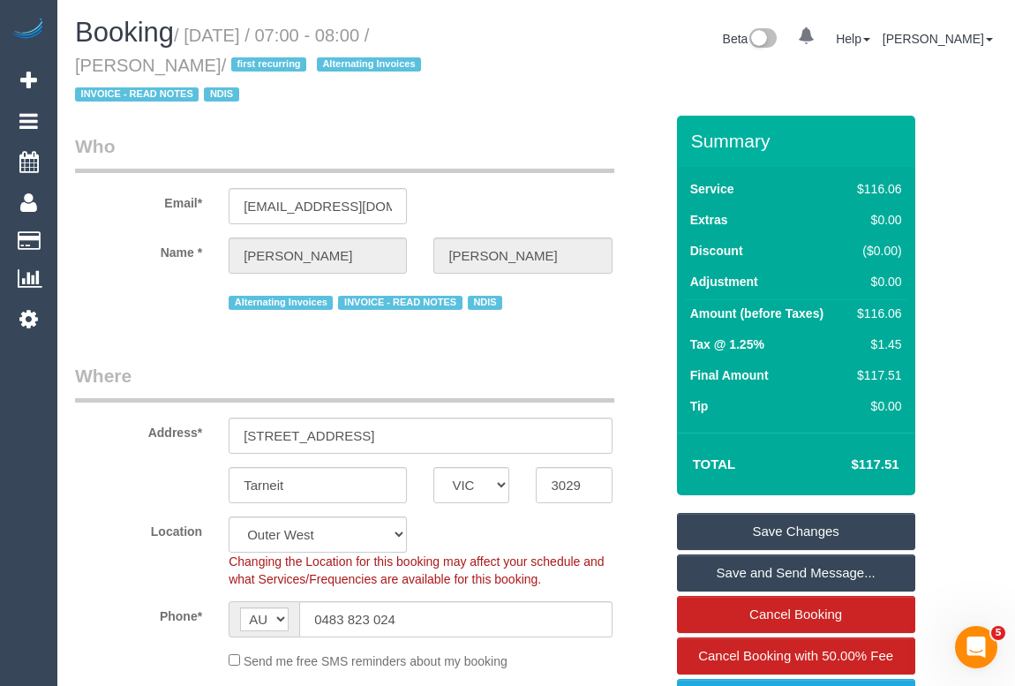
click at [761, 523] on link "Save Changes" at bounding box center [796, 531] width 238 height 37
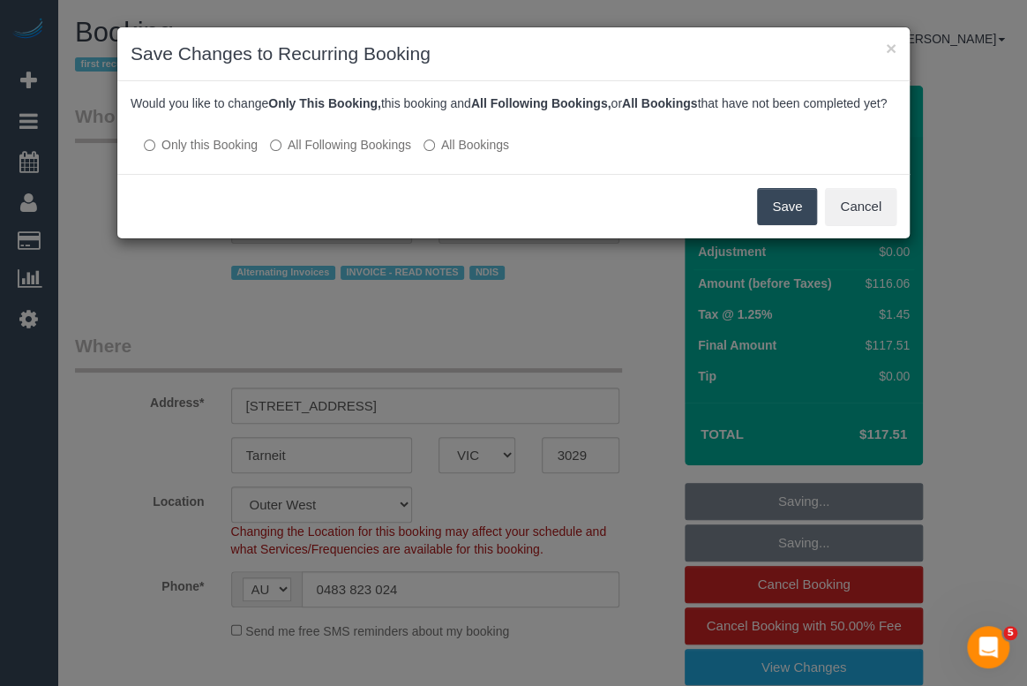
click at [776, 225] on button "Save" at bounding box center [787, 206] width 60 height 37
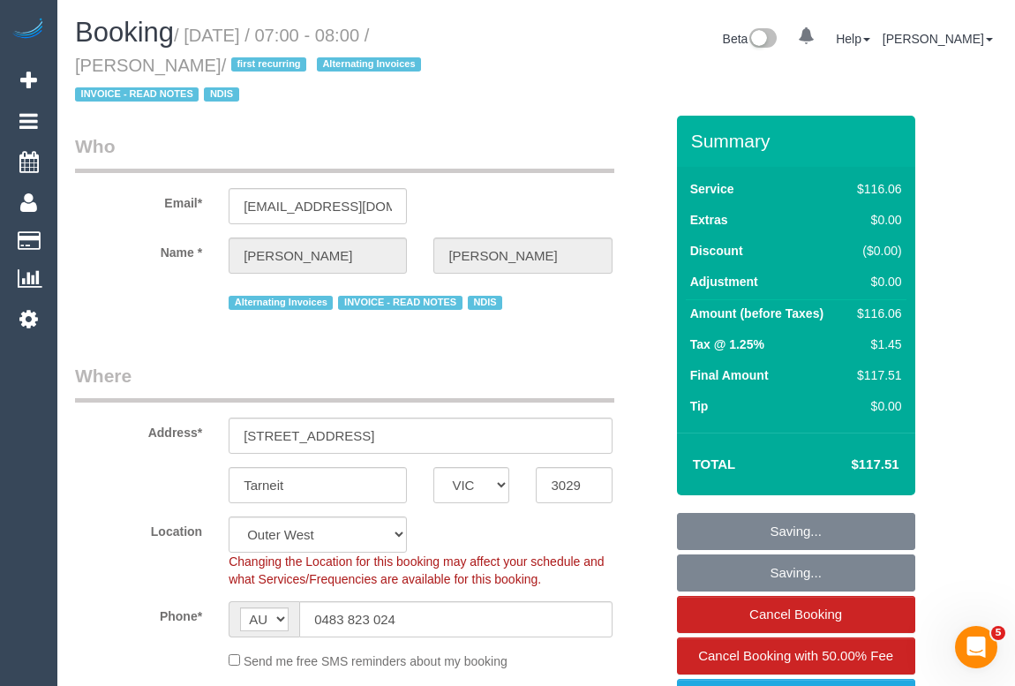
click at [531, 371] on legend "Where" at bounding box center [344, 383] width 539 height 40
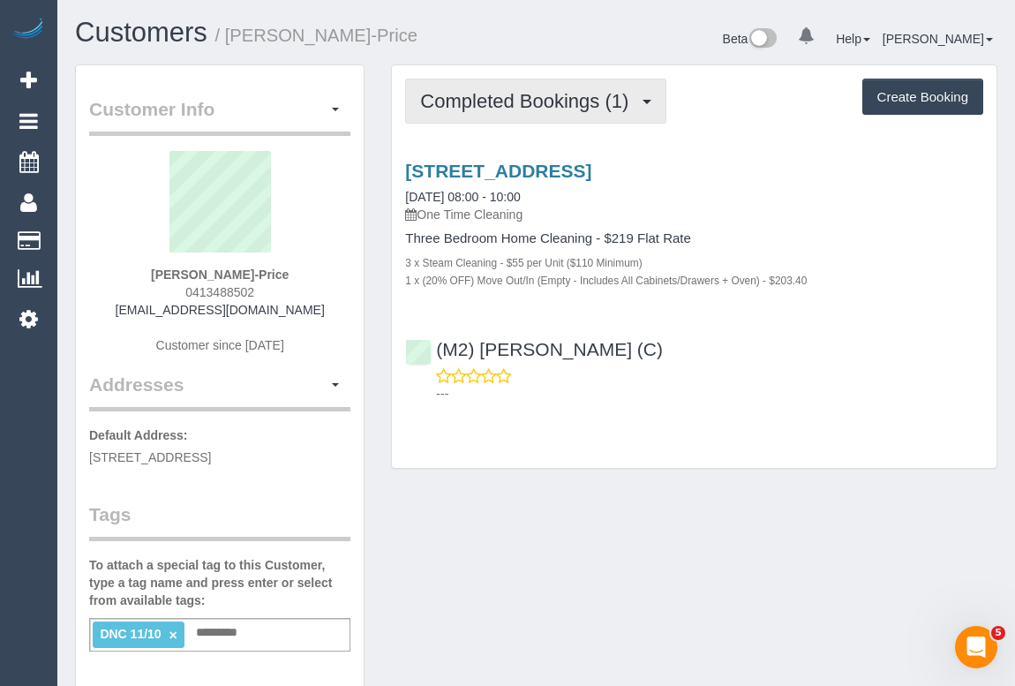
click at [476, 87] on button "Completed Bookings (1)" at bounding box center [535, 101] width 261 height 45
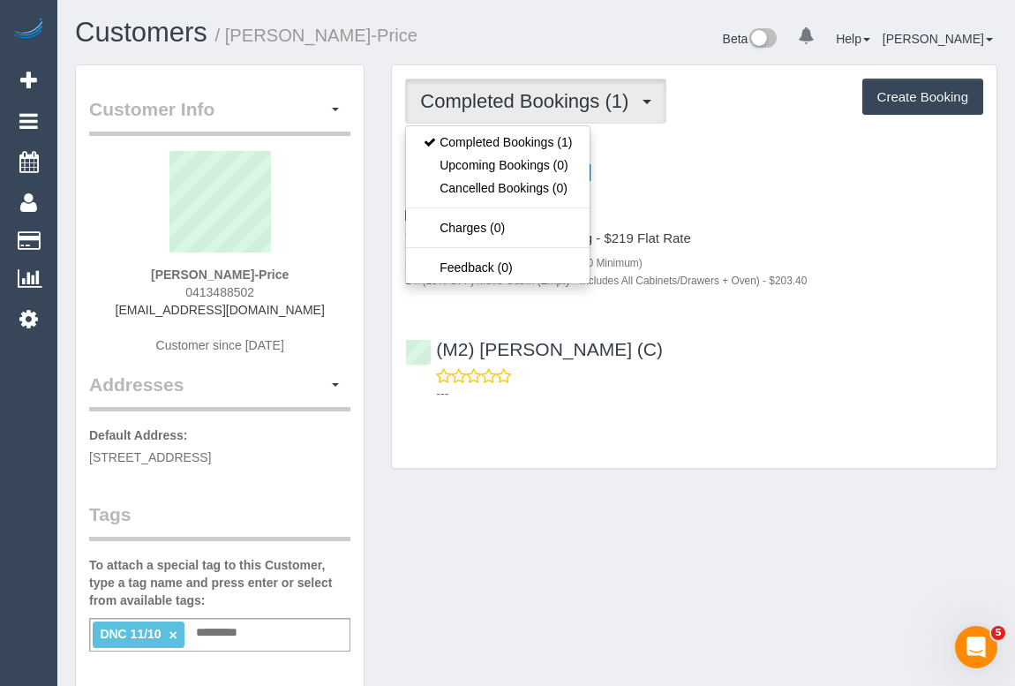
click at [686, 503] on div "Customer Info Edit Contact Info Send Message Email Preferences Special Sales Ta…" at bounding box center [536, 657] width 948 height 1186
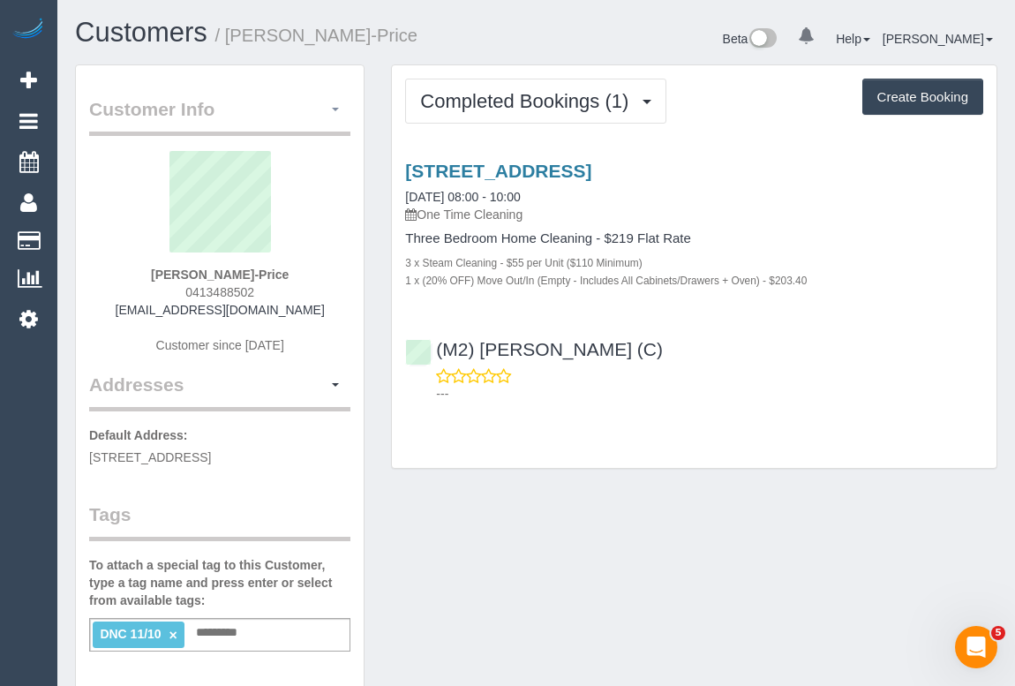
click at [337, 101] on button "button" at bounding box center [335, 109] width 30 height 27
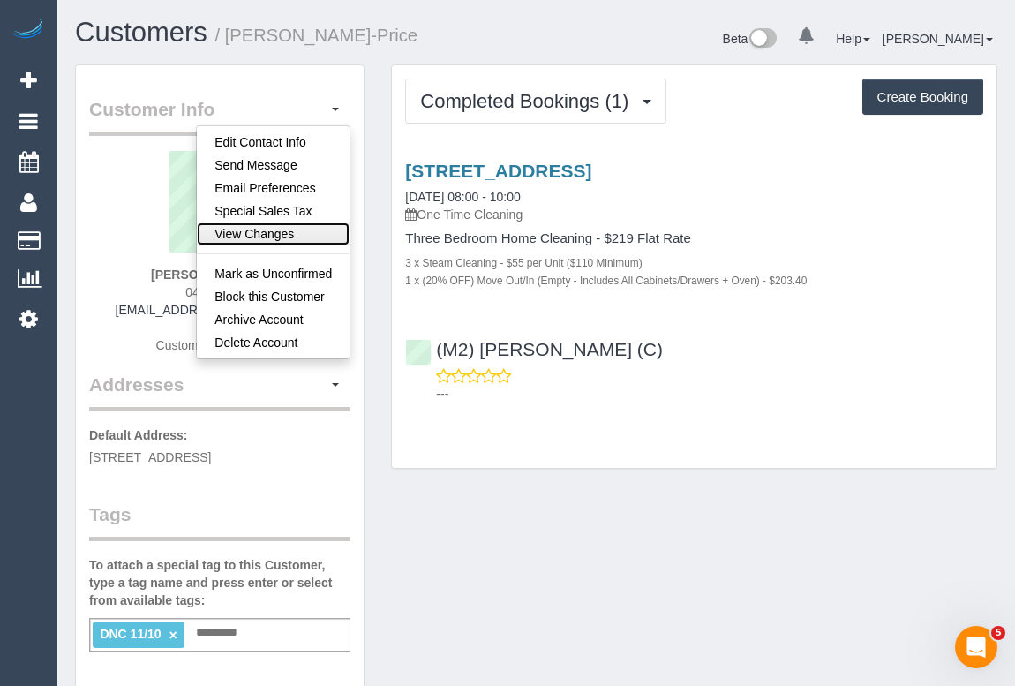
click at [270, 236] on link "View Changes" at bounding box center [273, 233] width 153 height 23
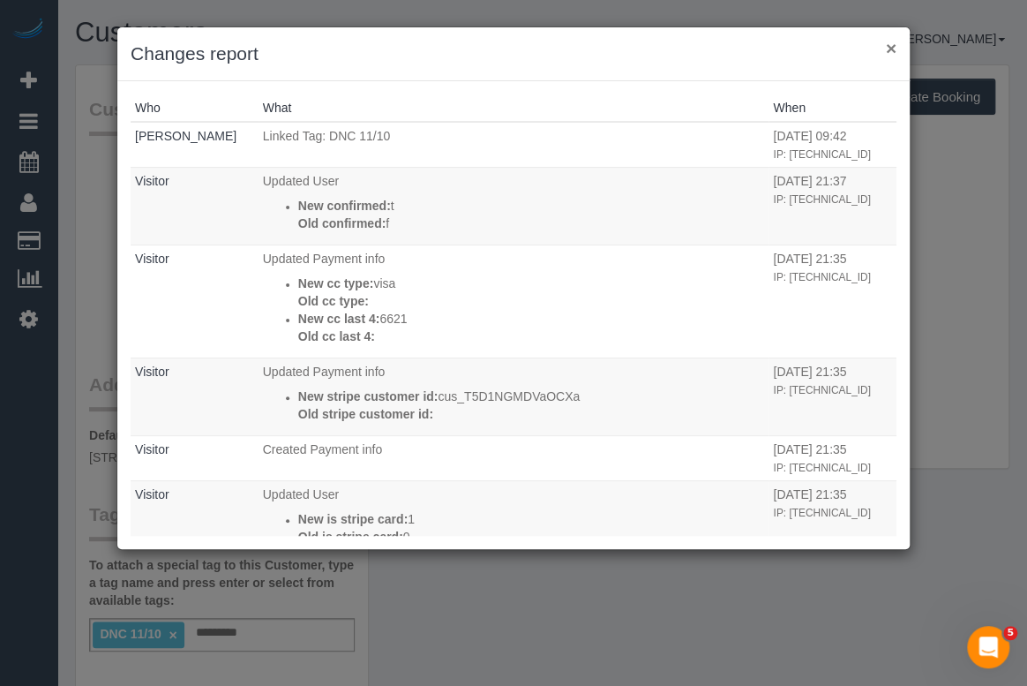
click at [888, 47] on button "×" at bounding box center [891, 48] width 11 height 19
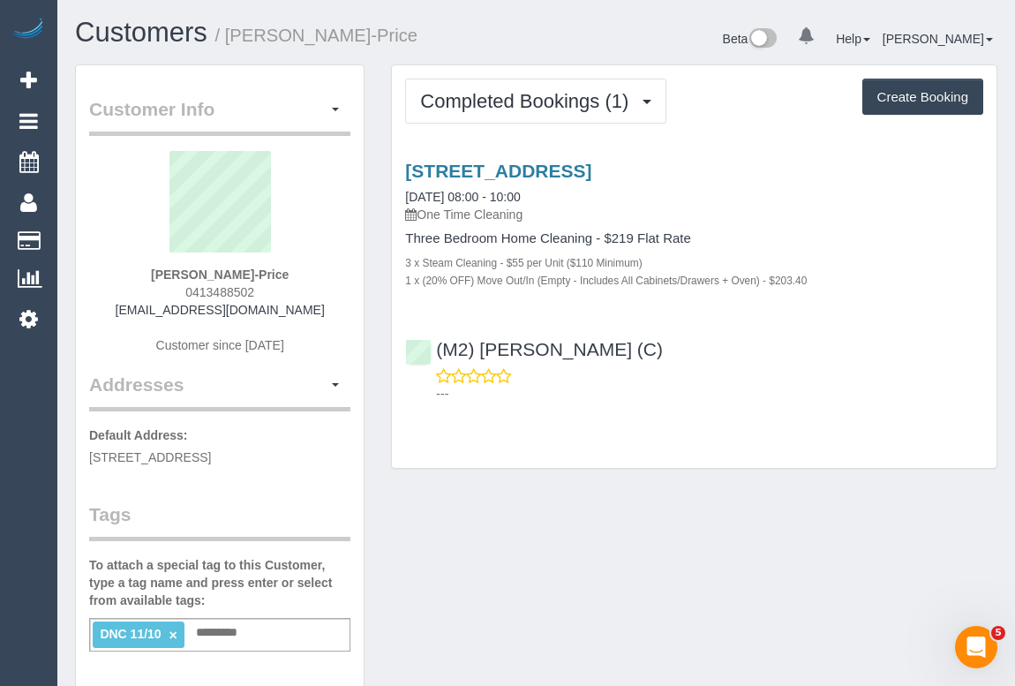
click at [506, 551] on div "Customer Info Edit Contact Info Send Message Email Preferences Special Sales Ta…" at bounding box center [536, 657] width 948 height 1186
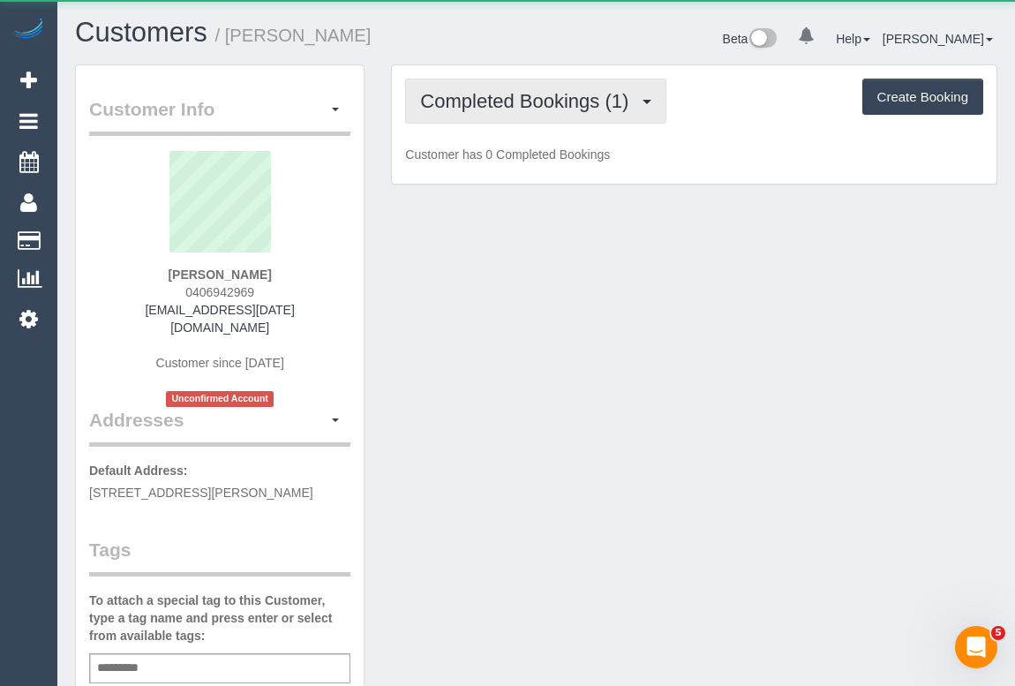
click at [589, 108] on span "Completed Bookings (1)" at bounding box center [528, 101] width 217 height 22
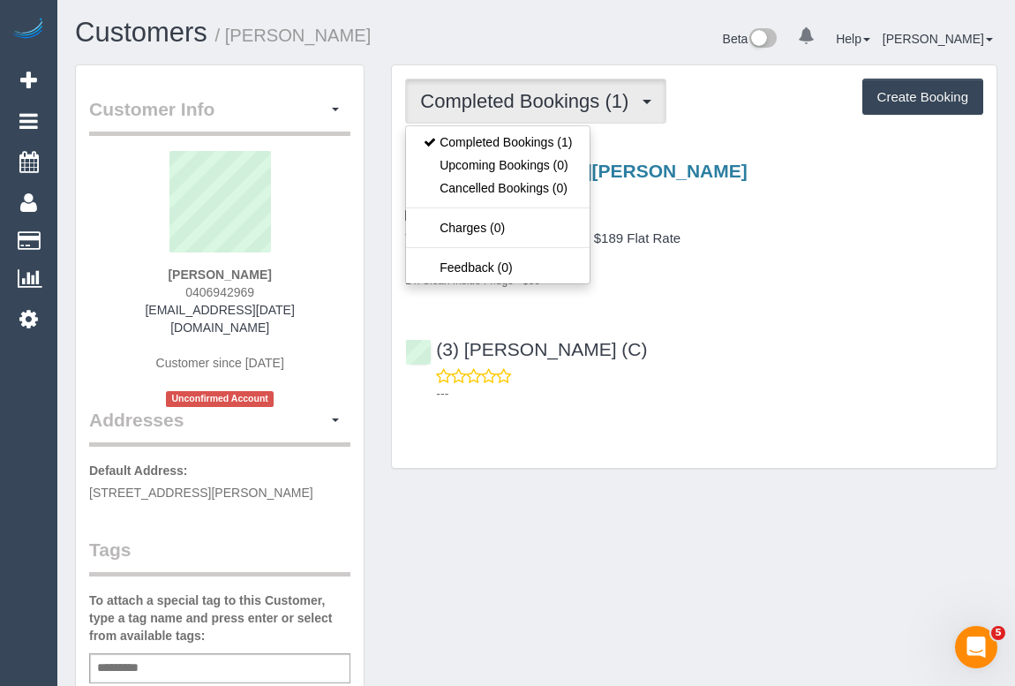
click at [740, 332] on div "(3) Sangeeth Gurusinghe (C) ---" at bounding box center [694, 363] width 604 height 79
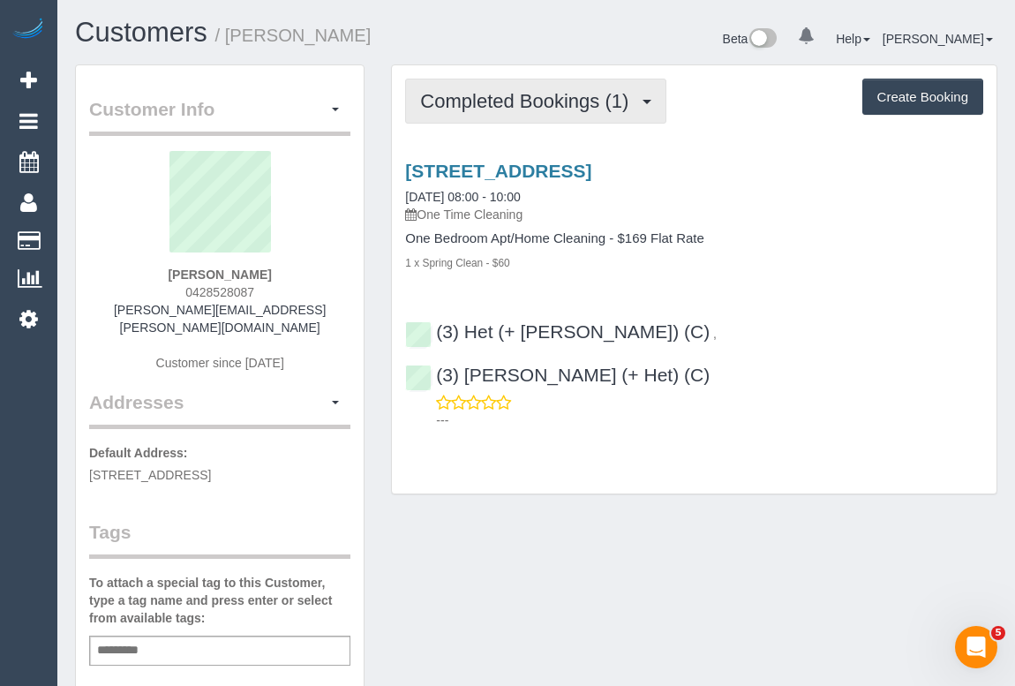
click at [534, 108] on span "Completed Bookings (1)" at bounding box center [528, 101] width 217 height 22
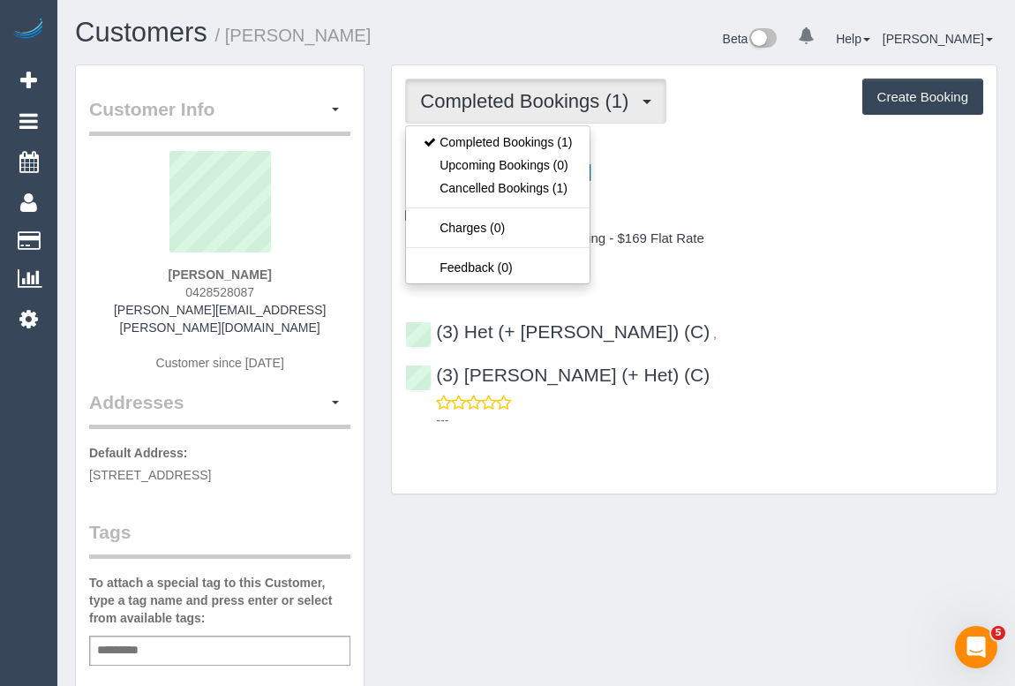
click at [565, 503] on div "Customer Info Edit Contact Info Send Message Email Preferences Special Sales Ta…" at bounding box center [536, 673] width 948 height 1218
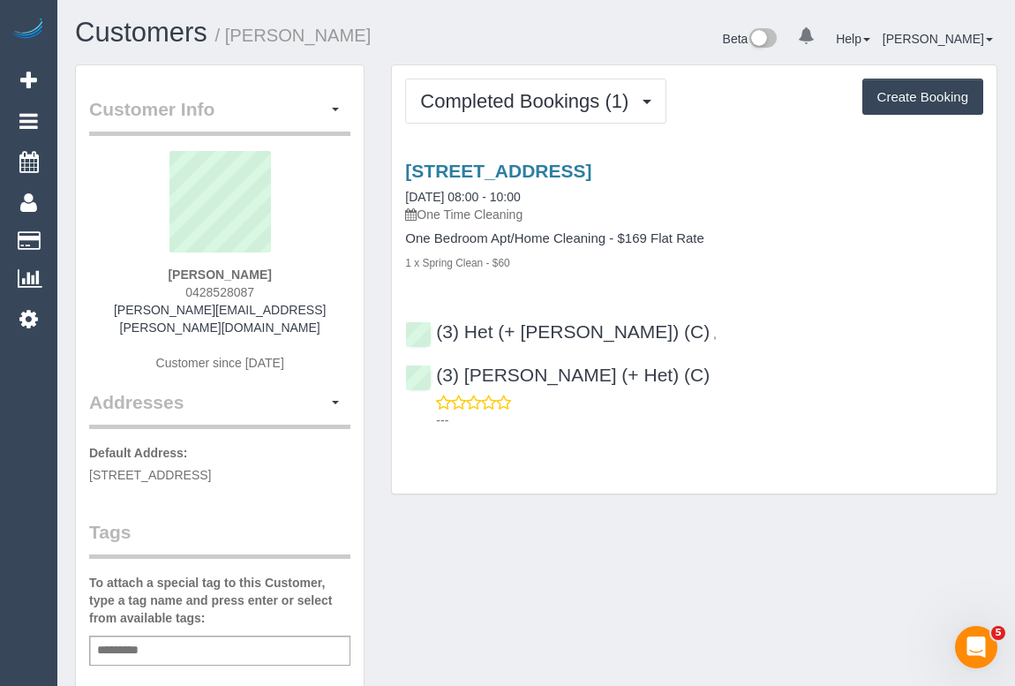
click at [611, 518] on div "Customer Info Edit Contact Info Send Message Email Preferences Special Sales Ta…" at bounding box center [536, 673] width 948 height 1218
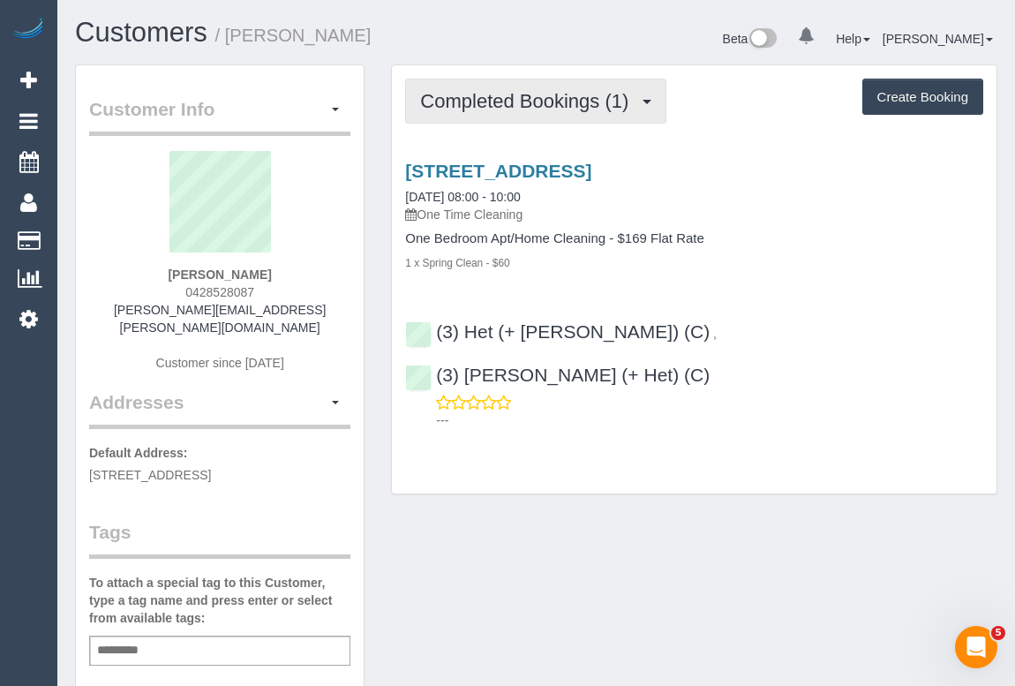
click at [562, 100] on span "Completed Bookings (1)" at bounding box center [528, 101] width 217 height 22
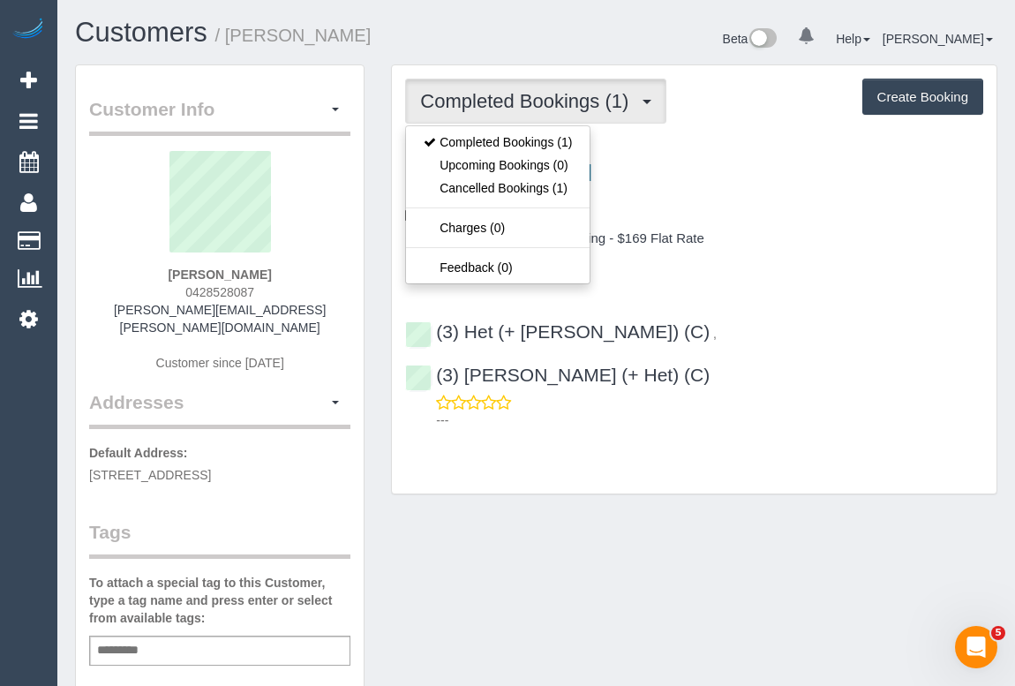
drag, startPoint x: 578, startPoint y: 476, endPoint x: 563, endPoint y: 490, distance: 20.0
click at [579, 476] on div "Customer Info Edit Contact Info Send Message Email Preferences Special Sales Ta…" at bounding box center [536, 673] width 948 height 1218
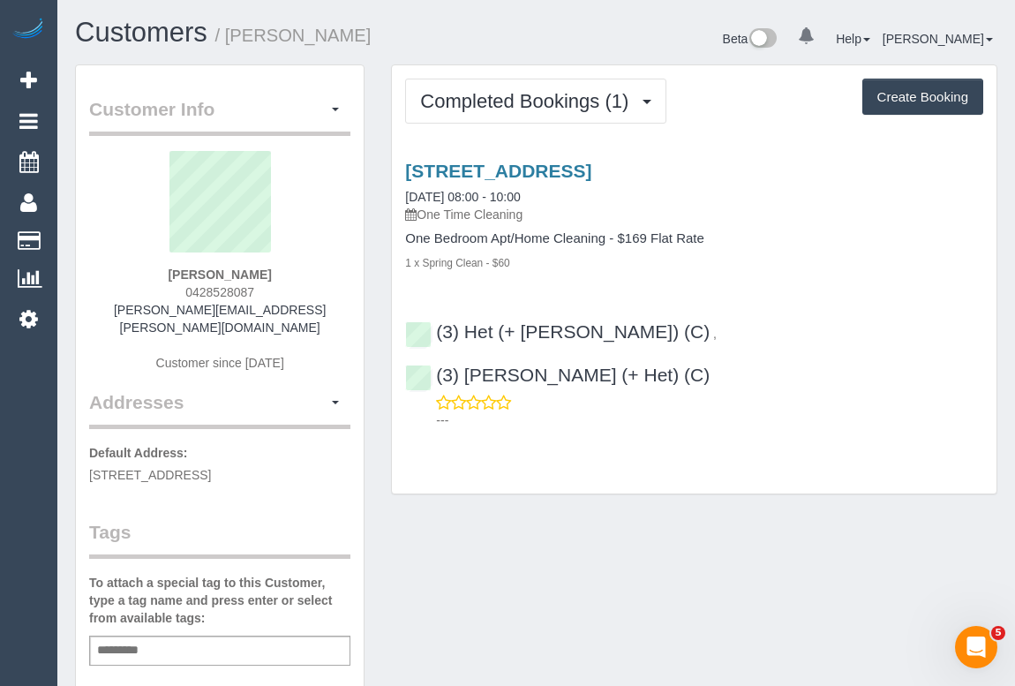
drag, startPoint x: 186, startPoint y: 290, endPoint x: 279, endPoint y: 289, distance: 92.6
click at [279, 289] on div "Georgie Midgley 0428528087 georgie.midgley@gmail.com Customer since 2023" at bounding box center [219, 270] width 261 height 238
copy span "0428528087"
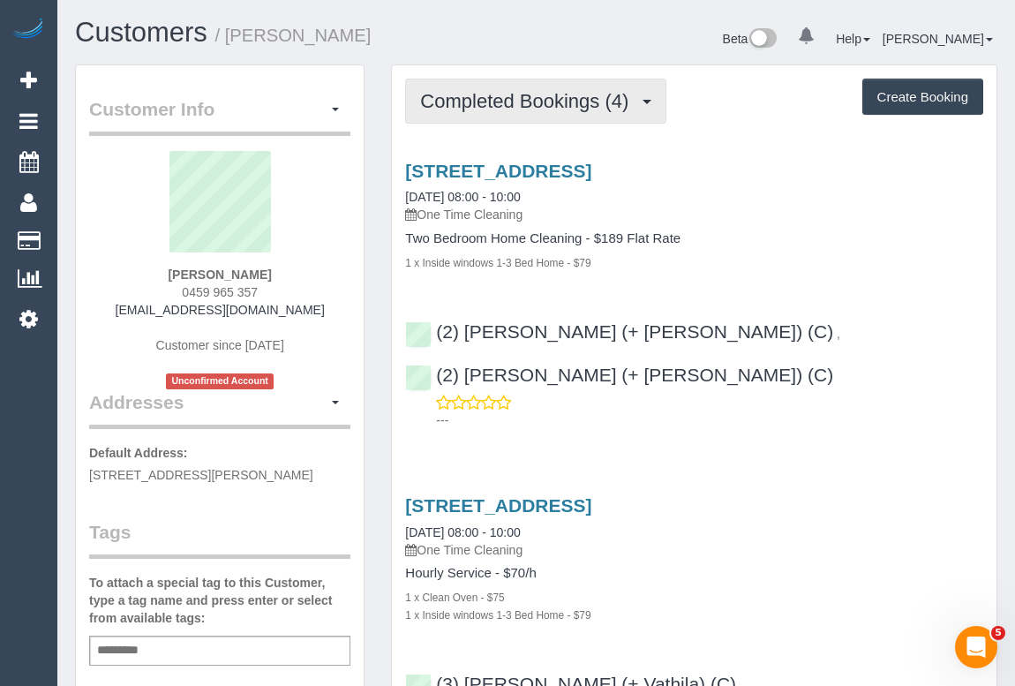
click at [527, 96] on span "Completed Bookings (4)" at bounding box center [528, 101] width 217 height 22
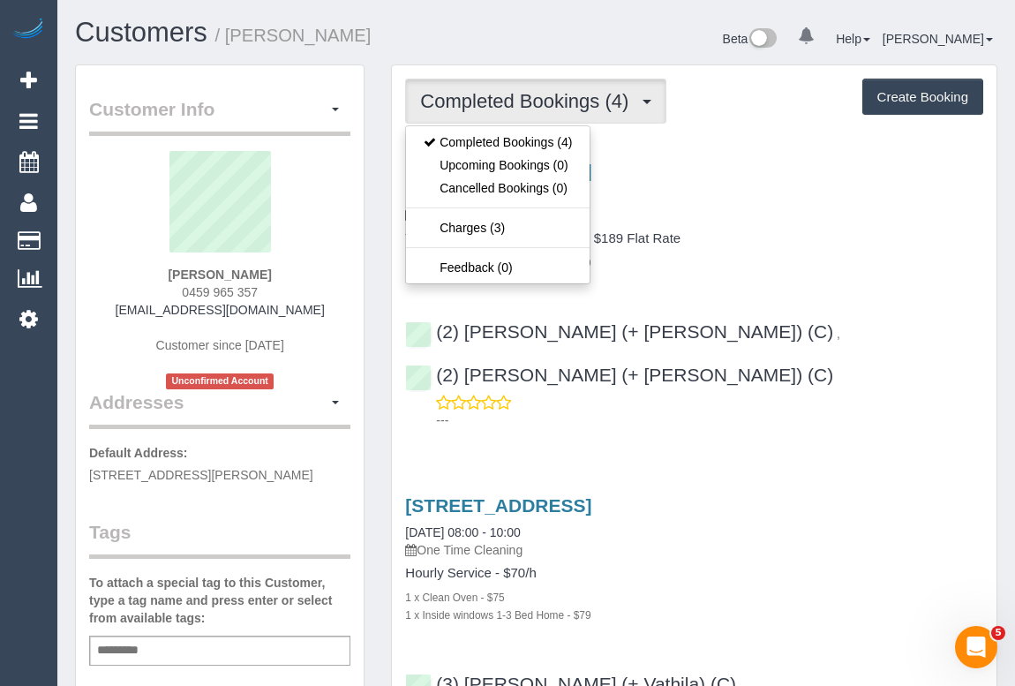
click at [814, 267] on div "1 x Inside windows 1-3 Bed Home - $79" at bounding box center [694, 262] width 578 height 18
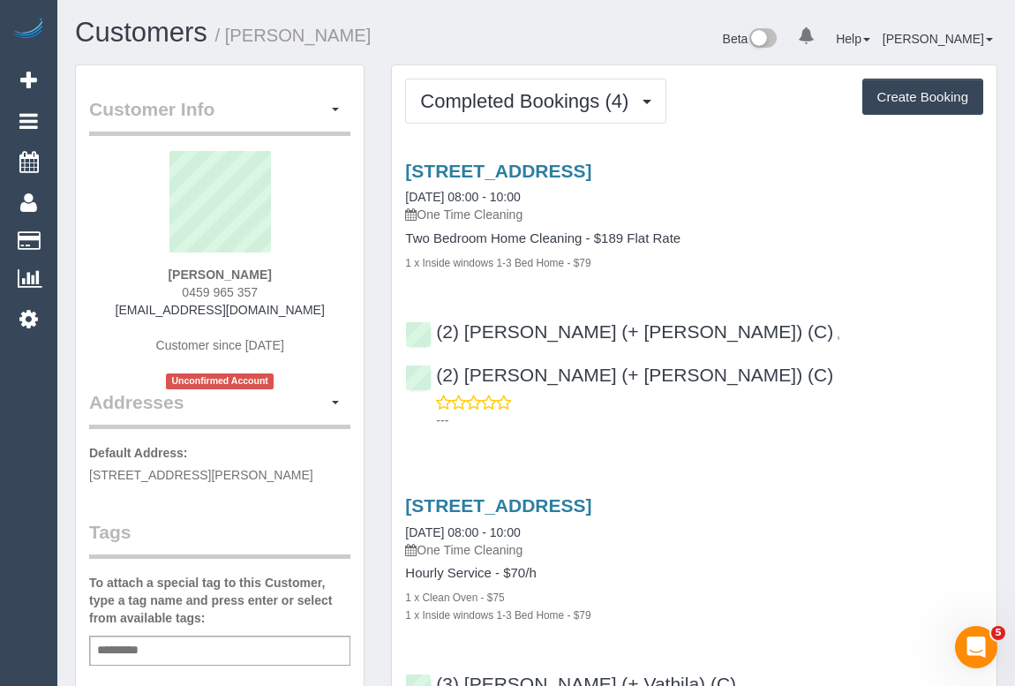
drag, startPoint x: 179, startPoint y: 290, endPoint x: 301, endPoint y: 290, distance: 121.8
click at [301, 290] on div "[PERSON_NAME] 0459 965 357 [EMAIL_ADDRESS][DOMAIN_NAME] Customer since [DATE] U…" at bounding box center [219, 270] width 261 height 238
copy span "0459 965 357"
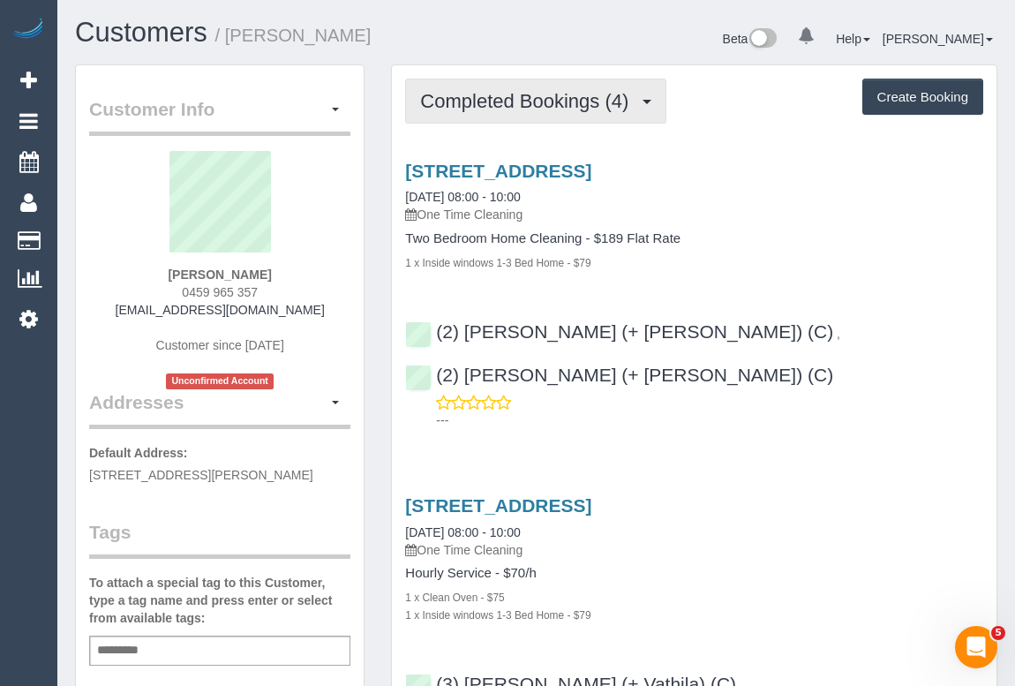
click at [459, 100] on span "Completed Bookings (4)" at bounding box center [528, 101] width 217 height 22
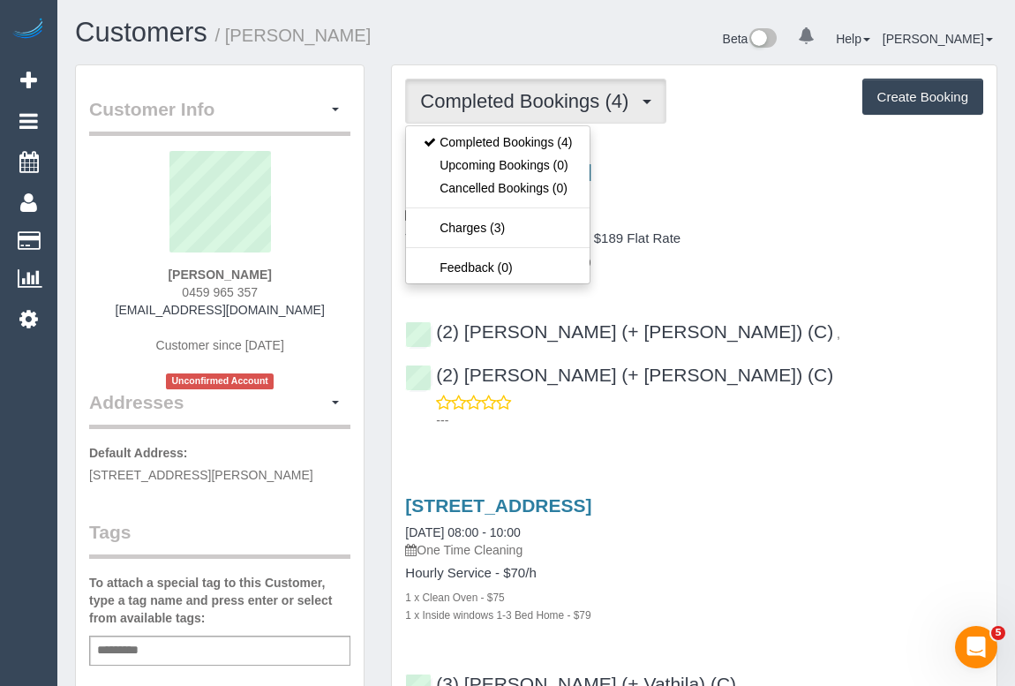
click at [779, 251] on div "Two Bedroom Home Cleaning - $189 Flat Rate 1 x Inside windows 1-3 Bed Home - $79" at bounding box center [694, 251] width 578 height 40
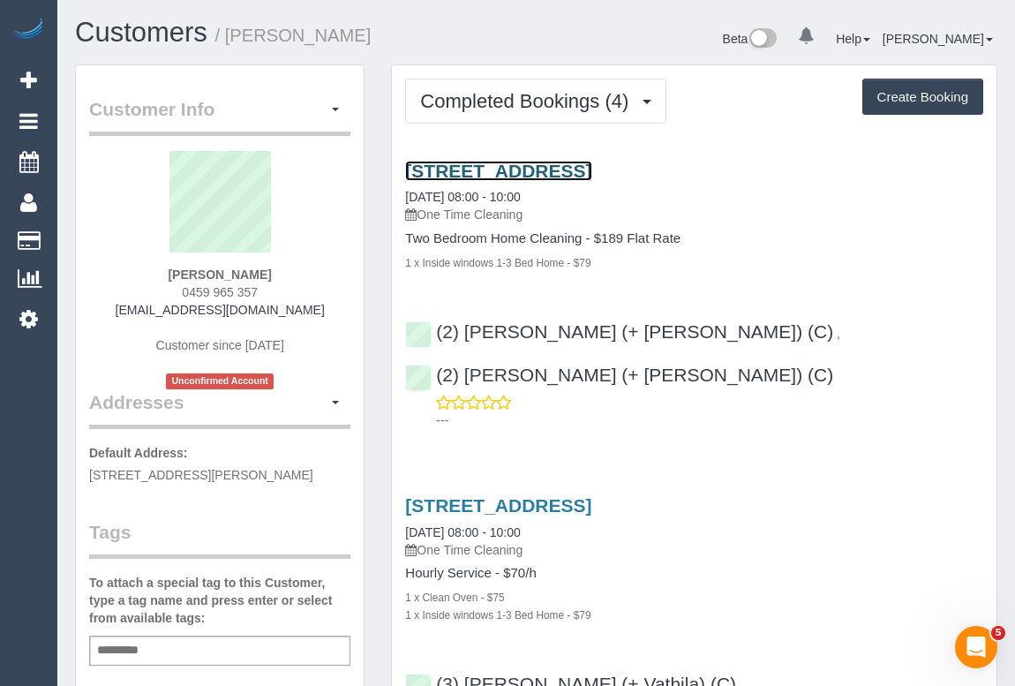
click at [591, 163] on link "2 Exhibition Street 3000, Unit 35, Melbourne, VIC 3000" at bounding box center [498, 171] width 186 height 20
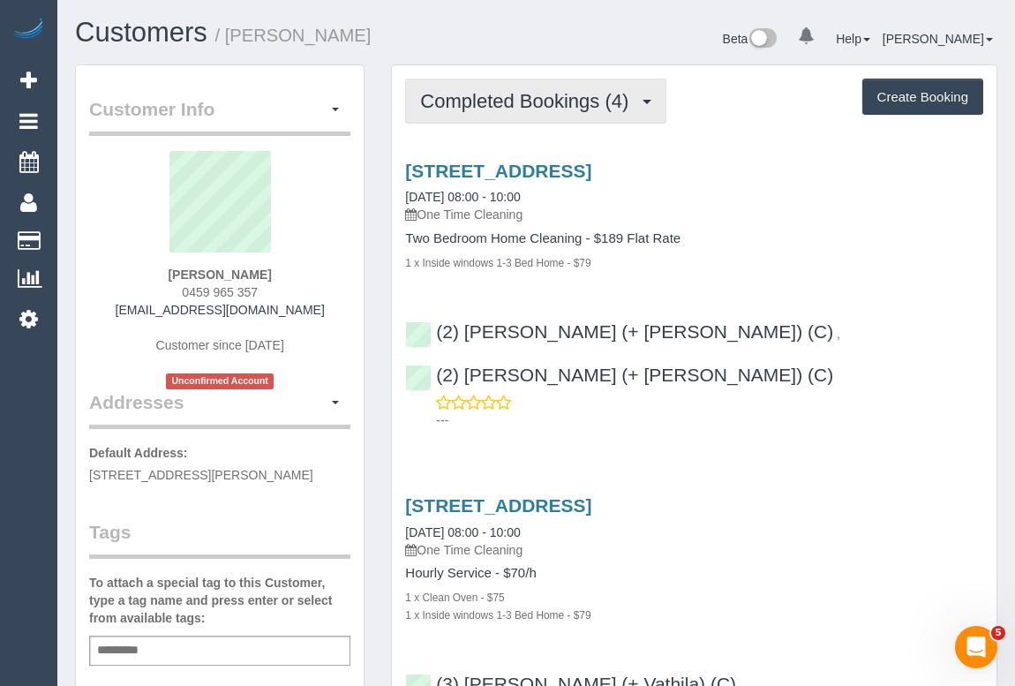
click at [485, 87] on button "Completed Bookings (4)" at bounding box center [535, 101] width 261 height 45
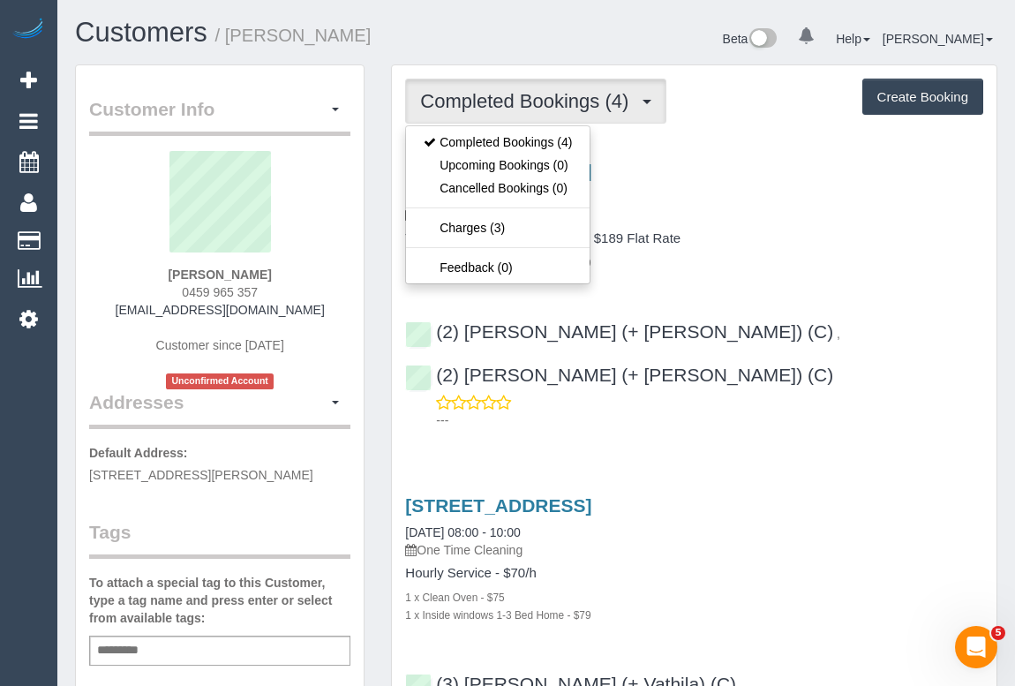
drag, startPoint x: 131, startPoint y: 299, endPoint x: 301, endPoint y: 304, distance: 170.3
click at [301, 304] on div "Ludwik Chodzko-Zajko 0459 965 357 lchodzkozajko@gmail.com Customer since 2025 U…" at bounding box center [219, 270] width 261 height 238
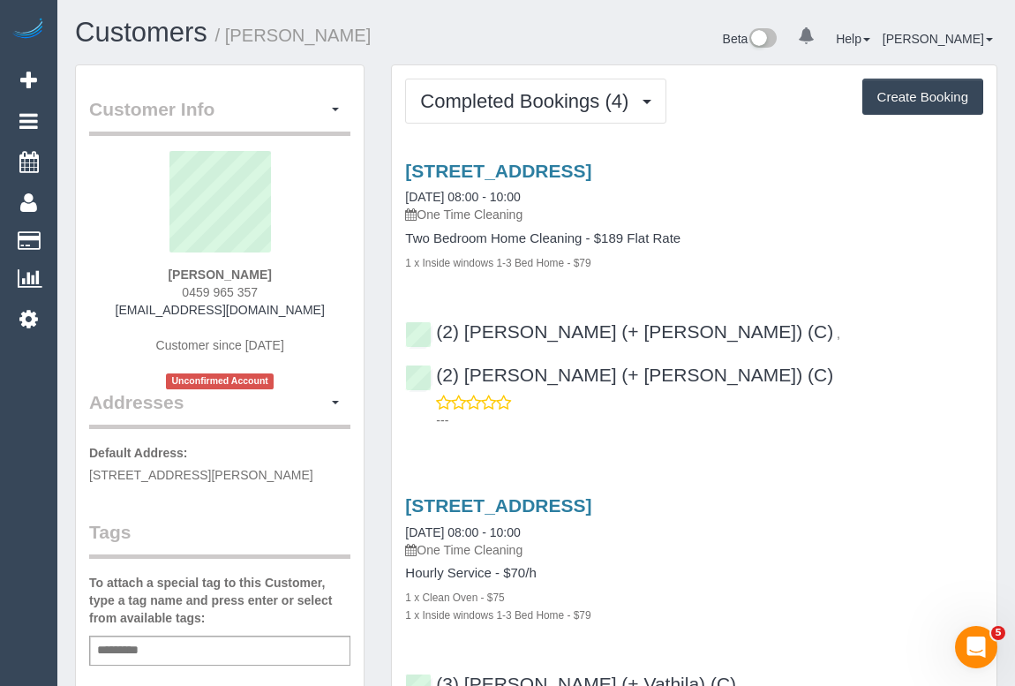
click at [287, 350] on div "Ludwik Chodzko-Zajko 0459 965 357 lchodzkozajko@gmail.com Customer since 2025 U…" at bounding box center [219, 270] width 261 height 238
drag, startPoint x: 301, startPoint y: 306, endPoint x: 146, endPoint y: 309, distance: 155.3
click at [146, 309] on div "Ludwik Chodzko-Zajko 0459 965 357 lchodzkozajko@gmail.com Customer since 2025 U…" at bounding box center [219, 270] width 261 height 238
copy link "lchodzkozajko@gmail.com"
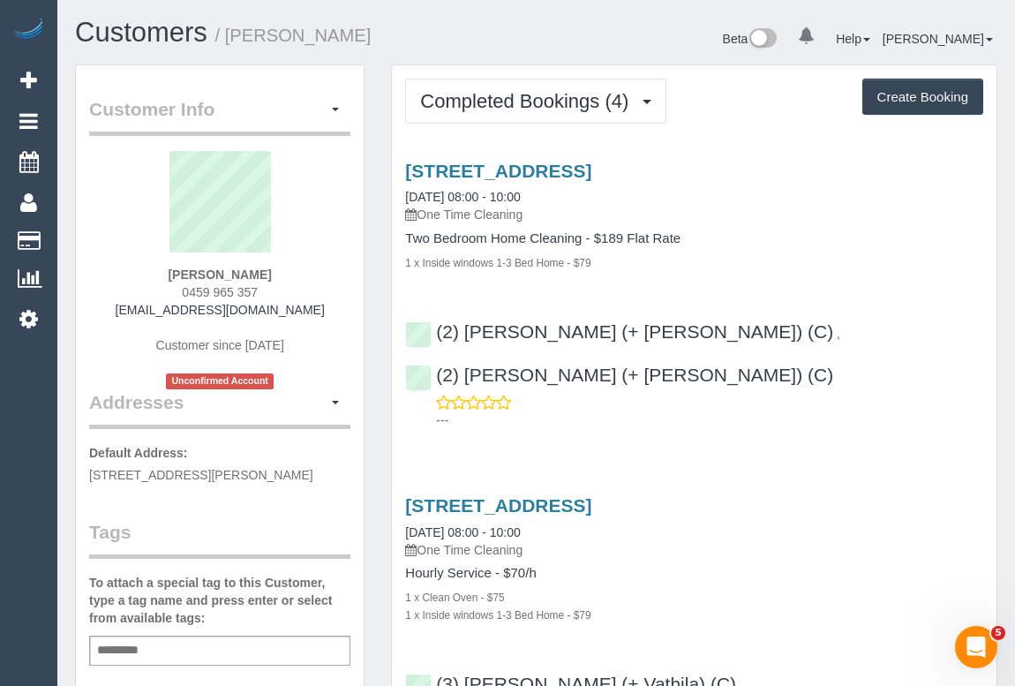
drag, startPoint x: 139, startPoint y: 274, endPoint x: 335, endPoint y: 282, distance: 196.1
click at [335, 282] on div "Ludwik Chodzko-Zajko 0459 965 357 lchodzkozajko@gmail.com Customer since 2025 U…" at bounding box center [219, 270] width 261 height 238
copy div "Ludwik Chodzko-Zajko 0459 965 357"
click at [116, 214] on sui-profile-pic at bounding box center [219, 208] width 235 height 115
drag, startPoint x: 132, startPoint y: 273, endPoint x: 320, endPoint y: 268, distance: 188.0
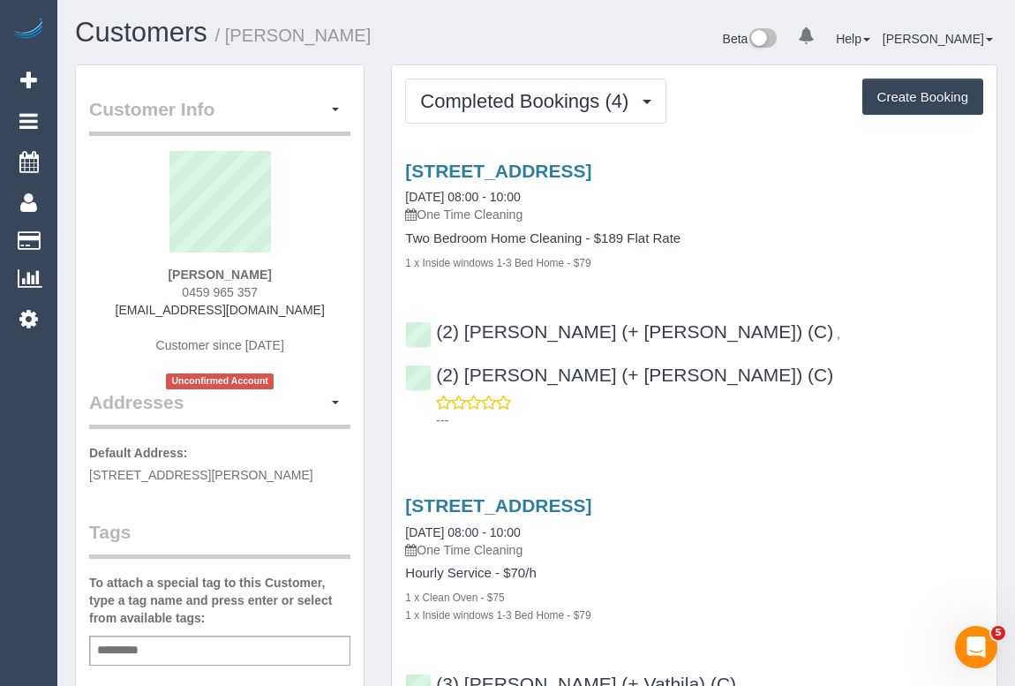
click at [320, 268] on div "Ludwik Chodzko-Zajko 0459 965 357 lchodzkozajko@gmail.com Customer since 2025 U…" at bounding box center [219, 270] width 261 height 238
copy strong "Ludwik Chodzko-Zajko"
drag, startPoint x: 174, startPoint y: 289, endPoint x: 304, endPoint y: 293, distance: 129.8
click at [304, 293] on div "Ludwik Chodzko-Zajko 0459 965 357 lchodzkozajko@gmail.com Customer since 2025 U…" at bounding box center [219, 270] width 261 height 238
copy span "0459 965 357"
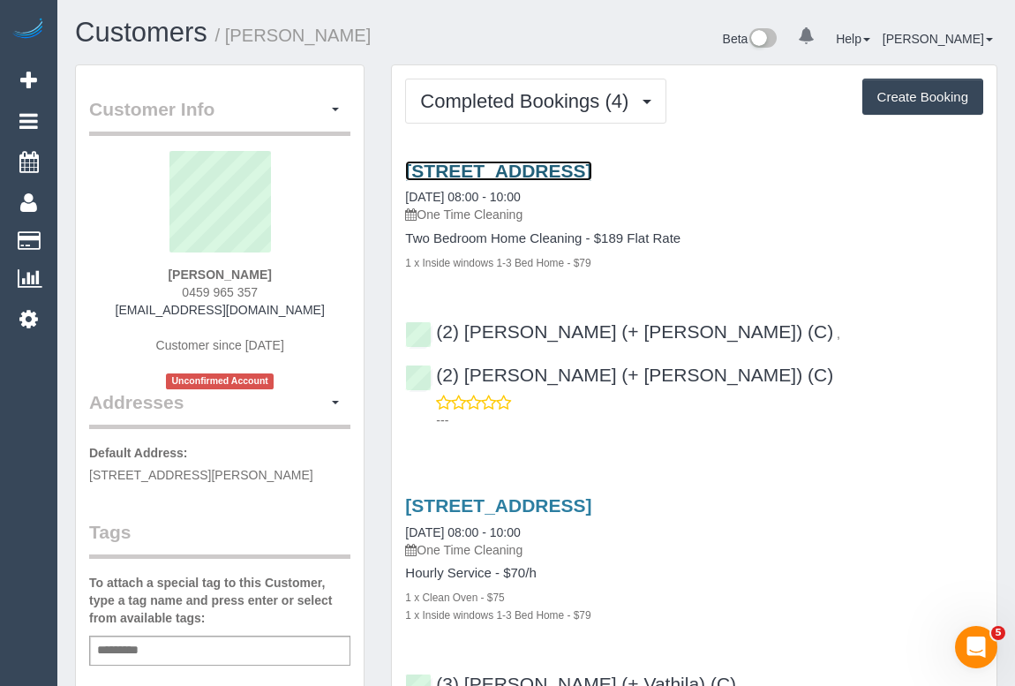
click at [526, 167] on link "2 Exhibition Street 3000, Unit 35, Melbourne, VIC 3000" at bounding box center [498, 171] width 186 height 20
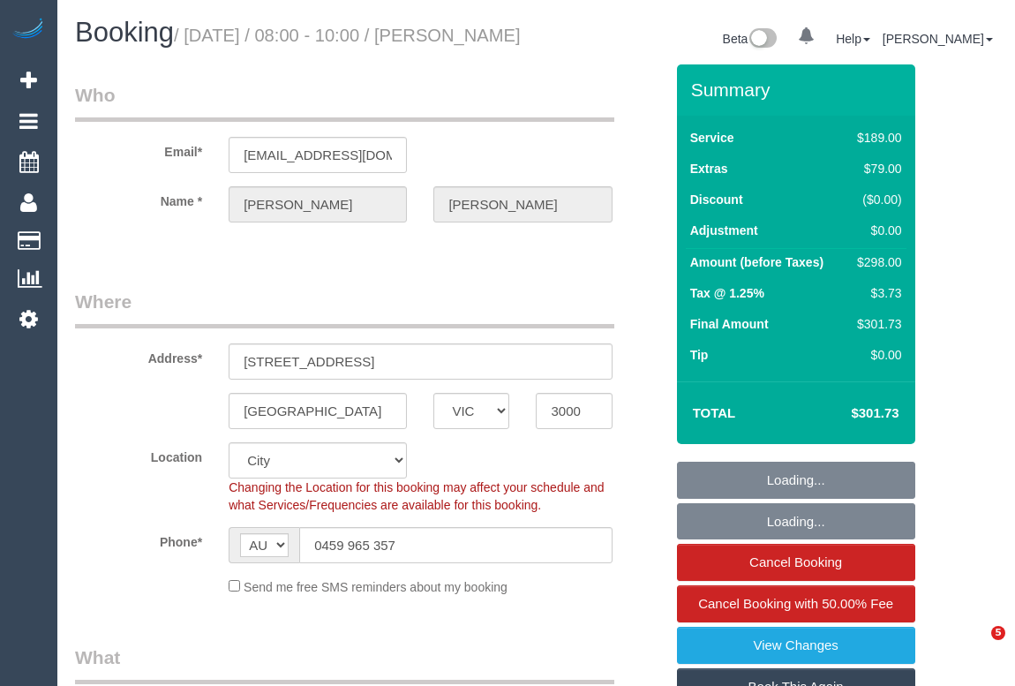
select select "VIC"
select select "string:stripe-pm_1SFMuT2GScqysDRV1DWSgsuO"
select select "number:28"
select select "number:14"
select select "number:20"
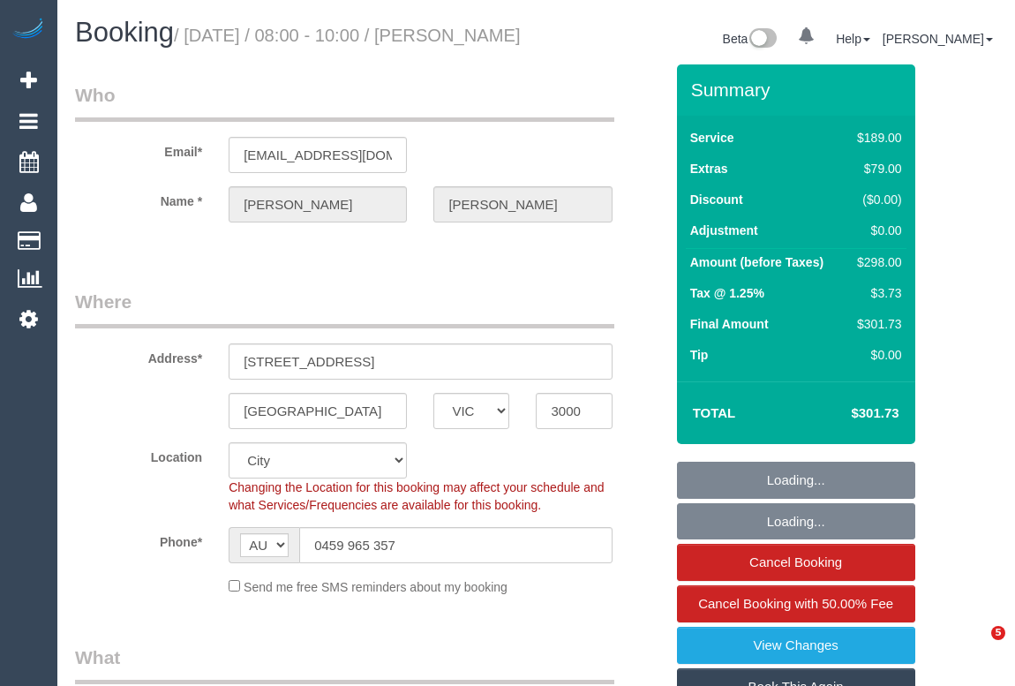
select select "number:24"
select select "number:33"
select select "number:26"
select select "object:1212"
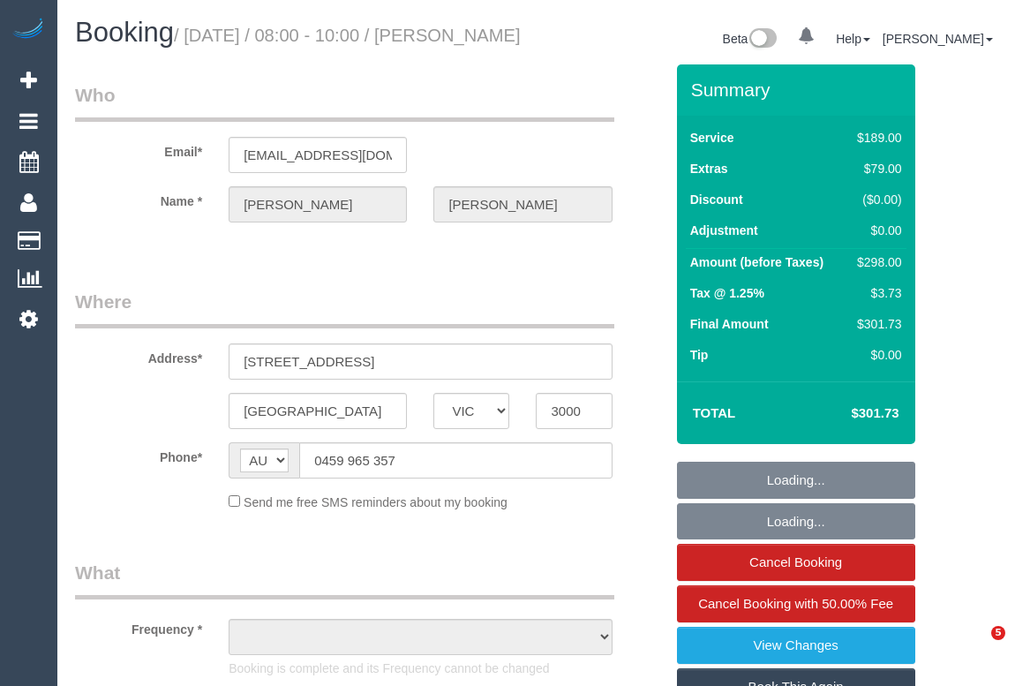
select select "VIC"
select select "object:541"
select select "string:stripe-pm_1SFMuT2GScqysDRV1DWSgsuO"
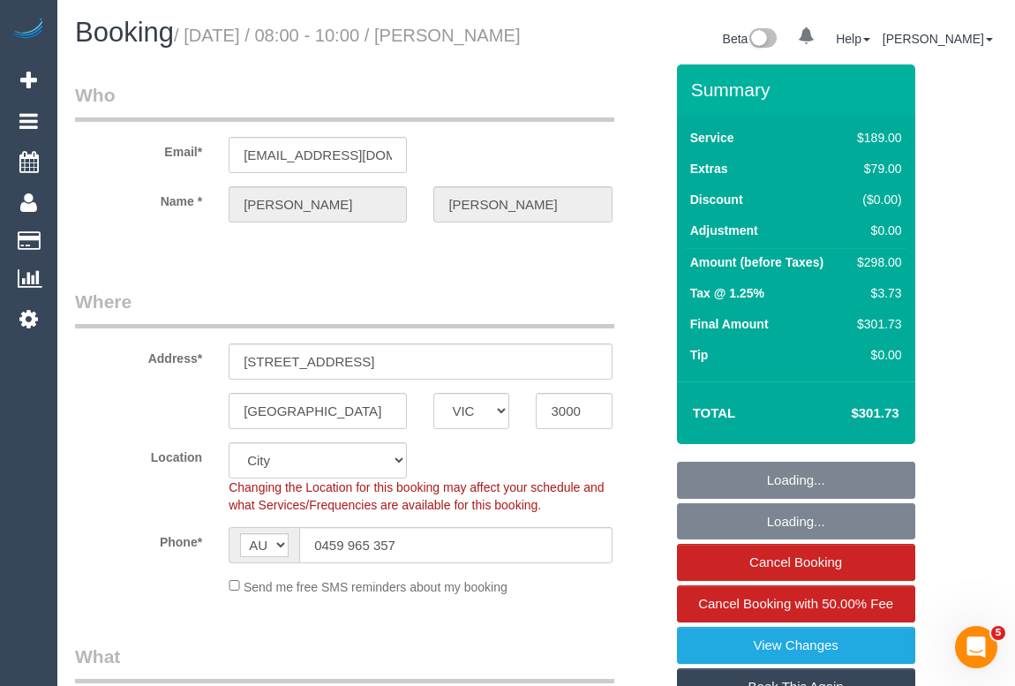
select select "number:28"
select select "number:14"
select select "number:20"
select select "number:24"
select select "number:33"
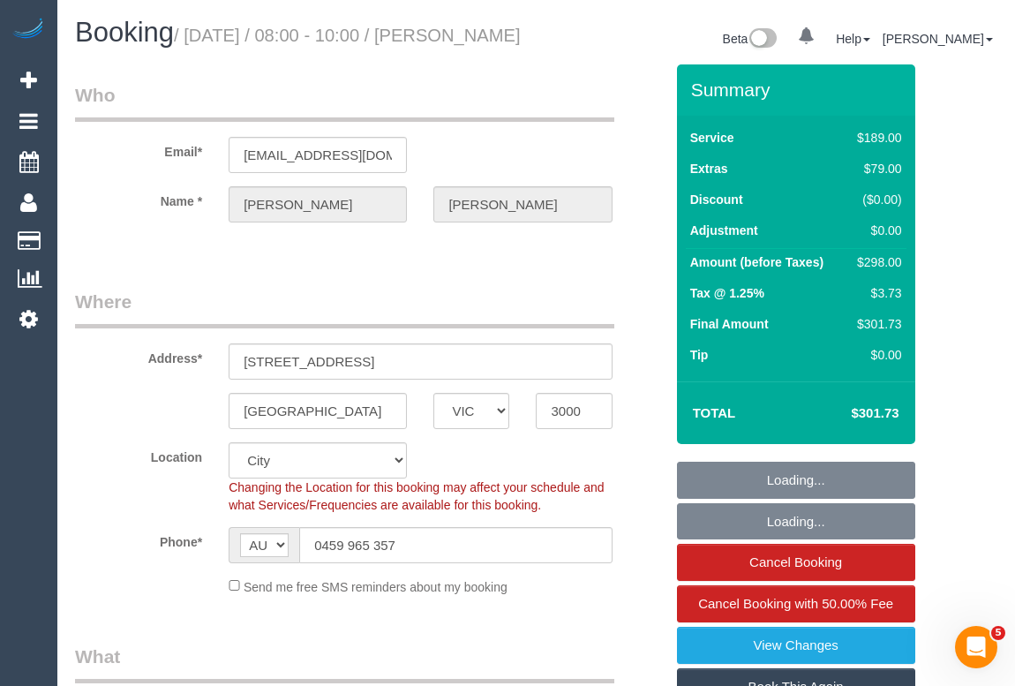
select select "number:26"
select select "object:694"
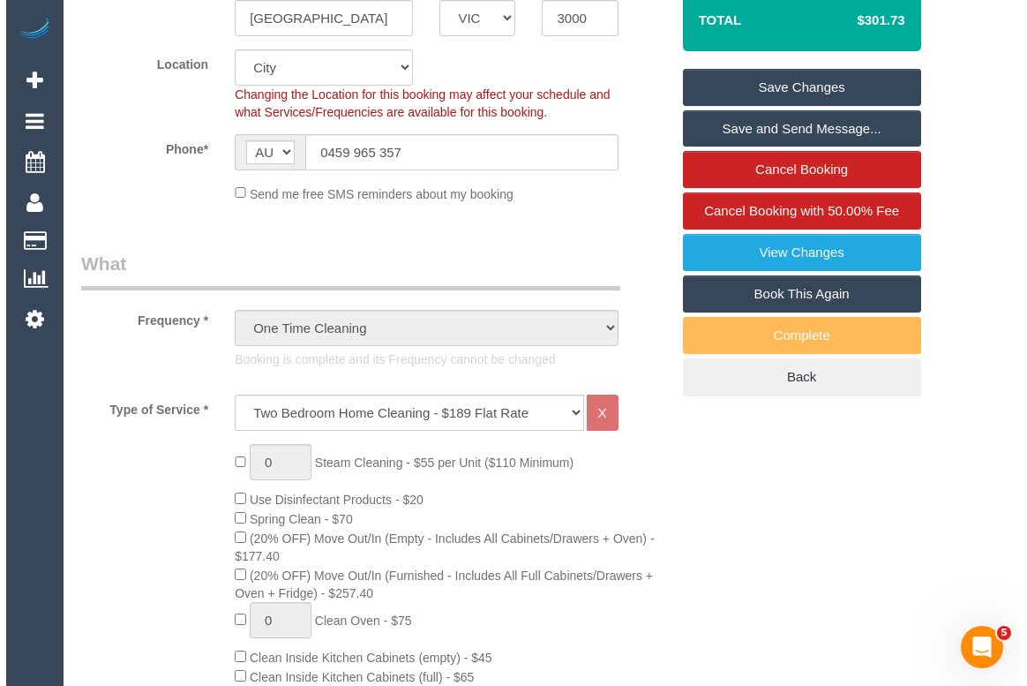
scroll to position [481, 0]
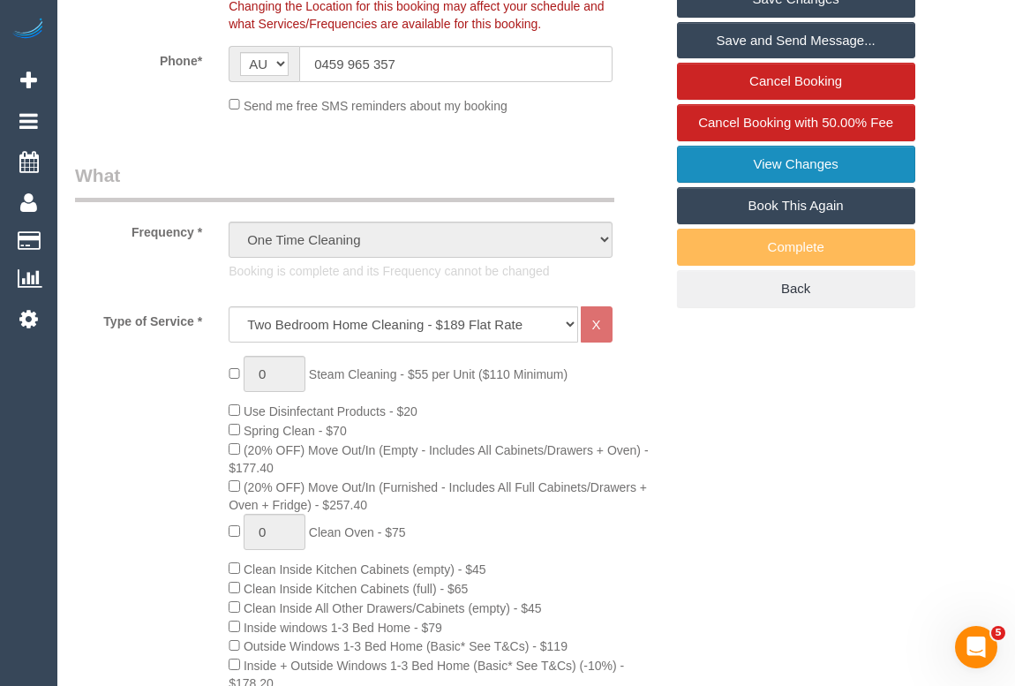
click at [767, 183] on link "View Changes" at bounding box center [796, 164] width 238 height 37
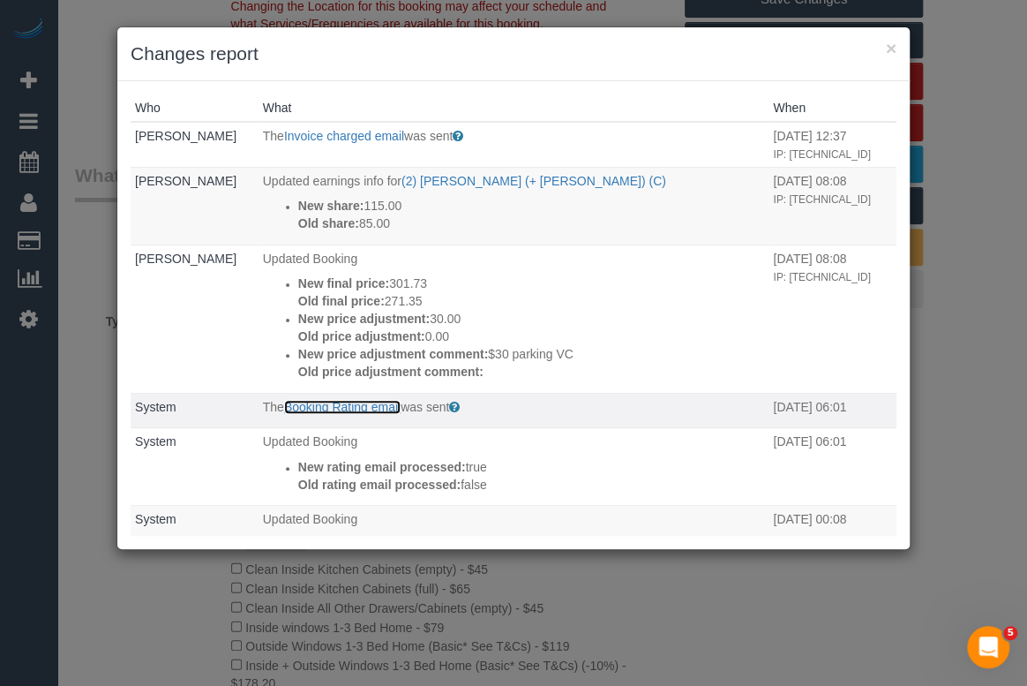
click at [356, 414] on link "Booking Rating email" at bounding box center [342, 407] width 116 height 14
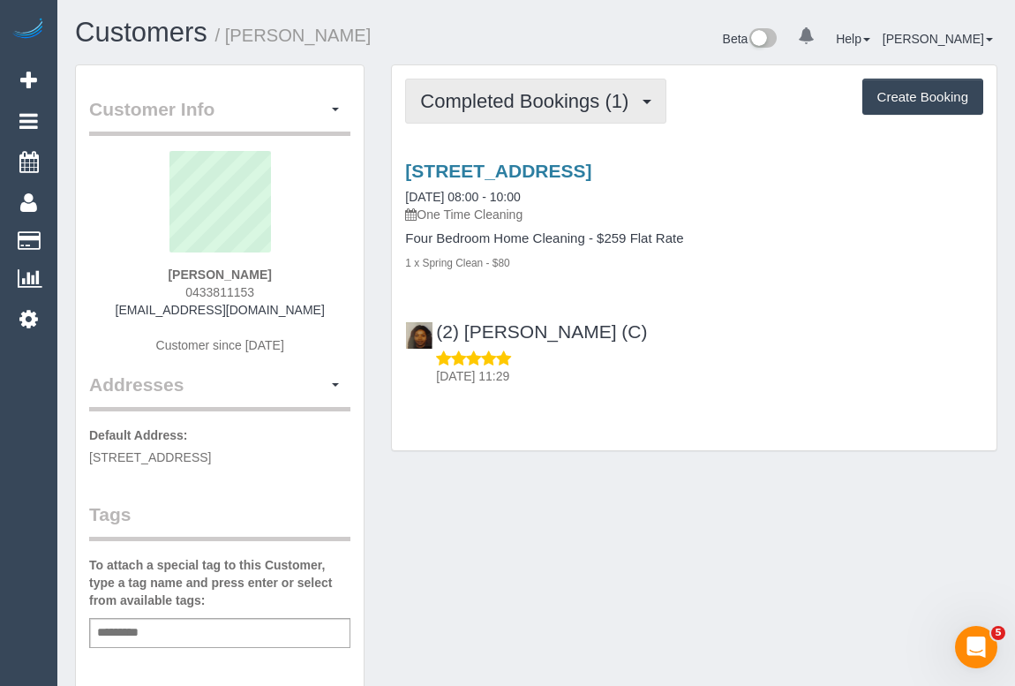
click at [521, 112] on button "Completed Bookings (1)" at bounding box center [535, 101] width 261 height 45
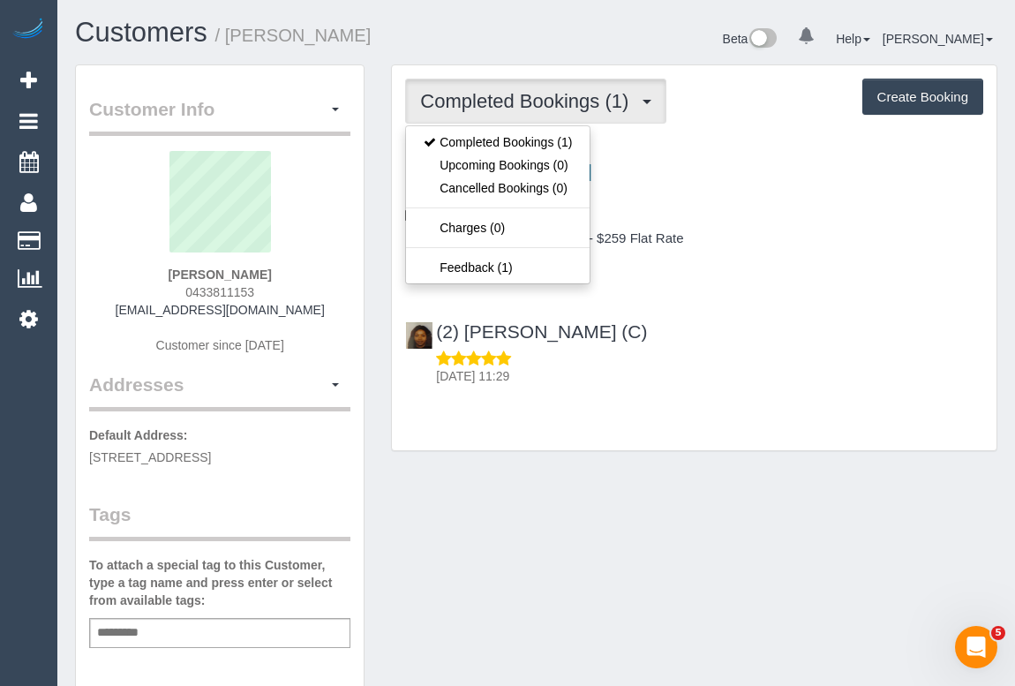
click at [662, 492] on div "Customer Info Edit Contact Info Send Message Email Preferences Special Sales Ta…" at bounding box center [536, 655] width 948 height 1182
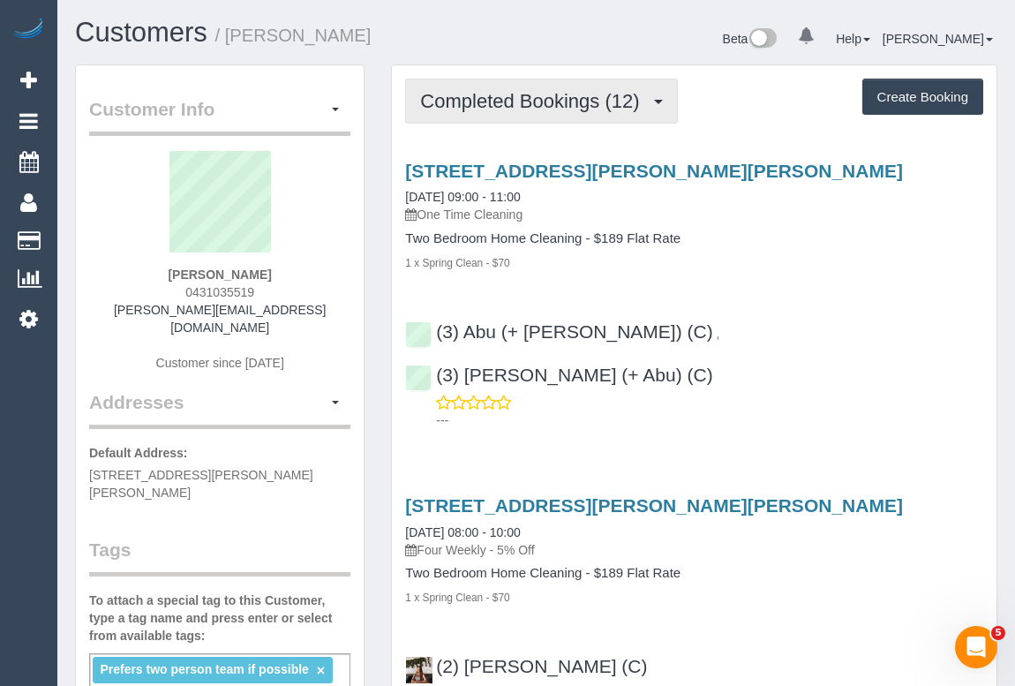
click at [529, 103] on span "Completed Bookings (12)" at bounding box center [534, 101] width 228 height 22
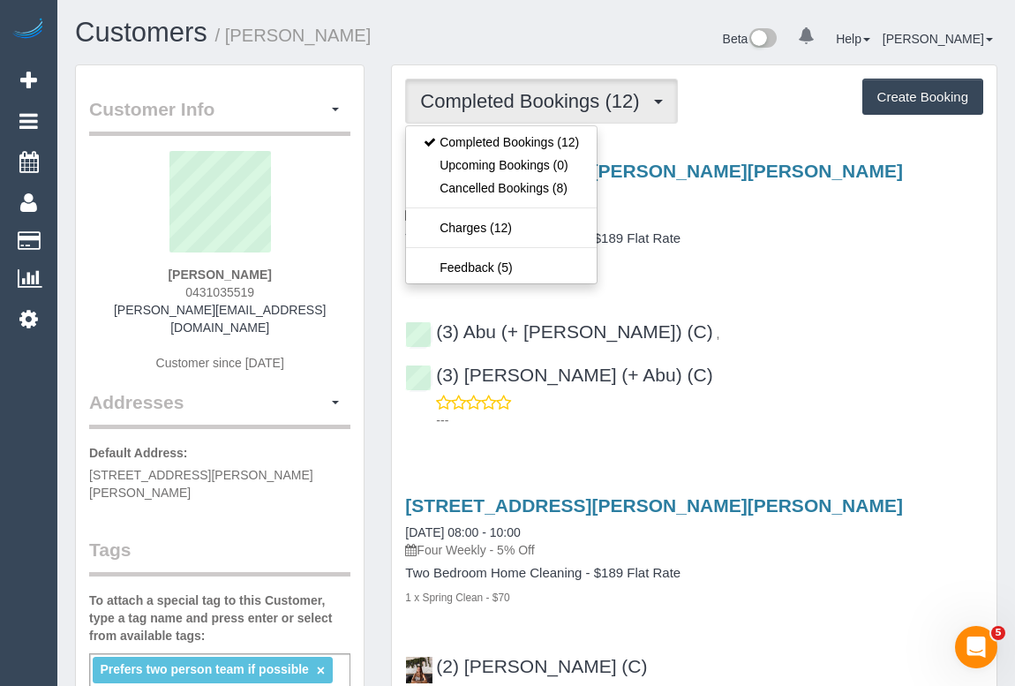
click at [776, 216] on p "One Time Cleaning" at bounding box center [694, 215] width 578 height 18
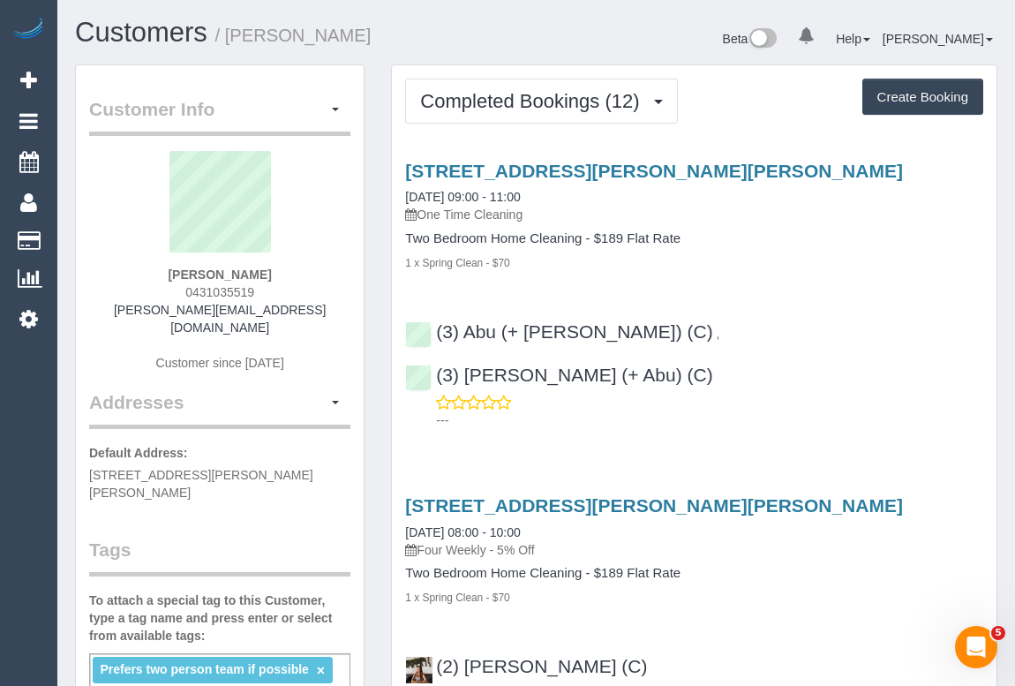
drag, startPoint x: 278, startPoint y: 289, endPoint x: 305, endPoint y: 289, distance: 27.4
click at [305, 289] on div "Eliza Henty 0431035519 eliza.henty@hotmail.com Customer since 2022" at bounding box center [219, 270] width 261 height 238
copy span "0431035519"
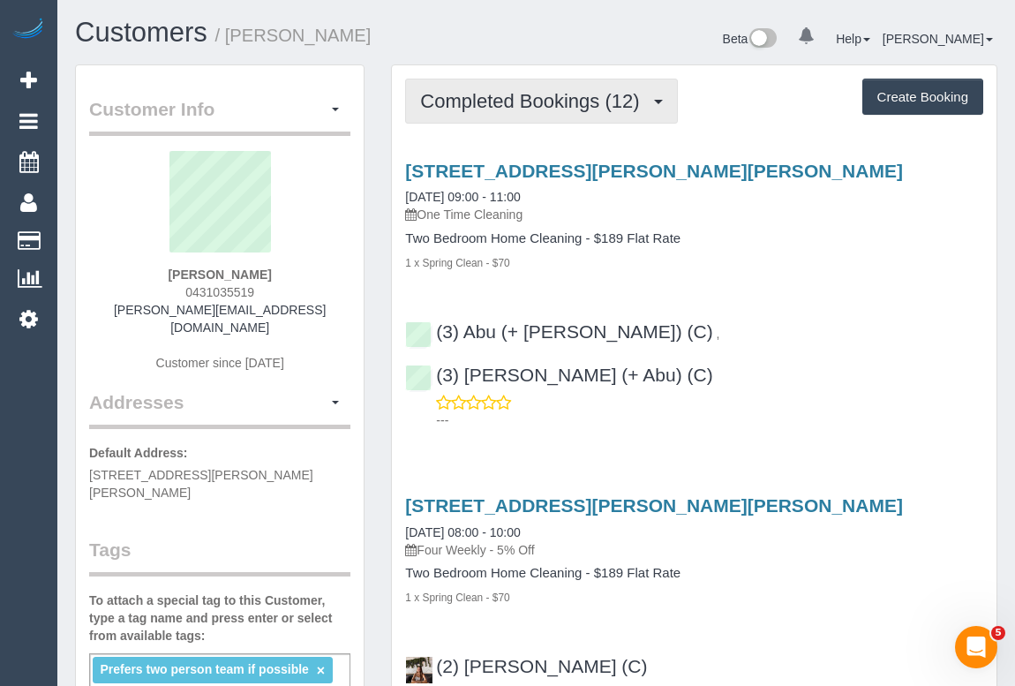
click at [568, 115] on button "Completed Bookings (12)" at bounding box center [541, 101] width 272 height 45
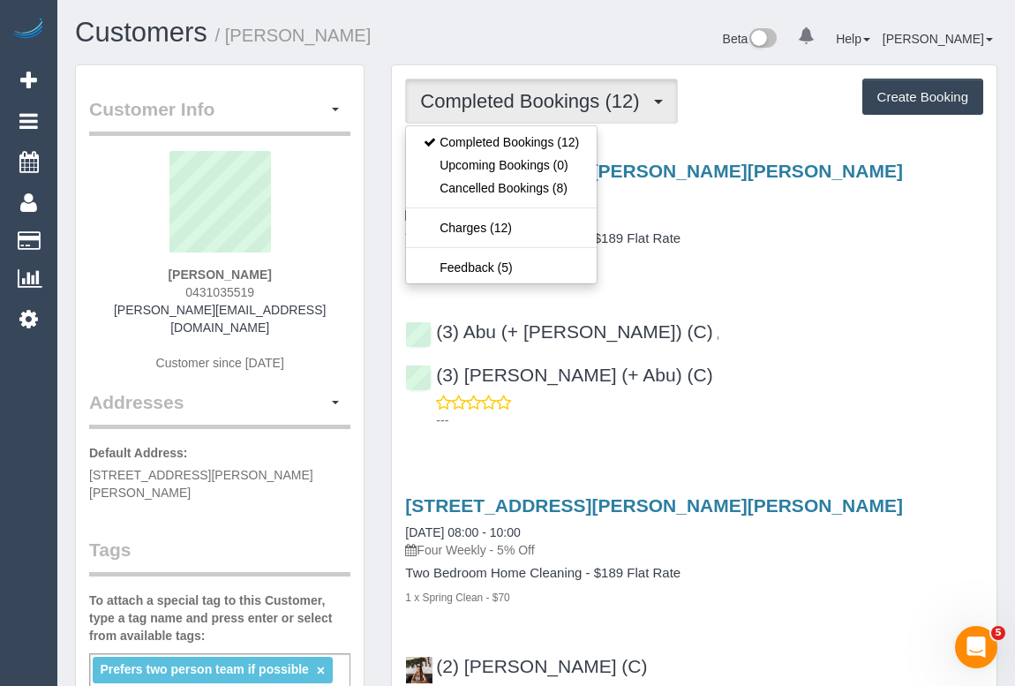
click at [791, 265] on div "1 x Spring Clean - $70" at bounding box center [694, 262] width 578 height 18
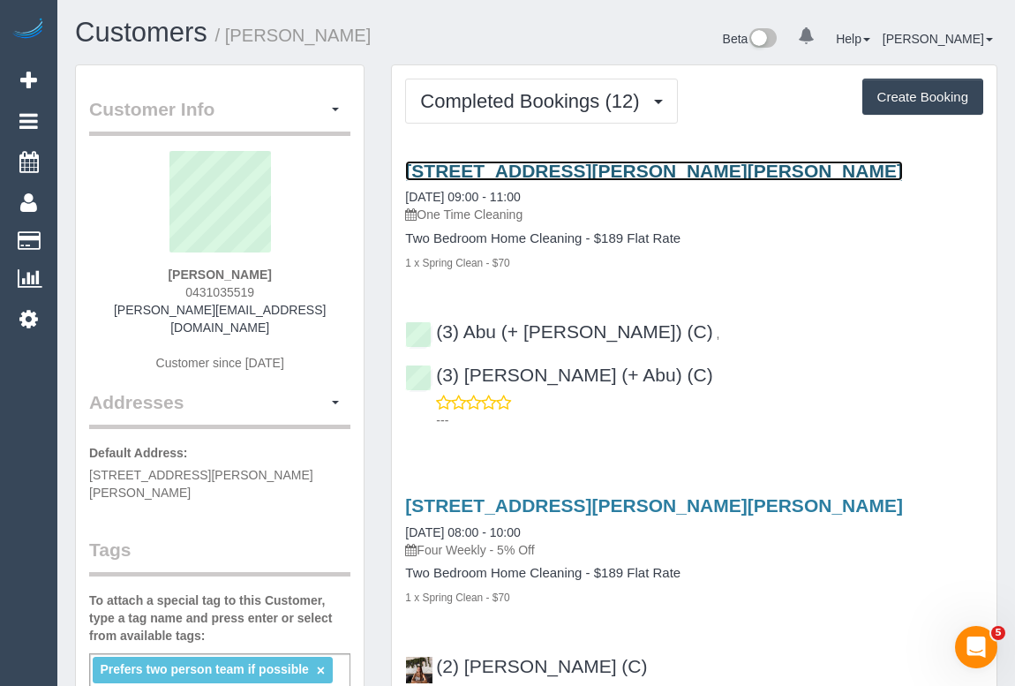
click at [512, 171] on link "3/49 Danin Street, Pascoe Vale, VIC 3044" at bounding box center [654, 171] width 498 height 20
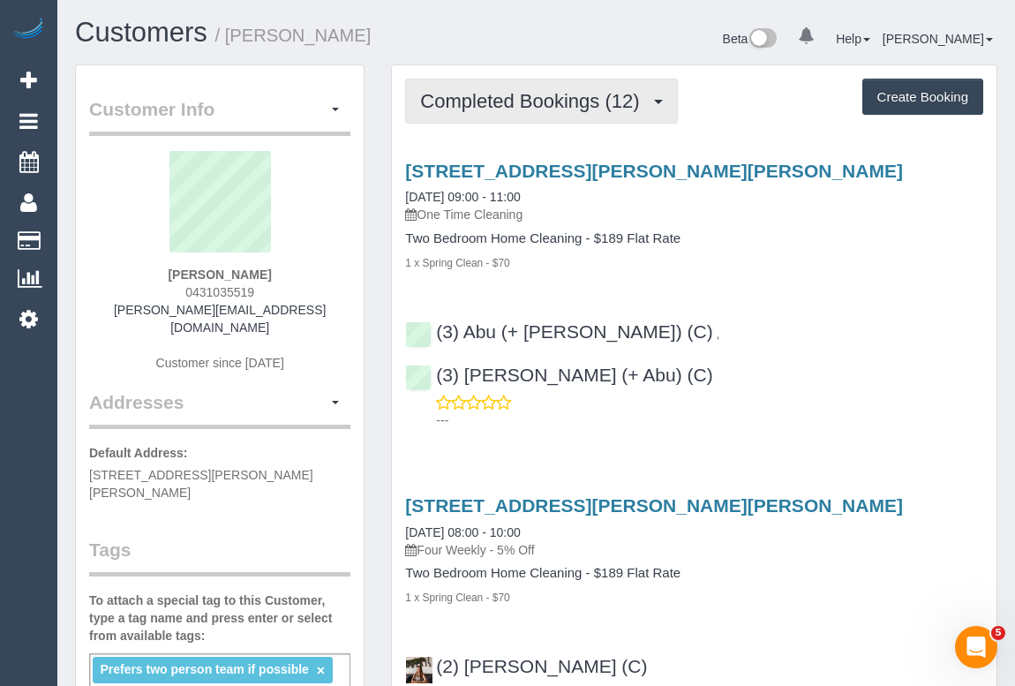
click at [508, 93] on span "Completed Bookings (12)" at bounding box center [534, 101] width 228 height 22
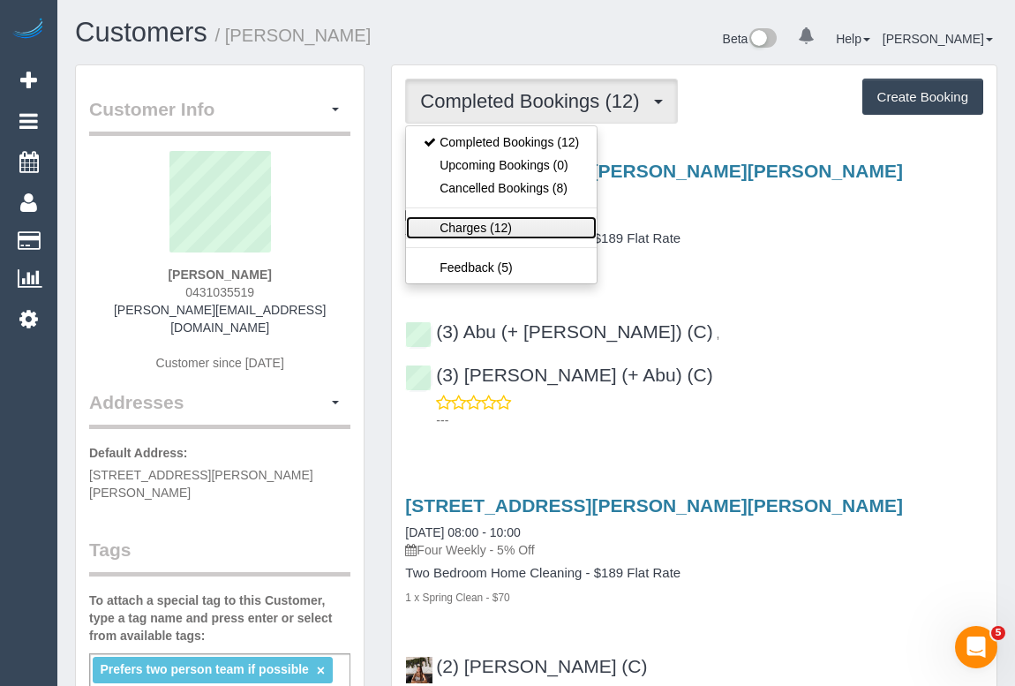
click at [468, 229] on link "Charges (12)" at bounding box center [501, 227] width 191 height 23
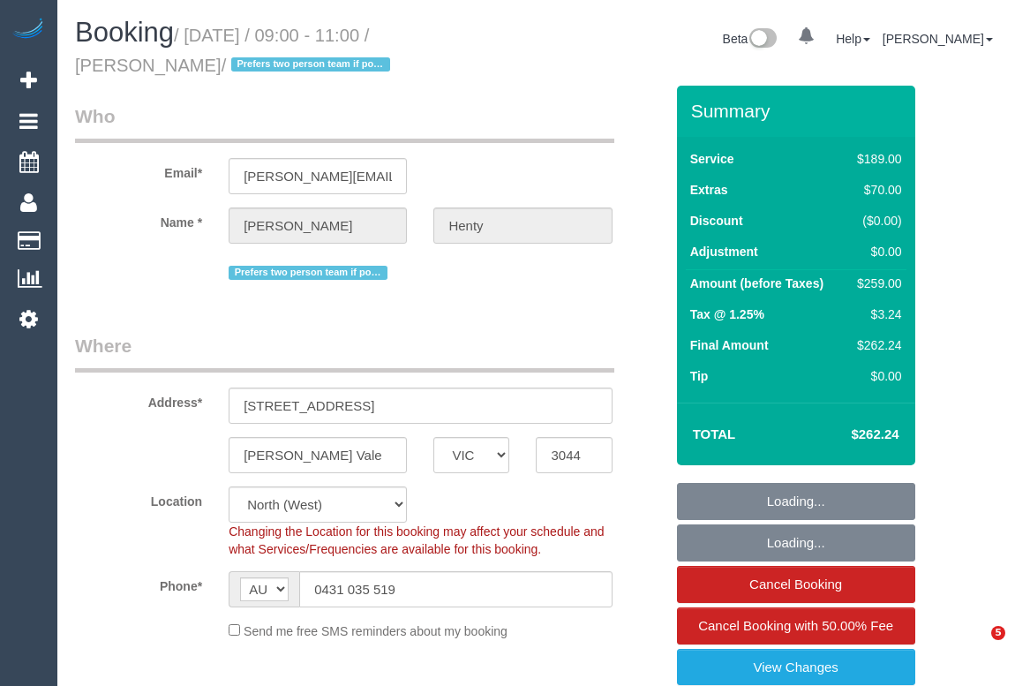
select select "VIC"
select select "string:stripe-pm_1NqYem2GScqysDRVYeNd1GRl"
select select "number:27"
select select "number:14"
select select "number:19"
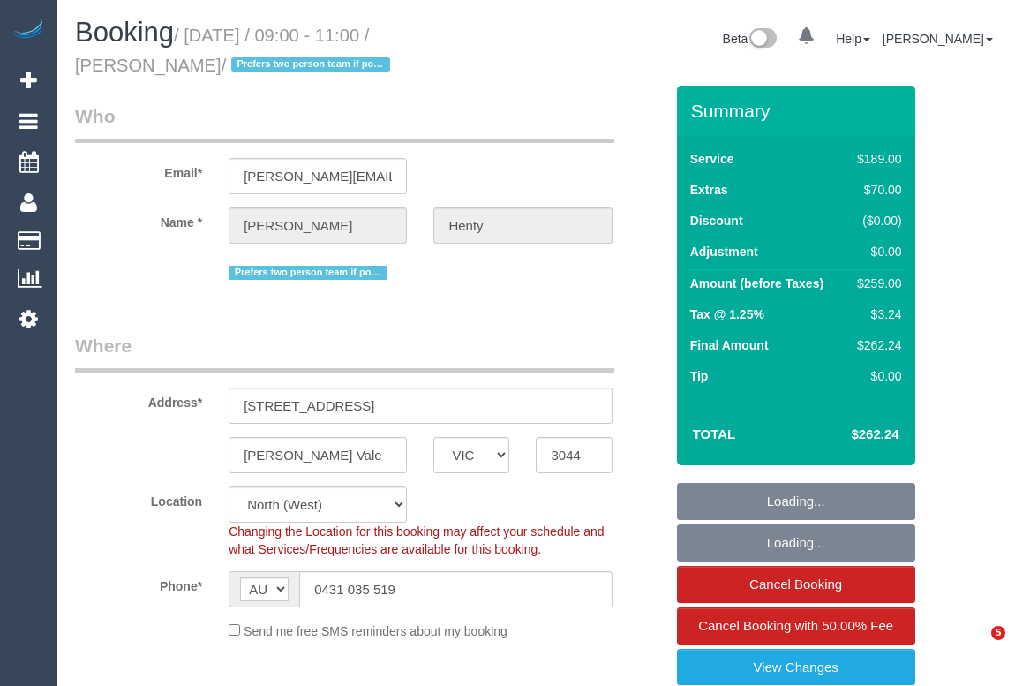
select select "number:36"
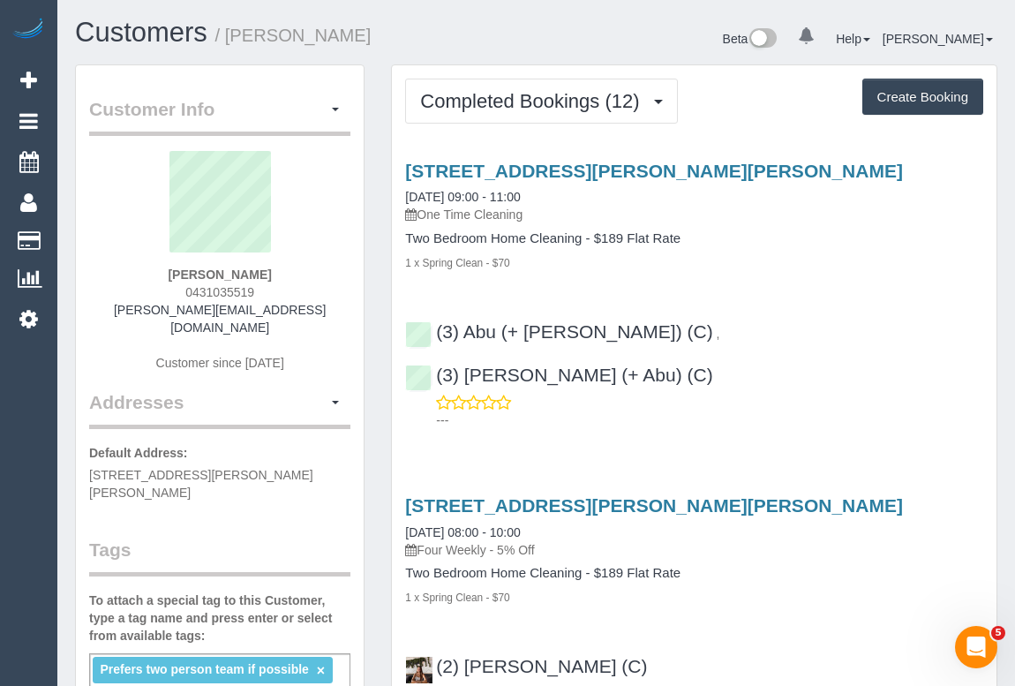
click at [786, 267] on div "1 x Spring Clean - $70" at bounding box center [694, 262] width 578 height 18
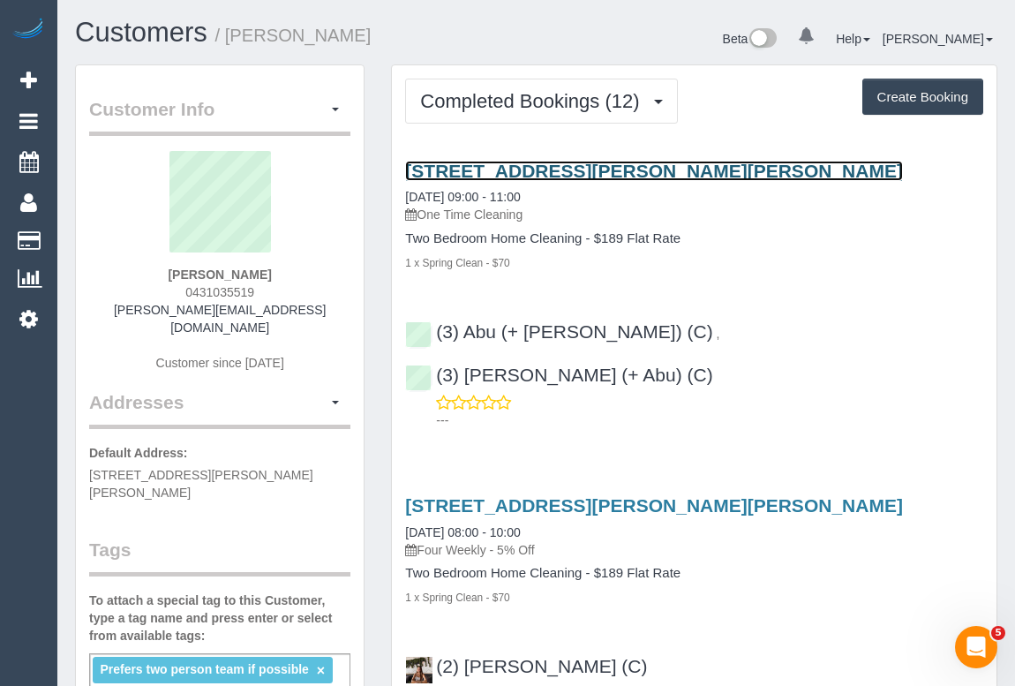
click at [572, 166] on link "3/49 Danin Street, Pascoe Vale, VIC 3044" at bounding box center [654, 171] width 498 height 20
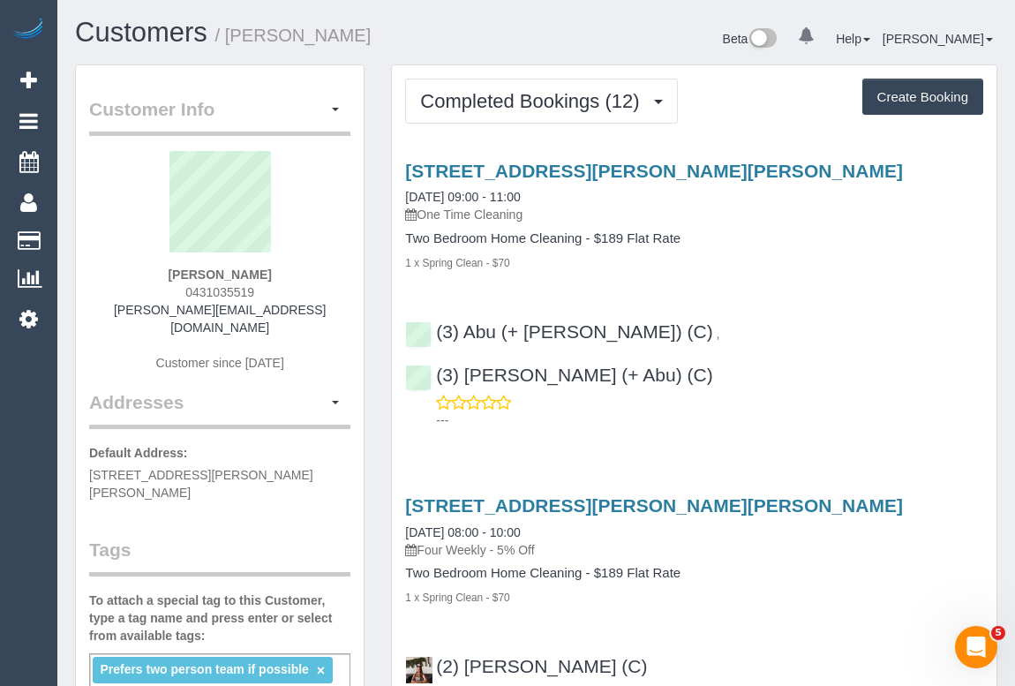
click at [851, 495] on h3 "3/49 Danin Street, Pascoe Vale, VIC 3044" at bounding box center [694, 505] width 578 height 20
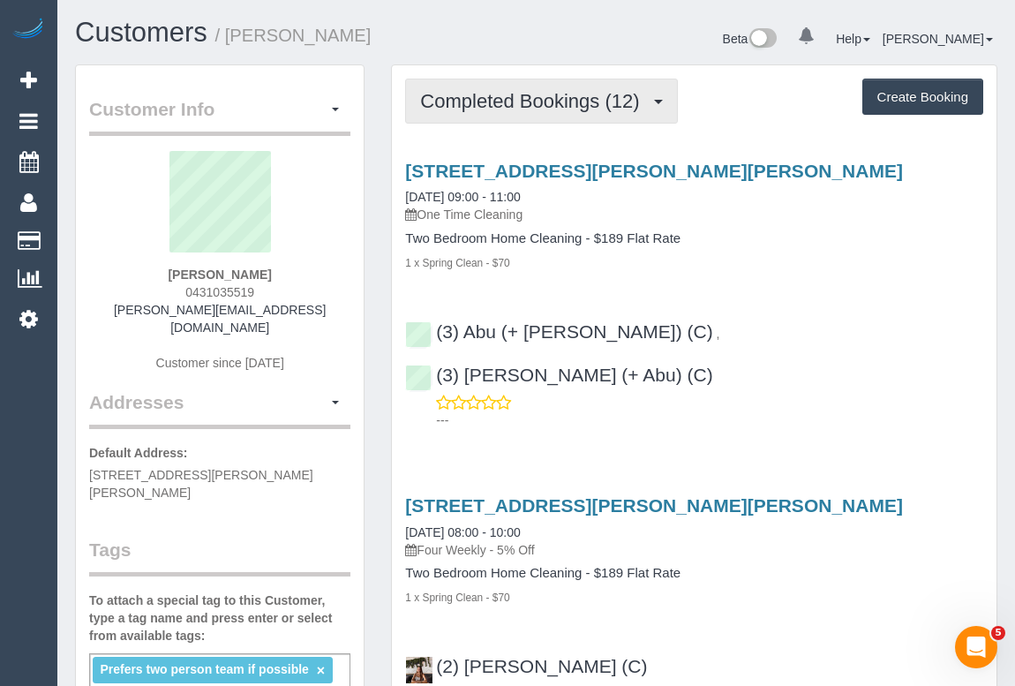
click at [648, 96] on span "Completed Bookings (12)" at bounding box center [534, 101] width 228 height 22
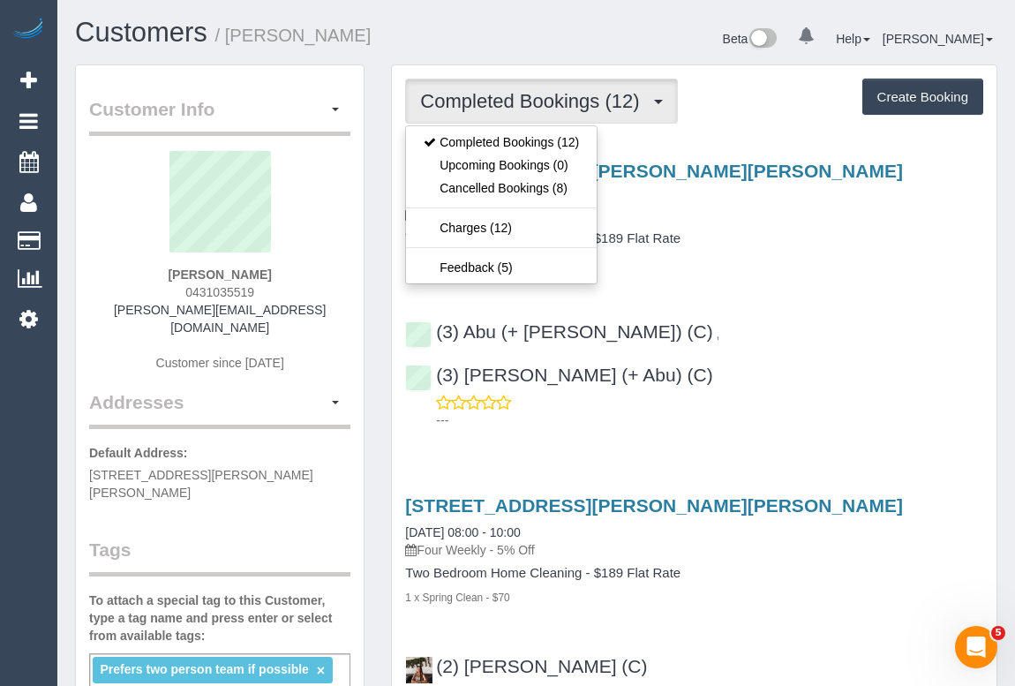
click at [902, 296] on div "3/49 Danin Street, Pascoe Vale, VIC 3044 11/10/2025 09:00 - 11:00 One Time Clea…" at bounding box center [694, 291] width 604 height 291
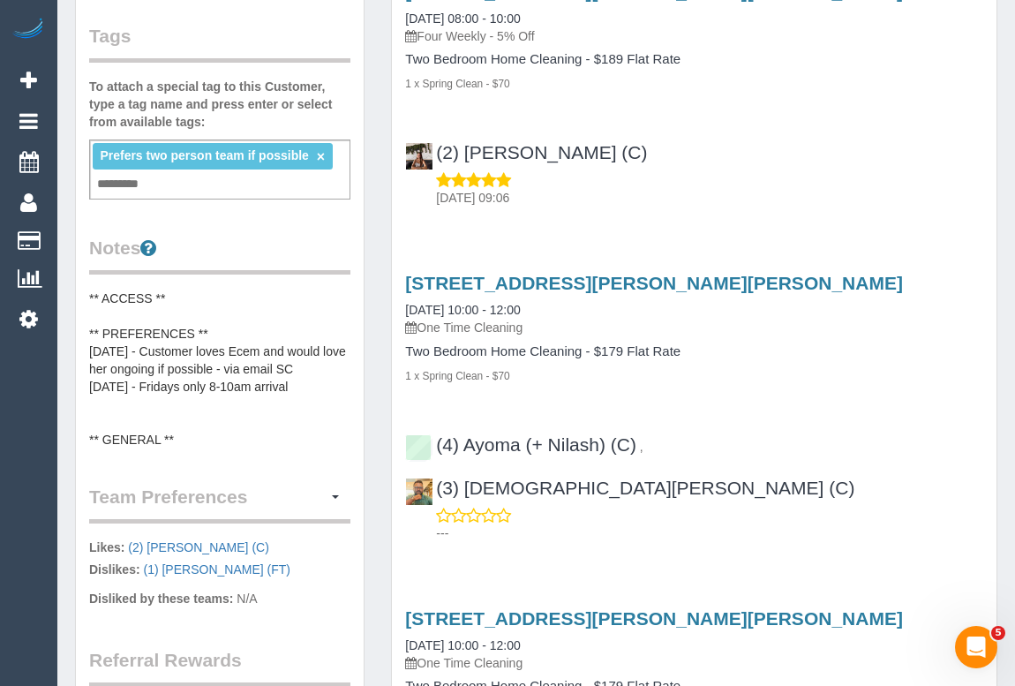
scroll to position [641, 0]
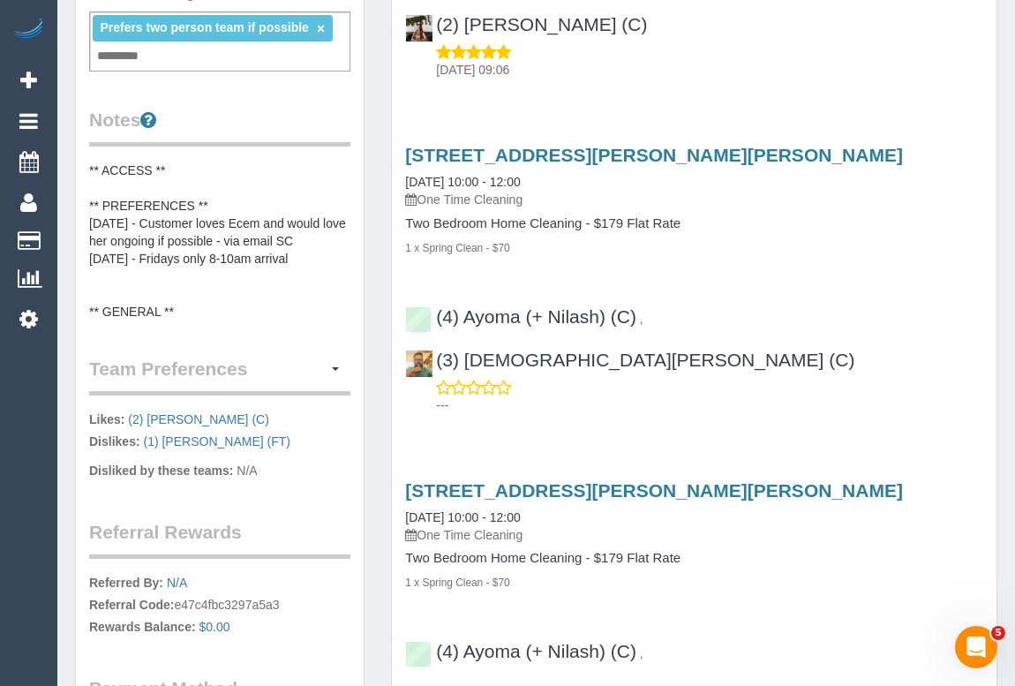
click at [914, 551] on h4 "Two Bedroom Home Cleaning - $179 Flat Rate" at bounding box center [694, 558] width 578 height 15
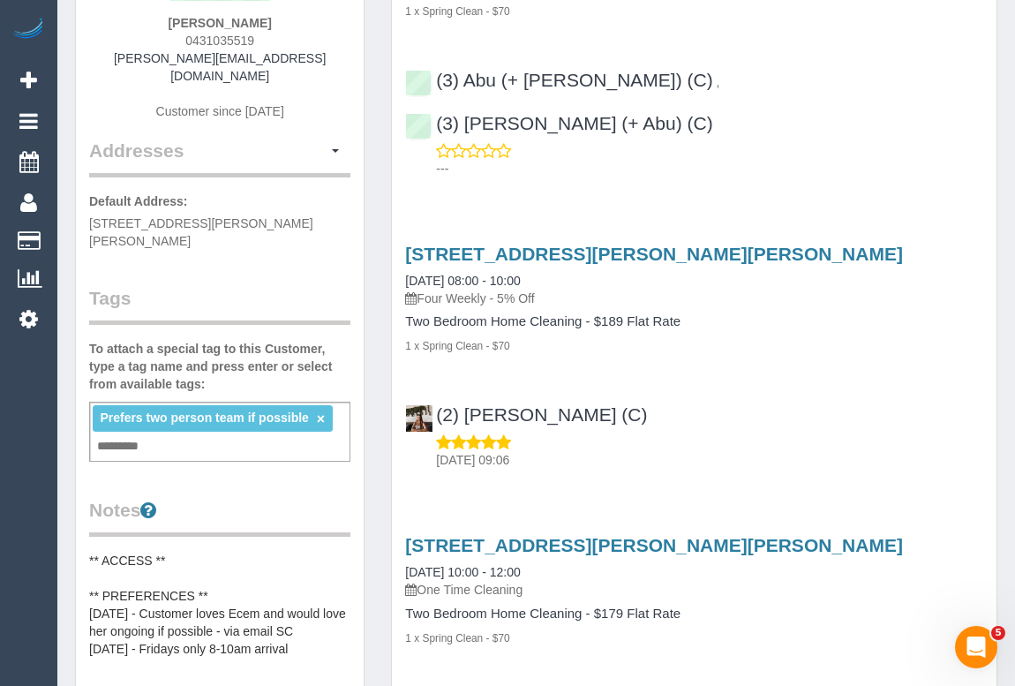
scroll to position [160, 0]
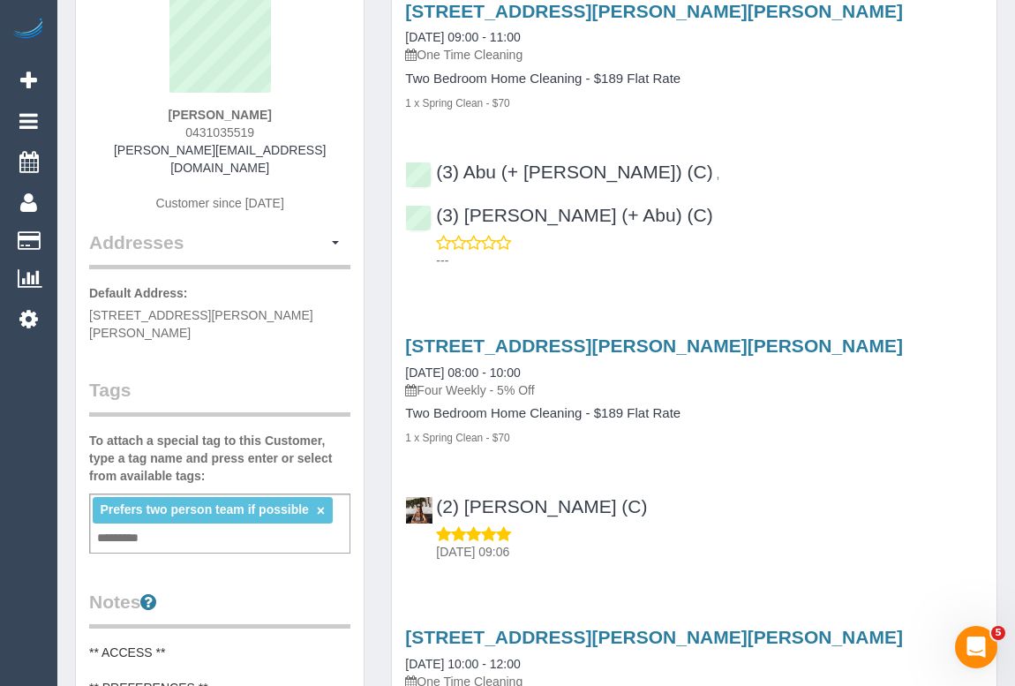
drag, startPoint x: 742, startPoint y: 438, endPoint x: 735, endPoint y: 423, distance: 16.6
click at [742, 481] on div "(2) Ecem Keskin (C) 08/03/2025 09:06" at bounding box center [694, 520] width 604 height 79
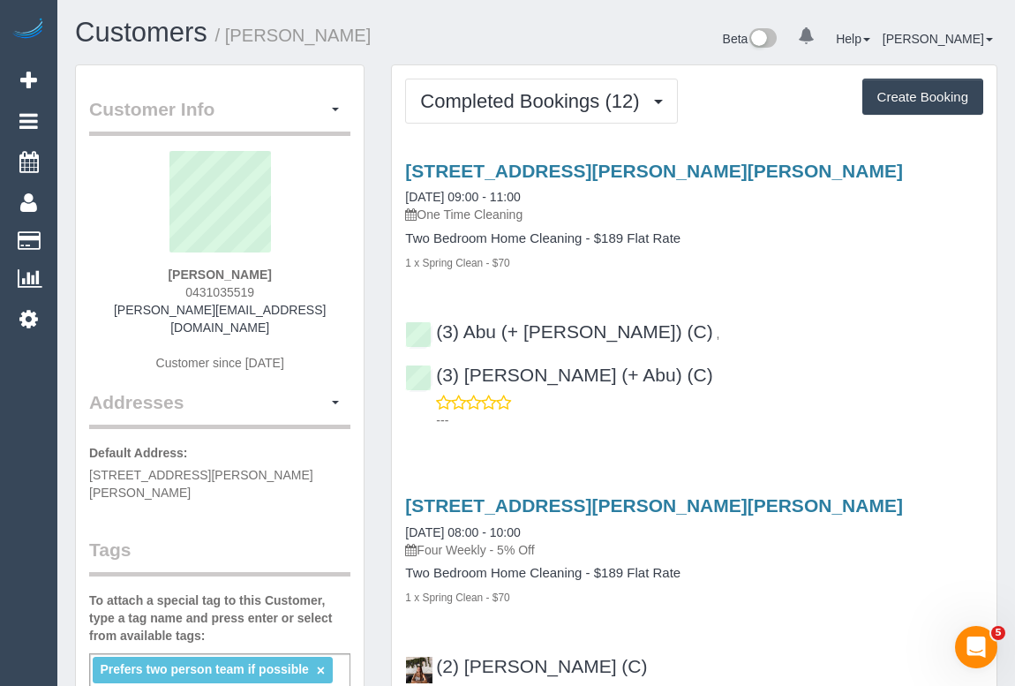
click at [836, 260] on div "1 x Spring Clean - $70" at bounding box center [694, 262] width 578 height 18
click at [935, 251] on div "Two Bedroom Home Cleaning - $189 Flat Rate 1 x Spring Clean - $70" at bounding box center [694, 251] width 578 height 40
drag, startPoint x: 901, startPoint y: 246, endPoint x: 910, endPoint y: 239, distance: 11.3
click at [904, 243] on div "Two Bedroom Home Cleaning - $189 Flat Rate 1 x Spring Clean - $70" at bounding box center [694, 251] width 578 height 40
drag, startPoint x: 132, startPoint y: 311, endPoint x: 335, endPoint y: 322, distance: 203.2
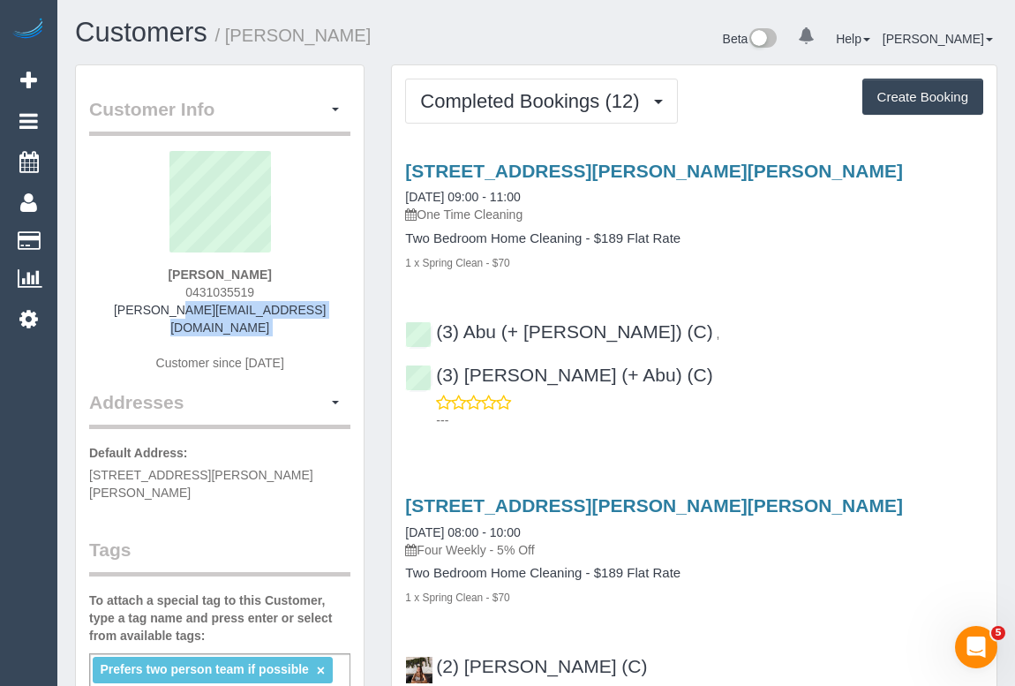
click at [335, 322] on div "Eliza Henty 0431035519 eliza.henty@hotmail.com Customer since 2022" at bounding box center [219, 270] width 261 height 238
copy div "eliza.henty@hotmail.com"
drag, startPoint x: 176, startPoint y: 273, endPoint x: 274, endPoint y: 274, distance: 97.9
click at [274, 274] on div "Eliza Henty 0431035519 eliza.henty@hotmail.com Customer since 2022" at bounding box center [219, 270] width 261 height 238
copy strong "Eliza Henty"
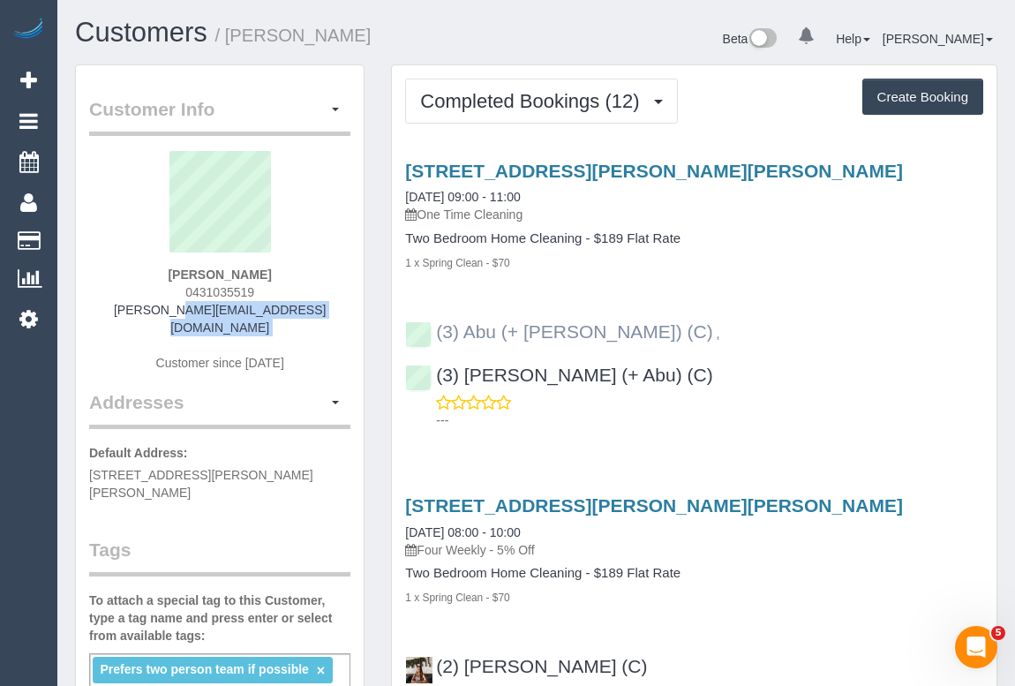
drag, startPoint x: 877, startPoint y: 330, endPoint x: 436, endPoint y: 327, distance: 441.1
click at [436, 327] on div "(3) Abu (+ Hamim) (C) , (3) Hamim (+ Abu) (C) ---" at bounding box center [694, 367] width 604 height 123
copy div "(3) Abu (+ Hamim) (C) , (3) Hamim (+ Abu) (C)"
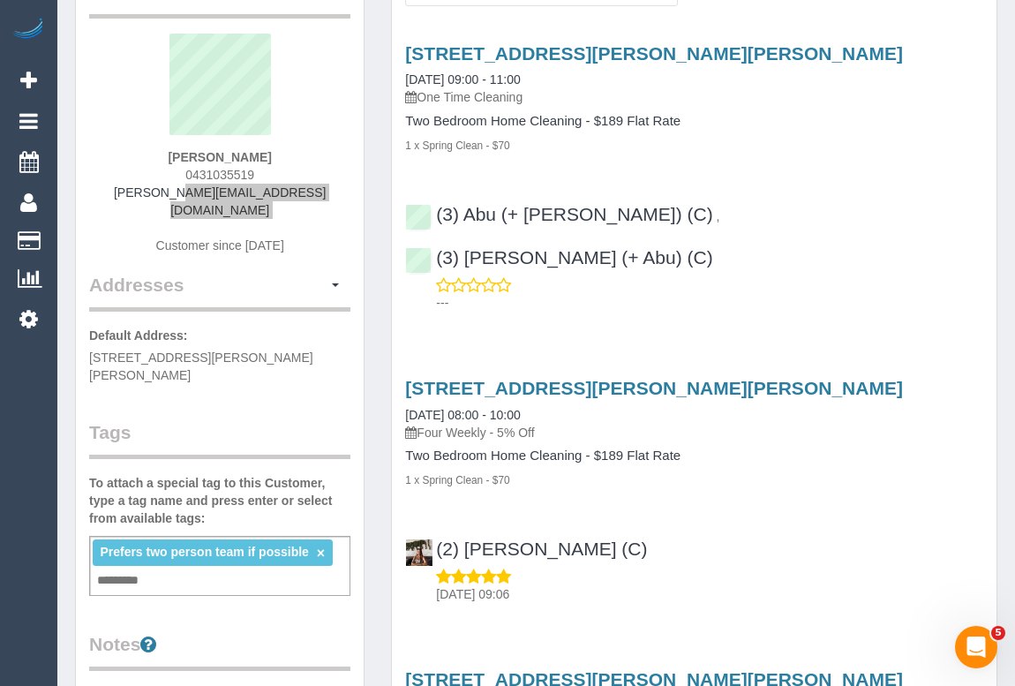
scroll to position [240, 0]
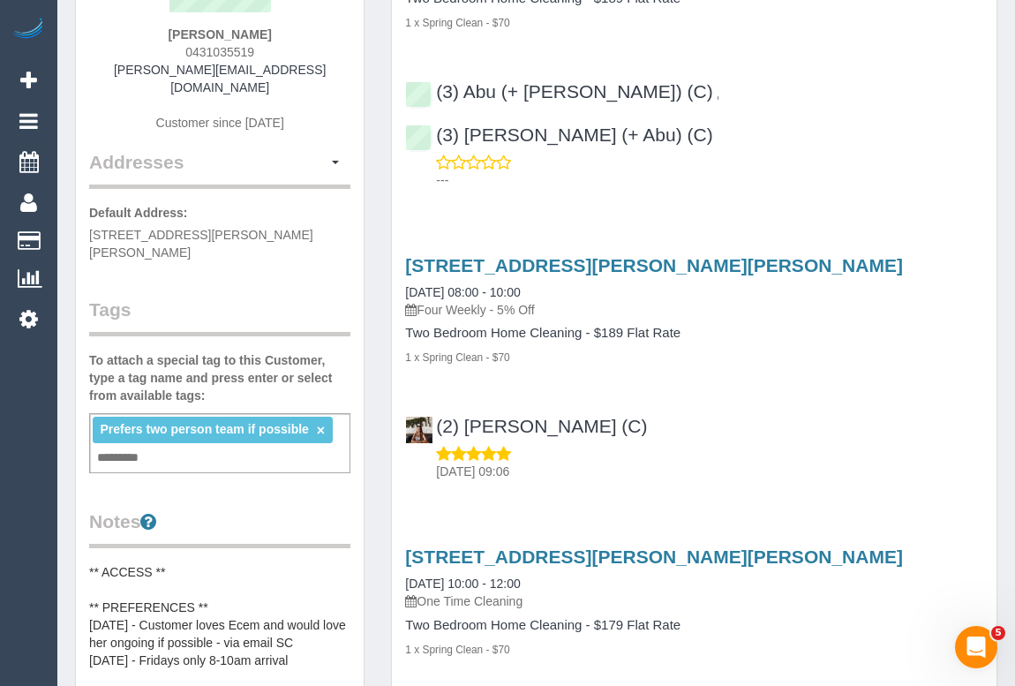
click at [170, 420] on div "Prefers two person team if possible × Add a tag" at bounding box center [219, 443] width 261 height 60
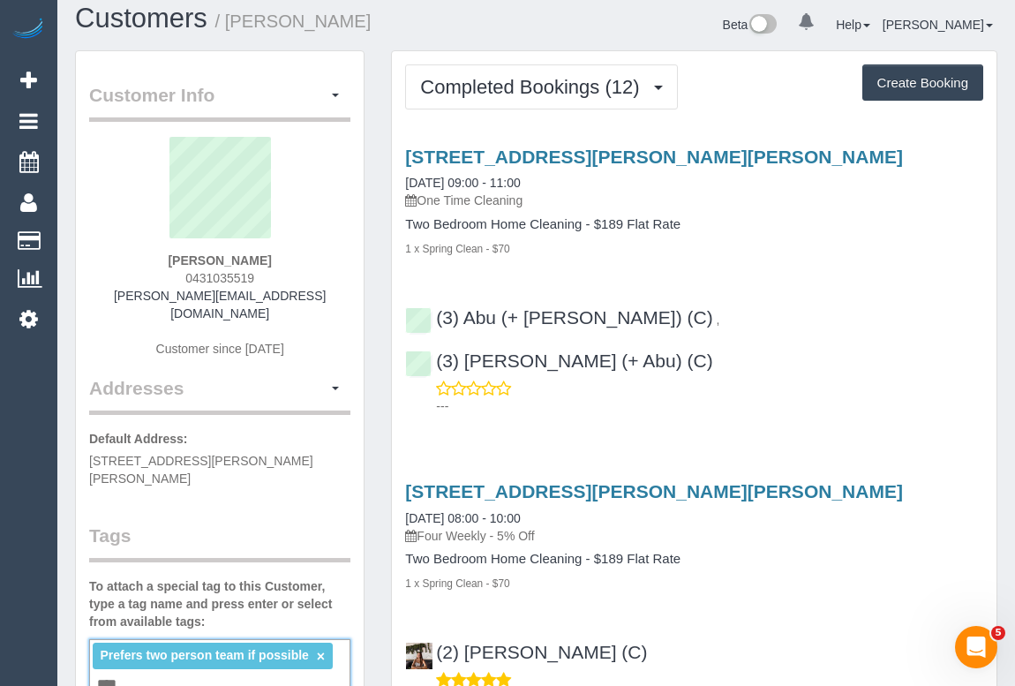
scroll to position [320, 0]
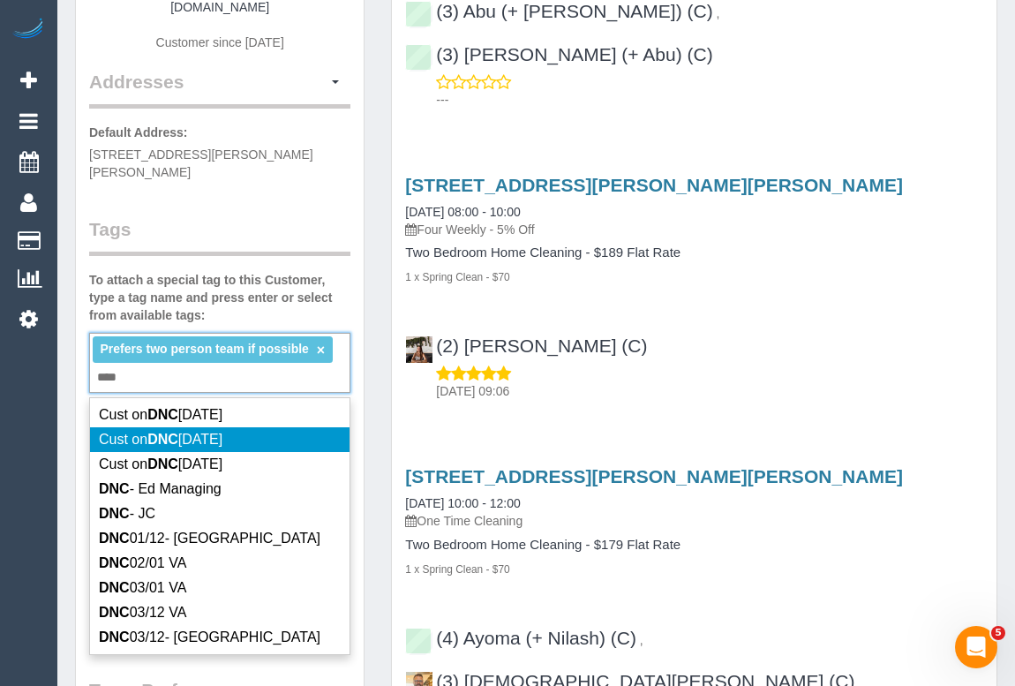
click at [133, 340] on div "Prefers two person team if possible × *** DNC" at bounding box center [219, 363] width 261 height 60
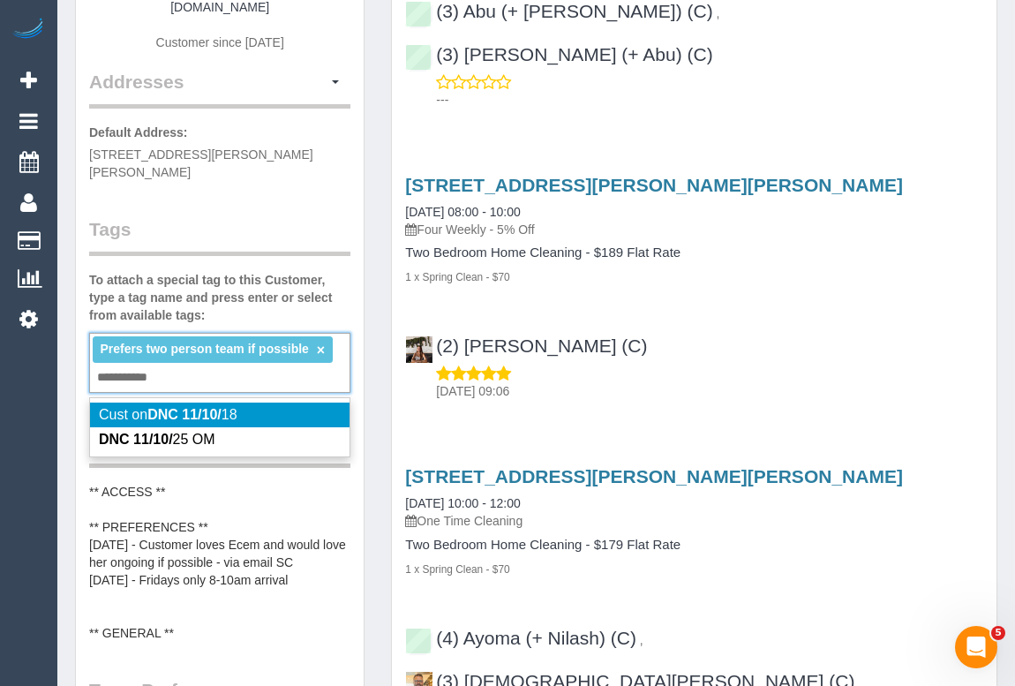
type input "**********"
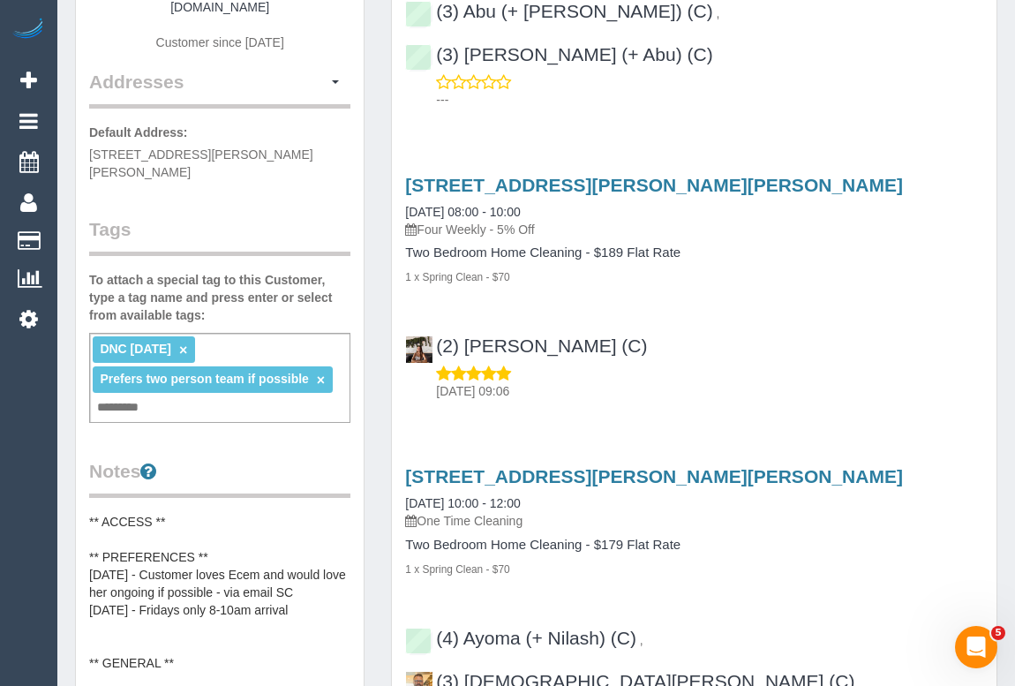
scroll to position [79, 0]
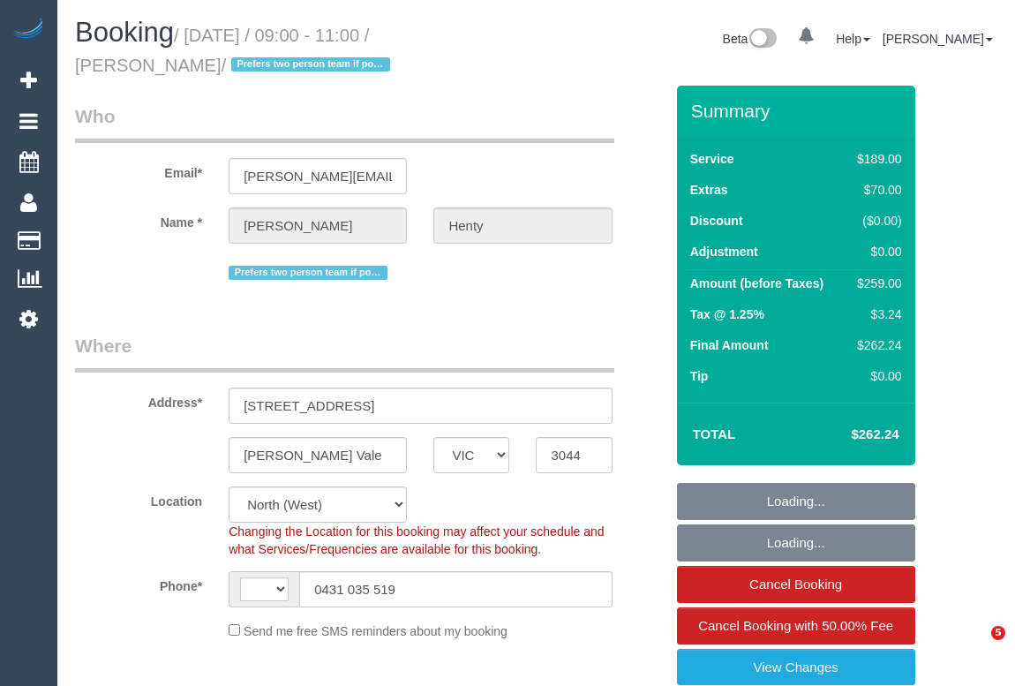
select select "VIC"
select select "object:456"
select select "string:stripe-pm_1NqYem2GScqysDRVYeNd1GRl"
select select "number:27"
select select "number:14"
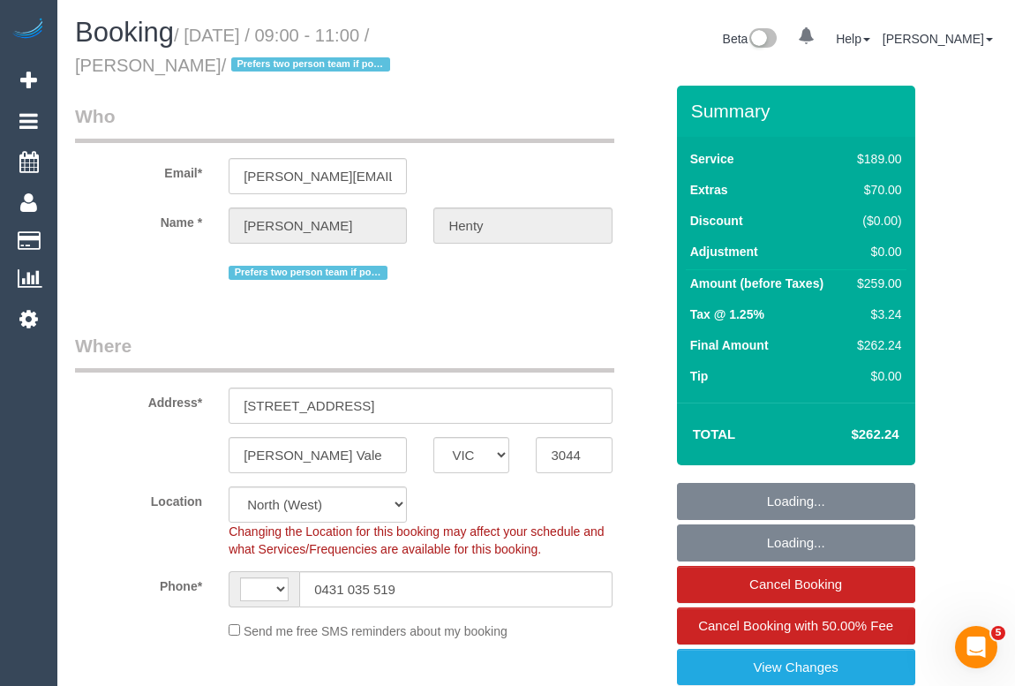
select select "number:19"
select select "number:36"
select select "string:AU"
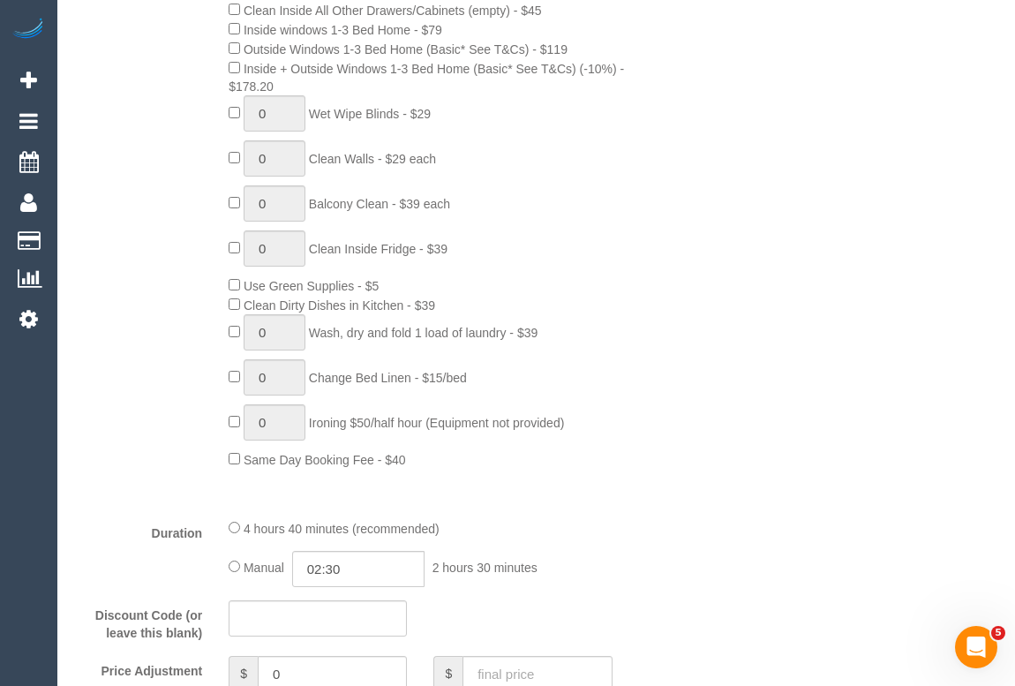
scroll to position [1443, 0]
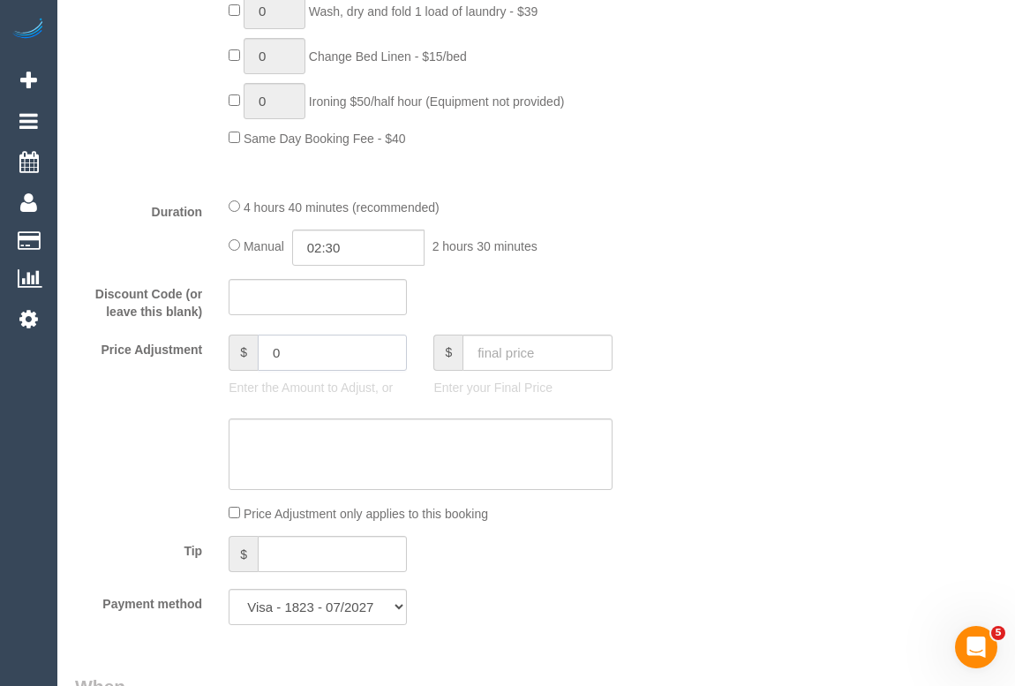
drag, startPoint x: 277, startPoint y: 357, endPoint x: 190, endPoint y: 359, distance: 87.4
click at [190, 359] on div "Price Adjustment $ 0 Enter the Amount to Adjust, or $ Enter your Final Price" at bounding box center [369, 369] width 615 height 71
type input "-30"
click at [308, 458] on textarea at bounding box center [420, 454] width 383 height 72
type textarea "When"
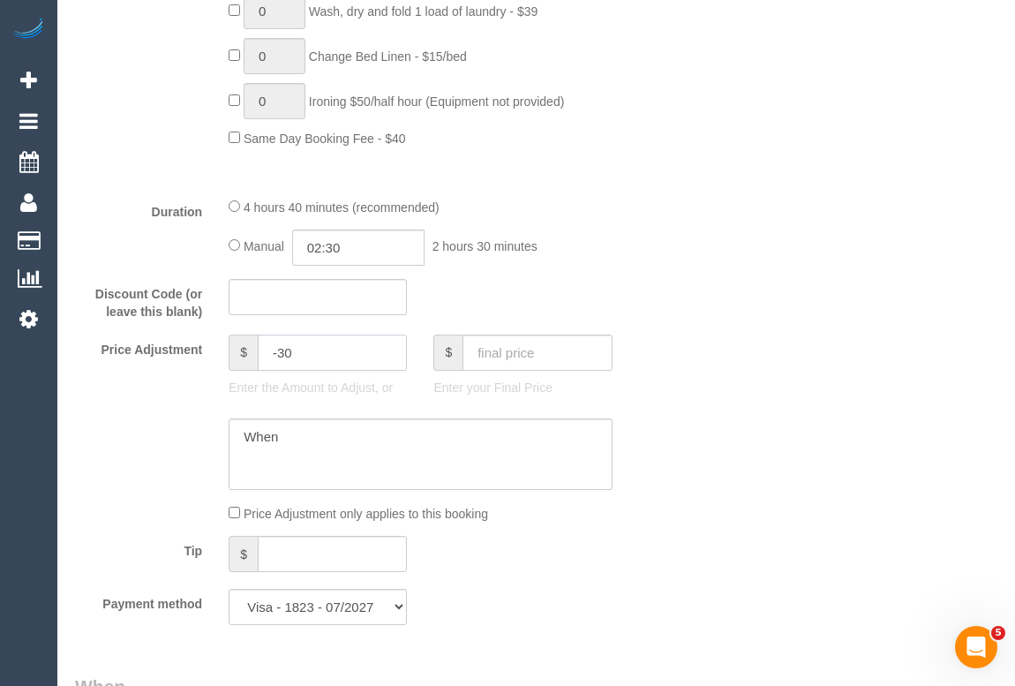
drag, startPoint x: 326, startPoint y: 354, endPoint x: 259, endPoint y: 354, distance: 66.2
click at [259, 354] on input "-30" at bounding box center [332, 352] width 149 height 36
drag, startPoint x: 335, startPoint y: 448, endPoint x: 196, endPoint y: 447, distance: 139.4
click at [196, 447] on div at bounding box center [369, 454] width 615 height 72
click at [344, 450] on textarea at bounding box center [420, 454] width 383 height 72
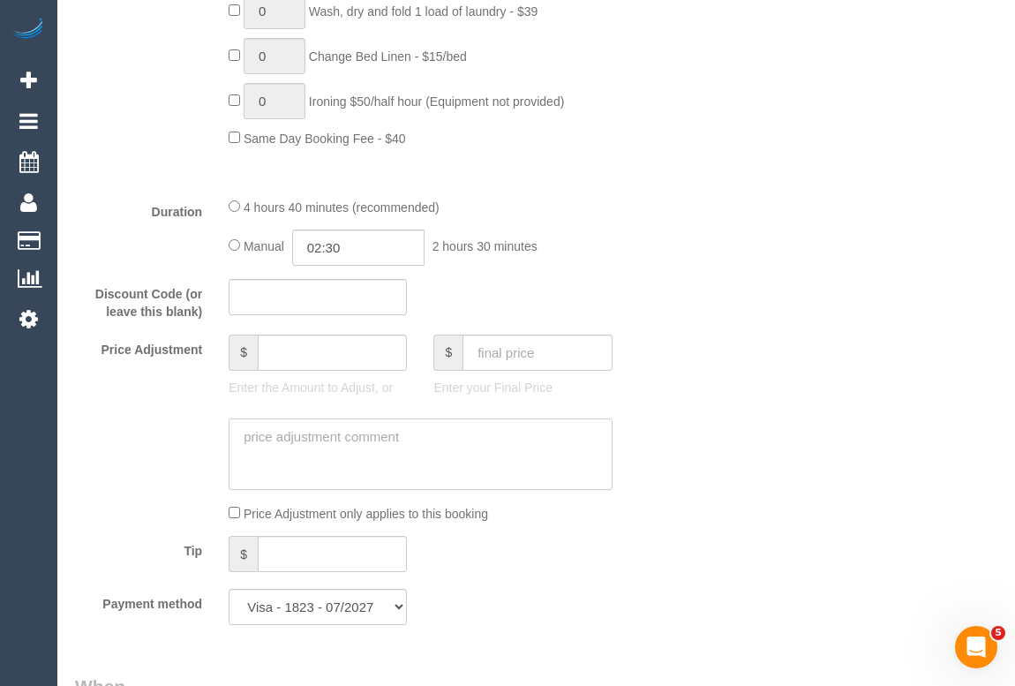
type input "0"
drag, startPoint x: 299, startPoint y: 356, endPoint x: 246, endPoint y: 356, distance: 52.9
click at [246, 356] on div "$ 0" at bounding box center [318, 352] width 178 height 36
type input "-30"
click at [269, 444] on textarea at bounding box center [420, 454] width 383 height 72
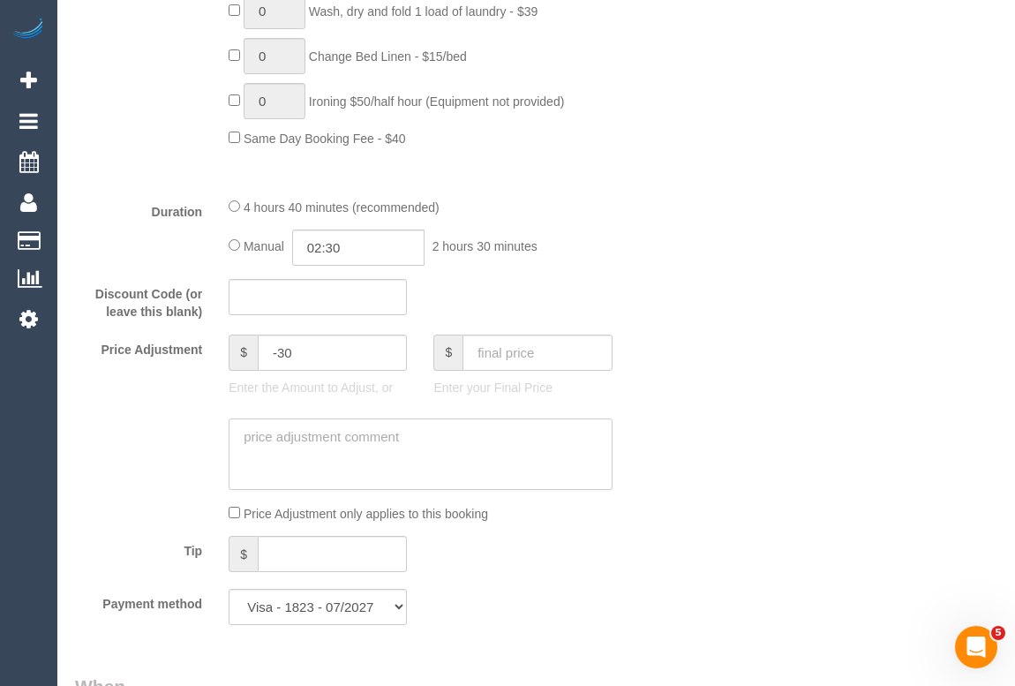
click at [248, 441] on textarea at bounding box center [420, 454] width 383 height 72
drag, startPoint x: 314, startPoint y: 355, endPoint x: 238, endPoint y: 354, distance: 75.9
click at [238, 354] on div "$ -30" at bounding box center [318, 352] width 178 height 36
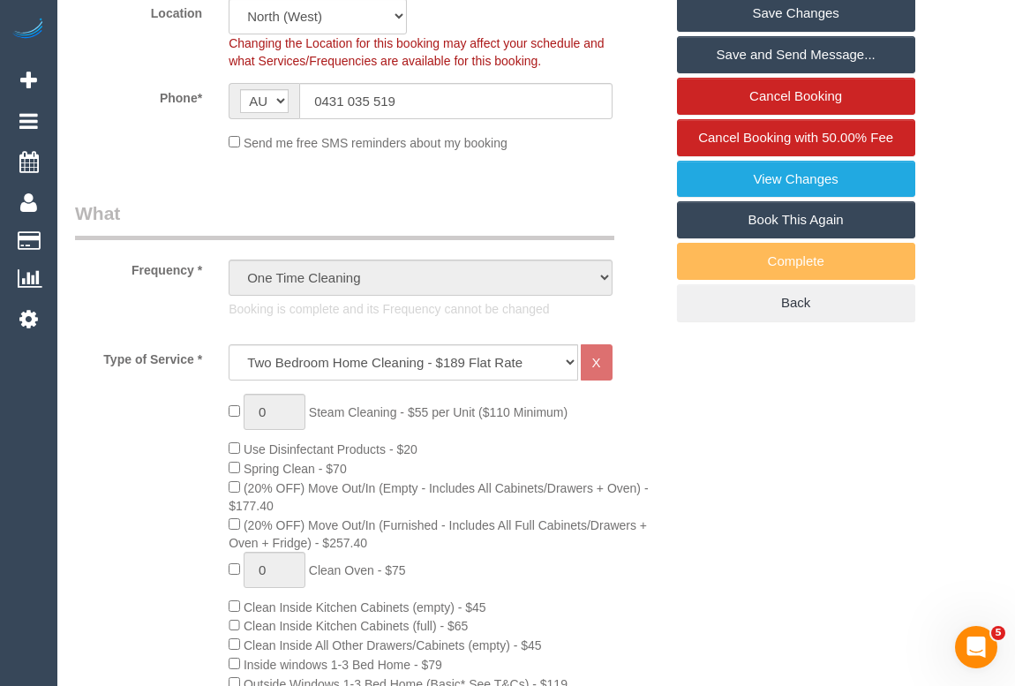
scroll to position [160, 0]
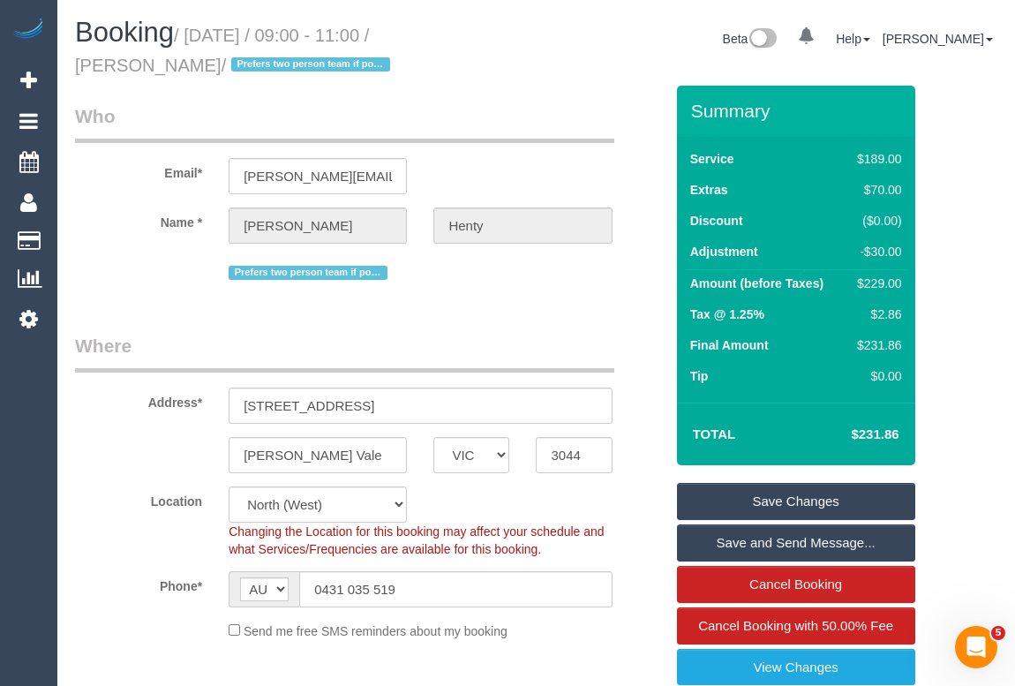
type input "0"
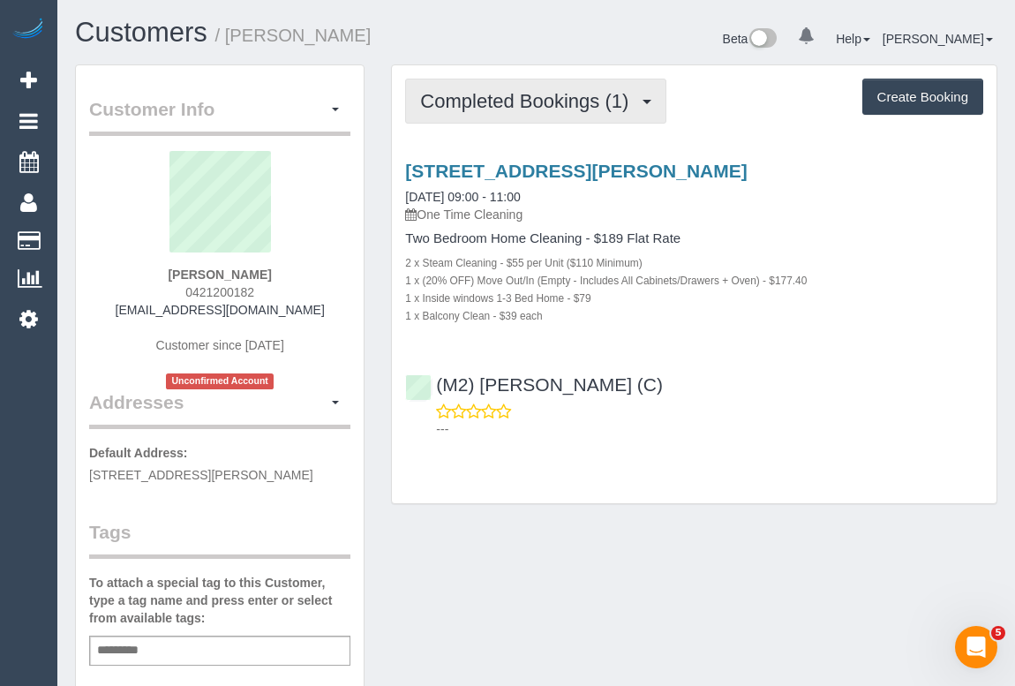
click at [534, 109] on span "Completed Bookings (1)" at bounding box center [528, 101] width 217 height 22
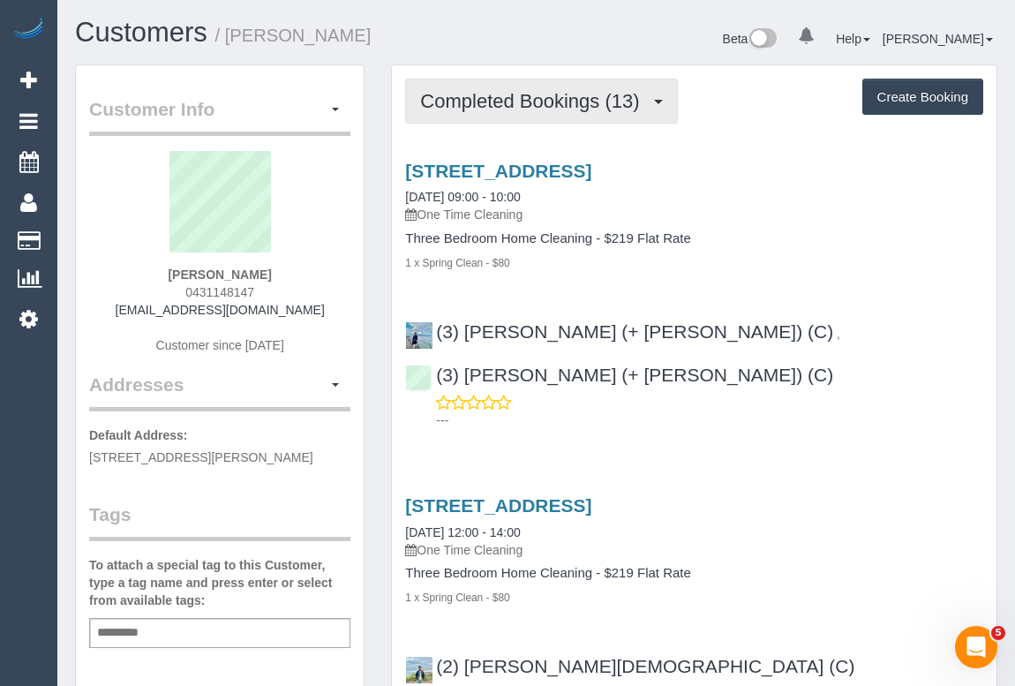
click at [513, 109] on span "Completed Bookings (13)" at bounding box center [534, 101] width 228 height 22
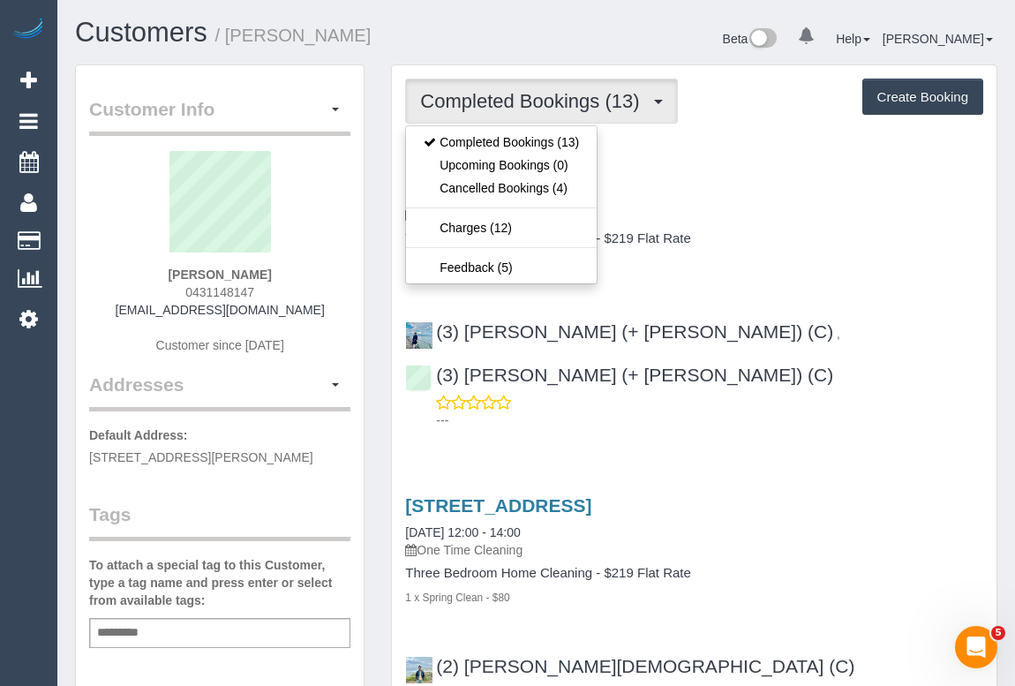
click at [813, 191] on div "[STREET_ADDRESS] [DATE] 09:00 - 10:00 One Time Cleaning" at bounding box center [694, 193] width 578 height 64
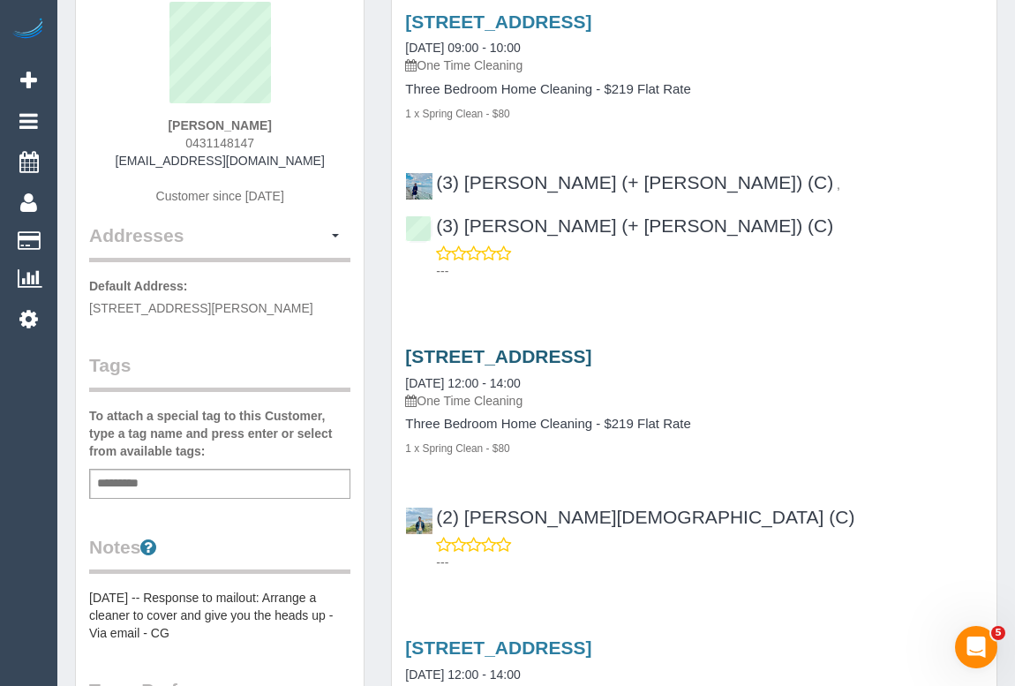
scroll to position [320, 0]
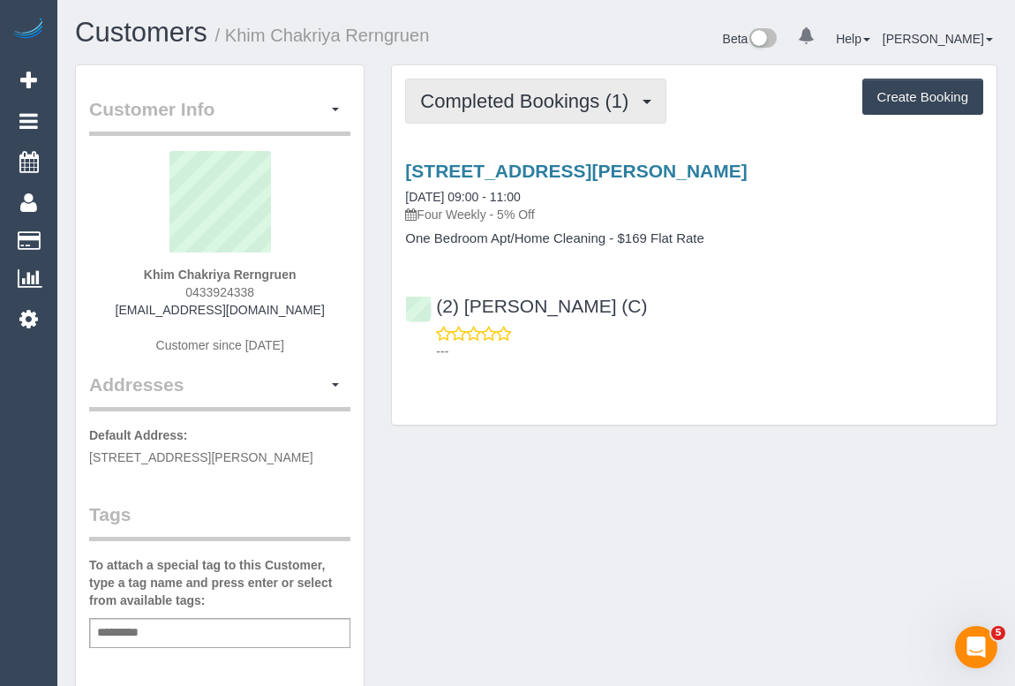
click at [520, 105] on span "Completed Bookings (1)" at bounding box center [528, 101] width 217 height 22
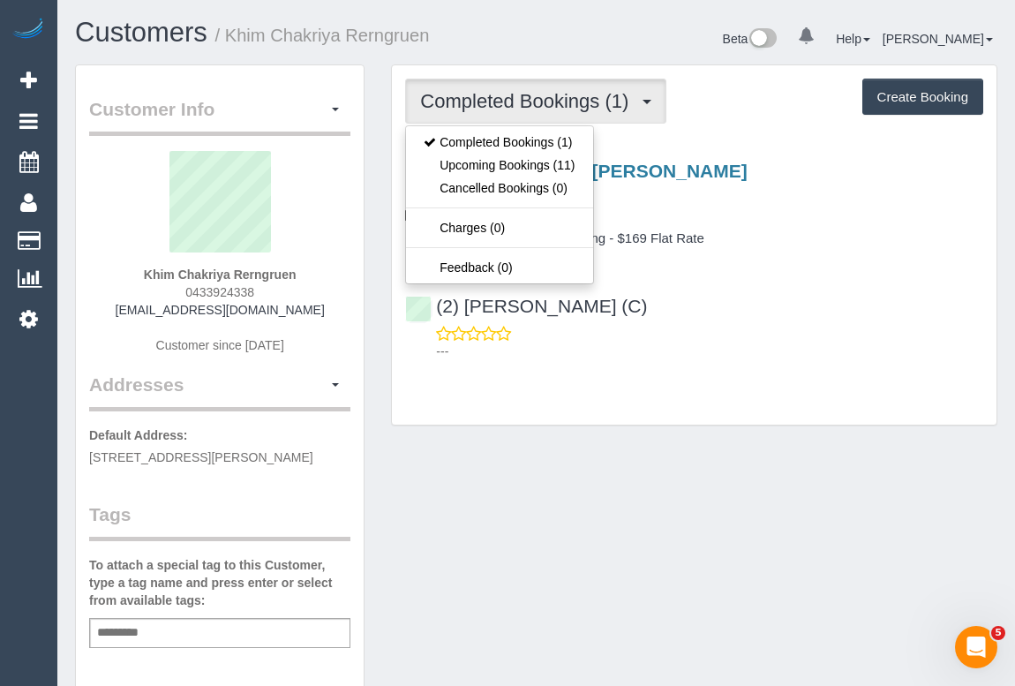
click at [746, 471] on div "Customer Info Edit Contact Info Send Message Email Preferences Special Sales Ta…" at bounding box center [536, 655] width 948 height 1182
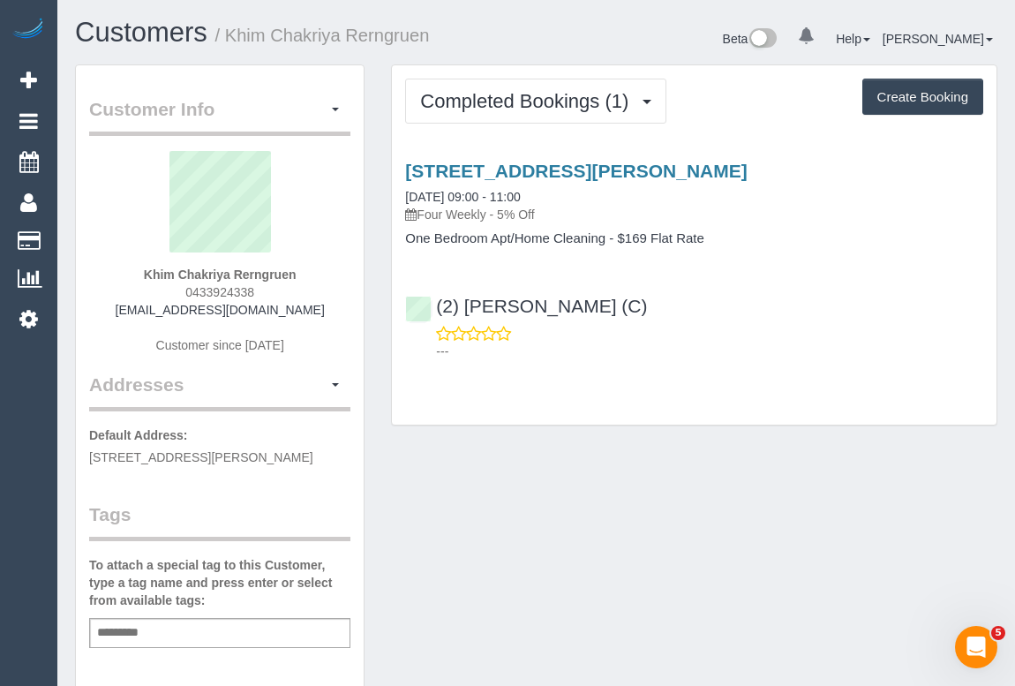
drag, startPoint x: 161, startPoint y: 292, endPoint x: 332, endPoint y: 294, distance: 171.2
click at [332, 294] on div "Khim Chakriya Rerngruen 0433924338 khimlove9600@gmail.com Customer since 2025" at bounding box center [219, 261] width 261 height 221
copy span "0433924338"
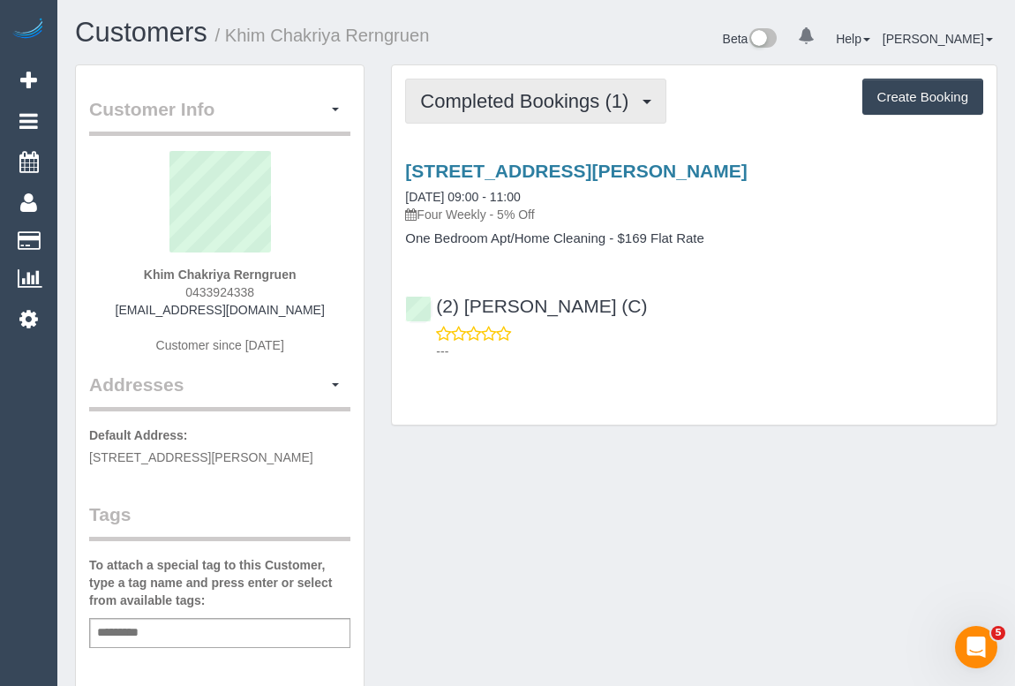
click at [521, 107] on span "Completed Bookings (1)" at bounding box center [528, 101] width 217 height 22
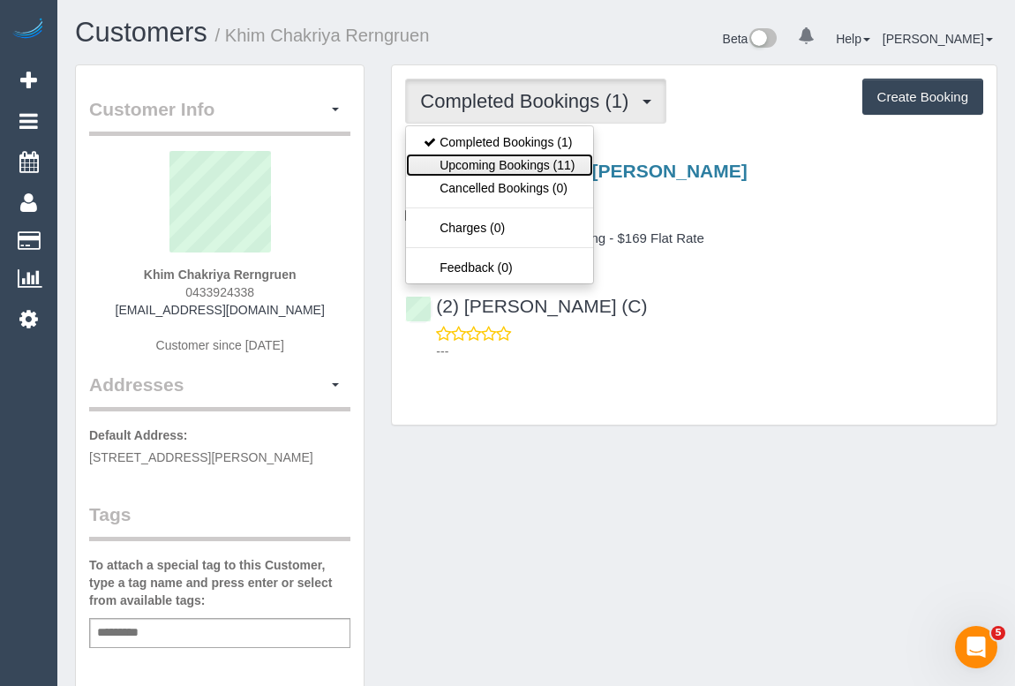
click at [506, 164] on link "Upcoming Bookings (11)" at bounding box center [499, 165] width 186 height 23
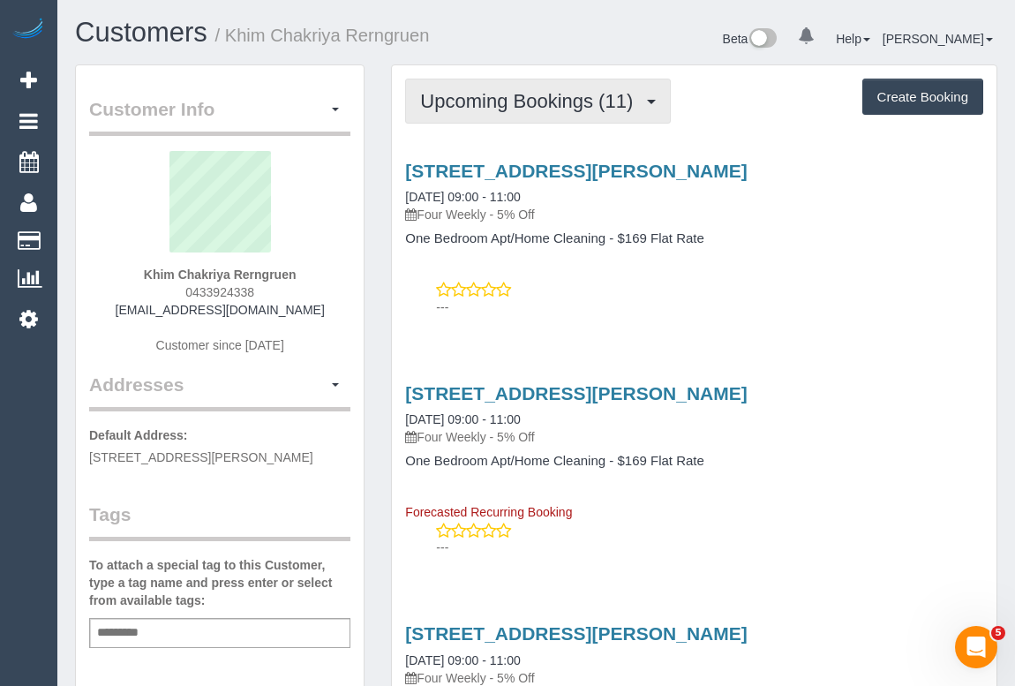
drag, startPoint x: 516, startPoint y: 105, endPoint x: 513, endPoint y: 115, distance: 10.3
click at [516, 105] on span "Upcoming Bookings (11)" at bounding box center [530, 101] width 221 height 22
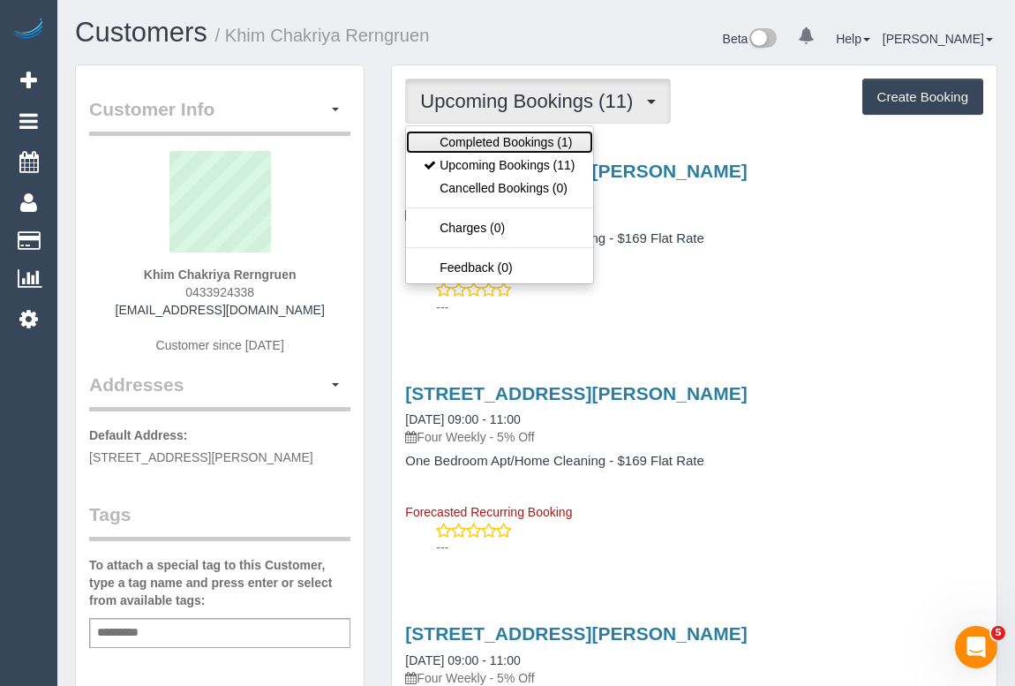
click at [519, 139] on link "Completed Bookings (1)" at bounding box center [499, 142] width 186 height 23
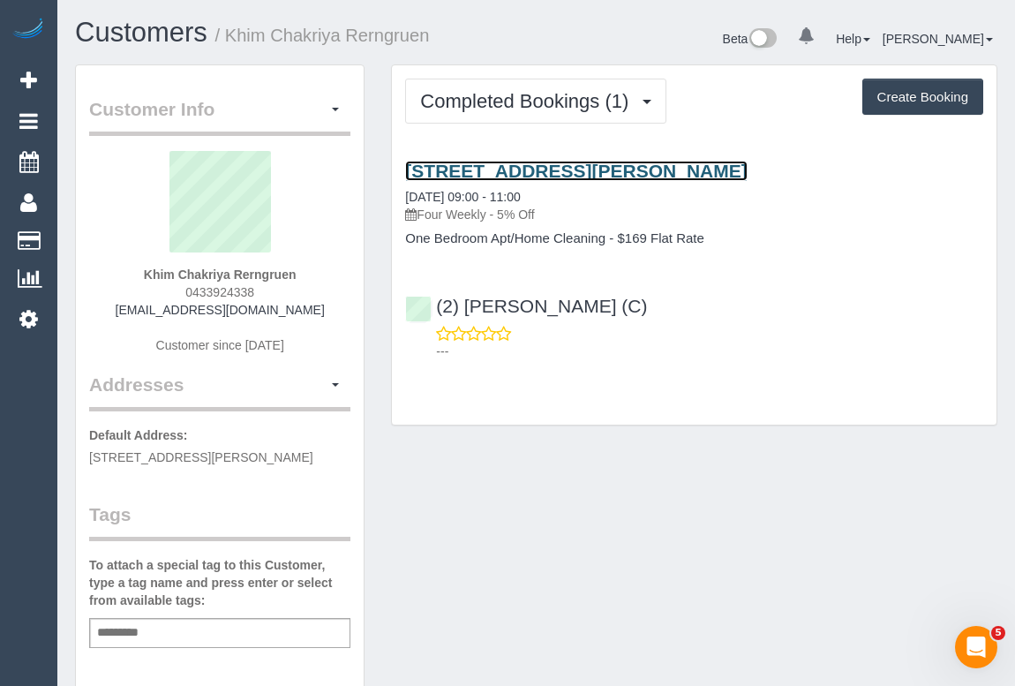
click at [543, 162] on link "Unit 309/127 Nicholson Street, Unit 309, Brunswick East, VIC 3057" at bounding box center [575, 171] width 341 height 20
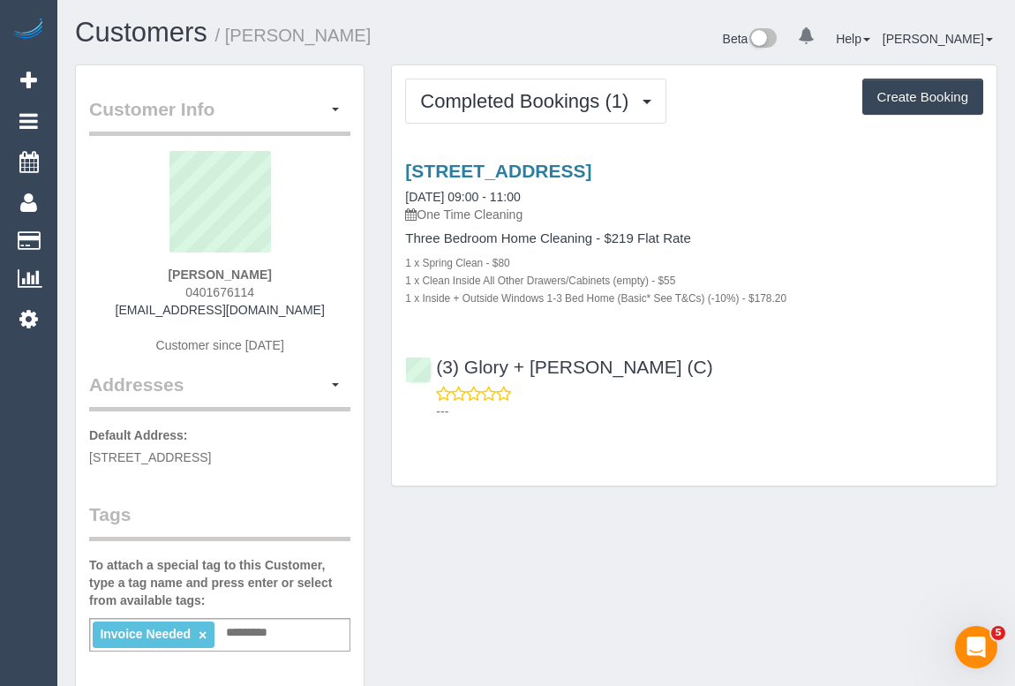
drag, startPoint x: 175, startPoint y: 296, endPoint x: 317, endPoint y: 296, distance: 142.0
click at [317, 296] on div "[PERSON_NAME] 0401676114 [EMAIL_ADDRESS][DOMAIN_NAME] Customer since [DATE]" at bounding box center [219, 261] width 261 height 221
copy span "0401676114"
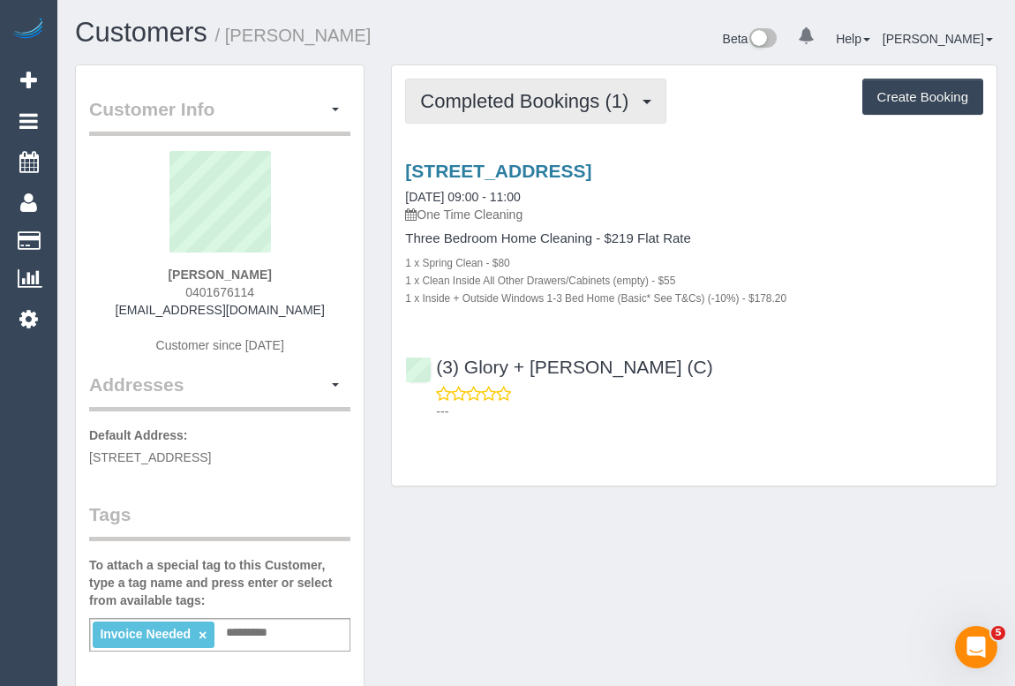
click at [532, 104] on span "Completed Bookings (1)" at bounding box center [528, 101] width 217 height 22
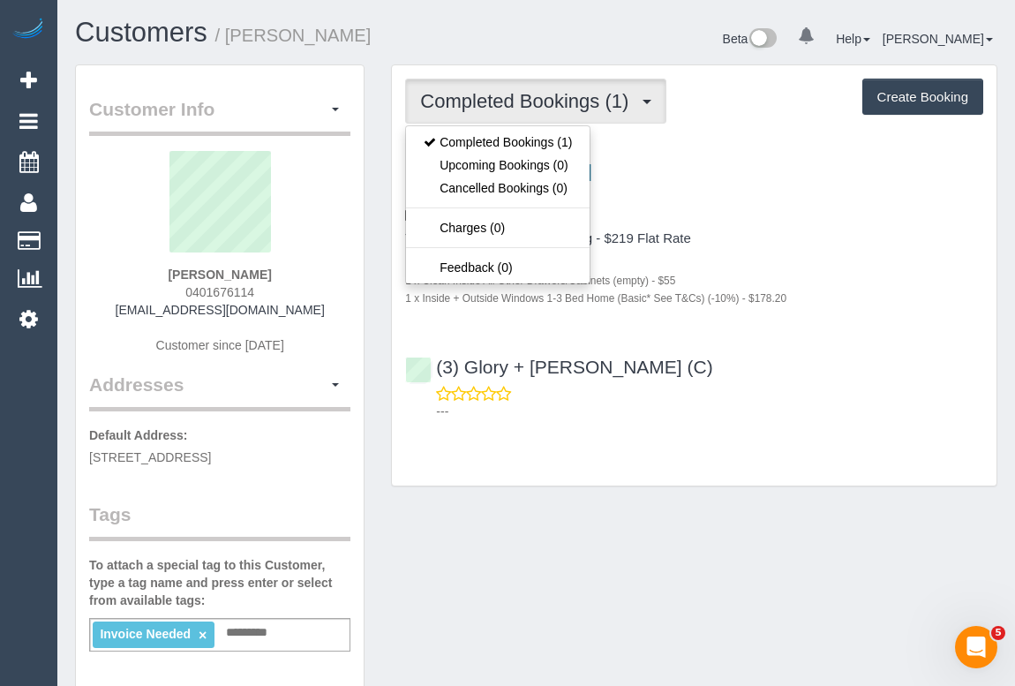
drag, startPoint x: 554, startPoint y: 528, endPoint x: 563, endPoint y: 525, distance: 9.5
click at [559, 528] on div "Customer Info Edit Contact Info Send Message Email Preferences Special Sales Ta…" at bounding box center [536, 657] width 948 height 1186
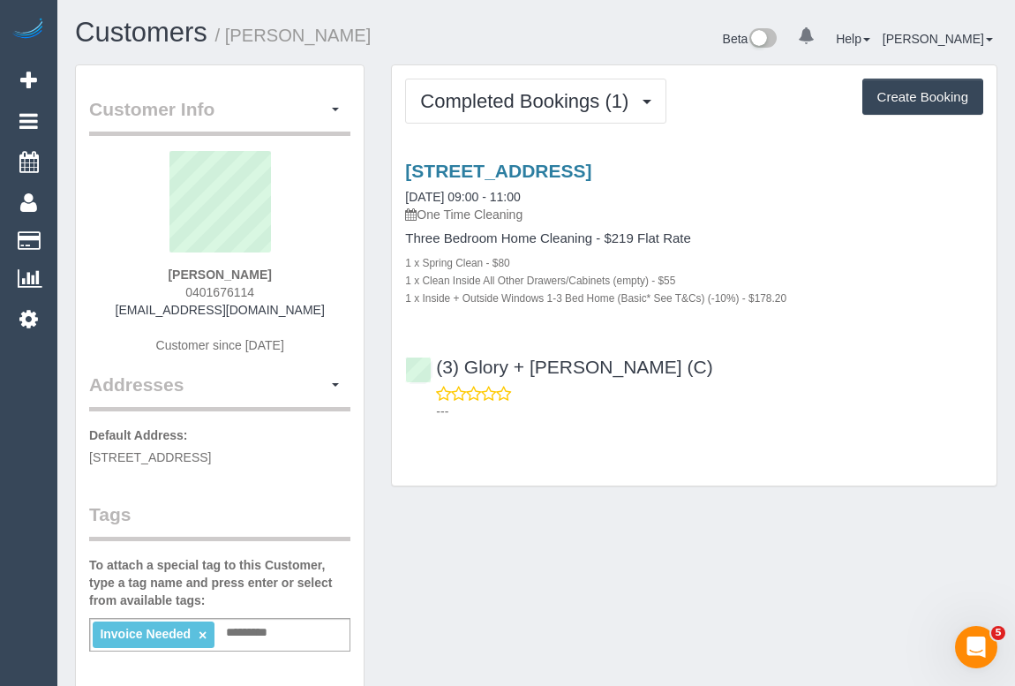
click at [241, 644] on input "text" at bounding box center [251, 632] width 60 height 23
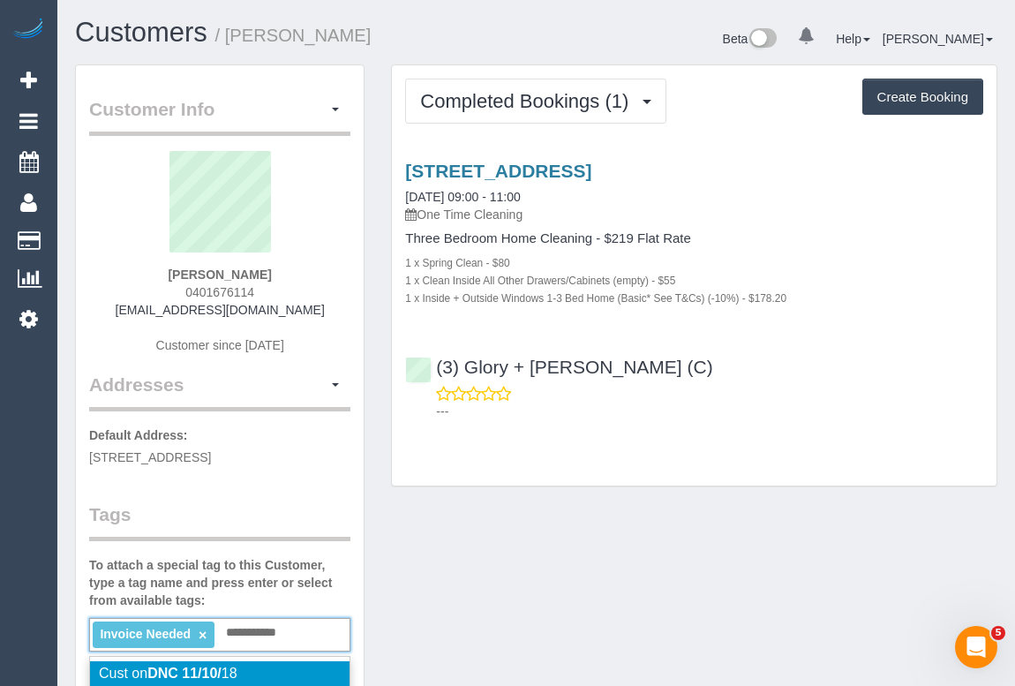
type input "**********"
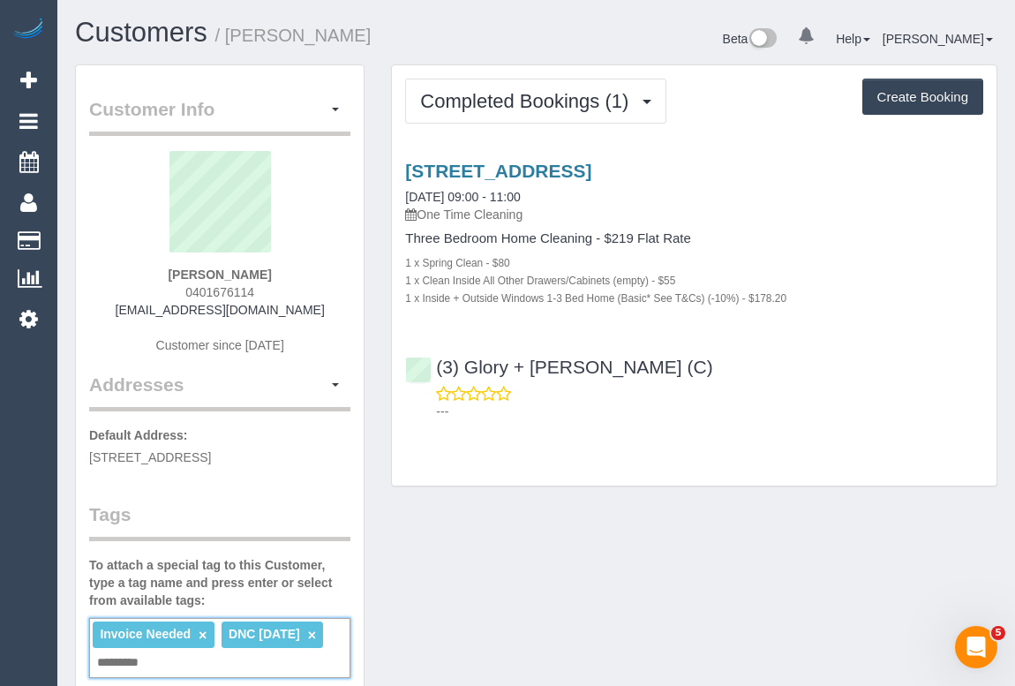
click at [589, 540] on div "Customer Info Edit Contact Info Send Message Email Preferences Special Sales Ta…" at bounding box center [536, 670] width 948 height 1212
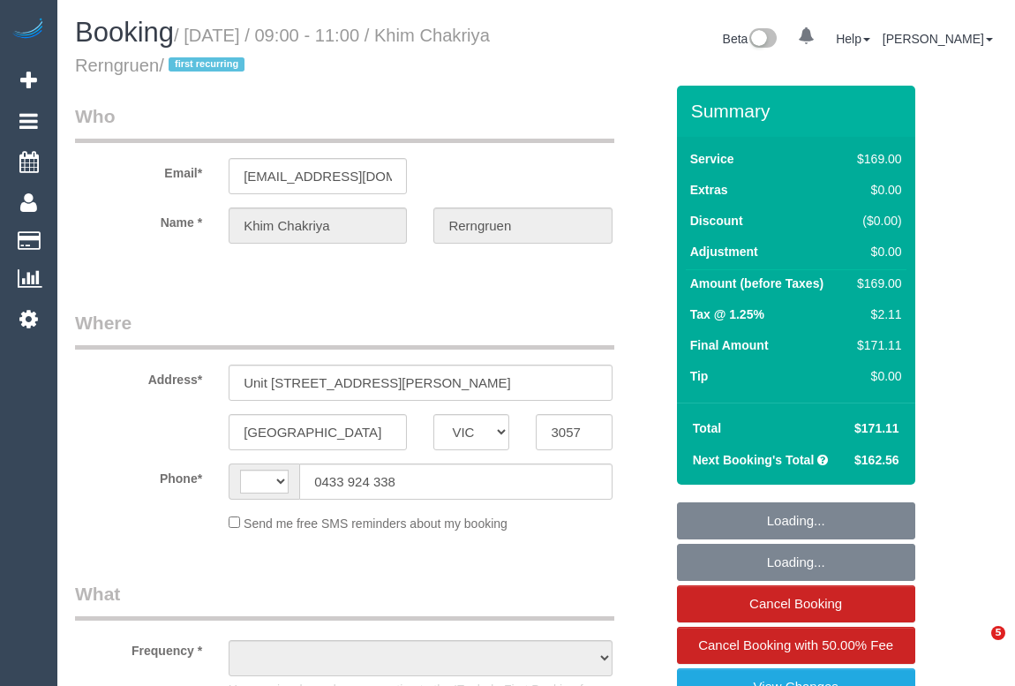
select select "VIC"
select select "string:stripe-pm_1SF7Bt2GScqysDRVoSubE9H7"
select select "number:28"
select select "number:14"
select select "number:18"
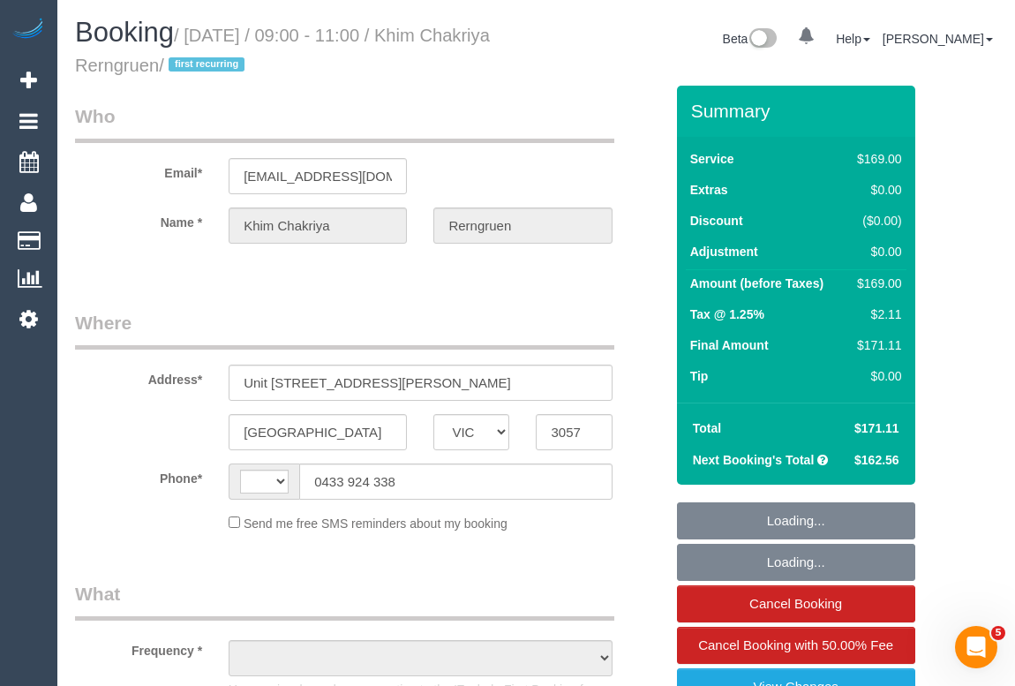
select select "number:24"
select select "number:34"
select select "number:13"
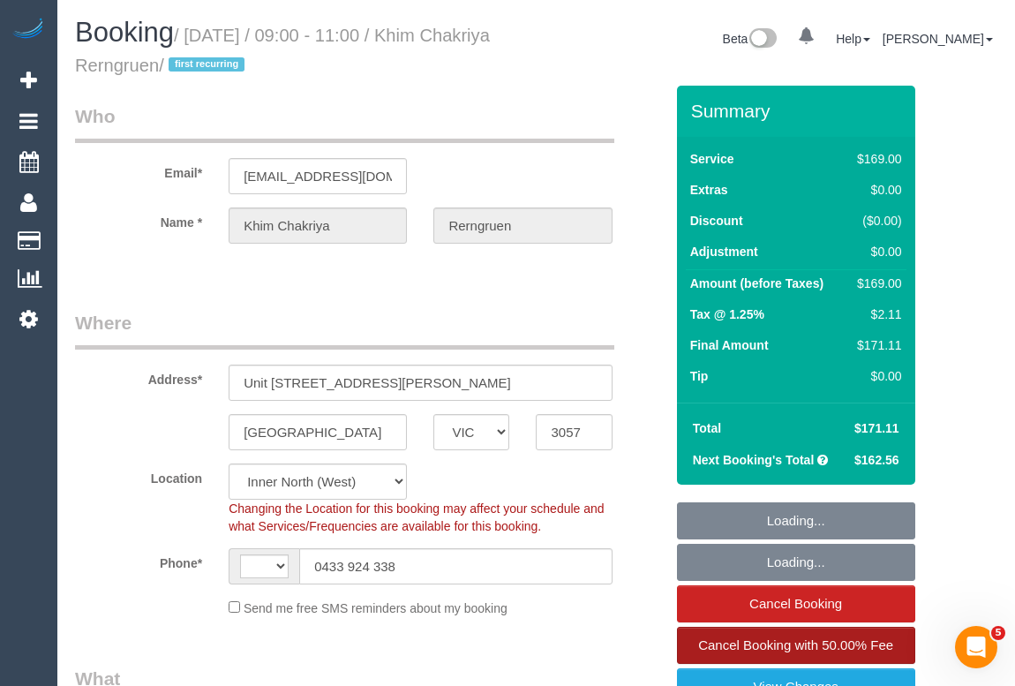
select select "string:AU"
select select "object:1645"
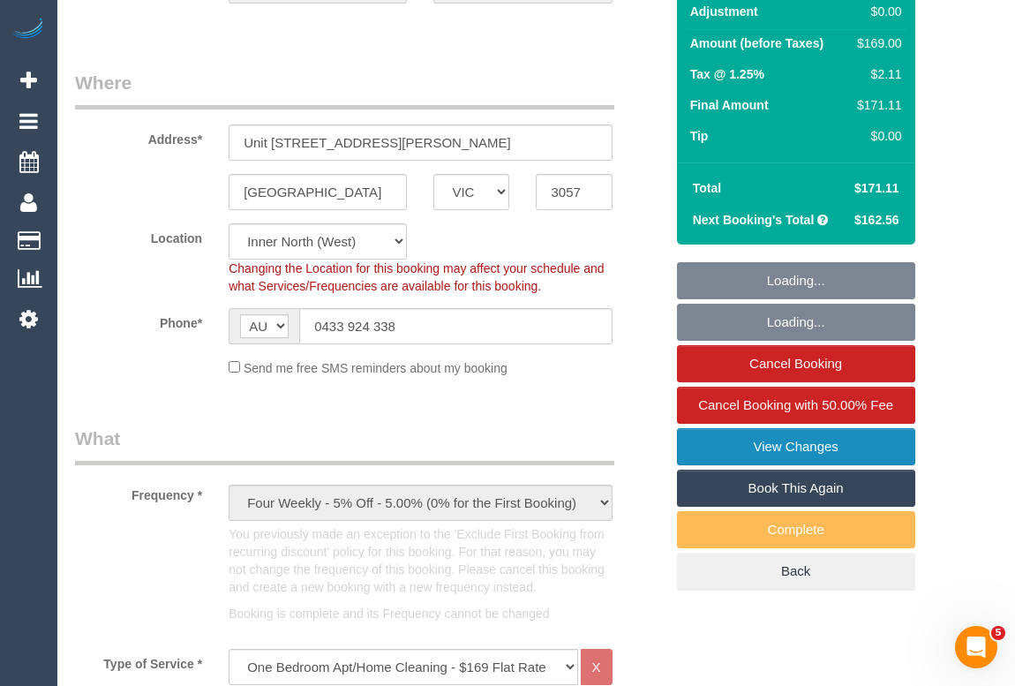
click at [779, 444] on link "View Changes" at bounding box center [796, 446] width 238 height 37
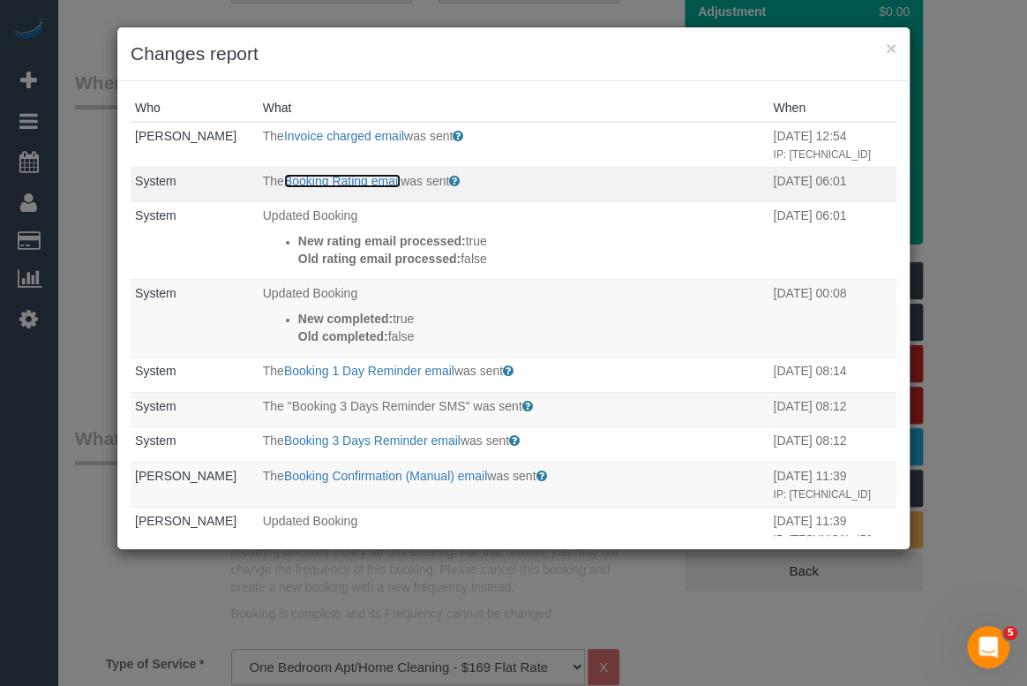
click at [319, 188] on link "Booking Rating email" at bounding box center [342, 181] width 116 height 14
click at [889, 45] on button "×" at bounding box center [891, 48] width 11 height 19
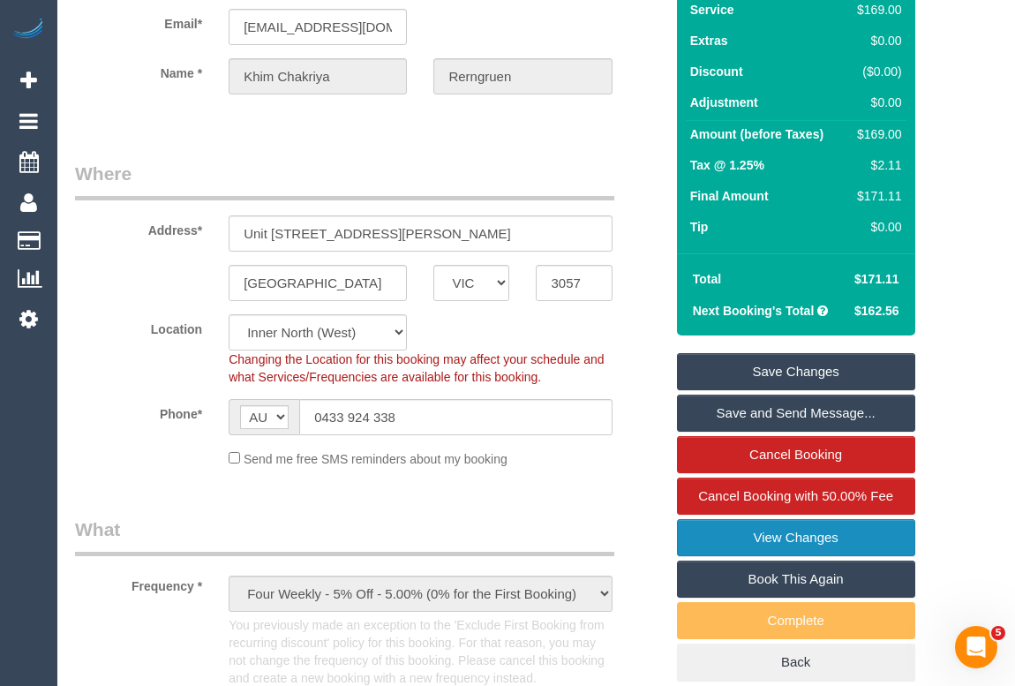
scroll to position [0, 0]
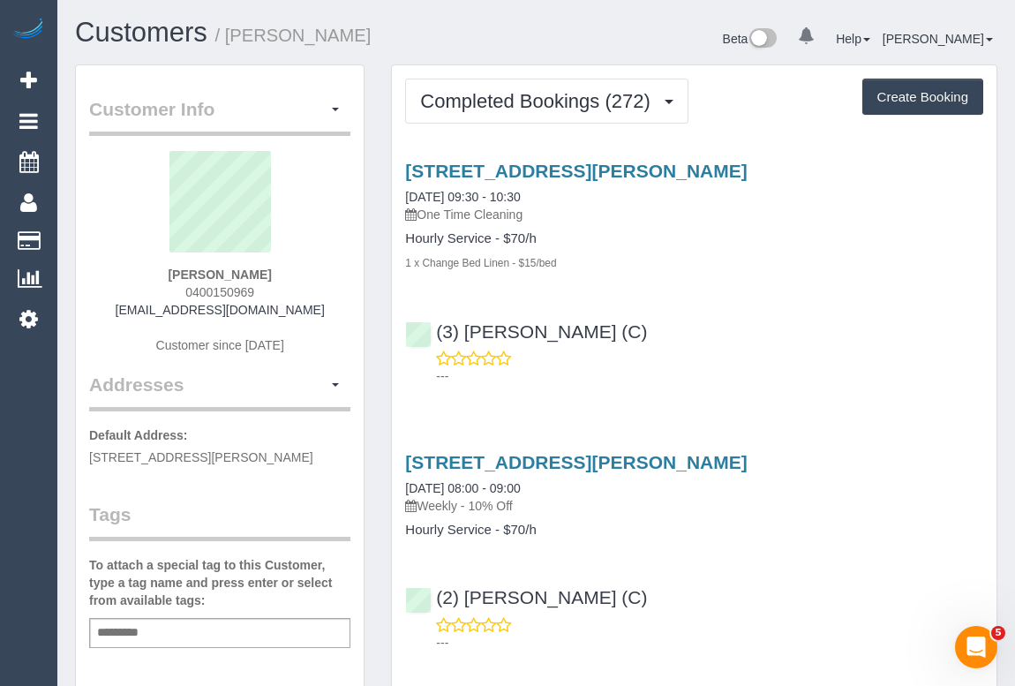
click at [735, 309] on div "(3) [PERSON_NAME] (C) ---" at bounding box center [694, 345] width 604 height 79
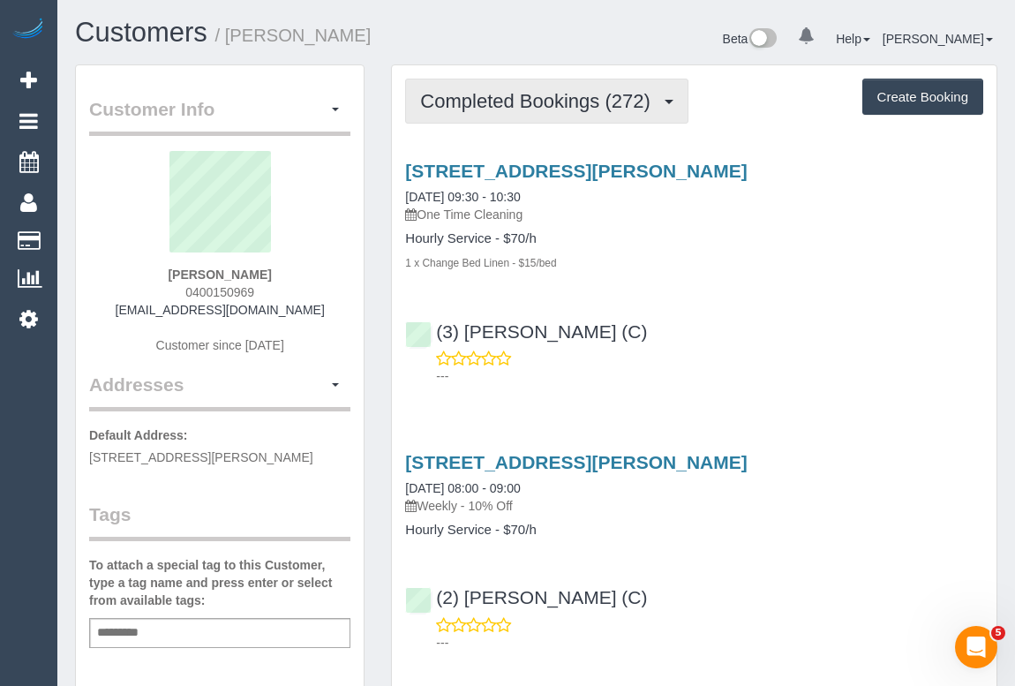
click at [549, 100] on span "Completed Bookings (272)" at bounding box center [539, 101] width 238 height 22
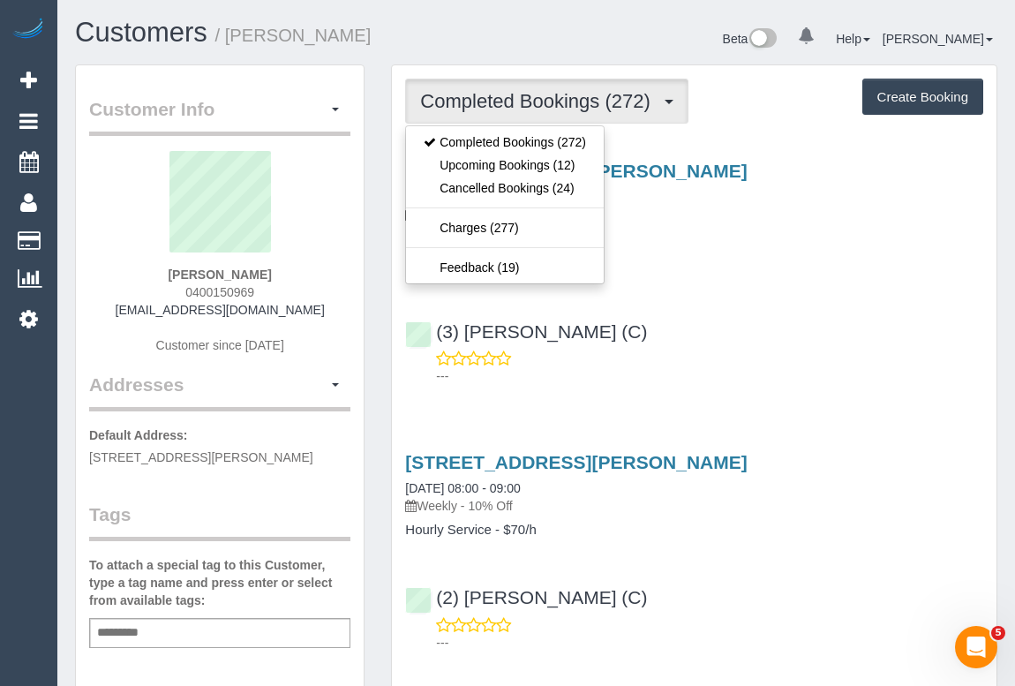
click at [802, 333] on div "(3) [PERSON_NAME] (C) ---" at bounding box center [694, 345] width 604 height 79
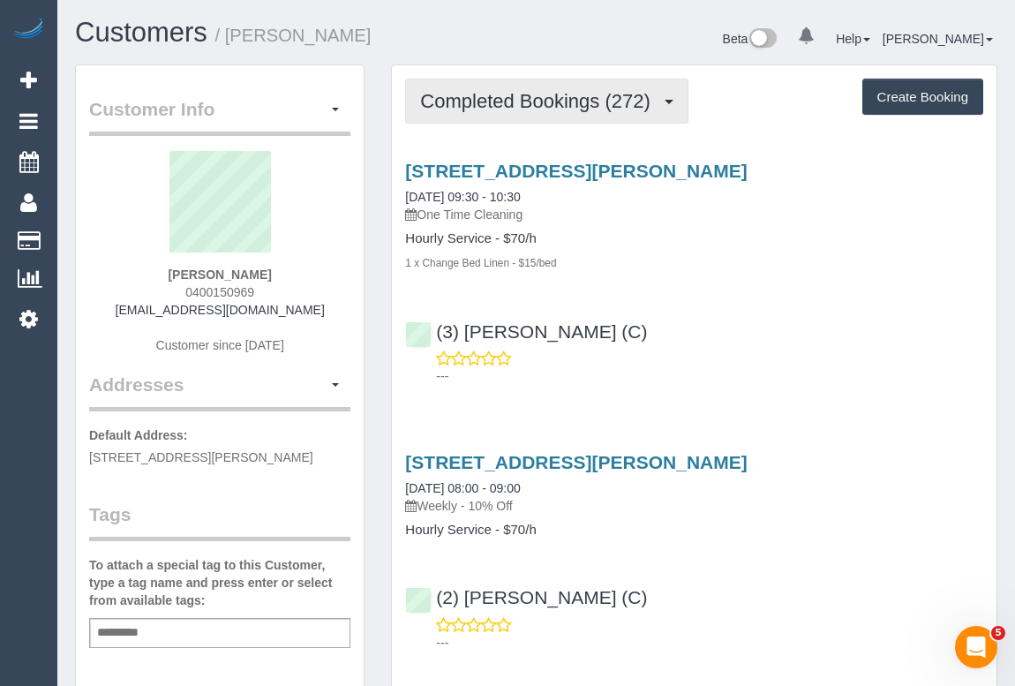
click at [533, 87] on button "Completed Bookings (272)" at bounding box center [546, 101] width 283 height 45
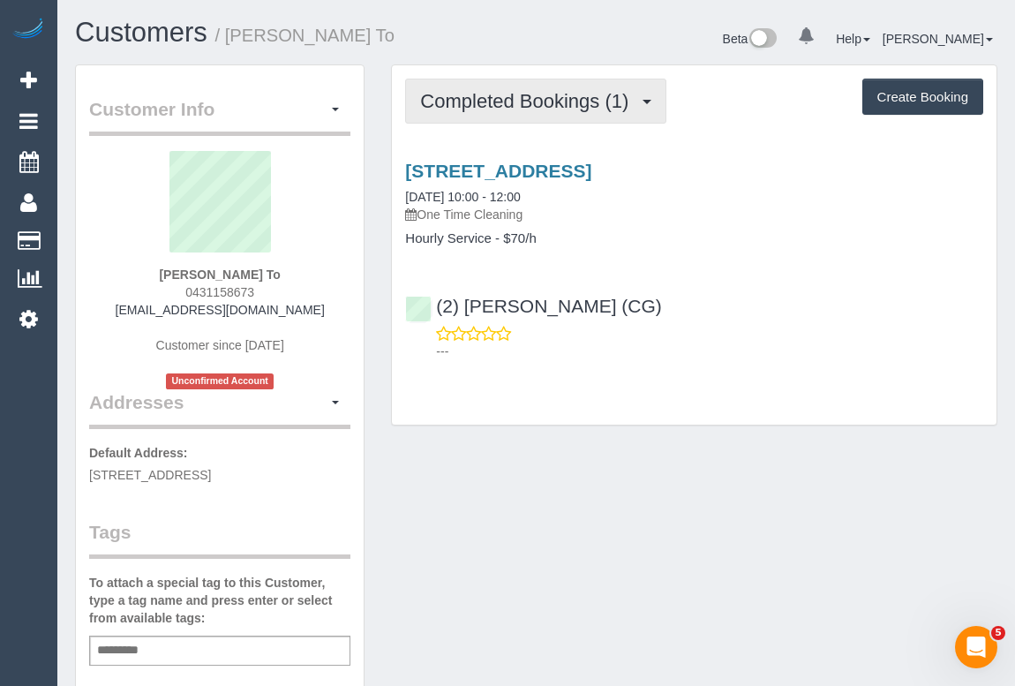
click at [499, 92] on span "Completed Bookings (1)" at bounding box center [528, 101] width 217 height 22
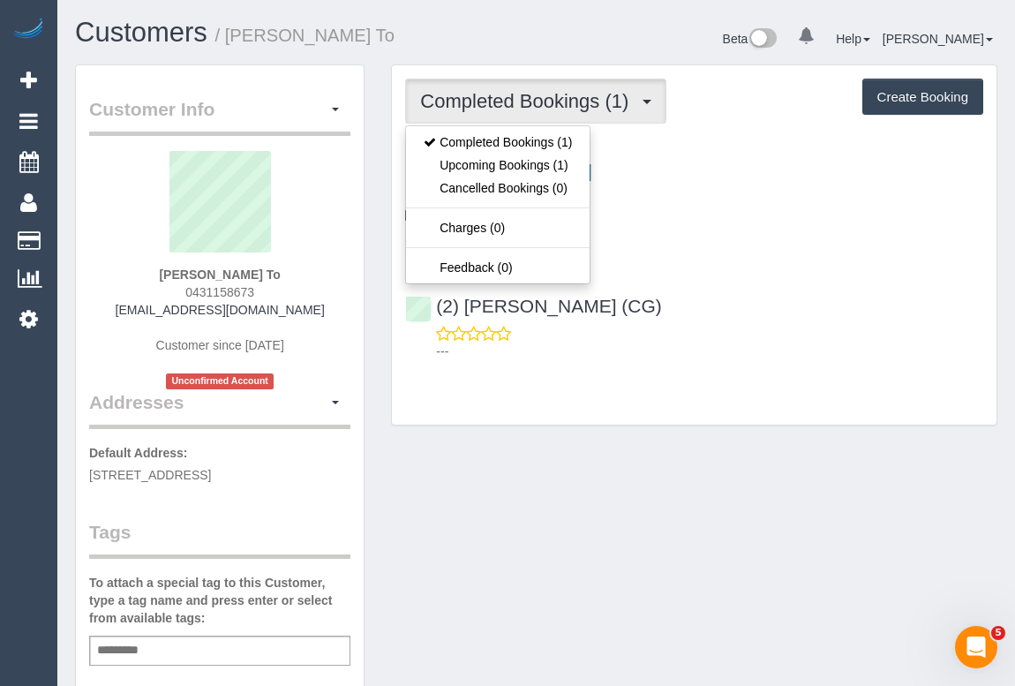
click at [729, 457] on div "Customer Info Edit Contact Info Send Message Email Preferences Special Sales Ta…" at bounding box center [536, 664] width 948 height 1200
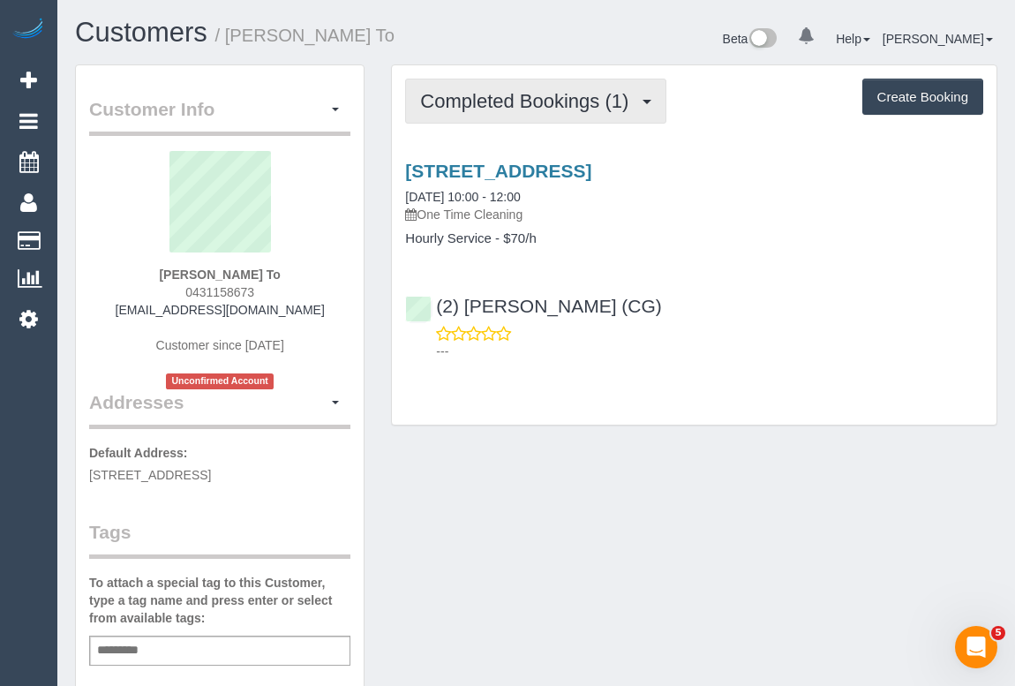
click at [491, 94] on span "Completed Bookings (1)" at bounding box center [528, 101] width 217 height 22
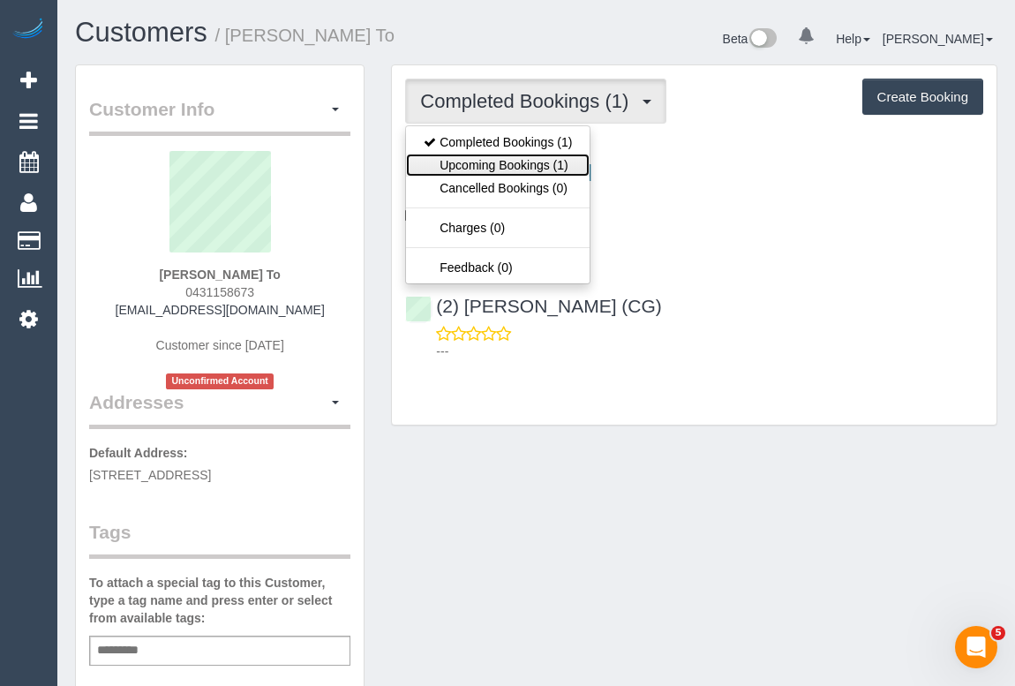
click at [485, 161] on link "Upcoming Bookings (1)" at bounding box center [498, 165] width 184 height 23
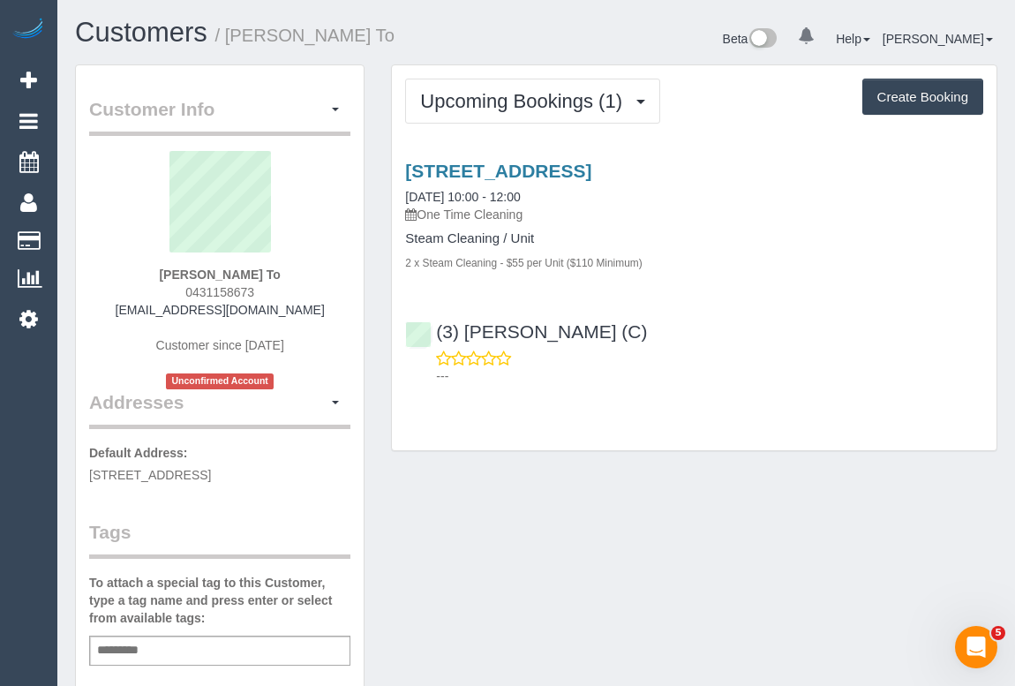
drag, startPoint x: 177, startPoint y: 290, endPoint x: 311, endPoint y: 290, distance: 133.2
click at [311, 290] on div "[PERSON_NAME] To 0431158673 [EMAIL_ADDRESS][DOMAIN_NAME] Customer since [DATE] …" at bounding box center [219, 270] width 261 height 238
copy span "0431158673"
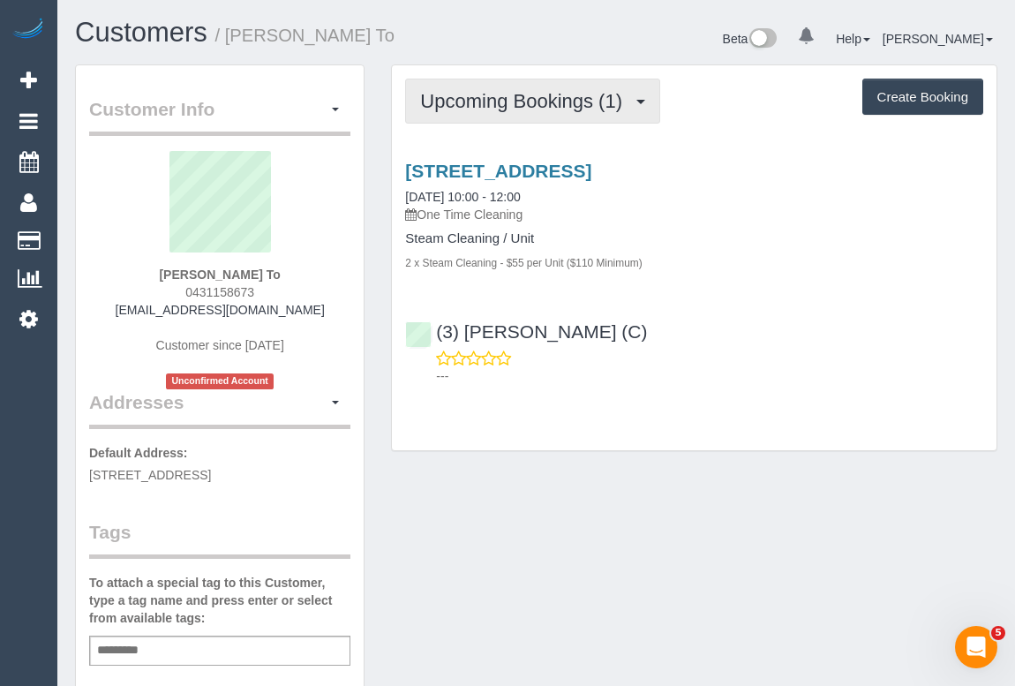
click at [478, 102] on span "Upcoming Bookings (1)" at bounding box center [525, 101] width 211 height 22
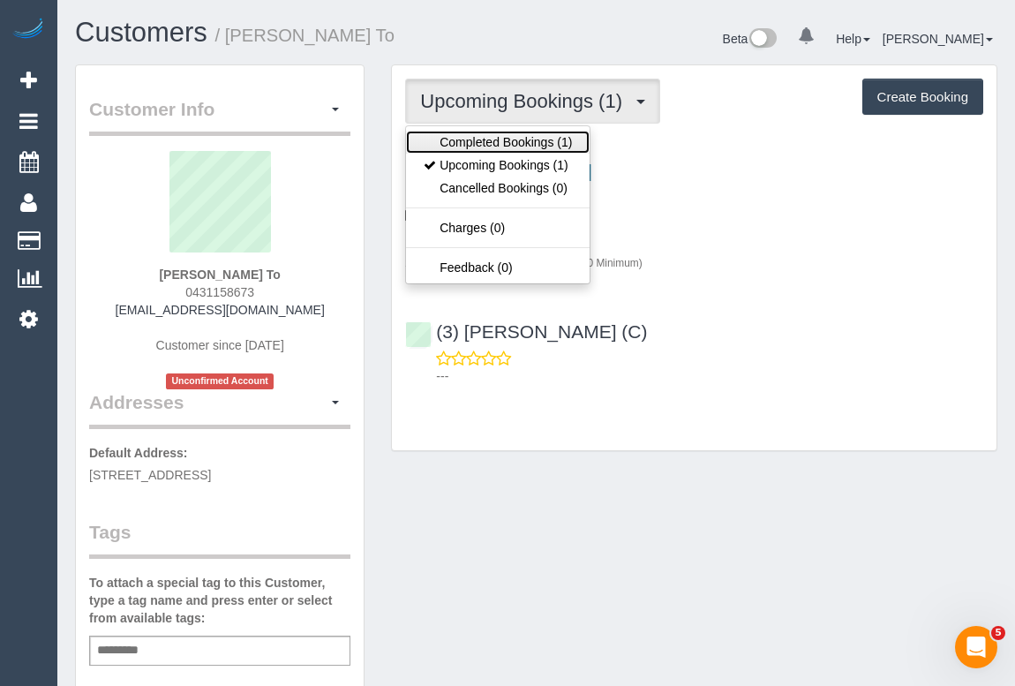
click at [502, 142] on link "Completed Bookings (1)" at bounding box center [498, 142] width 184 height 23
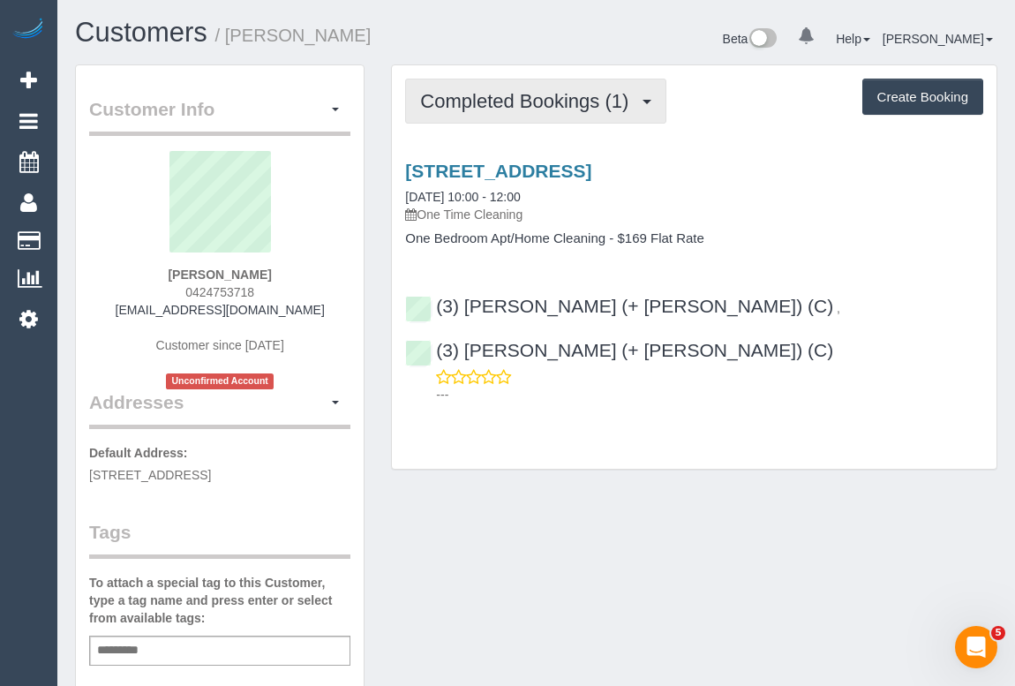
click at [564, 100] on span "Completed Bookings (1)" at bounding box center [528, 101] width 217 height 22
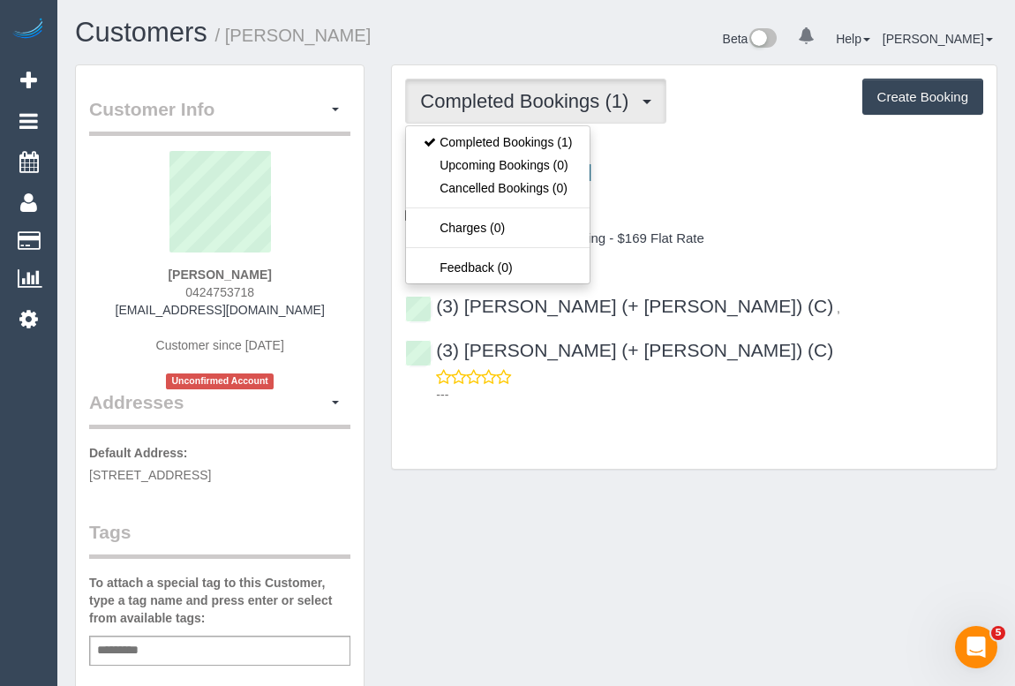
click at [598, 459] on div "Customer Info Edit Contact Info Send Message Email Preferences Special Sales Ta…" at bounding box center [536, 664] width 948 height 1200
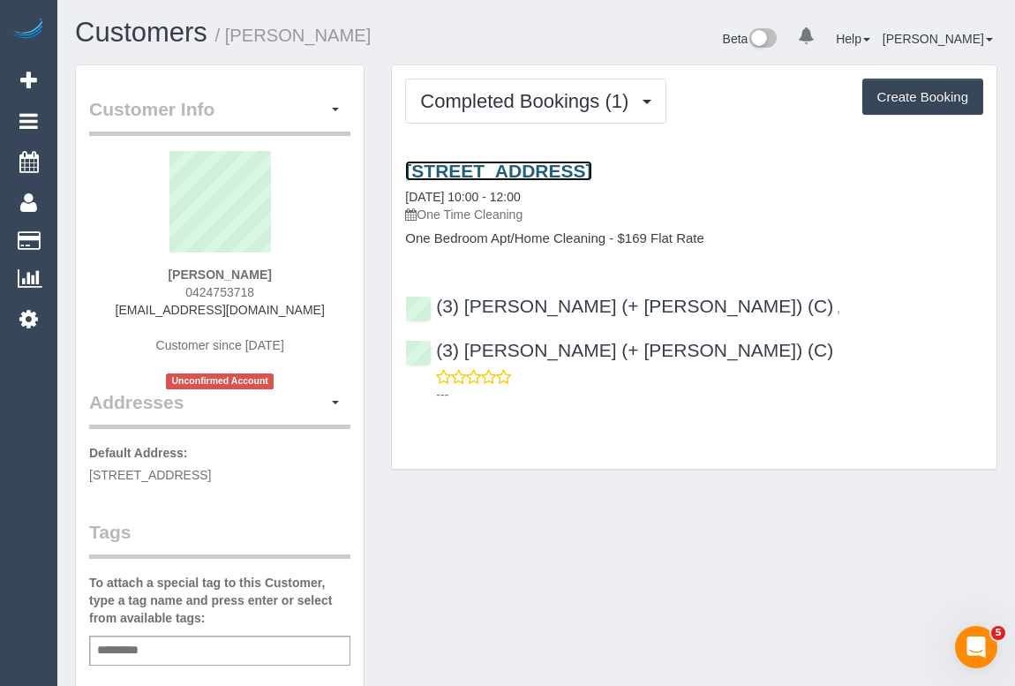
click at [591, 168] on link "531/11 Wellington St, 531, Collingwood, VIC 3066" at bounding box center [498, 171] width 186 height 20
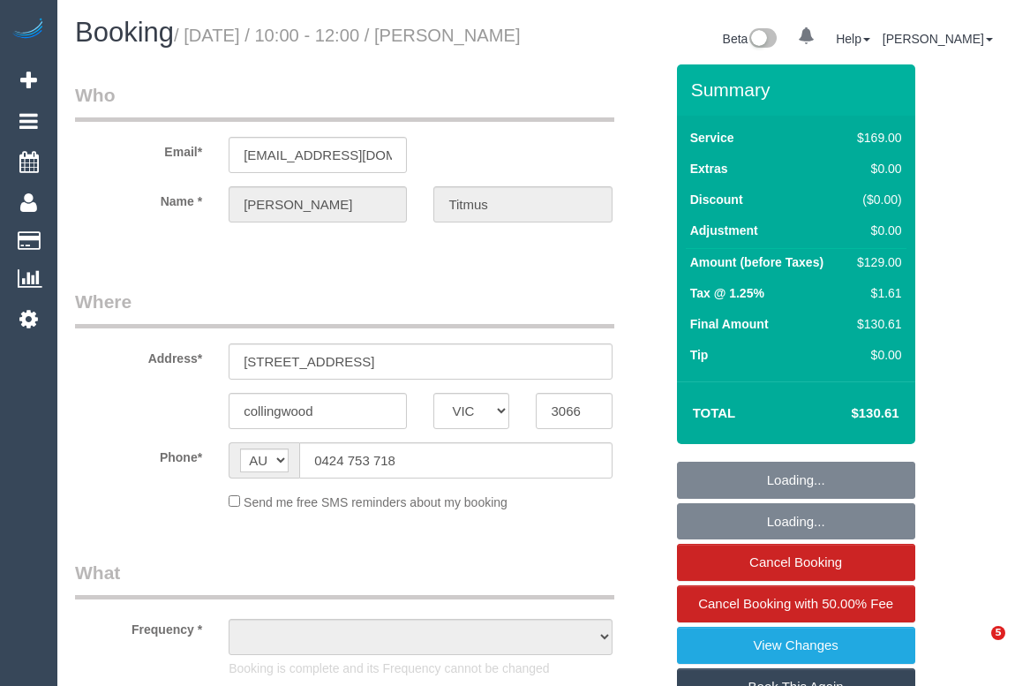
select select "VIC"
select select "string:stripe-pm_1SDDMm2GScqysDRVibGxtHah"
select select "number:28"
select select "number:14"
select select "number:19"
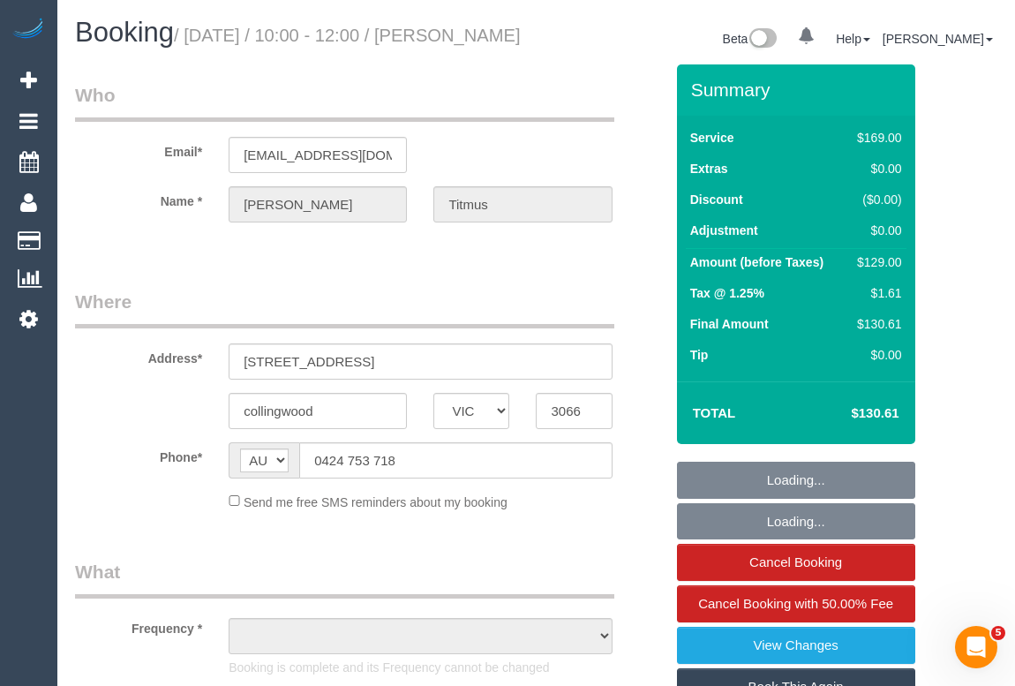
select select "number:24"
select select "number:35"
select select "number:13"
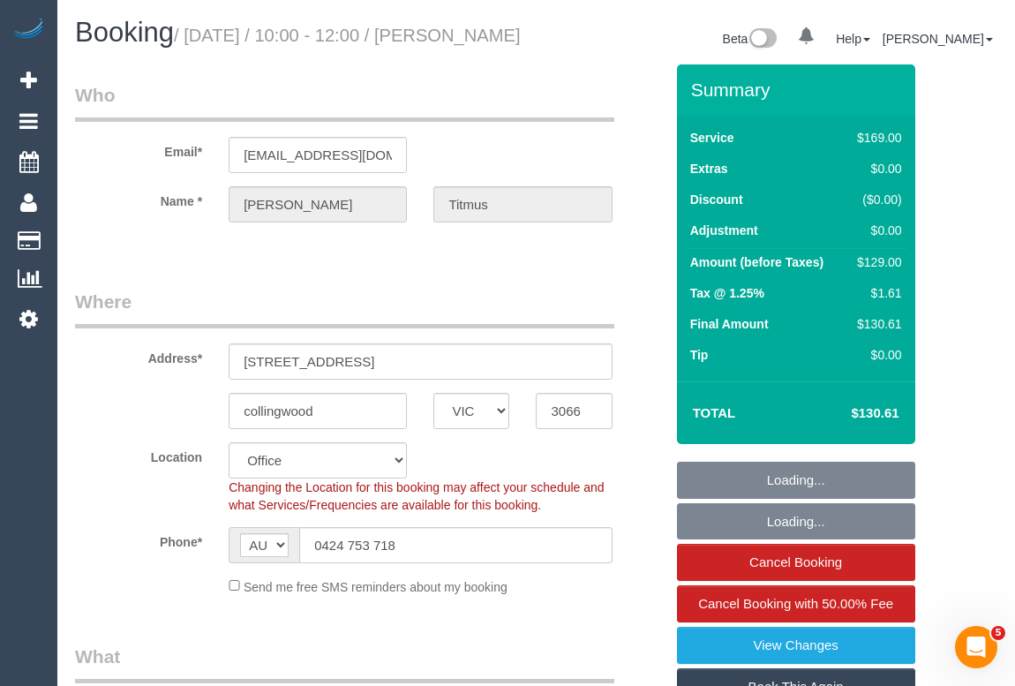
select select "object:2128"
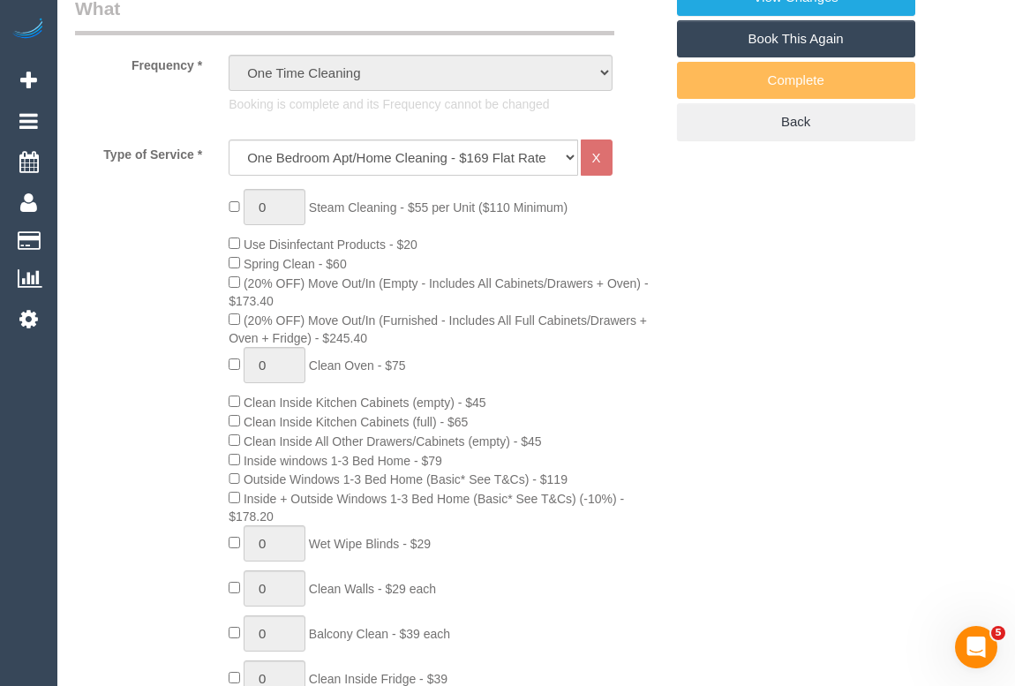
scroll to position [561, 0]
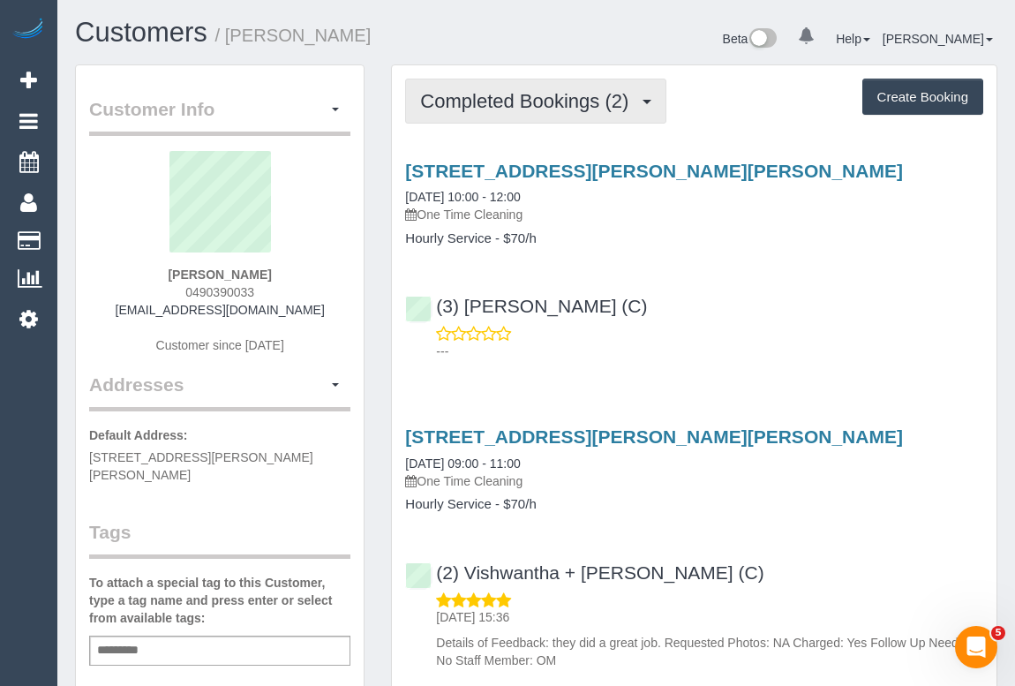
click at [524, 91] on span "Completed Bookings (2)" at bounding box center [528, 101] width 217 height 22
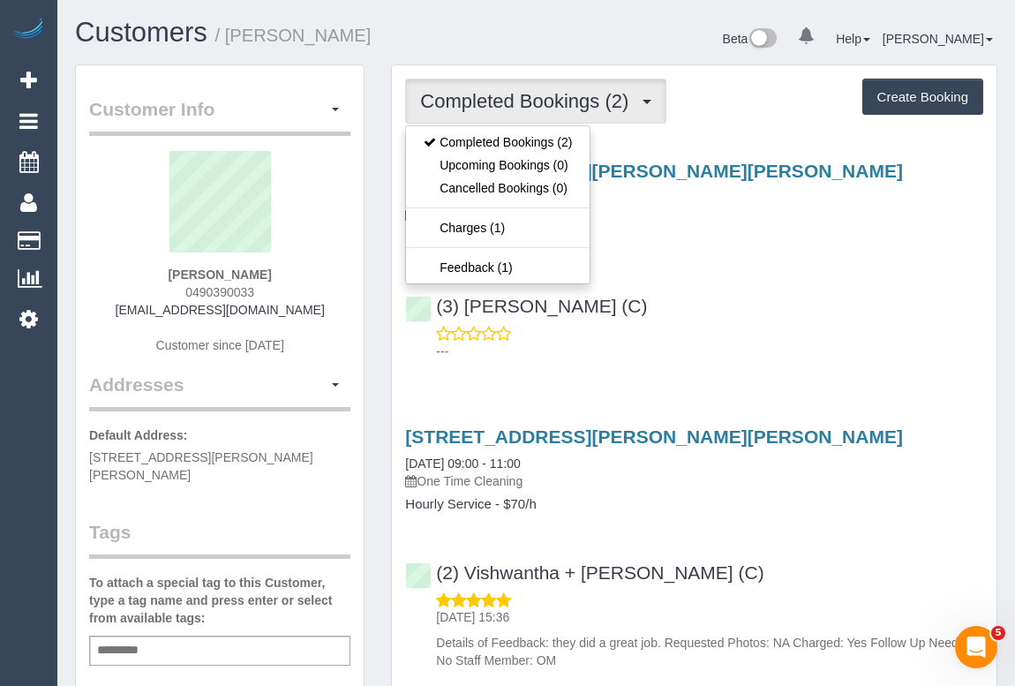
click at [828, 294] on div "(3) [PERSON_NAME] (C) ---" at bounding box center [694, 320] width 604 height 79
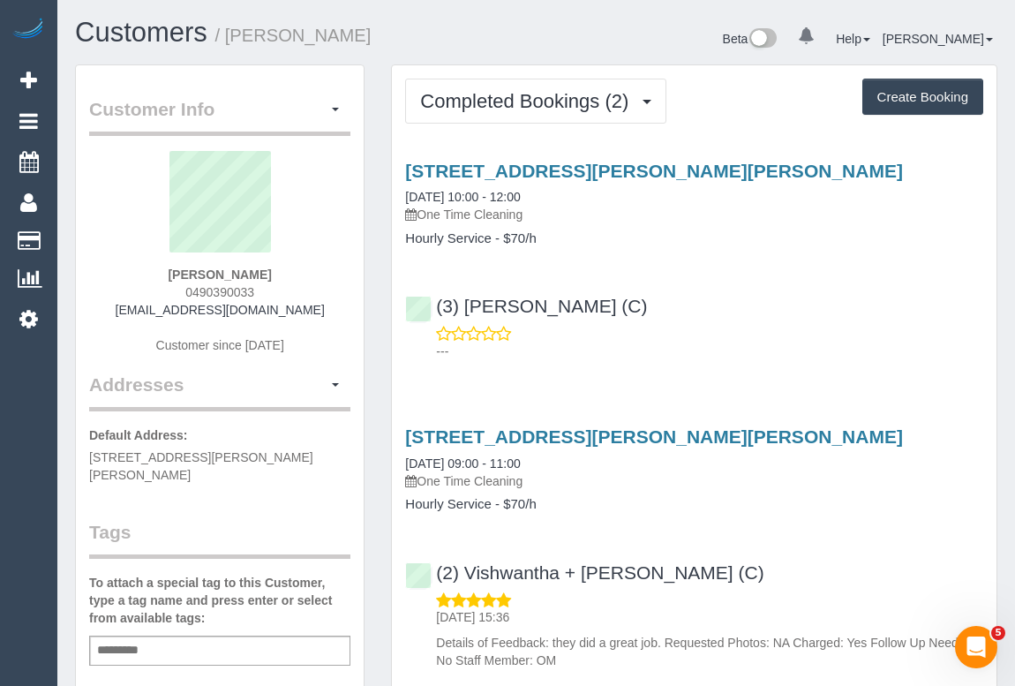
drag, startPoint x: 180, startPoint y: 282, endPoint x: 318, endPoint y: 286, distance: 138.6
click at [318, 286] on div "[PERSON_NAME] 0490390033 [EMAIL_ADDRESS][DOMAIN_NAME] Customer since [DATE]" at bounding box center [219, 261] width 261 height 221
copy span "0490390033"
click at [753, 304] on div "(3) [PERSON_NAME] (C) ---" at bounding box center [694, 320] width 604 height 79
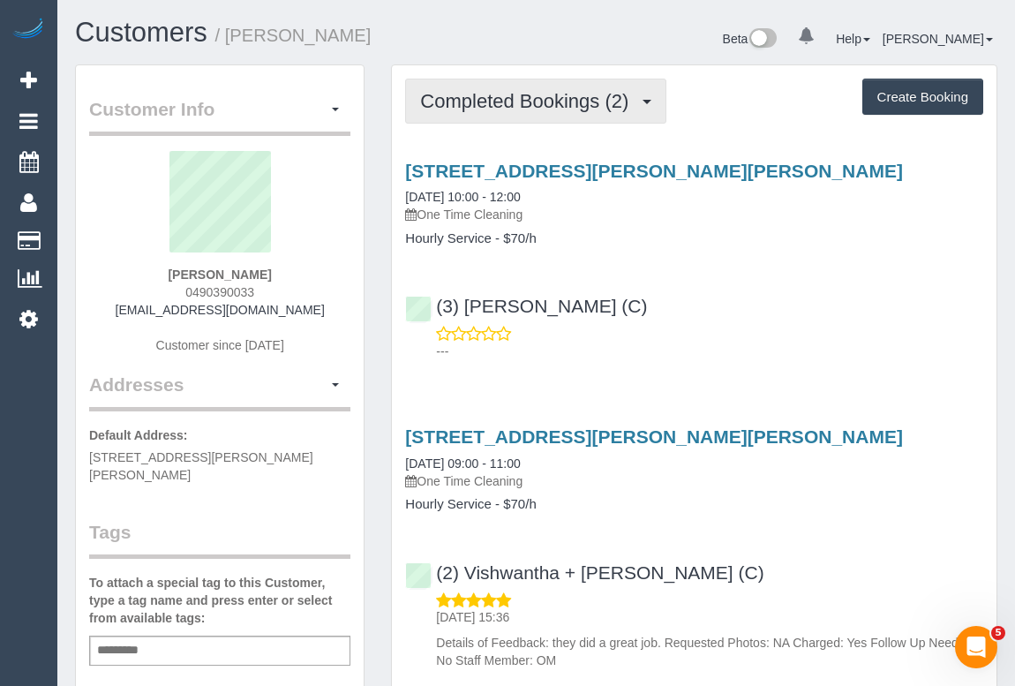
click at [500, 98] on span "Completed Bookings (2)" at bounding box center [528, 101] width 217 height 22
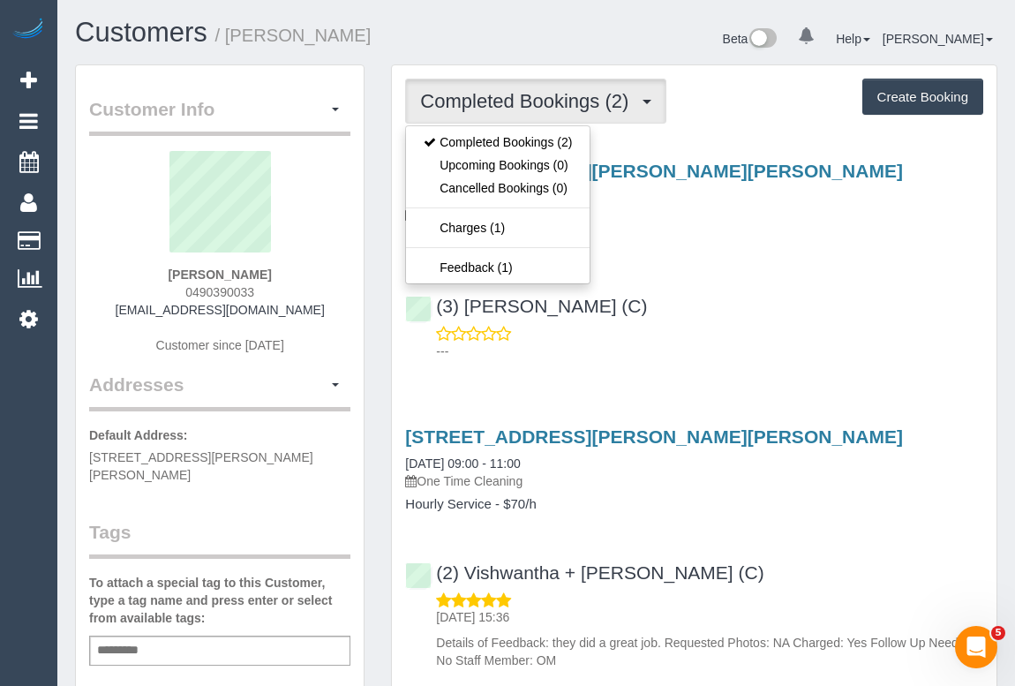
click at [802, 305] on div "(3) [PERSON_NAME] (C) ---" at bounding box center [694, 320] width 604 height 79
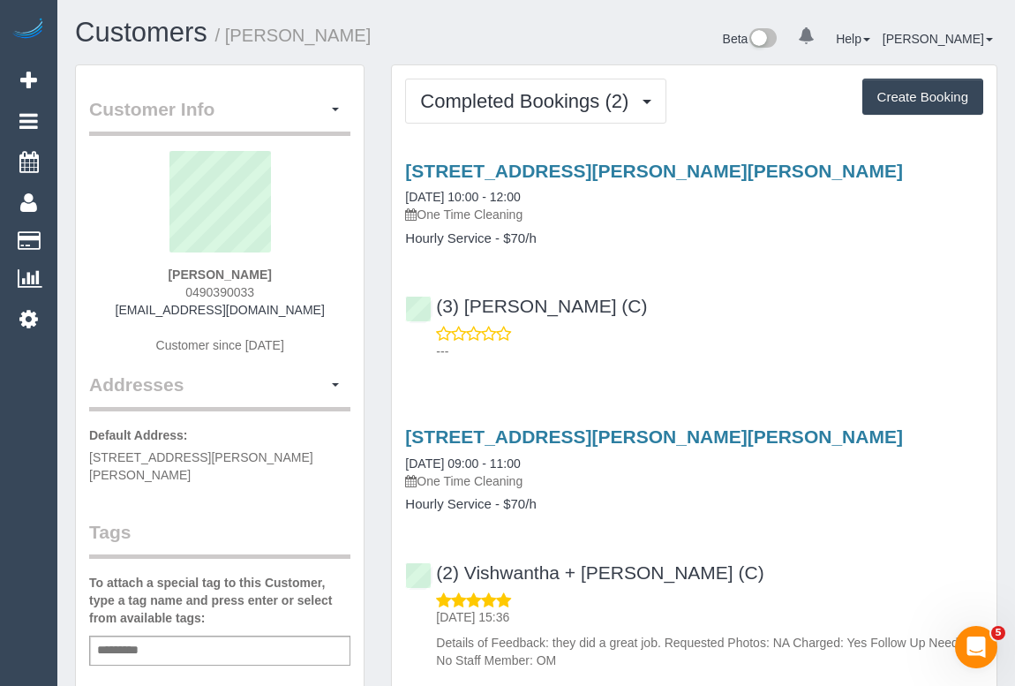
drag, startPoint x: 178, startPoint y: 293, endPoint x: 328, endPoint y: 293, distance: 150.0
click at [328, 293] on div "[PERSON_NAME] 0490390033 [EMAIL_ADDRESS][DOMAIN_NAME] Customer since [DATE]" at bounding box center [219, 261] width 261 height 221
copy span "0490390033"
